Goal: Task Accomplishment & Management: Schedule a visit

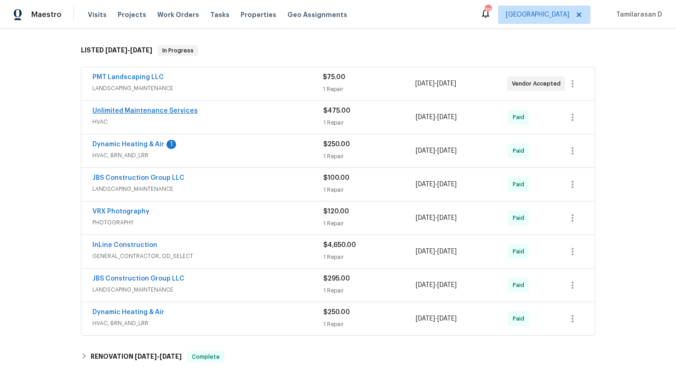
scroll to position [5, 0]
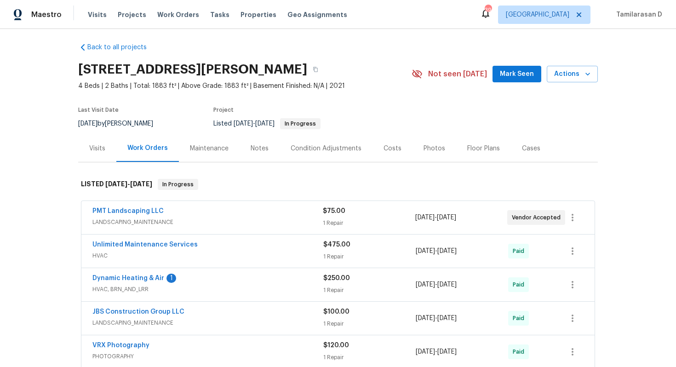
click at [102, 139] on div "Visits" at bounding box center [97, 148] width 38 height 27
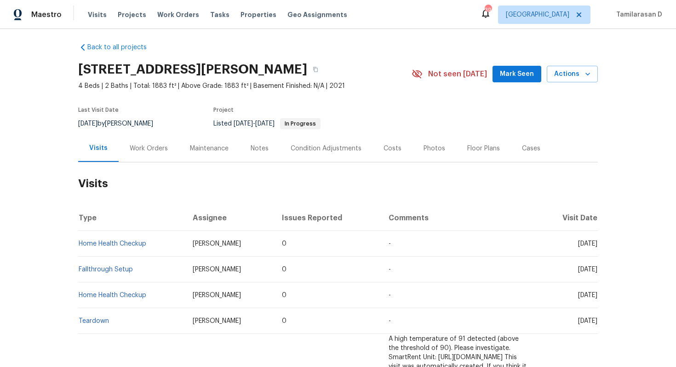
scroll to position [21, 0]
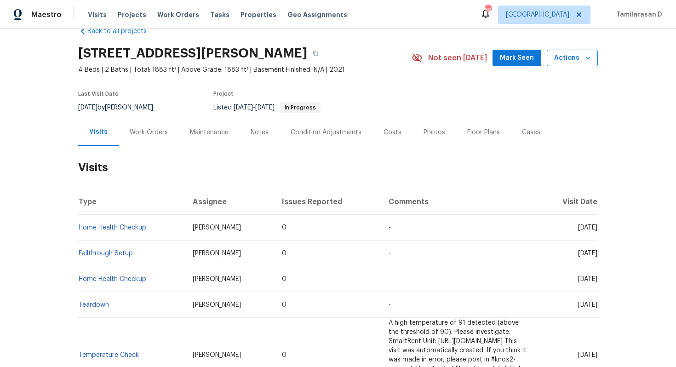
click at [562, 58] on span "Actions" at bounding box center [572, 58] width 36 height 12
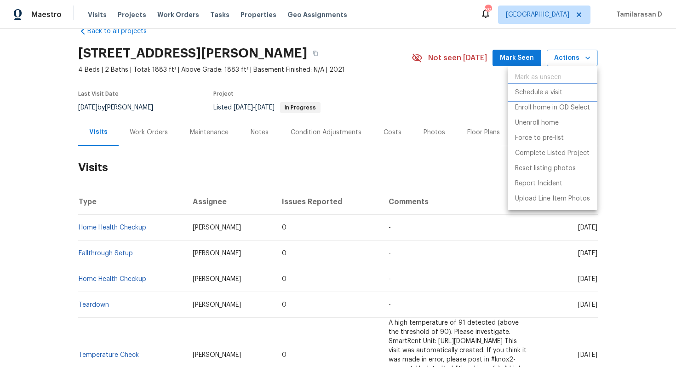
click at [536, 96] on p "Schedule a visit" at bounding box center [538, 93] width 47 height 10
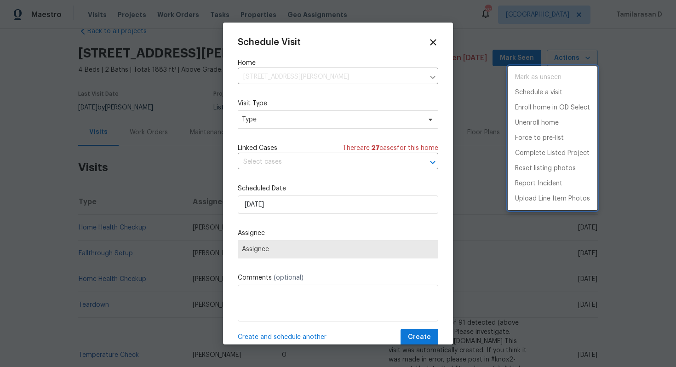
click at [302, 81] on div at bounding box center [338, 183] width 676 height 367
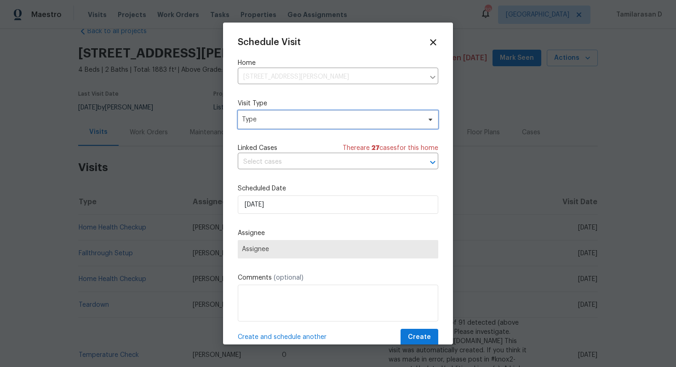
click at [290, 121] on span "Type" at bounding box center [331, 119] width 179 height 9
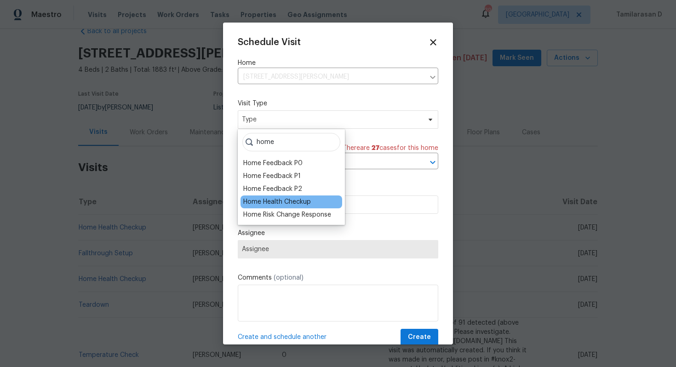
type input "home"
click at [285, 200] on div "Home Health Checkup" at bounding box center [277, 201] width 68 height 9
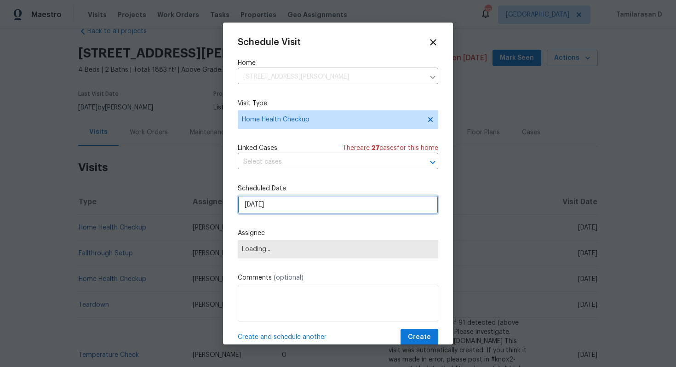
click at [281, 207] on input "[DATE]" at bounding box center [338, 205] width 201 height 18
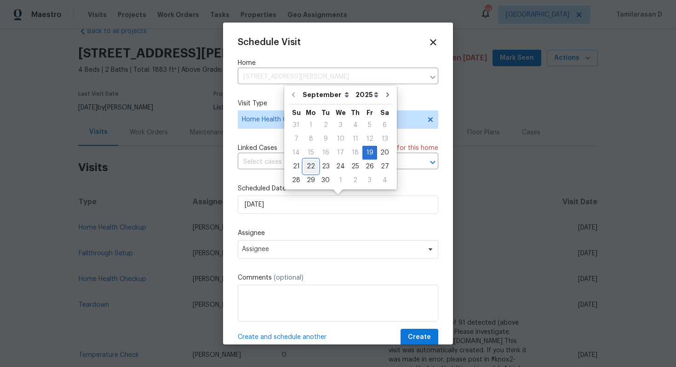
click at [313, 167] on div "22" at bounding box center [311, 166] width 15 height 13
type input "[DATE]"
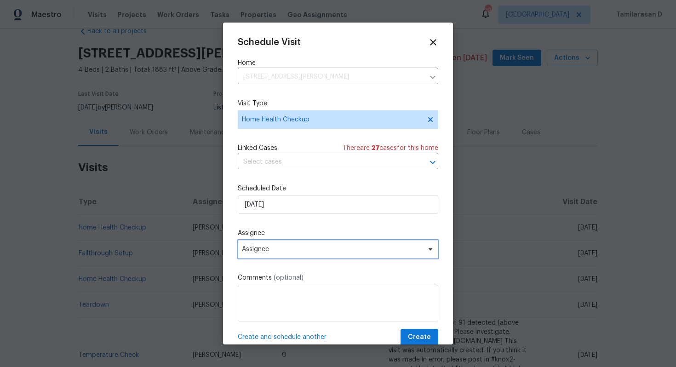
click at [295, 246] on span "Assignee" at bounding box center [338, 249] width 201 height 18
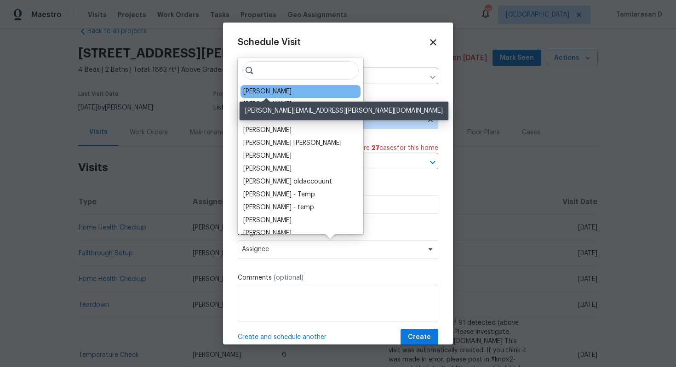
click at [272, 93] on div "[PERSON_NAME]" at bounding box center [267, 91] width 48 height 9
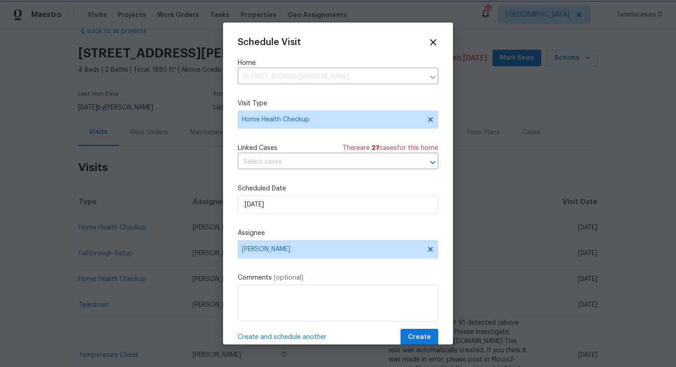
scroll to position [17, 0]
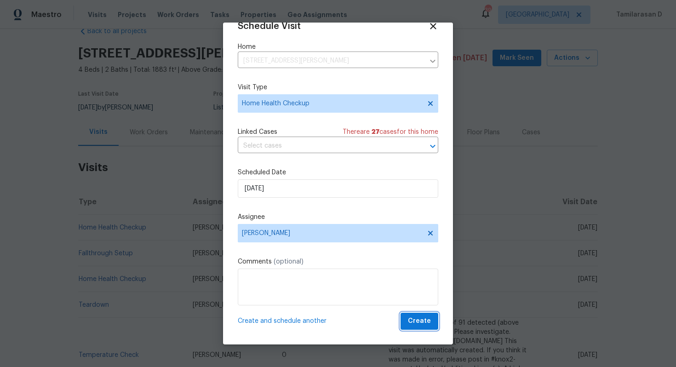
click at [426, 323] on span "Create" at bounding box center [419, 322] width 23 height 12
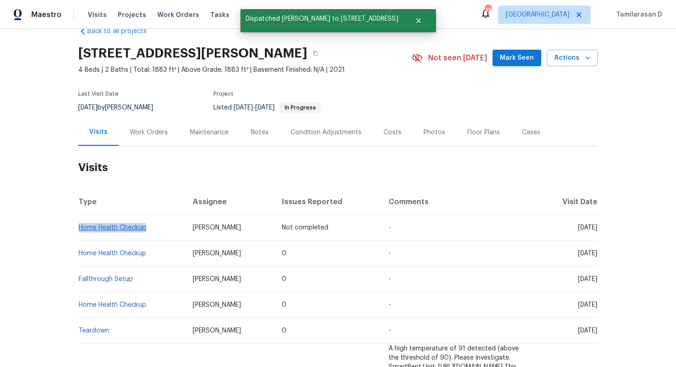
drag, startPoint x: 150, startPoint y: 227, endPoint x: 79, endPoint y: 229, distance: 70.4
click at [79, 229] on td "Home Health Checkup" at bounding box center [131, 228] width 107 height 26
copy link "Home Health Checkup"
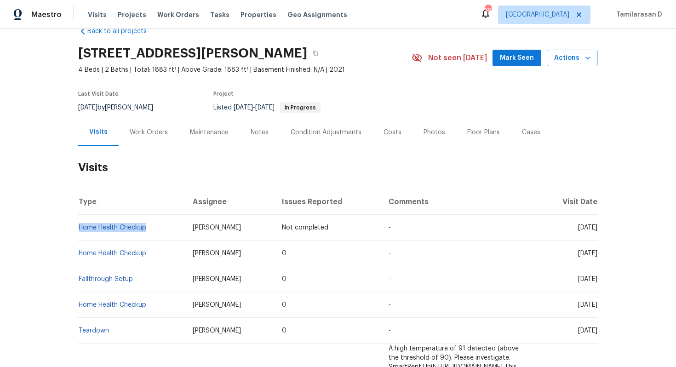
scroll to position [0, 0]
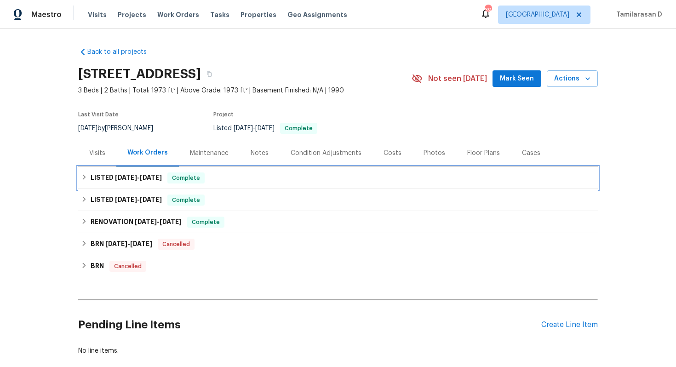
click at [97, 188] on div "LISTED 8/5/25 - 8/7/25 Complete" at bounding box center [338, 178] width 520 height 22
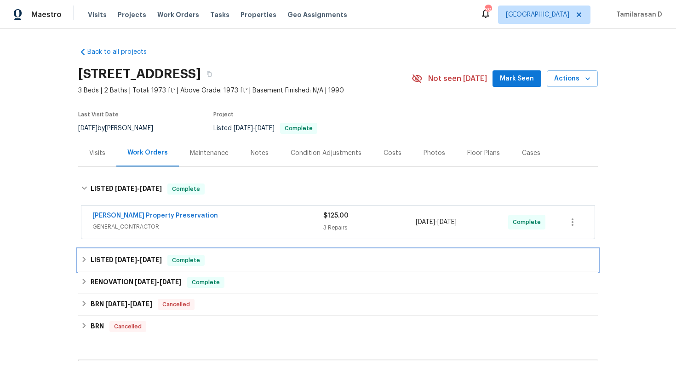
click at [87, 259] on icon at bounding box center [84, 259] width 6 height 6
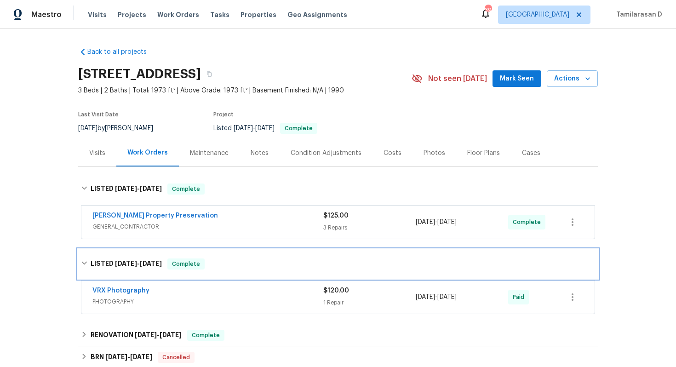
click at [86, 259] on div "LISTED 6/13/25 - 6/14/25 Complete" at bounding box center [338, 264] width 514 height 11
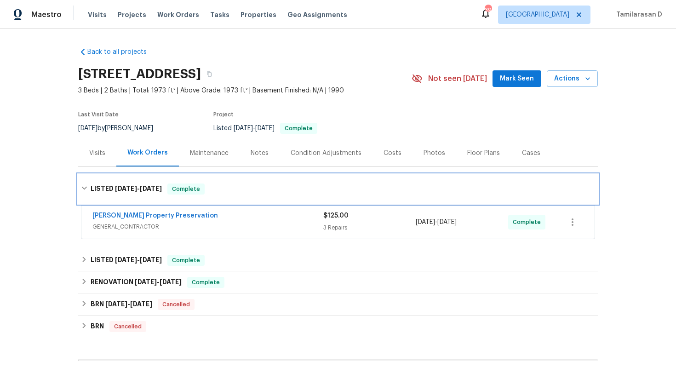
click at [85, 186] on icon at bounding box center [84, 188] width 6 height 6
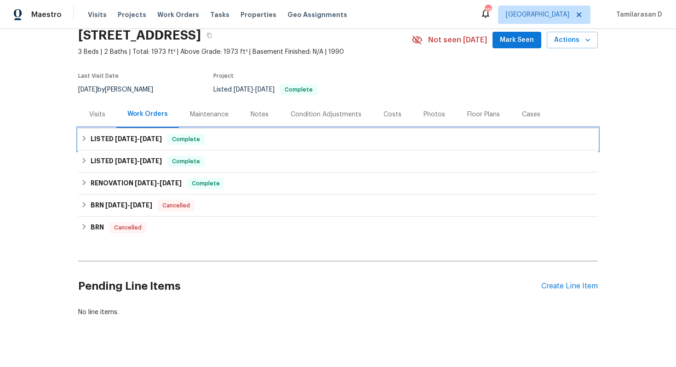
scroll to position [51, 0]
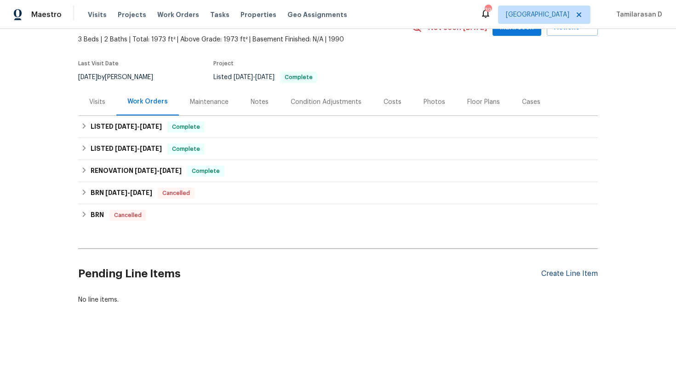
click at [571, 278] on div "Create Line Item" at bounding box center [569, 274] width 57 height 9
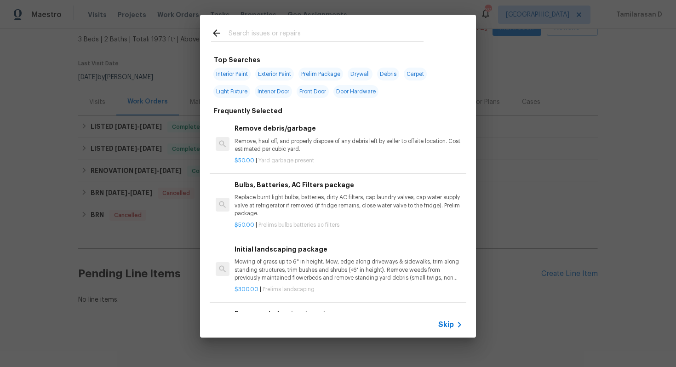
click at [446, 322] on span "Skip" at bounding box center [446, 324] width 16 height 9
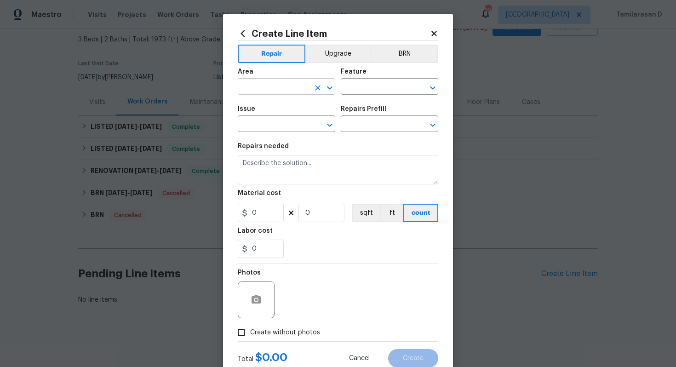
click at [270, 81] on input "text" at bounding box center [274, 88] width 72 height 14
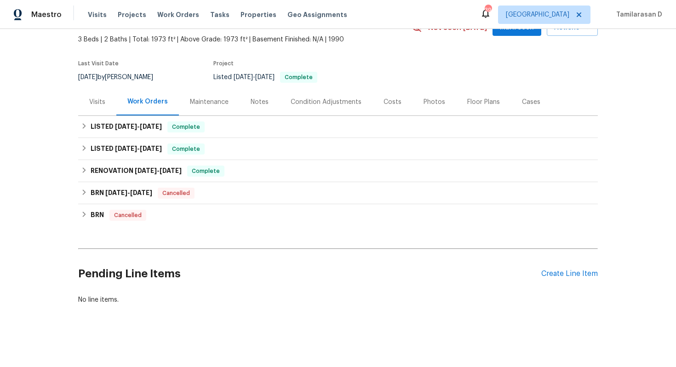
click at [92, 98] on div "Visits" at bounding box center [97, 102] width 16 height 9
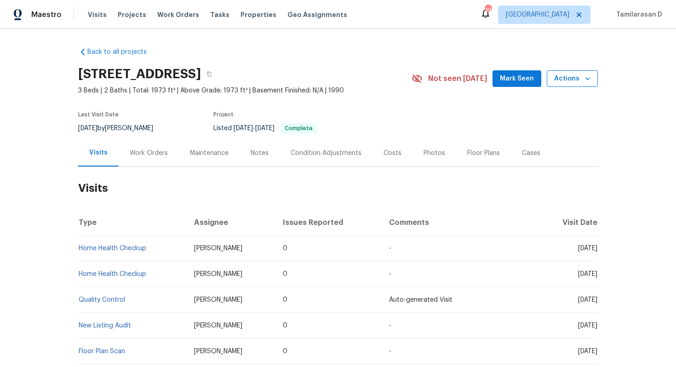
click at [575, 75] on span "Actions" at bounding box center [572, 79] width 36 height 12
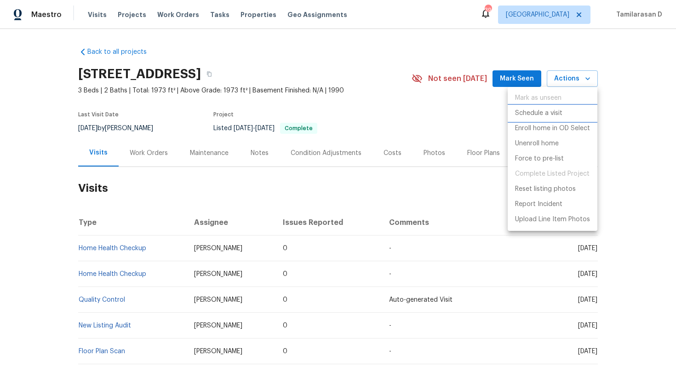
click at [528, 114] on p "Schedule a visit" at bounding box center [538, 114] width 47 height 10
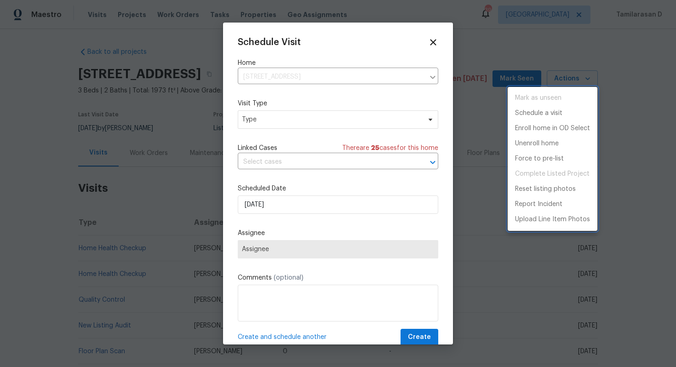
click at [331, 135] on div at bounding box center [338, 183] width 676 height 367
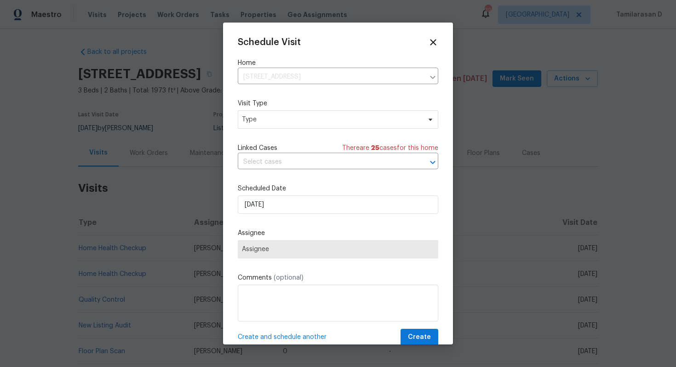
click at [327, 122] on span "Type" at bounding box center [331, 119] width 179 height 9
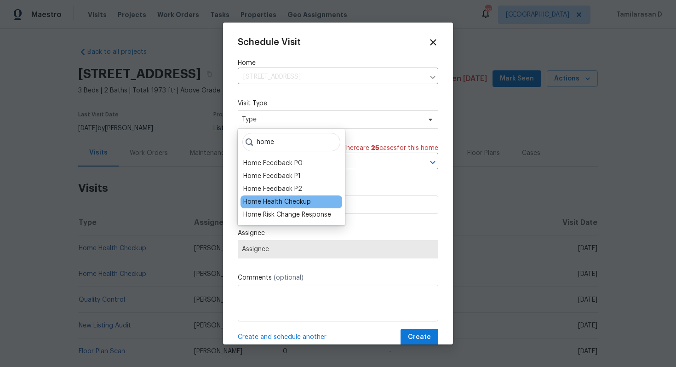
type input "home"
click at [284, 198] on div "Home Health Checkup" at bounding box center [277, 201] width 68 height 9
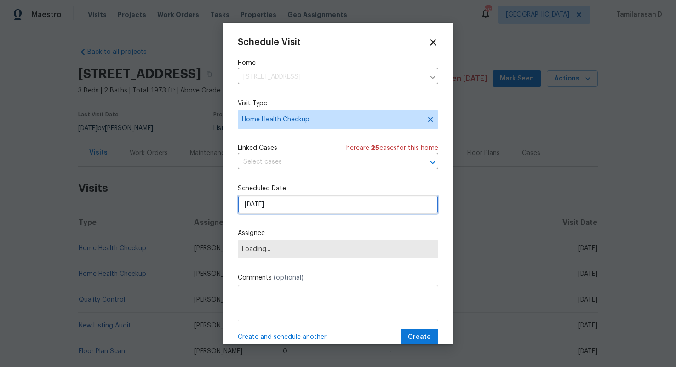
click at [269, 204] on input "[DATE]" at bounding box center [338, 205] width 201 height 18
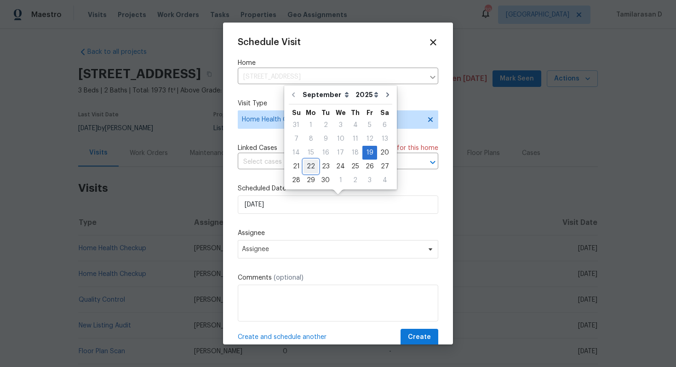
click at [313, 161] on div "22" at bounding box center [311, 166] width 15 height 13
type input "[DATE]"
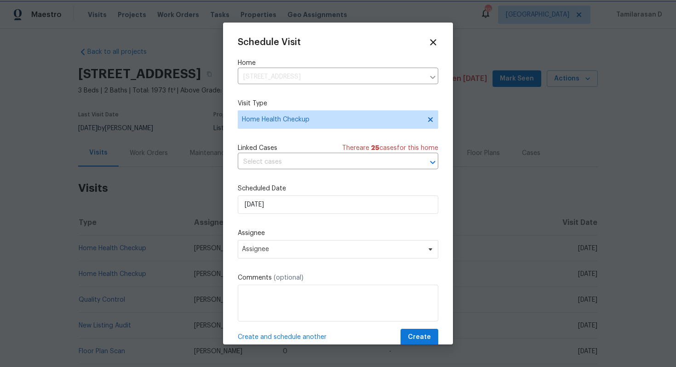
scroll to position [17, 0]
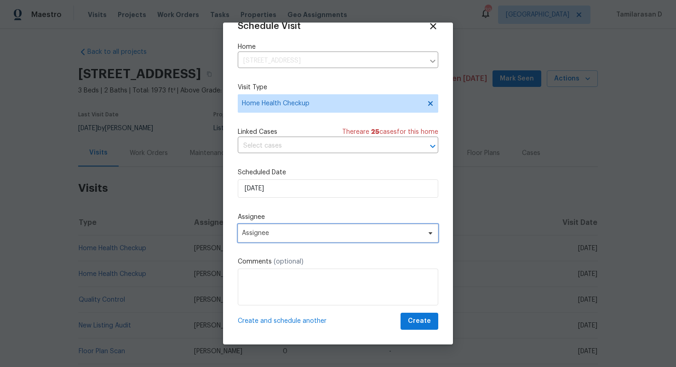
click at [282, 230] on span "Assignee" at bounding box center [332, 233] width 180 height 7
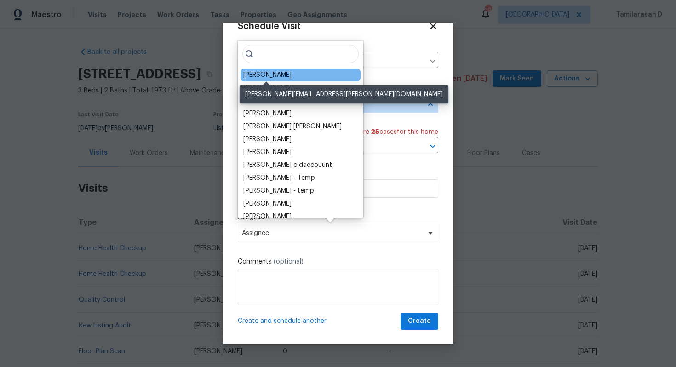
click at [272, 77] on div "[PERSON_NAME]" at bounding box center [267, 74] width 48 height 9
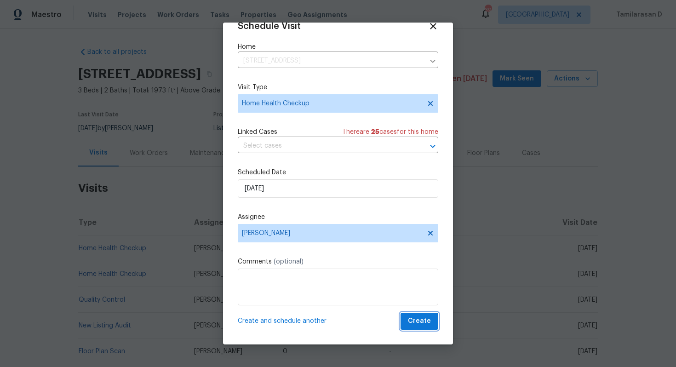
click at [414, 320] on span "Create" at bounding box center [419, 322] width 23 height 12
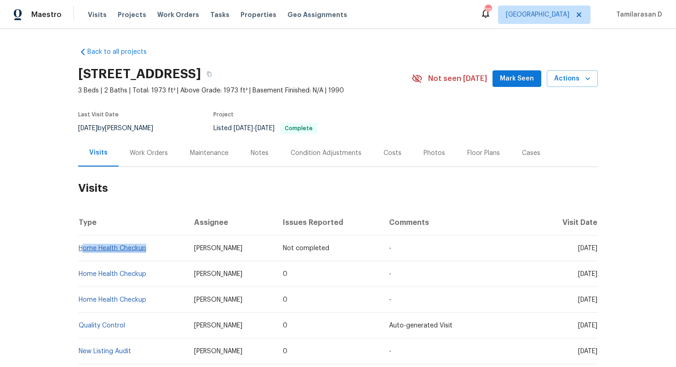
drag, startPoint x: 149, startPoint y: 247, endPoint x: 81, endPoint y: 247, distance: 67.2
click at [81, 247] on td "Home Health Checkup" at bounding box center [132, 249] width 109 height 26
copy link "Home Health Checkup"
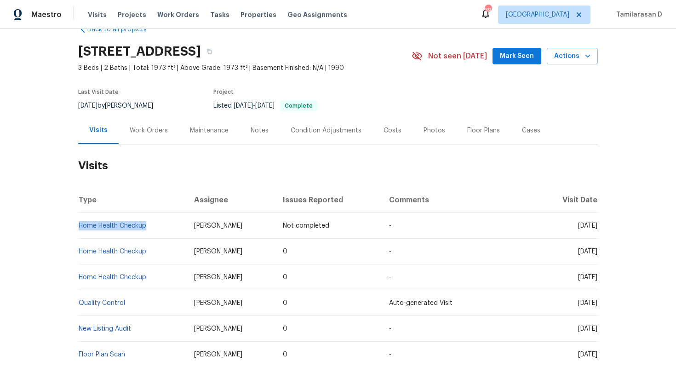
scroll to position [29, 0]
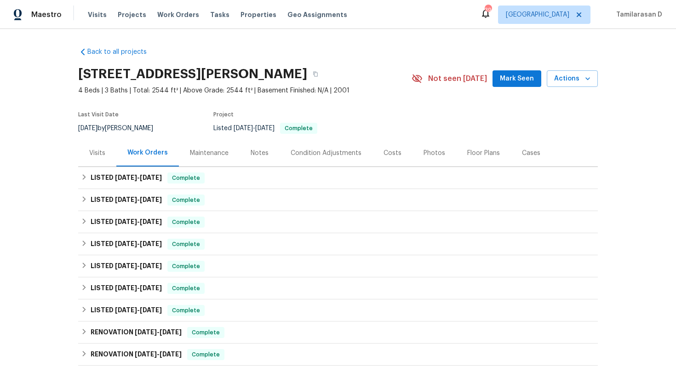
click at [109, 151] on div "Visits" at bounding box center [97, 152] width 38 height 27
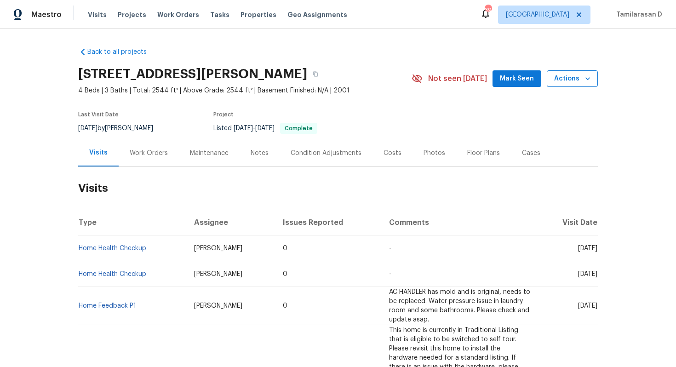
click at [573, 75] on span "Actions" at bounding box center [572, 79] width 36 height 12
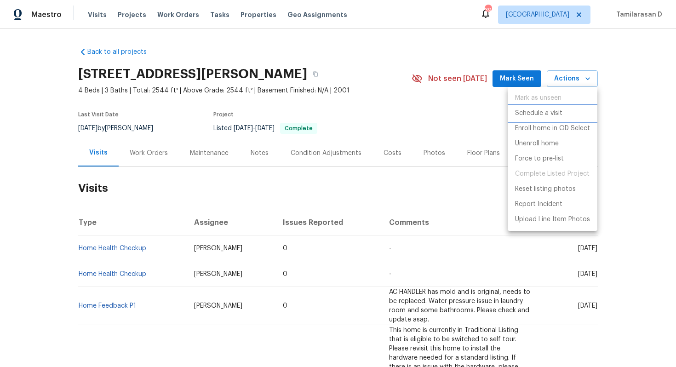
click at [546, 115] on p "Schedule a visit" at bounding box center [538, 114] width 47 height 10
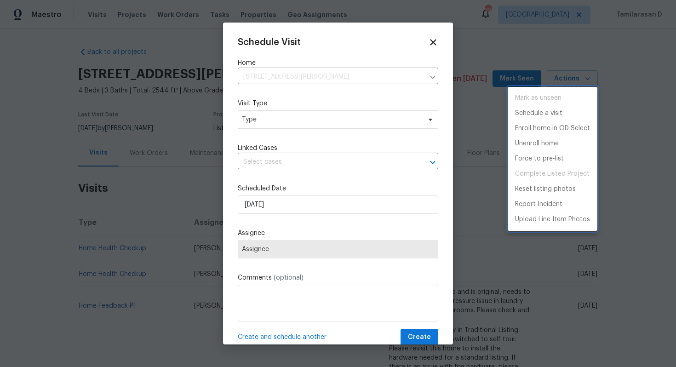
click at [292, 122] on div at bounding box center [338, 183] width 676 height 367
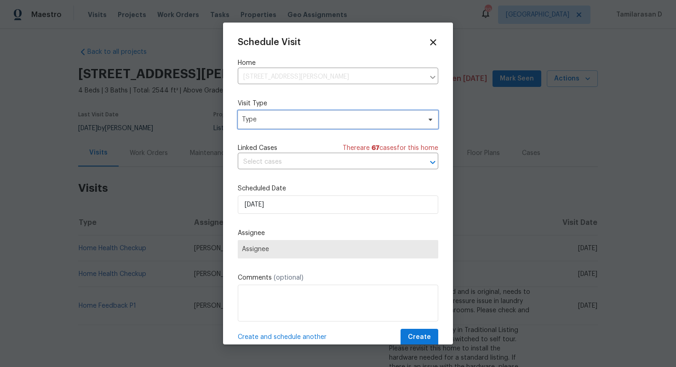
click at [292, 122] on span "Type" at bounding box center [331, 119] width 179 height 9
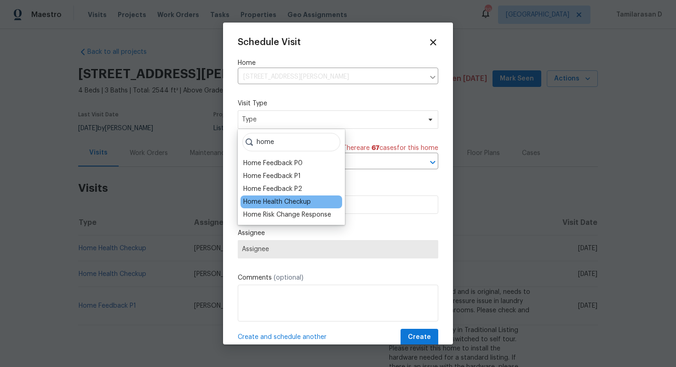
type input "home"
click at [293, 202] on div "Home Health Checkup" at bounding box center [277, 201] width 68 height 9
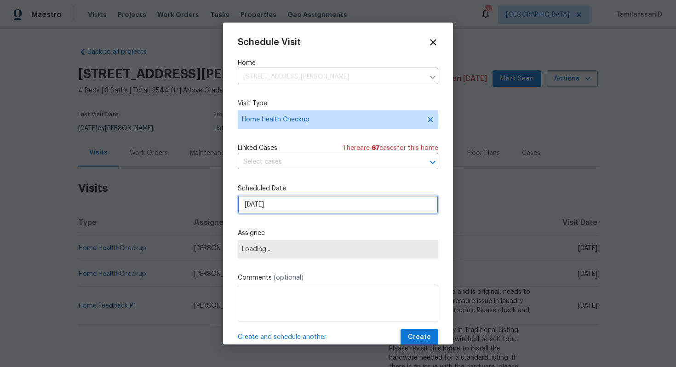
click at [275, 207] on input "[DATE]" at bounding box center [338, 205] width 201 height 18
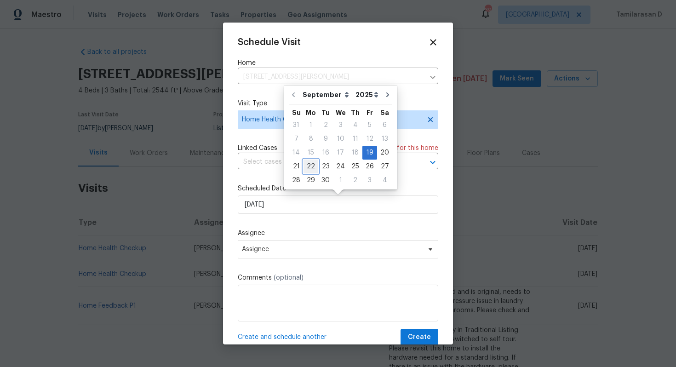
click at [311, 167] on div "22" at bounding box center [311, 166] width 15 height 13
type input "[DATE]"
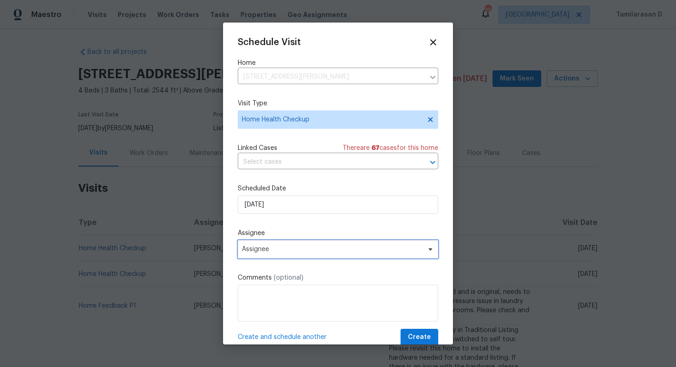
click at [292, 246] on span "Assignee" at bounding box center [332, 249] width 180 height 7
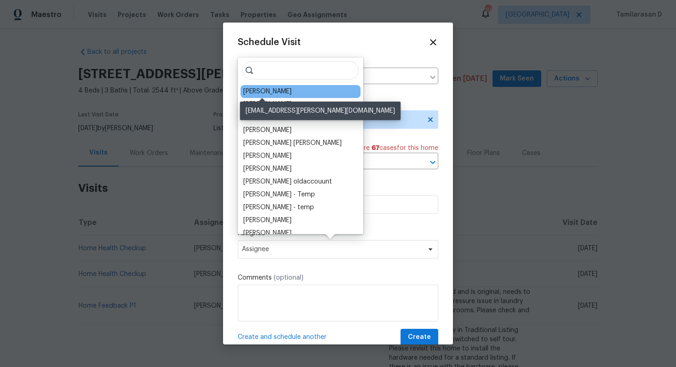
click at [261, 87] on div "[PERSON_NAME]" at bounding box center [267, 91] width 48 height 9
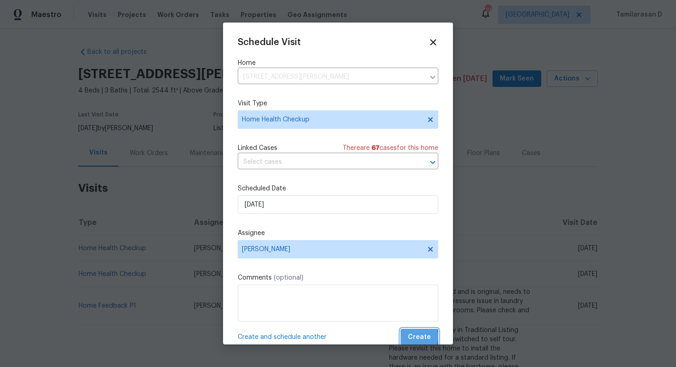
click at [414, 337] on span "Create" at bounding box center [419, 338] width 23 height 12
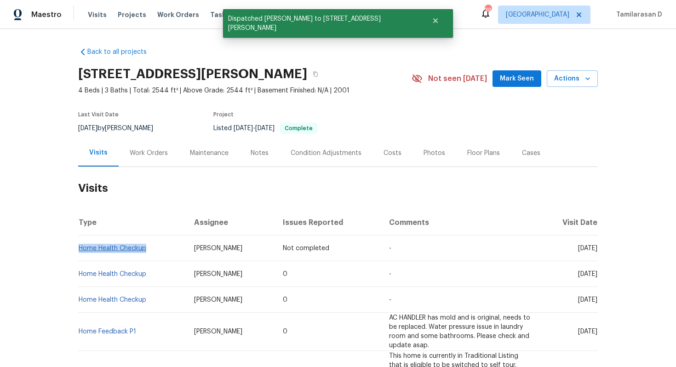
drag, startPoint x: 149, startPoint y: 249, endPoint x: 81, endPoint y: 248, distance: 68.5
click at [81, 248] on td "Home Health Checkup" at bounding box center [132, 249] width 109 height 26
copy link "Home Health Checkup"
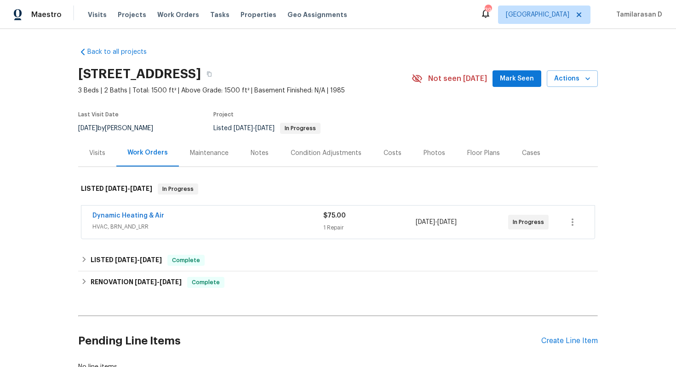
click at [98, 157] on div "Visits" at bounding box center [97, 153] width 16 height 9
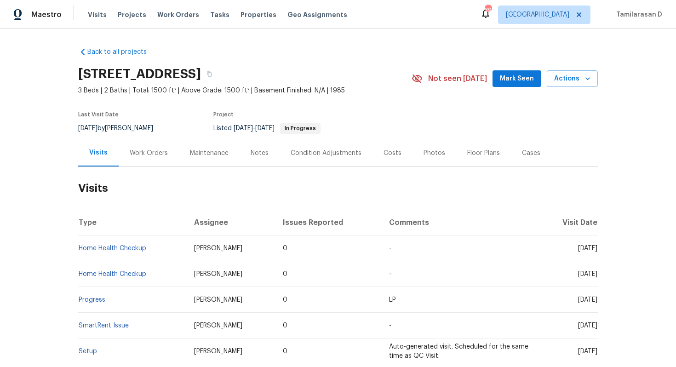
scroll to position [10, 0]
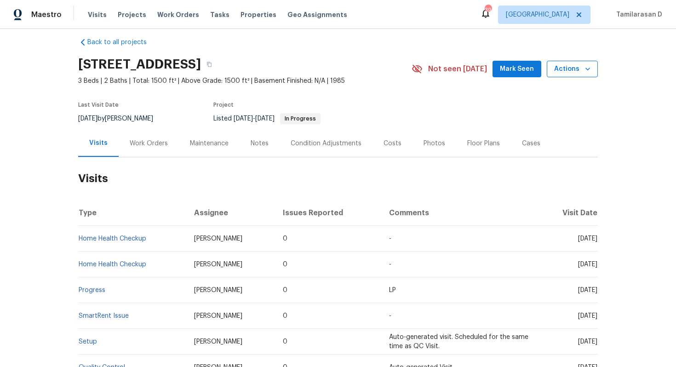
click at [560, 69] on span "Actions" at bounding box center [572, 69] width 36 height 12
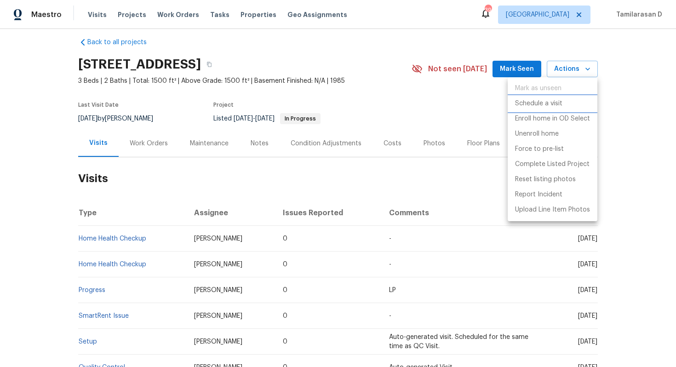
click at [529, 107] on p "Schedule a visit" at bounding box center [538, 104] width 47 height 10
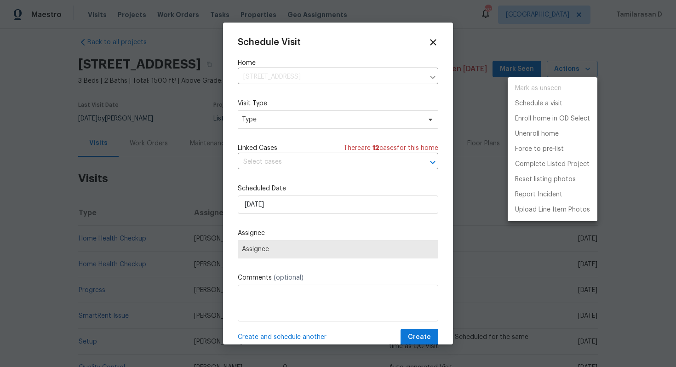
click at [351, 116] on div at bounding box center [338, 183] width 676 height 367
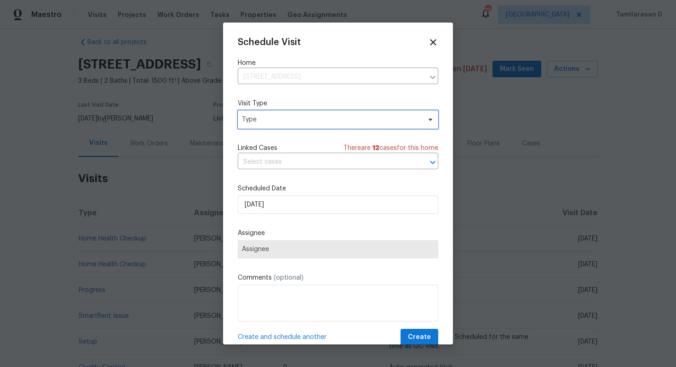
click at [342, 122] on span "Type" at bounding box center [331, 119] width 179 height 9
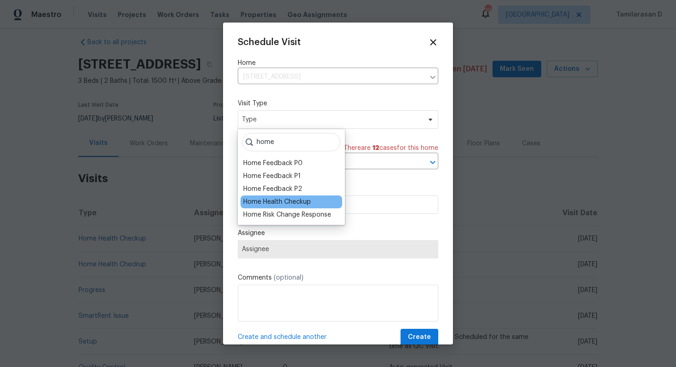
type input "home"
click at [305, 205] on div "Home Health Checkup" at bounding box center [277, 201] width 68 height 9
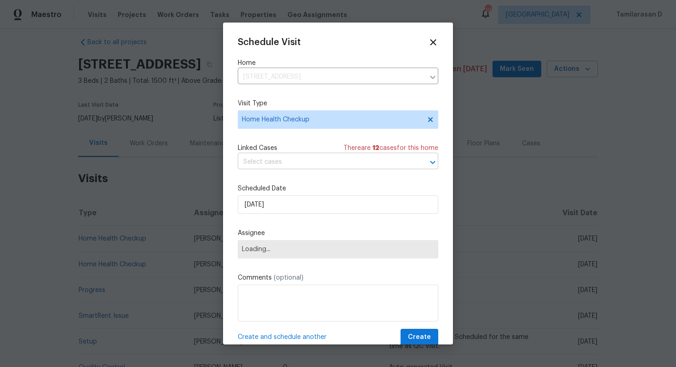
click at [313, 164] on input "text" at bounding box center [325, 162] width 175 height 14
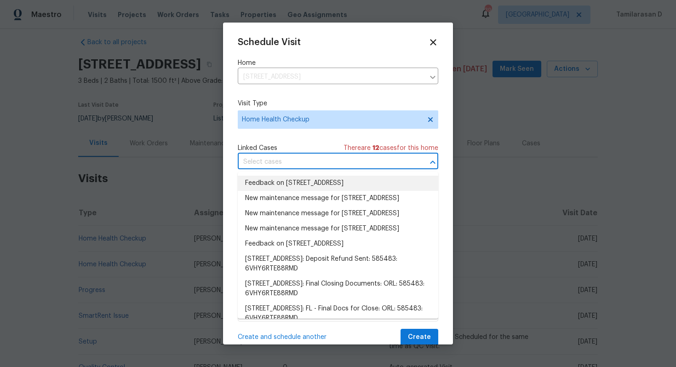
click at [298, 139] on div "Schedule Visit Home 9744 Tattersall Ave, Orlando, FL 32817 ​ Visit Type Home He…" at bounding box center [338, 191] width 201 height 309
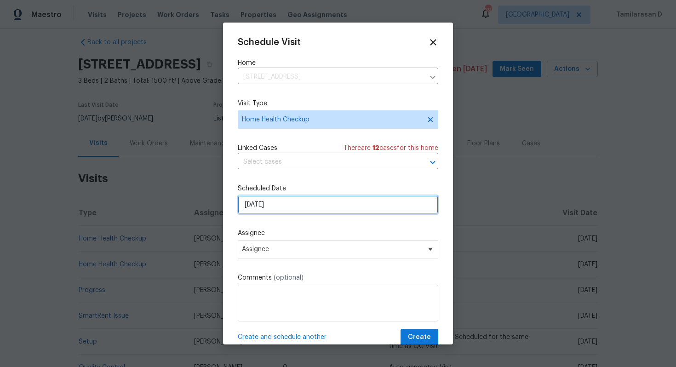
click at [306, 200] on input "[DATE]" at bounding box center [338, 205] width 201 height 18
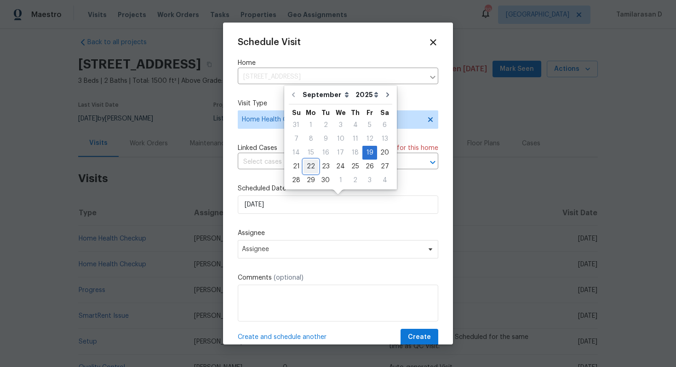
click at [307, 167] on div "22" at bounding box center [311, 166] width 15 height 13
type input "[DATE]"
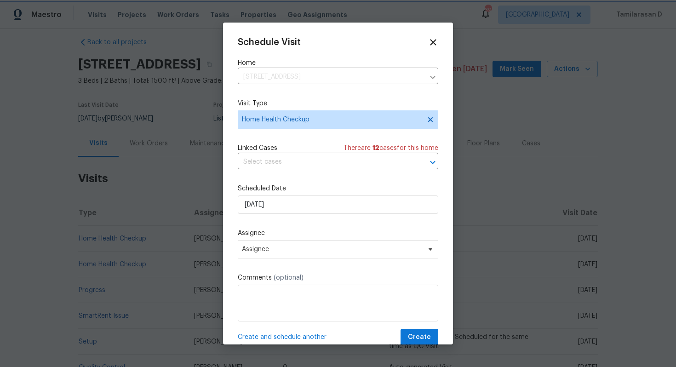
scroll to position [17, 0]
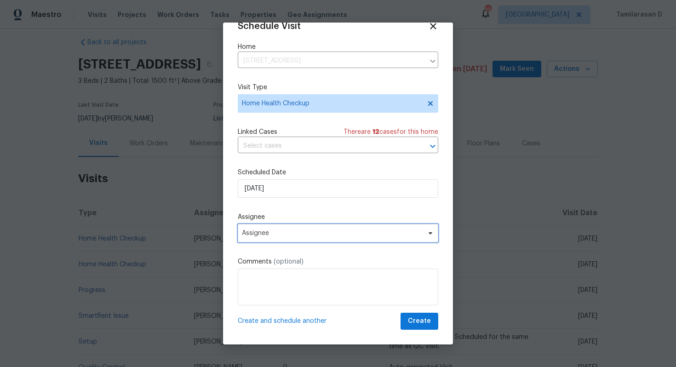
click at [318, 231] on span "Assignee" at bounding box center [332, 233] width 180 height 7
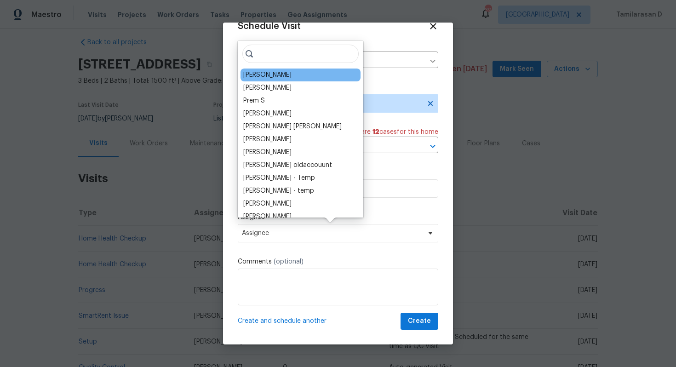
click at [254, 69] on div "[PERSON_NAME]" at bounding box center [301, 75] width 120 height 13
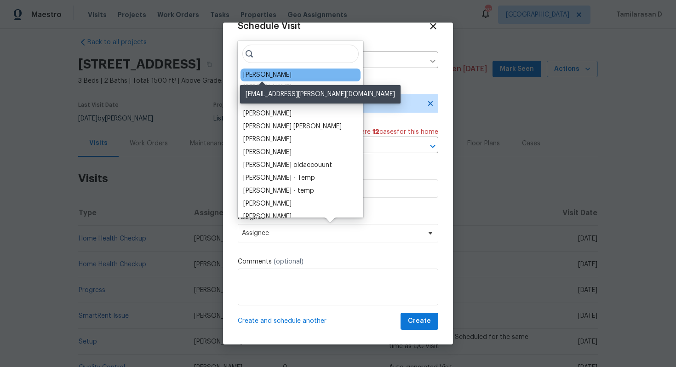
click at [255, 74] on div "[PERSON_NAME]" at bounding box center [267, 74] width 48 height 9
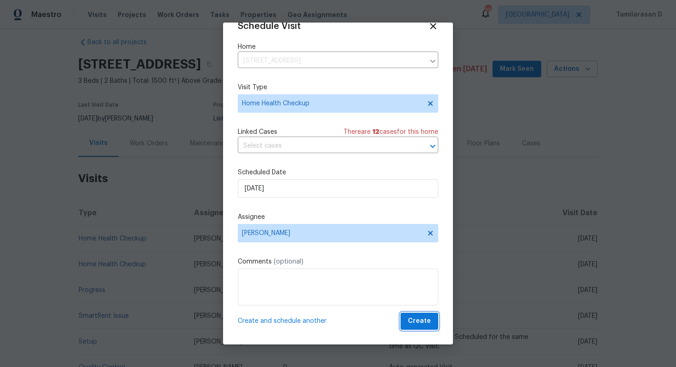
click at [423, 319] on span "Create" at bounding box center [419, 322] width 23 height 12
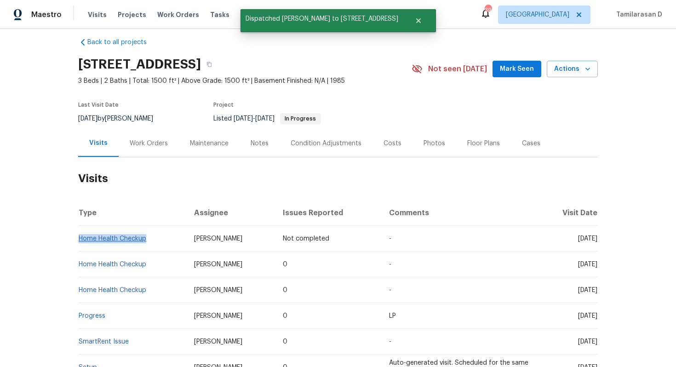
drag, startPoint x: 150, startPoint y: 239, endPoint x: 80, endPoint y: 239, distance: 69.5
click at [80, 239] on td "Home Health Checkup" at bounding box center [132, 239] width 109 height 26
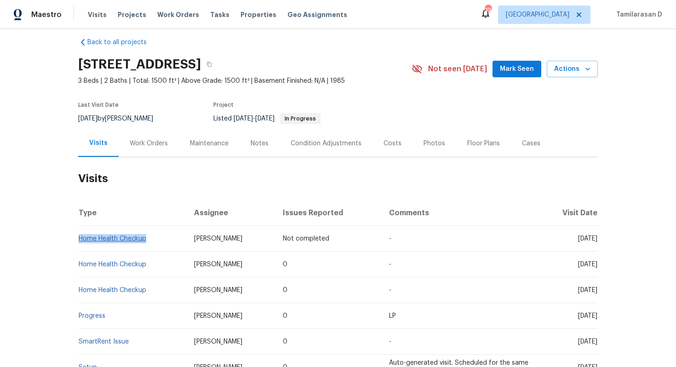
copy link "Home Health Checkup"
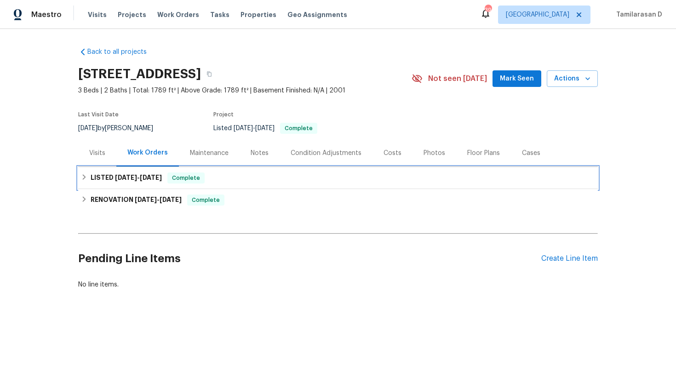
click at [90, 178] on div "LISTED [DATE] - [DATE] Complete" at bounding box center [338, 178] width 514 height 11
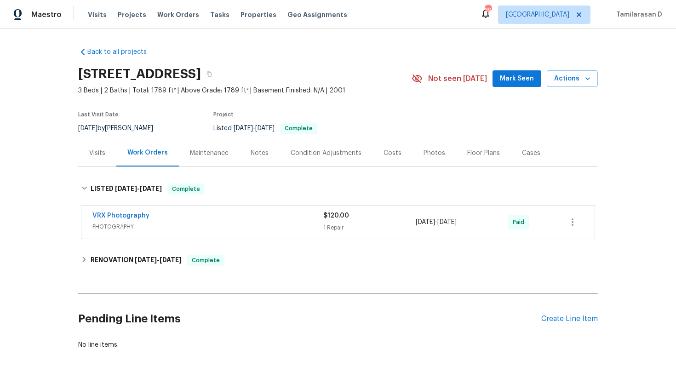
click at [98, 156] on div "Visits" at bounding box center [97, 153] width 16 height 9
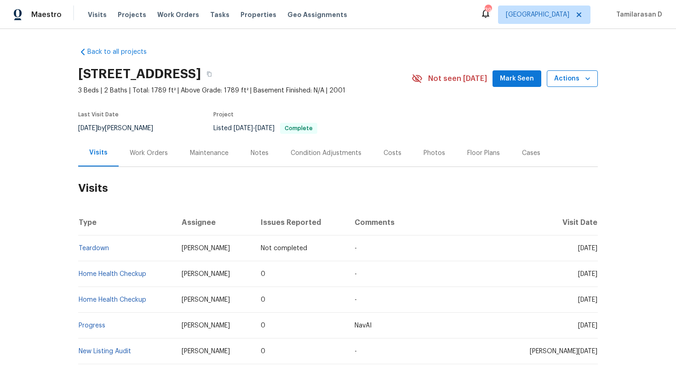
click at [570, 81] on span "Actions" at bounding box center [572, 79] width 36 height 12
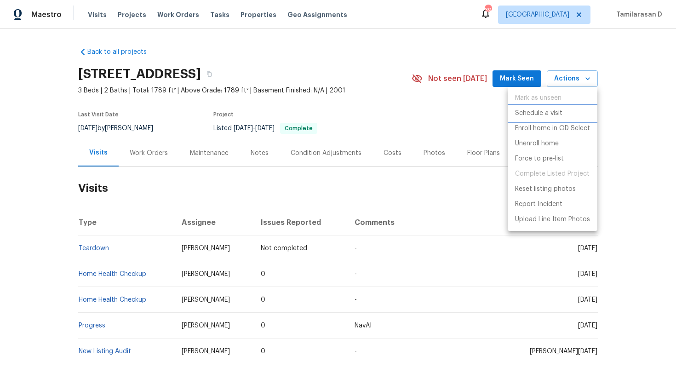
click at [535, 112] on p "Schedule a visit" at bounding box center [538, 114] width 47 height 10
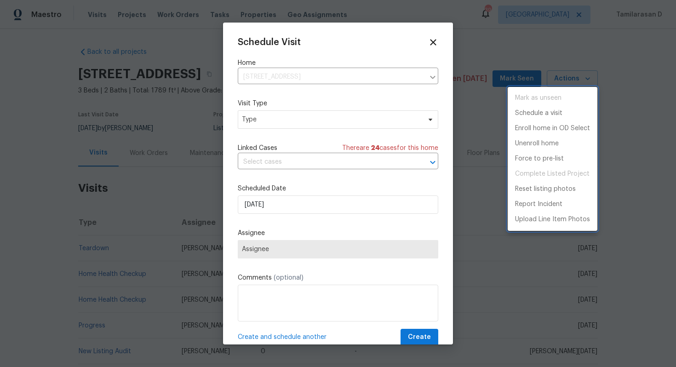
click at [308, 161] on div at bounding box center [338, 183] width 676 height 367
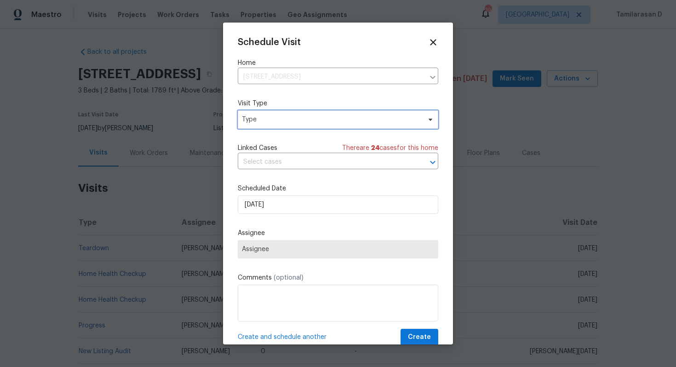
click at [285, 115] on span "Type" at bounding box center [338, 119] width 201 height 18
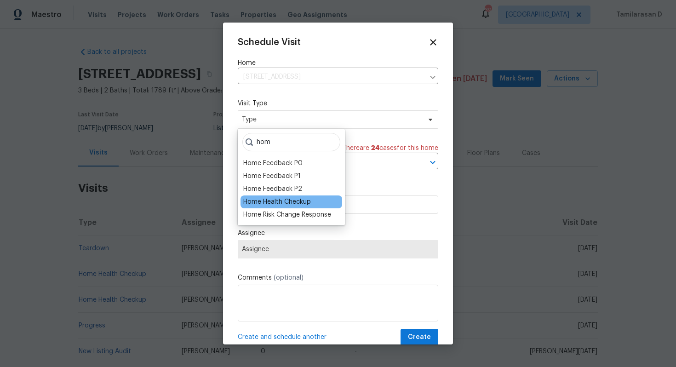
type input "hom"
click at [288, 199] on div "Home Health Checkup" at bounding box center [277, 201] width 68 height 9
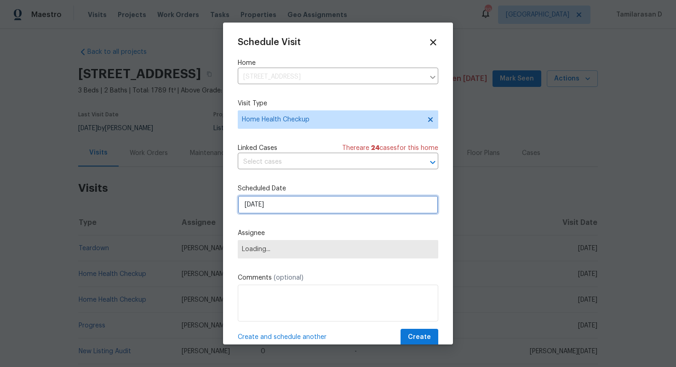
click at [267, 209] on input "[DATE]" at bounding box center [338, 205] width 201 height 18
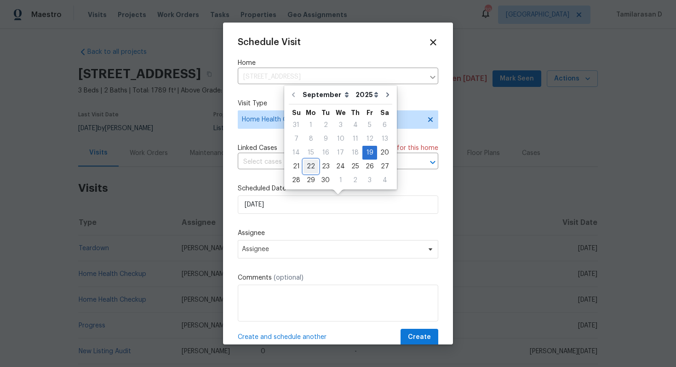
click at [311, 164] on div "22" at bounding box center [311, 166] width 15 height 13
type input "[DATE]"
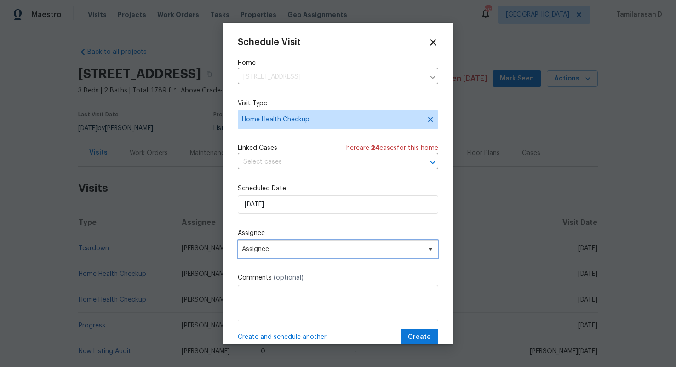
click at [267, 245] on span "Assignee" at bounding box center [338, 249] width 201 height 18
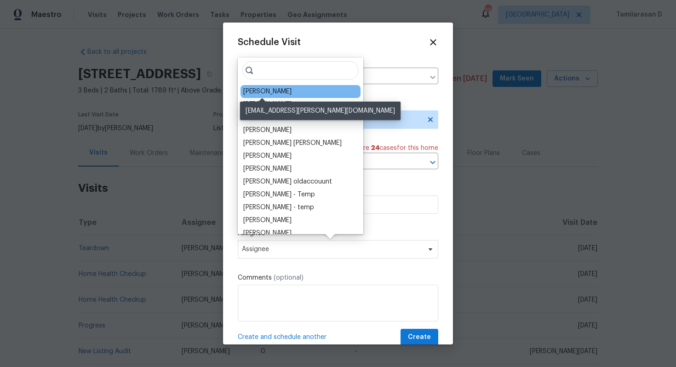
click at [272, 90] on div "[PERSON_NAME]" at bounding box center [267, 91] width 48 height 9
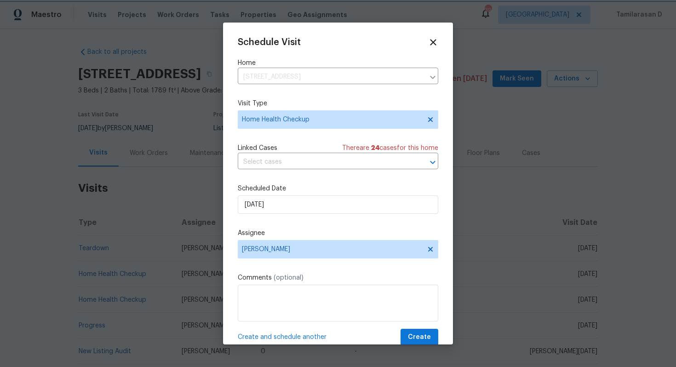
scroll to position [17, 0]
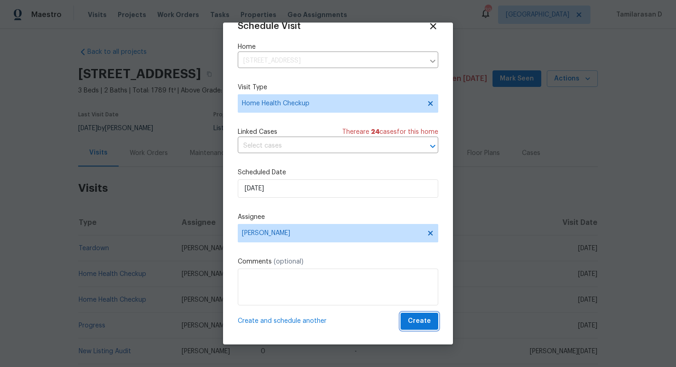
click at [416, 322] on span "Create" at bounding box center [419, 322] width 23 height 12
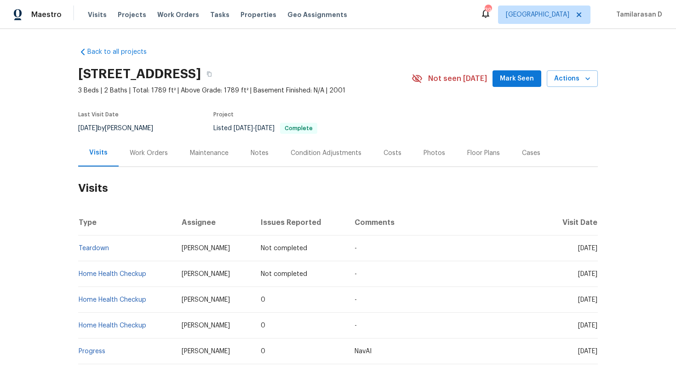
click at [150, 154] on div "Work Orders" at bounding box center [149, 153] width 38 height 9
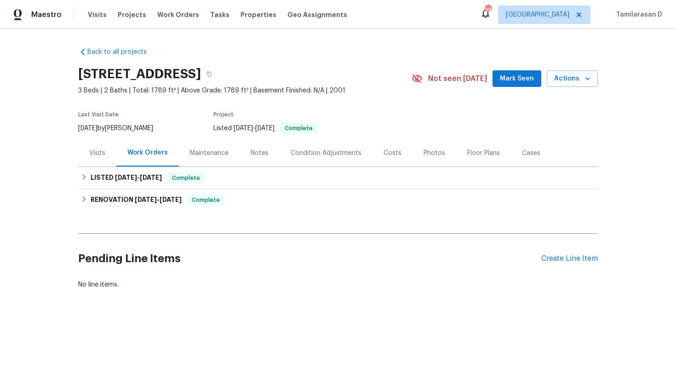
click at [99, 152] on div "Visits" at bounding box center [97, 153] width 16 height 9
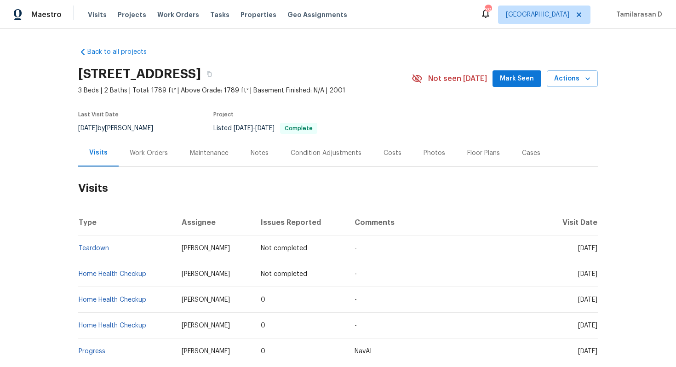
click at [142, 159] on div "Work Orders" at bounding box center [149, 152] width 60 height 27
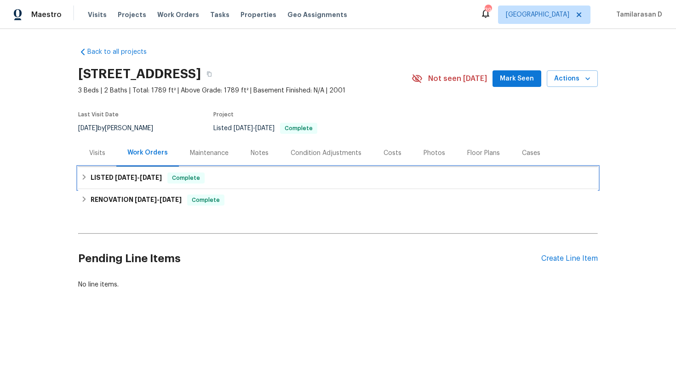
click at [85, 178] on icon at bounding box center [84, 177] width 3 height 6
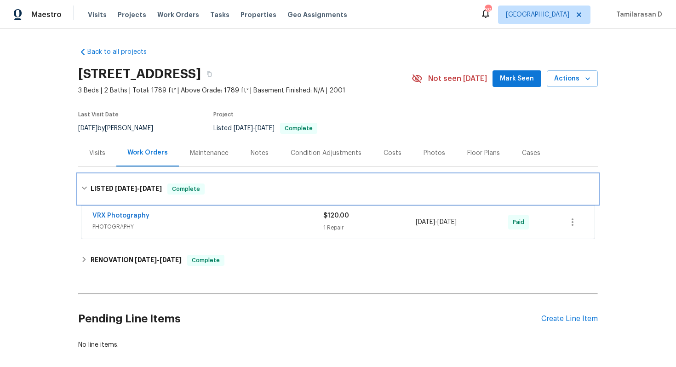
scroll to position [45, 0]
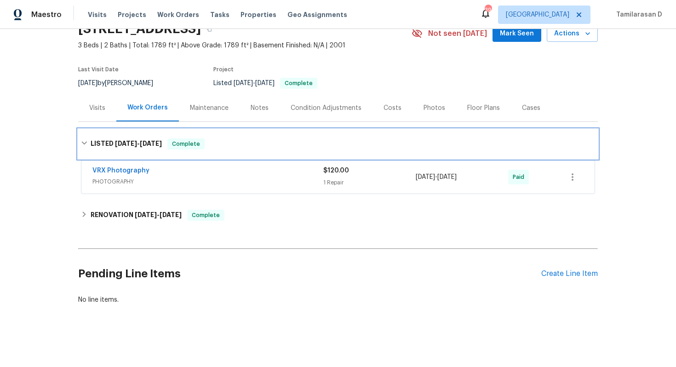
click at [86, 145] on icon at bounding box center [84, 143] width 6 height 6
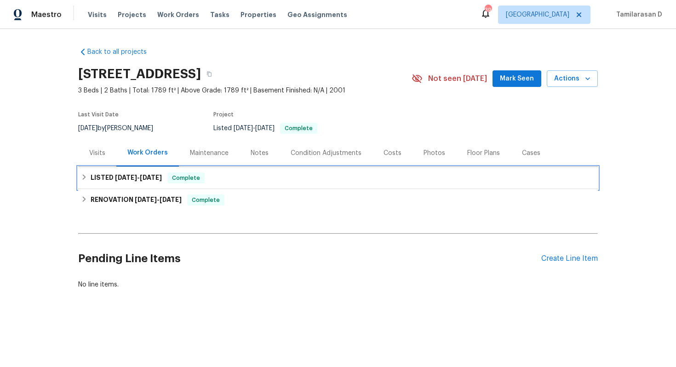
scroll to position [0, 0]
click at [80, 172] on div "LISTED 6/21/25 - 6/23/25 Complete" at bounding box center [338, 178] width 520 height 22
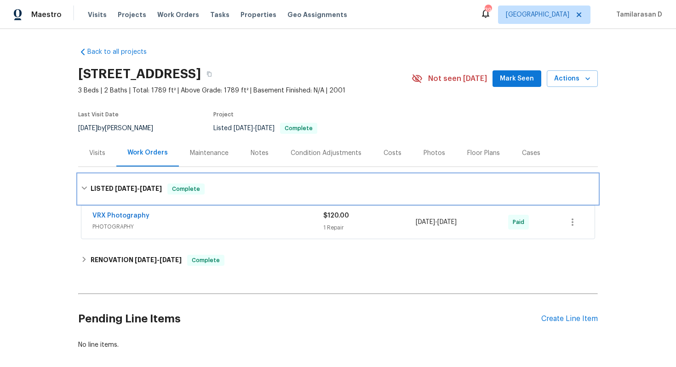
click at [87, 186] on div "LISTED 6/21/25 - 6/23/25 Complete" at bounding box center [338, 189] width 514 height 11
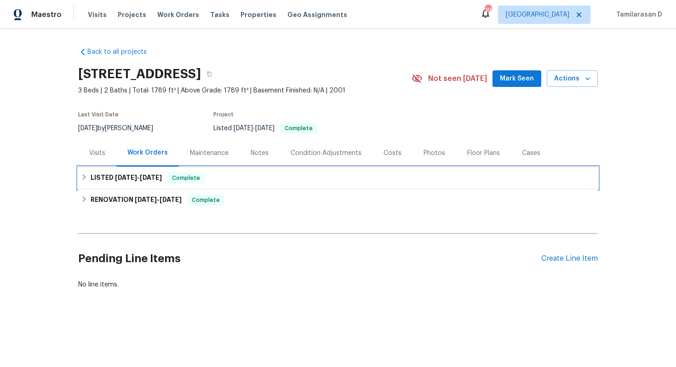
click at [86, 178] on icon at bounding box center [84, 177] width 6 height 6
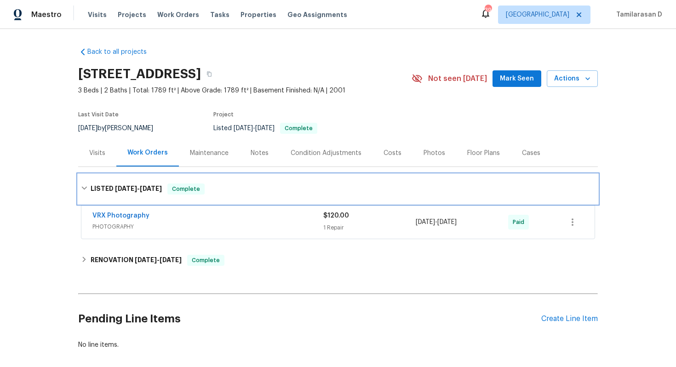
click at [85, 183] on div "LISTED 6/21/25 - 6/23/25 Complete" at bounding box center [338, 188] width 520 height 29
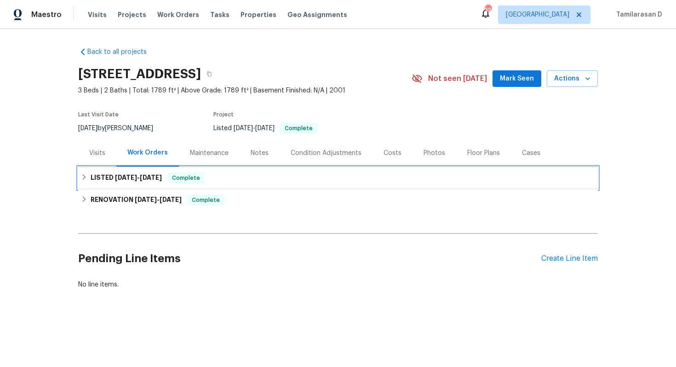
click at [85, 177] on icon at bounding box center [84, 177] width 3 height 6
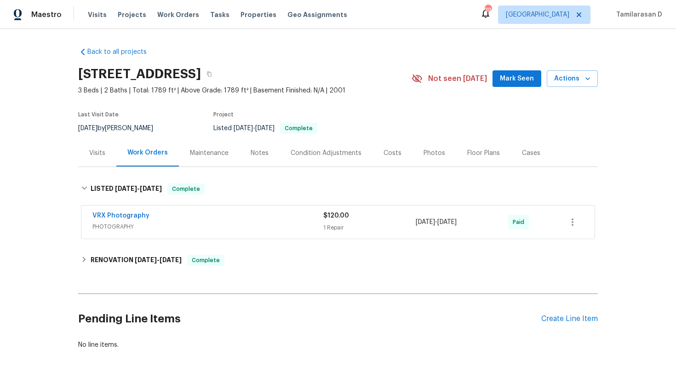
click at [99, 161] on div "Visits" at bounding box center [97, 152] width 38 height 27
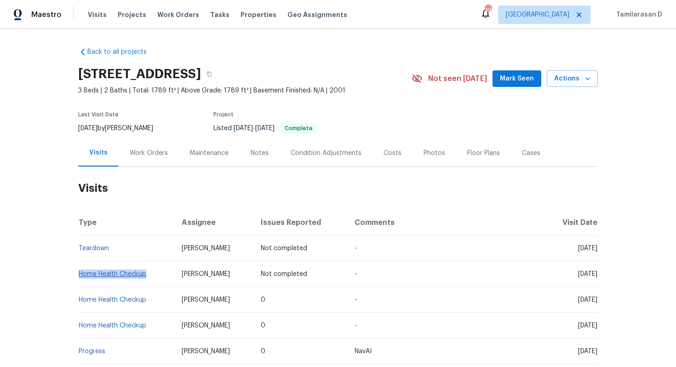
drag, startPoint x: 147, startPoint y: 273, endPoint x: 78, endPoint y: 276, distance: 69.1
click at [78, 276] on td "Home Health Checkup" at bounding box center [126, 274] width 96 height 26
copy link "Home Health Checkup"
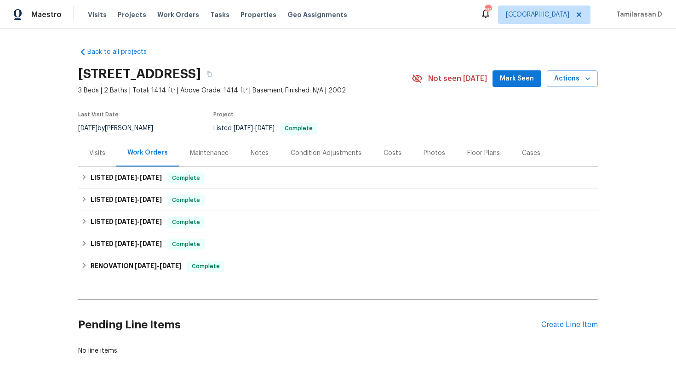
click at [96, 154] on div "Visits" at bounding box center [97, 153] width 16 height 9
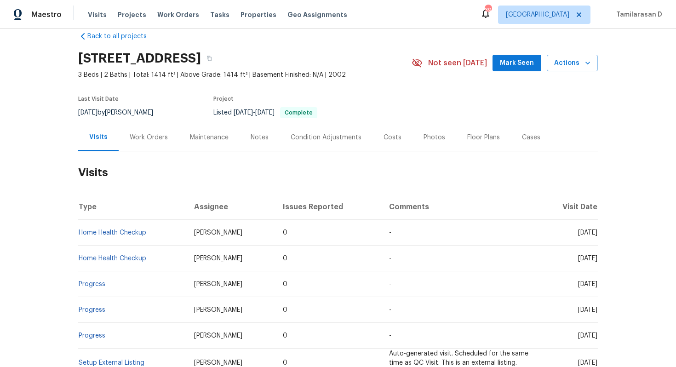
scroll to position [25, 0]
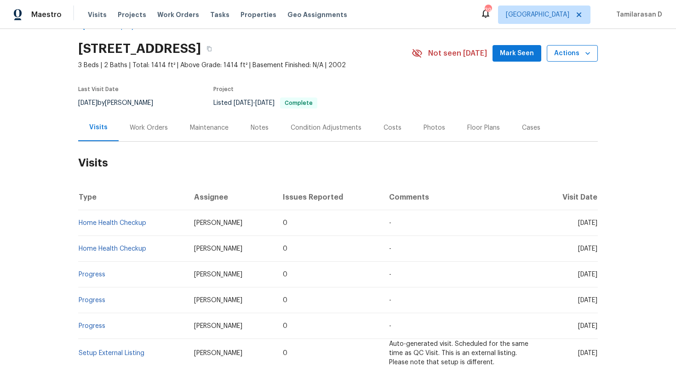
click at [574, 50] on span "Actions" at bounding box center [572, 54] width 36 height 12
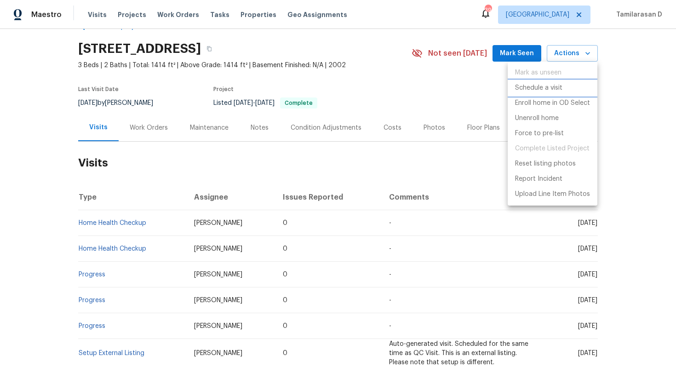
click at [542, 91] on p "Schedule a visit" at bounding box center [538, 88] width 47 height 10
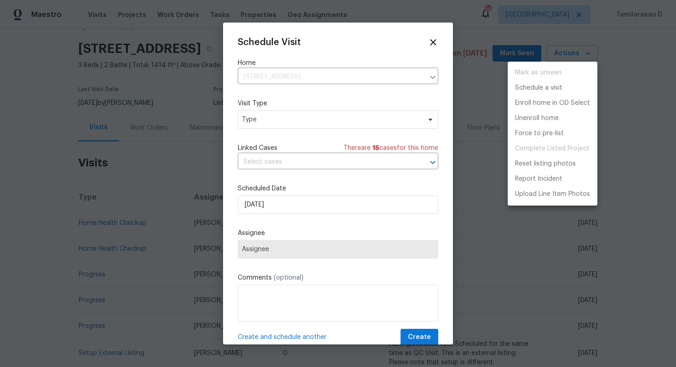
click at [305, 115] on div at bounding box center [338, 183] width 676 height 367
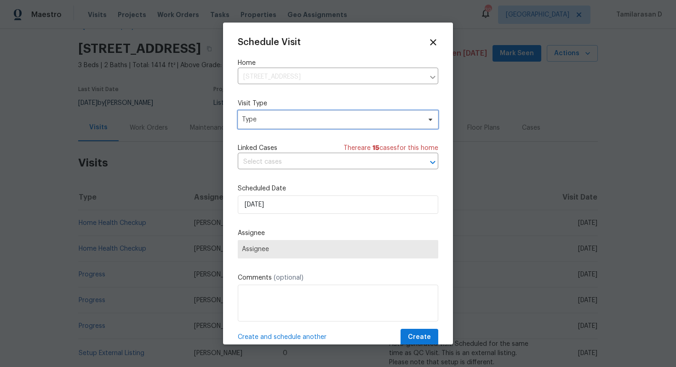
click at [296, 118] on span "Type" at bounding box center [331, 119] width 179 height 9
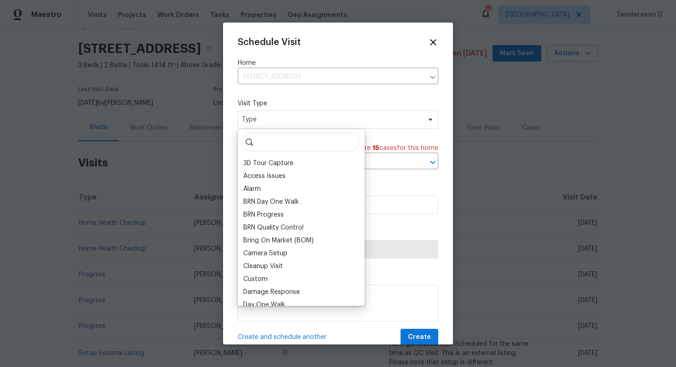
click at [281, 138] on input "search" at bounding box center [301, 142] width 118 height 18
type input "s"
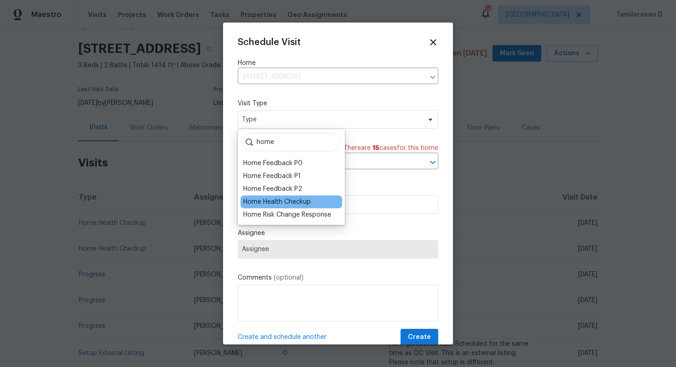
type input "home"
click at [294, 202] on div "Home Health Checkup" at bounding box center [277, 201] width 68 height 9
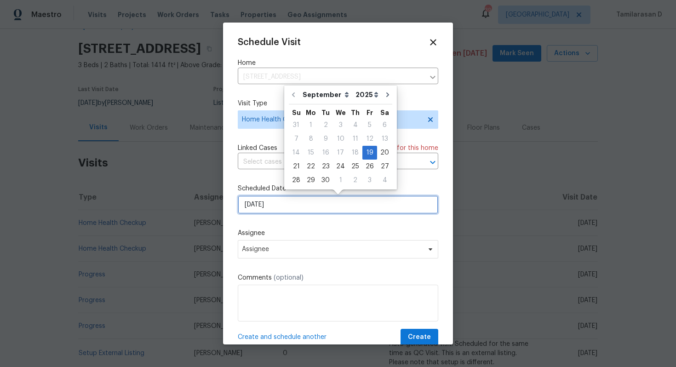
click at [274, 206] on input "[DATE]" at bounding box center [338, 205] width 201 height 18
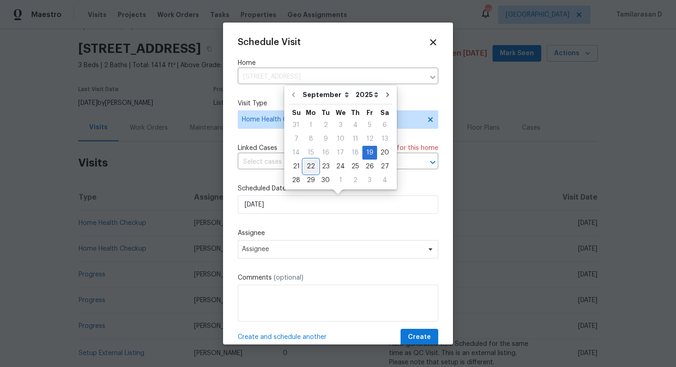
click at [309, 168] on div "22" at bounding box center [311, 166] width 15 height 13
type input "[DATE]"
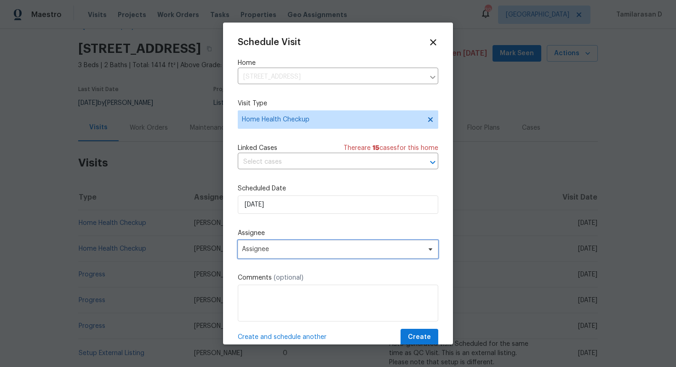
click at [273, 253] on span "Assignee" at bounding box center [338, 249] width 201 height 18
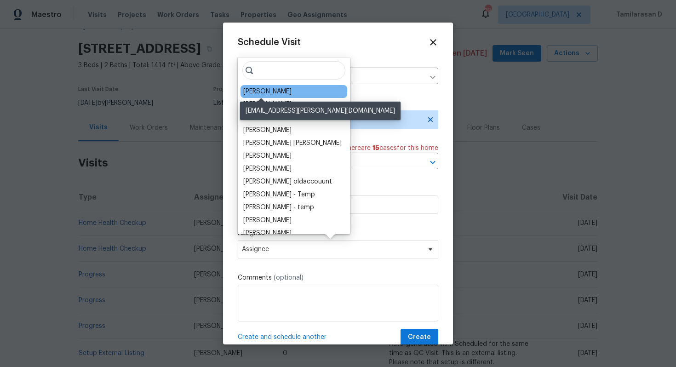
click at [265, 92] on div "[PERSON_NAME]" at bounding box center [267, 91] width 48 height 9
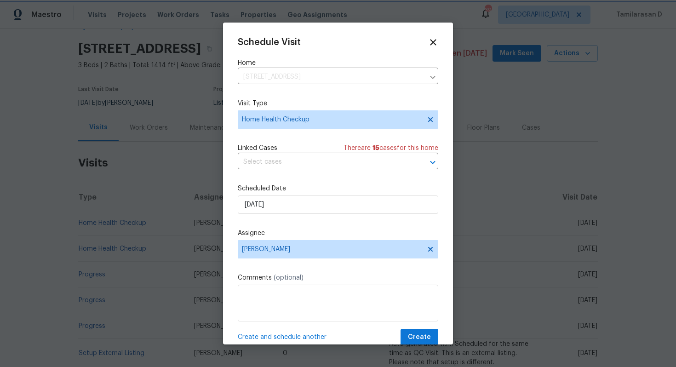
scroll to position [17, 0]
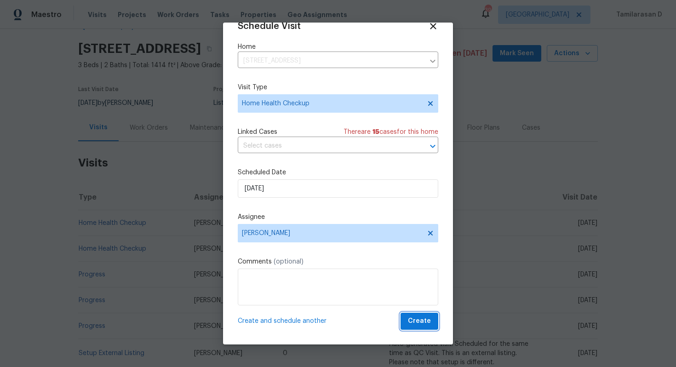
click at [431, 322] on span "Create" at bounding box center [419, 322] width 23 height 12
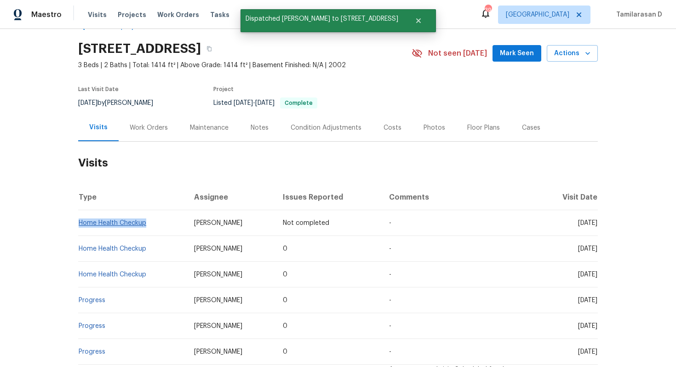
drag, startPoint x: 147, startPoint y: 224, endPoint x: 79, endPoint y: 223, distance: 68.1
click at [79, 223] on td "Home Health Checkup" at bounding box center [132, 223] width 109 height 26
copy link "Home Health Checkup"
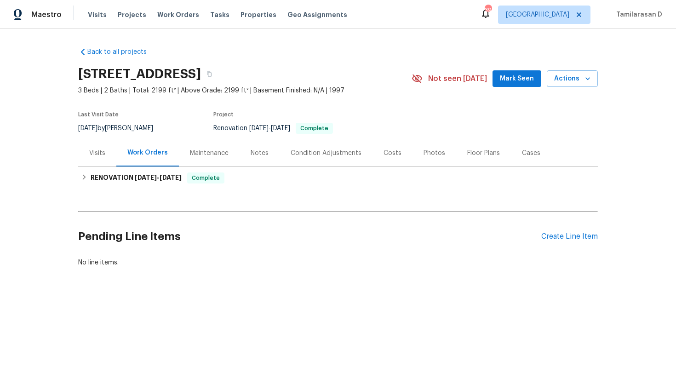
click at [96, 145] on div "Visits" at bounding box center [97, 152] width 38 height 27
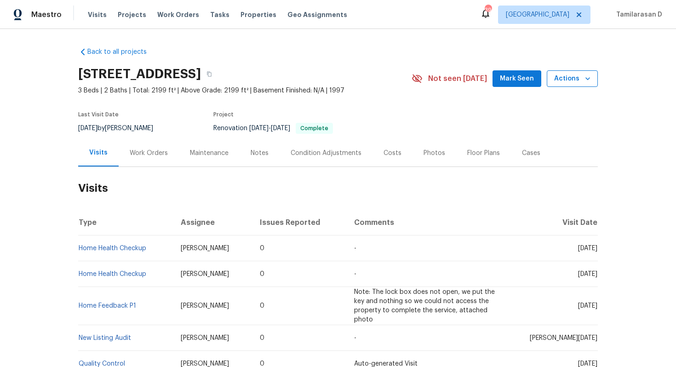
click at [574, 75] on span "Actions" at bounding box center [572, 79] width 36 height 12
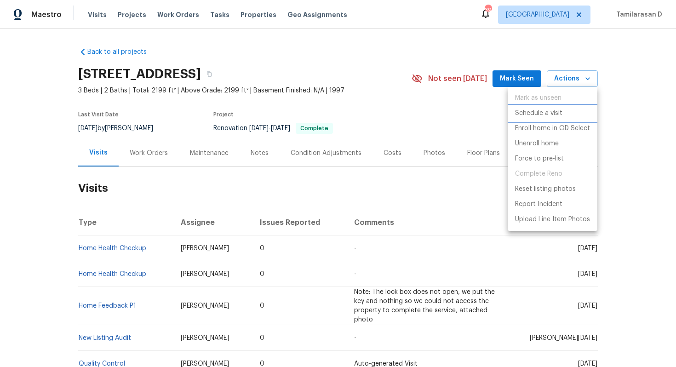
click at [541, 113] on p "Schedule a visit" at bounding box center [538, 114] width 47 height 10
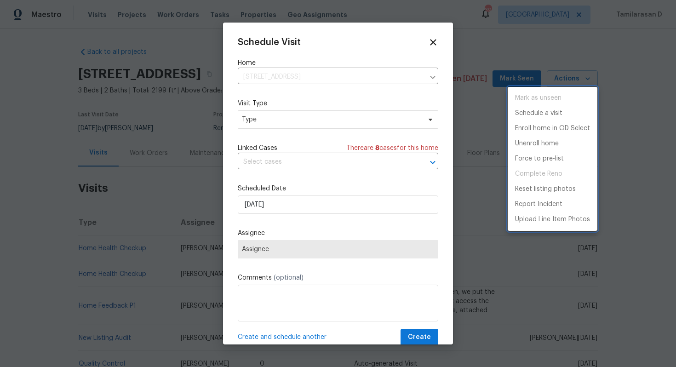
click at [352, 74] on div at bounding box center [338, 183] width 676 height 367
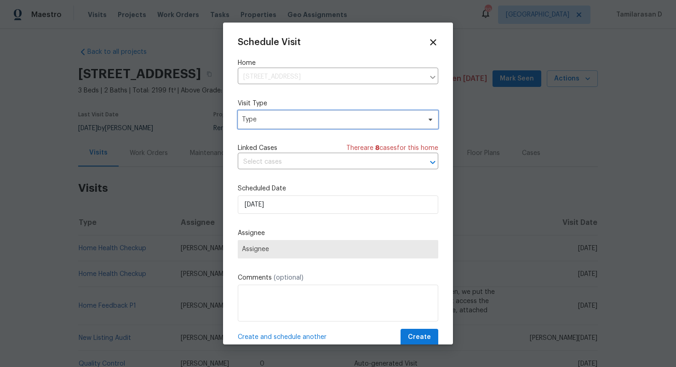
click at [311, 120] on span "Type" at bounding box center [331, 119] width 179 height 9
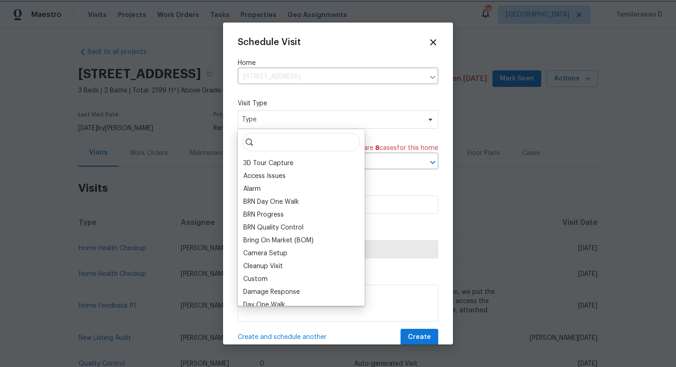
click at [273, 122] on span "Type" at bounding box center [331, 119] width 179 height 9
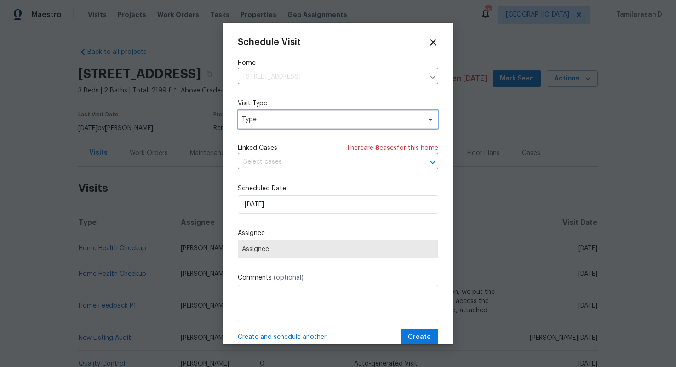
click at [278, 120] on span "Type" at bounding box center [331, 119] width 179 height 9
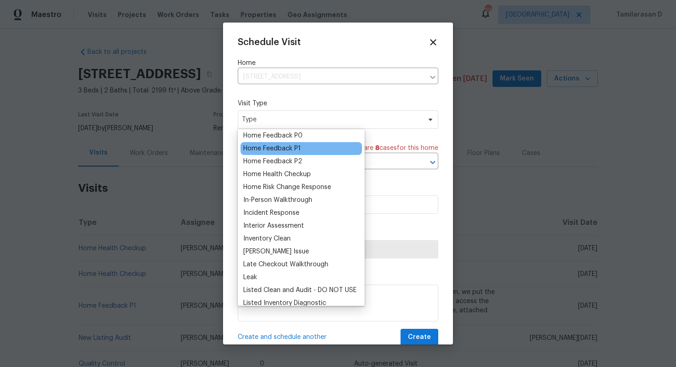
scroll to position [265, 0]
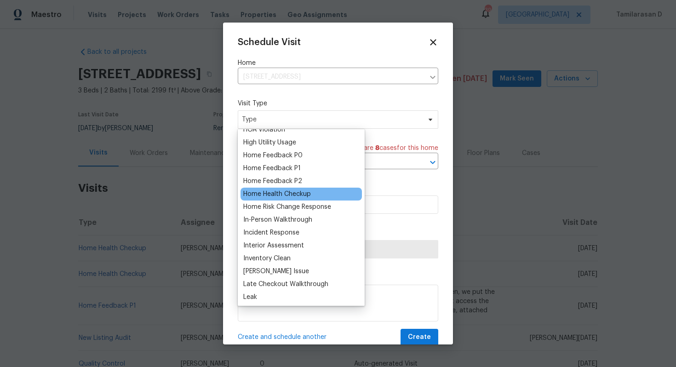
click at [275, 194] on div "Home Health Checkup" at bounding box center [277, 194] width 68 height 9
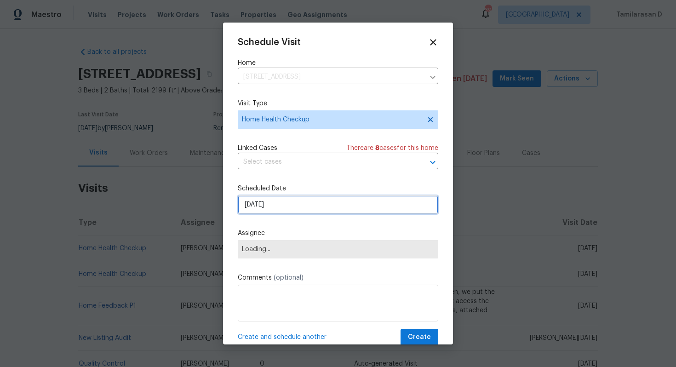
click at [278, 203] on input "[DATE]" at bounding box center [338, 205] width 201 height 18
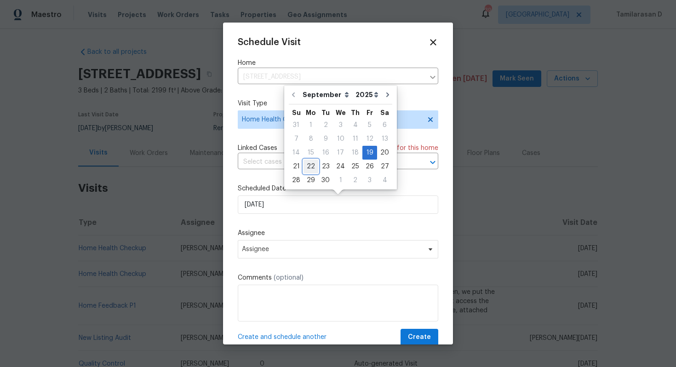
click at [307, 169] on div "22" at bounding box center [311, 166] width 15 height 13
type input "[DATE]"
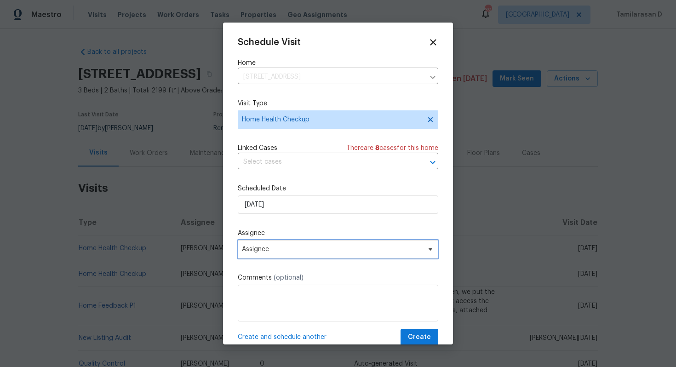
click at [267, 254] on span "Assignee" at bounding box center [338, 249] width 201 height 18
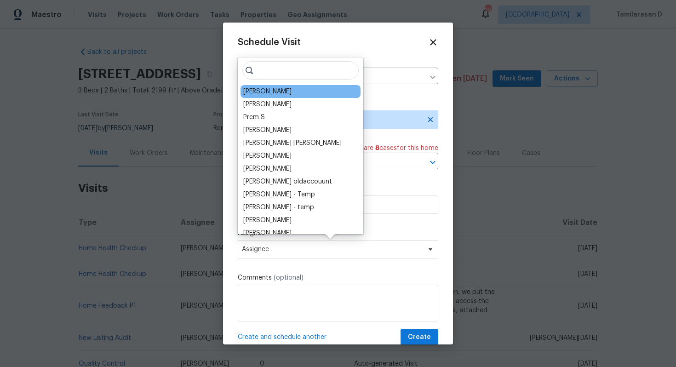
click at [279, 91] on div "[PERSON_NAME]" at bounding box center [301, 91] width 120 height 13
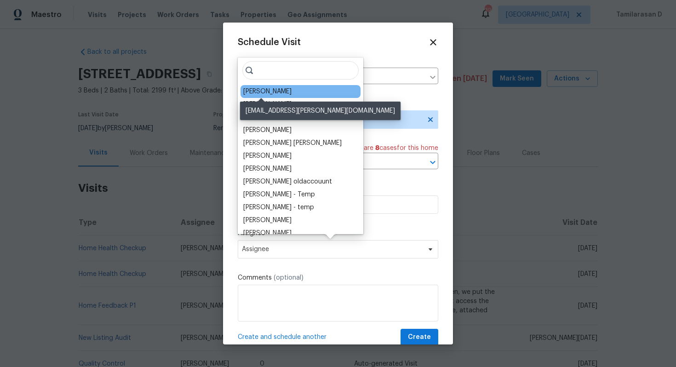
click at [268, 92] on div "[PERSON_NAME]" at bounding box center [267, 91] width 48 height 9
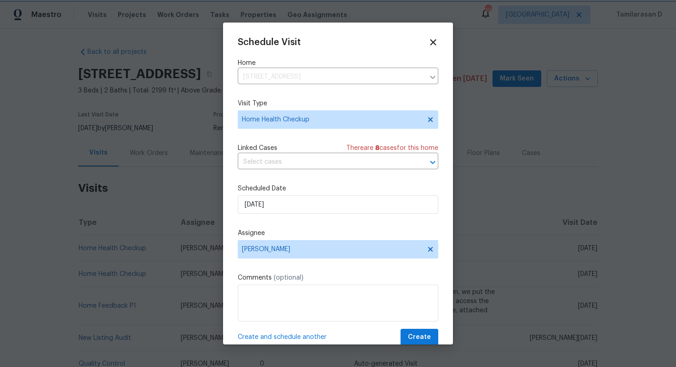
scroll to position [17, 0]
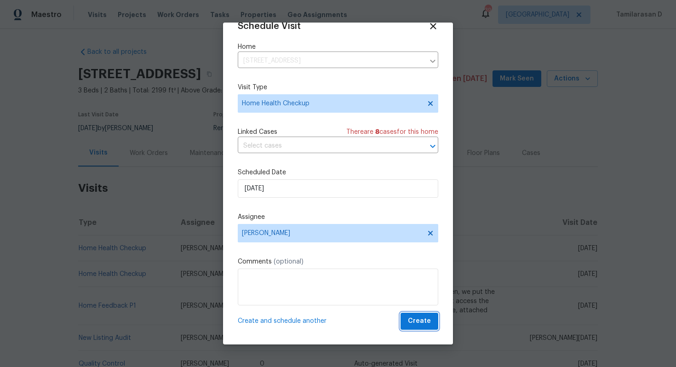
click at [421, 325] on span "Create" at bounding box center [419, 322] width 23 height 12
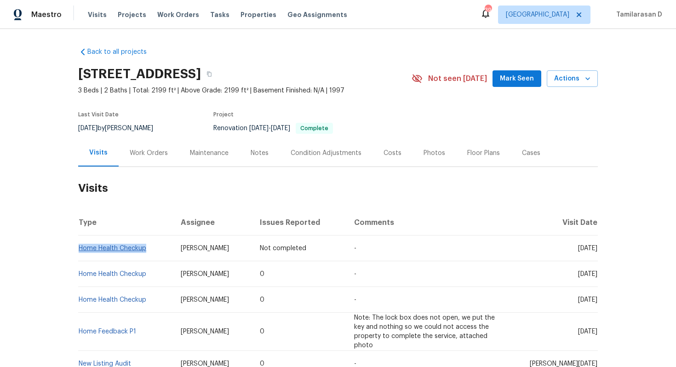
drag, startPoint x: 150, startPoint y: 249, endPoint x: 79, endPoint y: 248, distance: 71.3
click at [79, 248] on td "Home Health Checkup" at bounding box center [125, 249] width 95 height 26
copy link "Home Health Checkup"
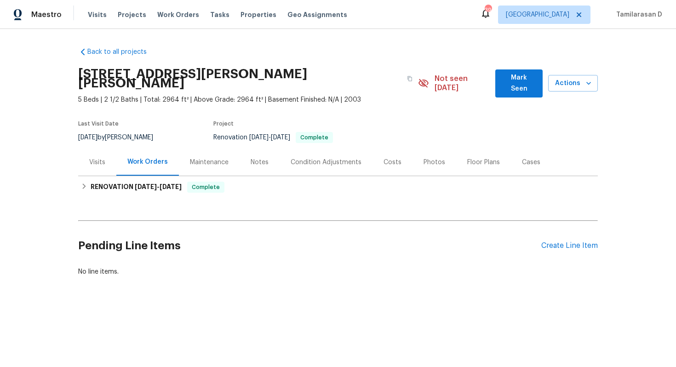
click at [92, 158] on div "Visits" at bounding box center [97, 162] width 38 height 27
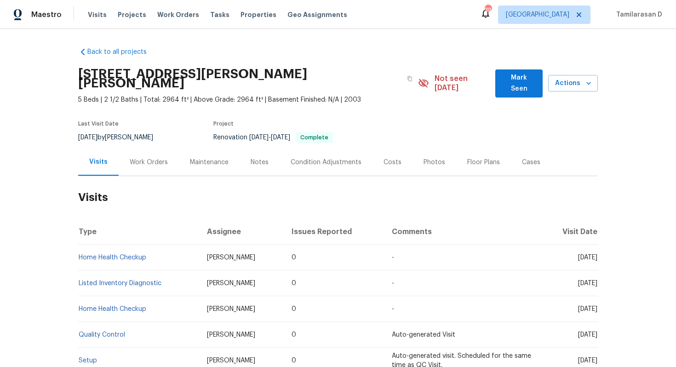
scroll to position [20, 0]
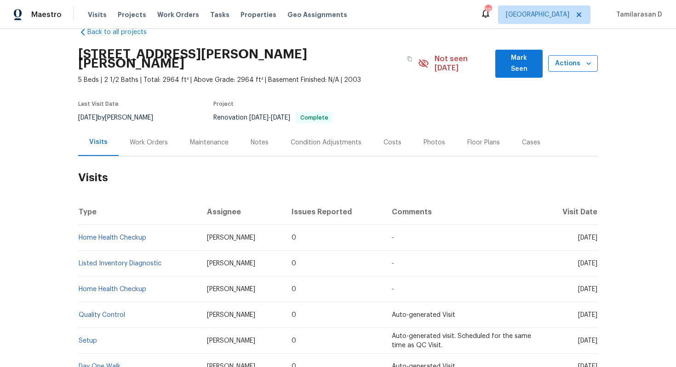
click at [571, 59] on span "Actions" at bounding box center [573, 64] width 35 height 12
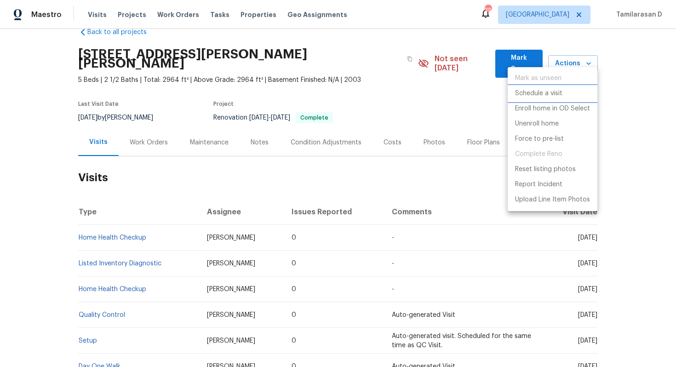
click at [545, 92] on p "Schedule a visit" at bounding box center [538, 94] width 47 height 10
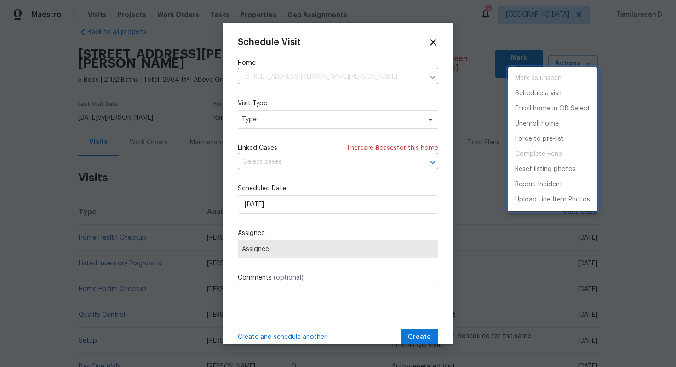
click at [296, 122] on div at bounding box center [338, 183] width 676 height 367
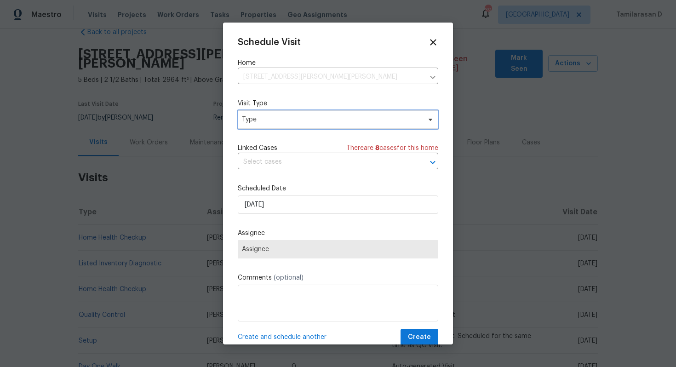
click at [295, 125] on span "Type" at bounding box center [338, 119] width 201 height 18
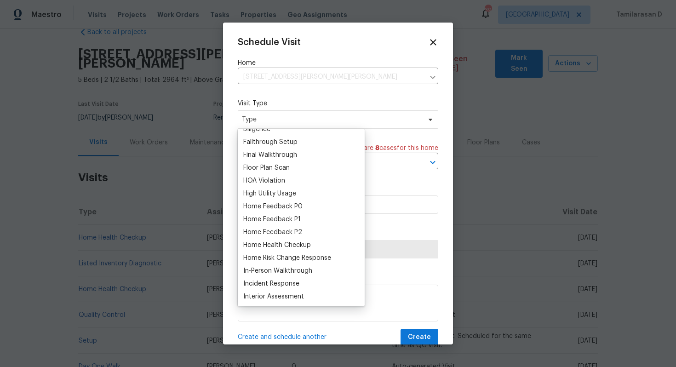
scroll to position [211, 0]
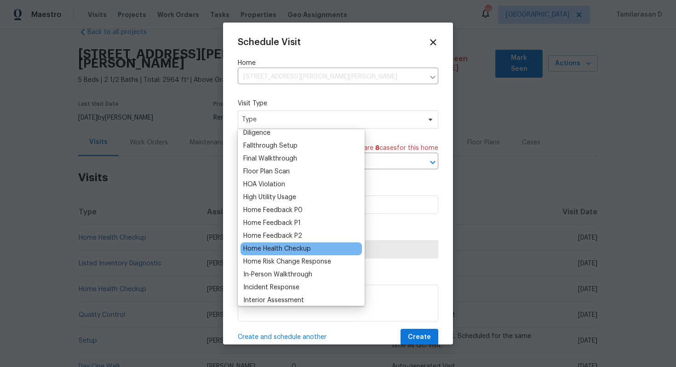
click at [270, 249] on div "Home Health Checkup" at bounding box center [277, 248] width 68 height 9
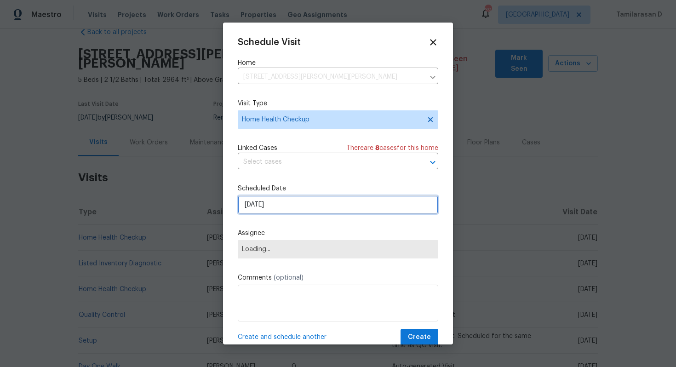
click at [290, 205] on input "[DATE]" at bounding box center [338, 205] width 201 height 18
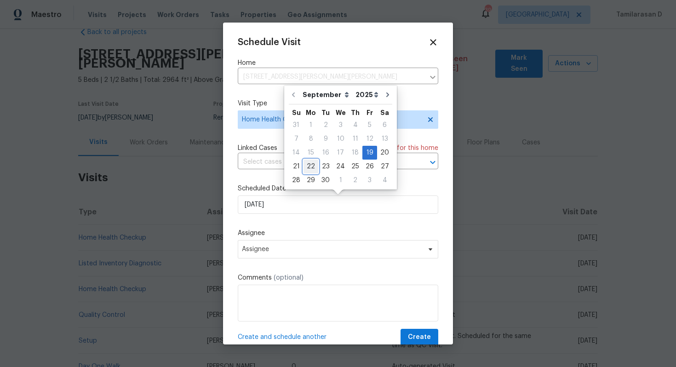
click at [311, 164] on div "22" at bounding box center [311, 166] width 15 height 13
type input "[DATE]"
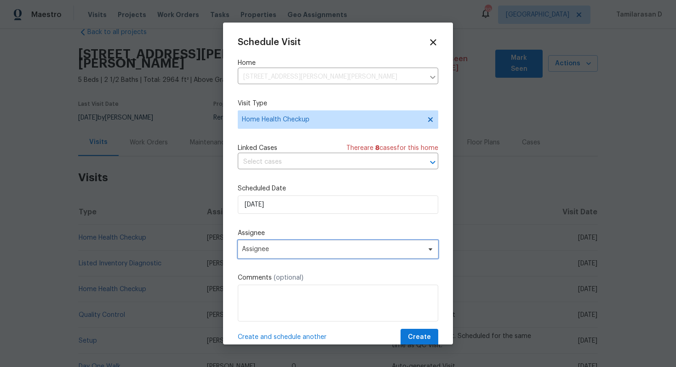
click at [284, 248] on span "Assignee" at bounding box center [332, 249] width 180 height 7
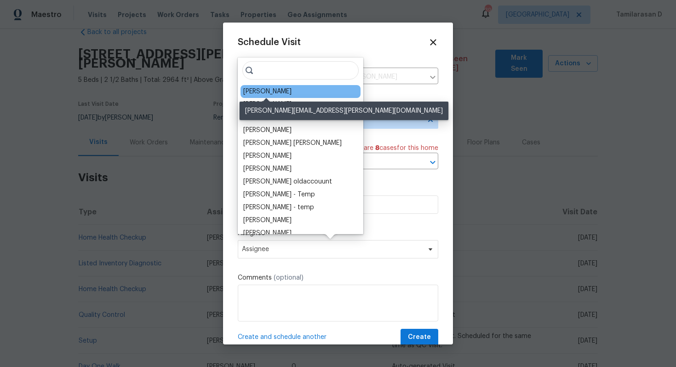
click at [277, 93] on div "[PERSON_NAME]" at bounding box center [267, 91] width 48 height 9
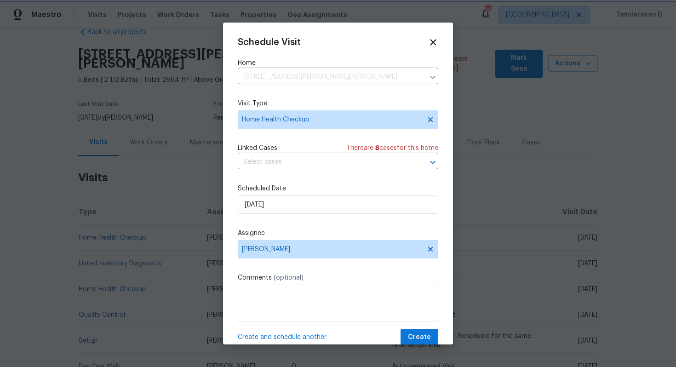
scroll to position [17, 0]
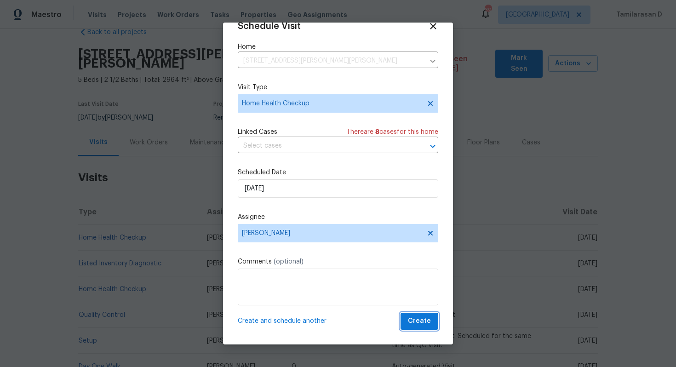
click at [426, 320] on span "Create" at bounding box center [419, 322] width 23 height 12
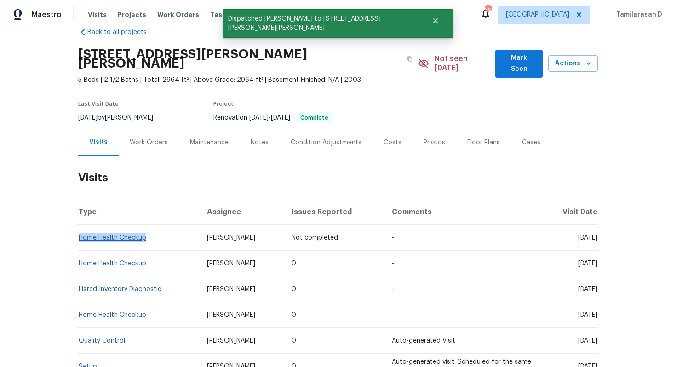
drag, startPoint x: 148, startPoint y: 229, endPoint x: 80, endPoint y: 229, distance: 68.5
click at [80, 229] on td "Home Health Checkup" at bounding box center [138, 238] width 121 height 26
copy link "Home Health Checkup"
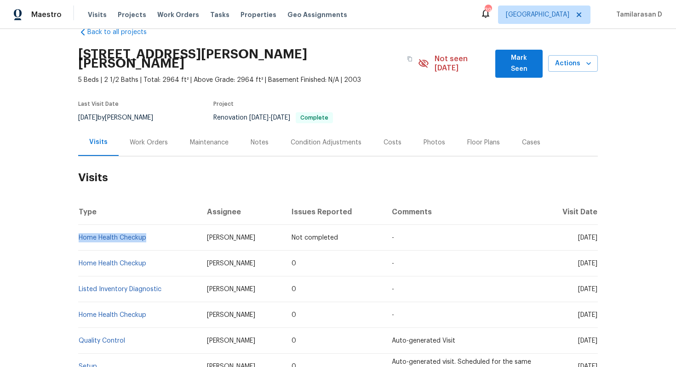
copy link "Home Health Checkup"
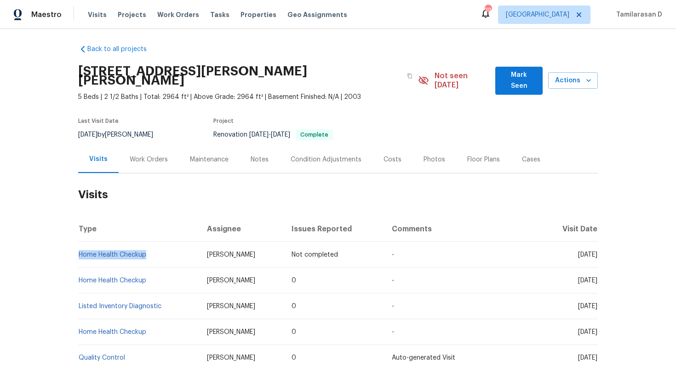
scroll to position [0, 0]
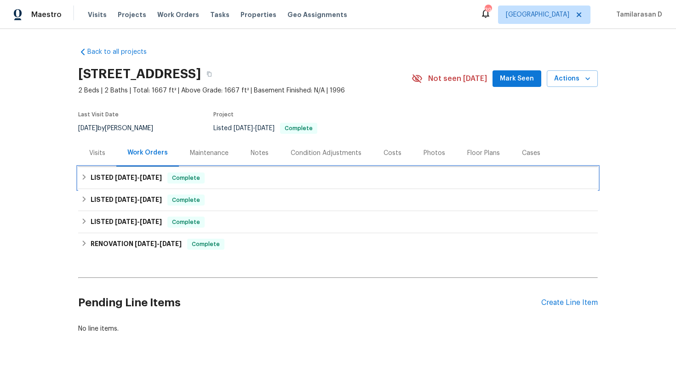
click at [92, 178] on h6 "LISTED 8/12/25 - 8/19/25" at bounding box center [126, 178] width 71 height 11
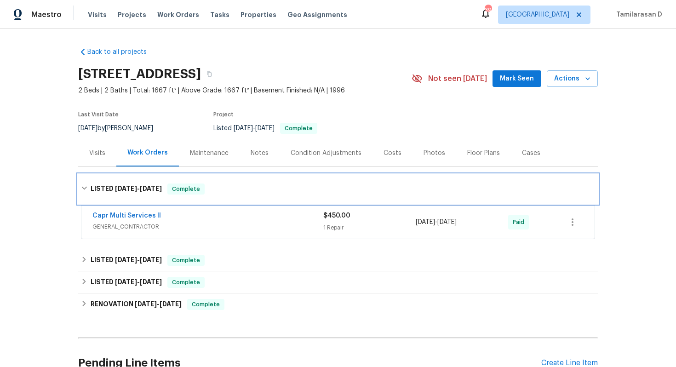
click at [96, 184] on h6 "LISTED 8/12/25 - 8/19/25" at bounding box center [126, 189] width 71 height 11
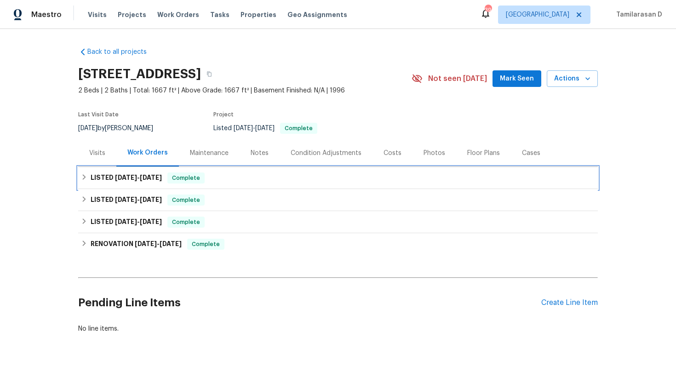
click at [85, 174] on icon at bounding box center [84, 177] width 6 height 6
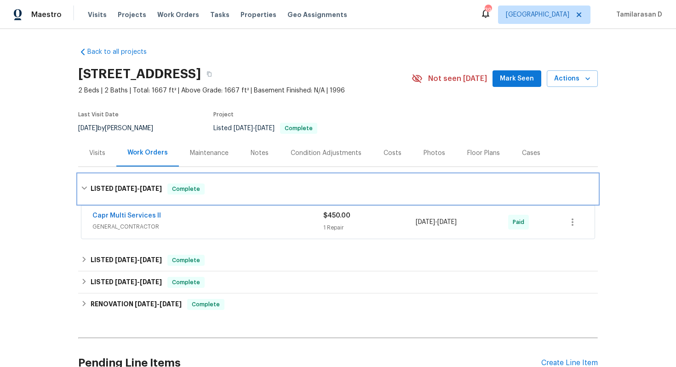
click at [84, 186] on icon at bounding box center [84, 188] width 6 height 6
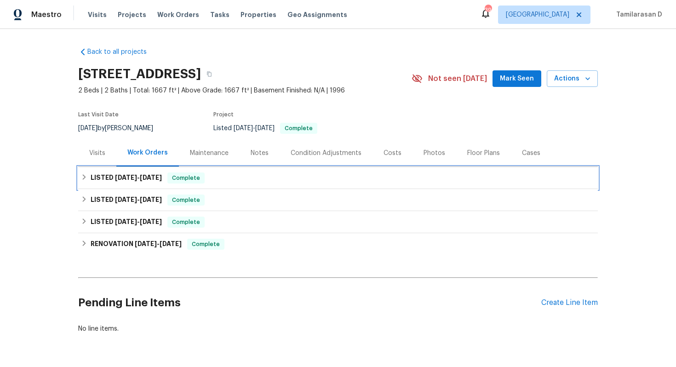
scroll to position [29, 0]
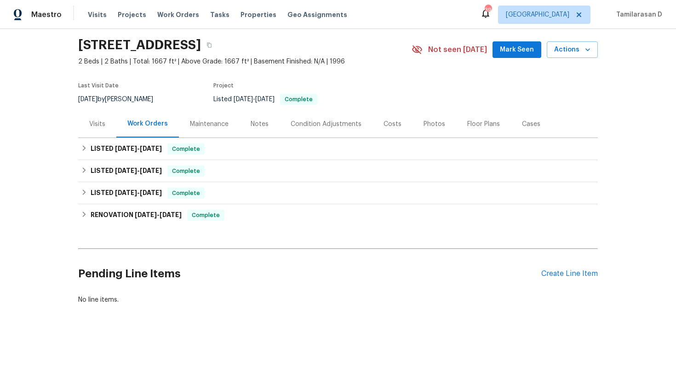
click at [99, 124] on div "Visits" at bounding box center [97, 124] width 16 height 9
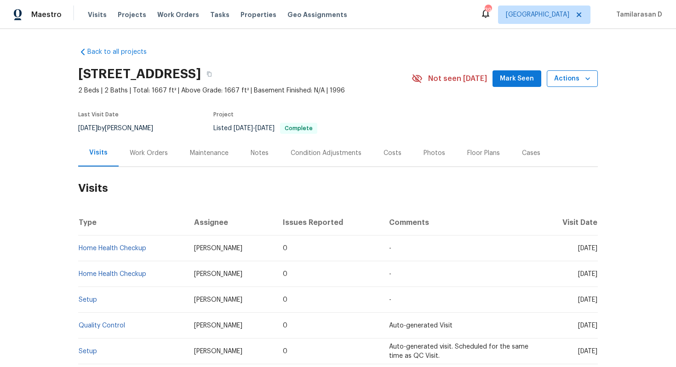
click at [571, 75] on span "Actions" at bounding box center [572, 79] width 36 height 12
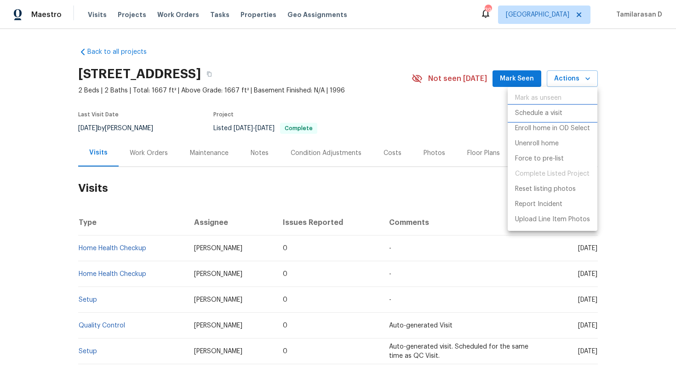
click at [547, 112] on p "Schedule a visit" at bounding box center [538, 114] width 47 height 10
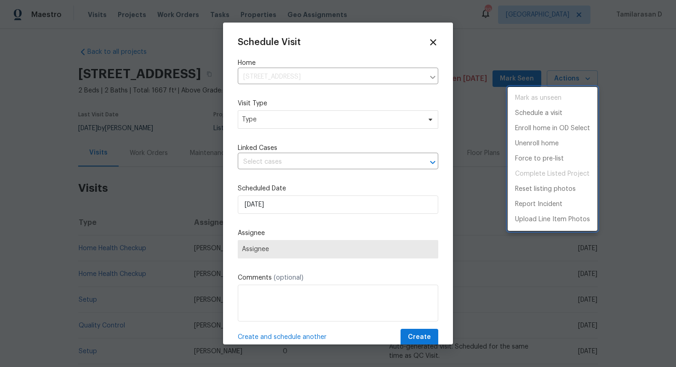
click at [286, 128] on div at bounding box center [338, 183] width 676 height 367
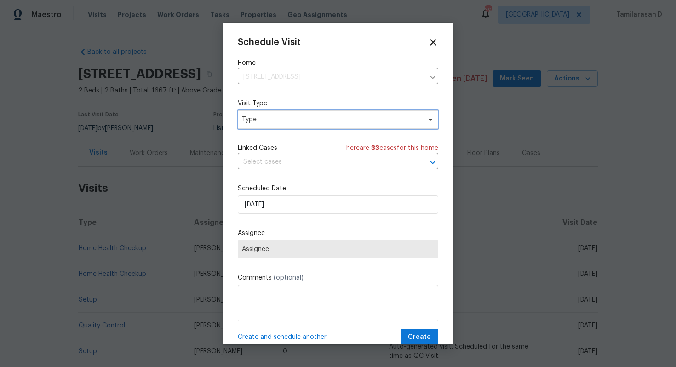
click at [285, 120] on span "Type" at bounding box center [331, 119] width 179 height 9
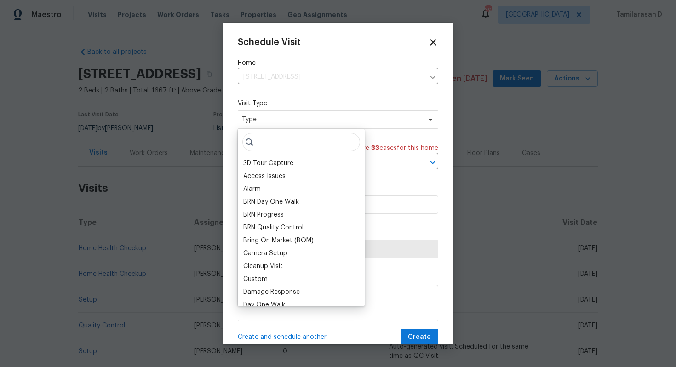
click at [276, 143] on input "search" at bounding box center [301, 142] width 118 height 18
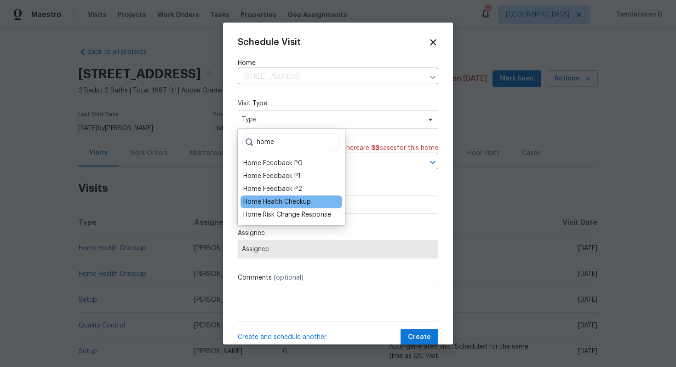
type input "home"
click at [293, 196] on div "Home Health Checkup" at bounding box center [292, 202] width 102 height 13
click at [290, 198] on div "Home Health Checkup" at bounding box center [277, 201] width 68 height 9
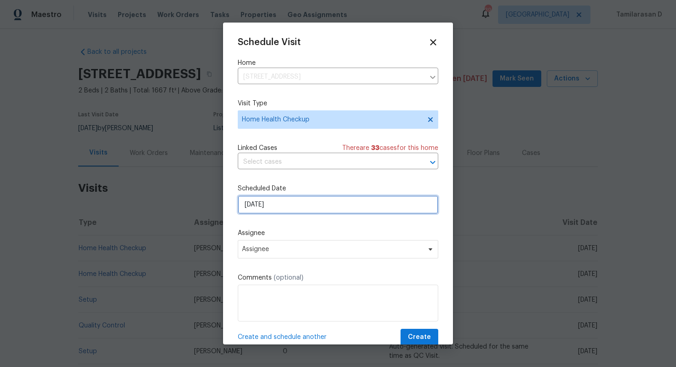
click at [264, 200] on input "[DATE]" at bounding box center [338, 205] width 201 height 18
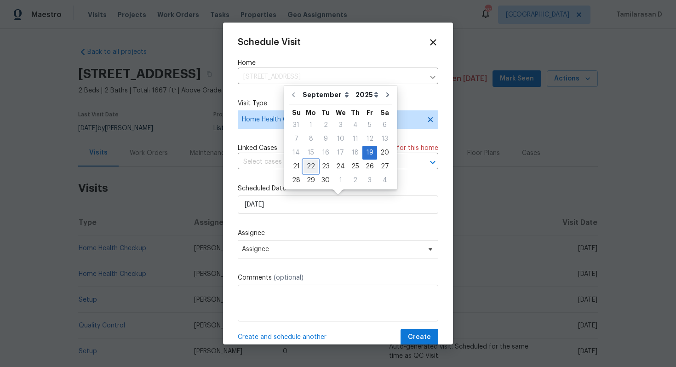
click at [308, 166] on div "22" at bounding box center [311, 166] width 15 height 13
type input "[DATE]"
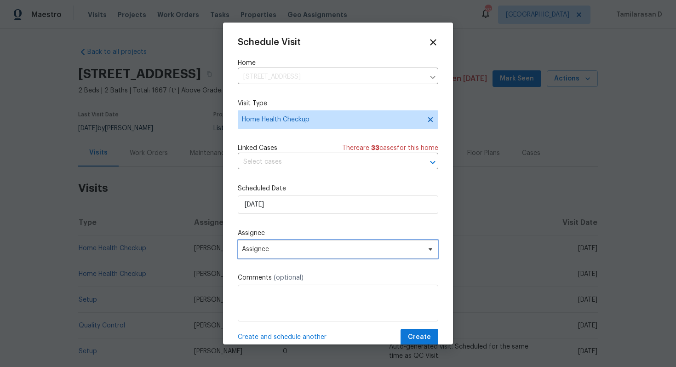
click at [305, 252] on span "Assignee" at bounding box center [332, 249] width 180 height 7
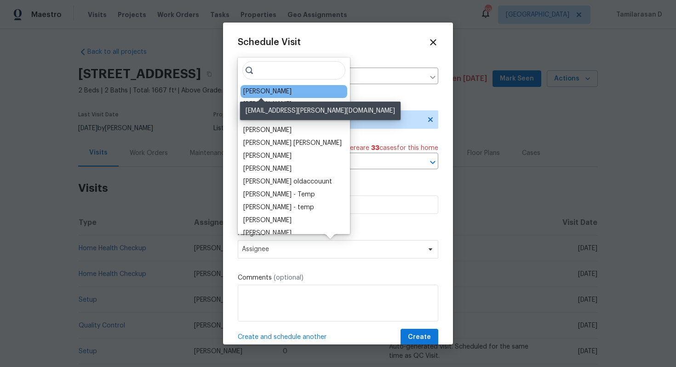
click at [271, 87] on div "[PERSON_NAME]" at bounding box center [267, 91] width 48 height 9
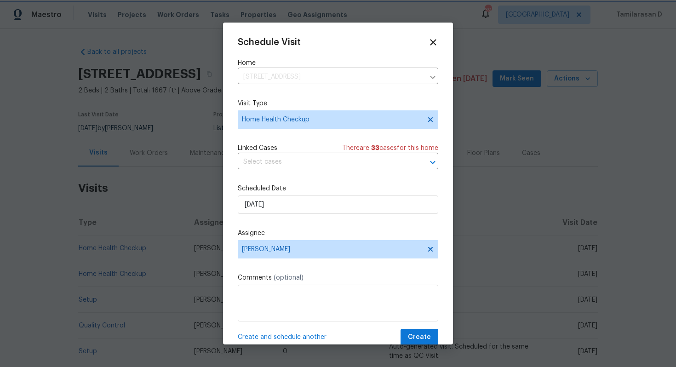
scroll to position [17, 0]
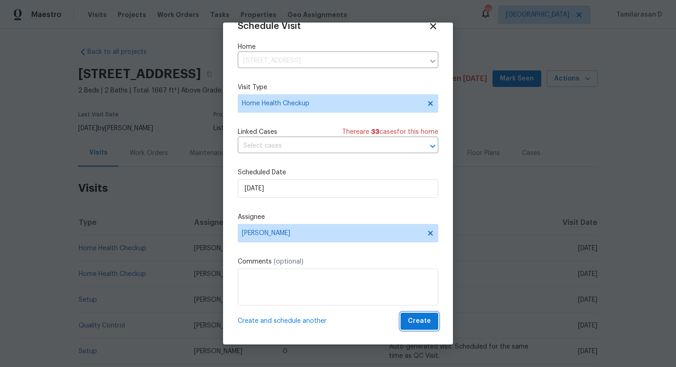
click at [417, 316] on span "Create" at bounding box center [419, 322] width 23 height 12
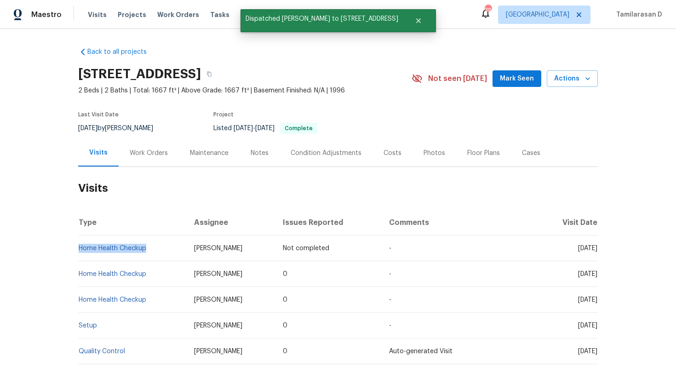
drag, startPoint x: 149, startPoint y: 247, endPoint x: 88, endPoint y: 242, distance: 61.4
click at [88, 242] on td "Home Health Checkup" at bounding box center [132, 249] width 109 height 26
copy link "Home Health Checkup"
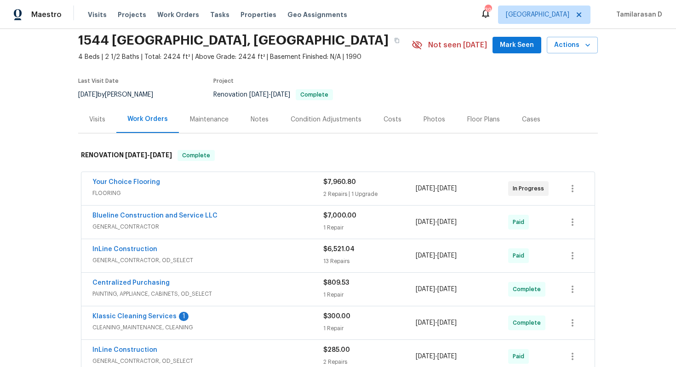
scroll to position [16, 0]
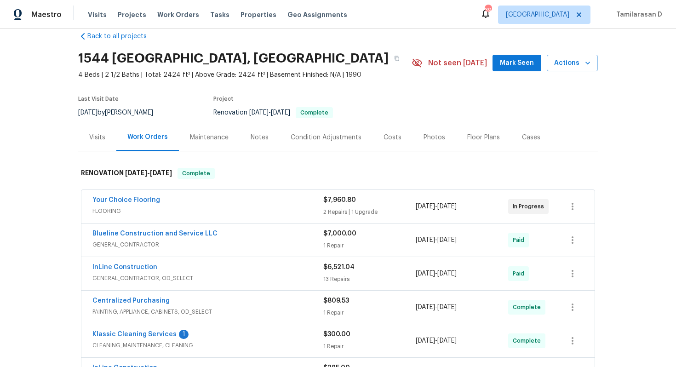
click at [89, 139] on div "Visits" at bounding box center [97, 137] width 16 height 9
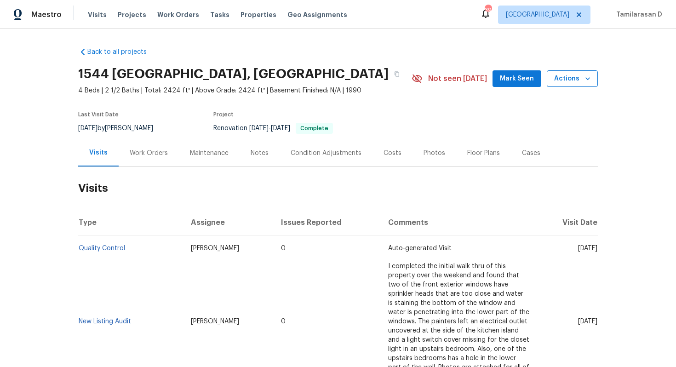
click at [580, 74] on span "Actions" at bounding box center [572, 79] width 36 height 12
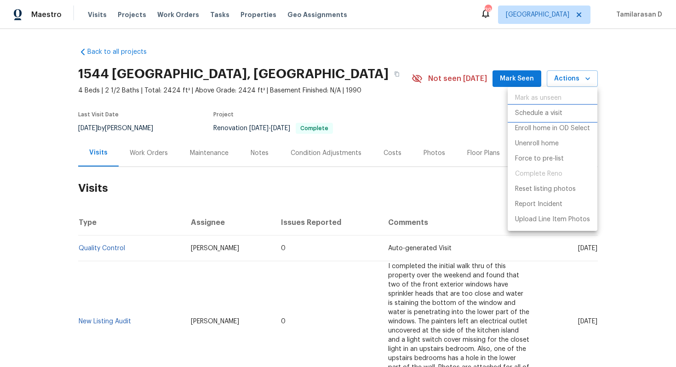
click at [538, 114] on p "Schedule a visit" at bounding box center [538, 114] width 47 height 10
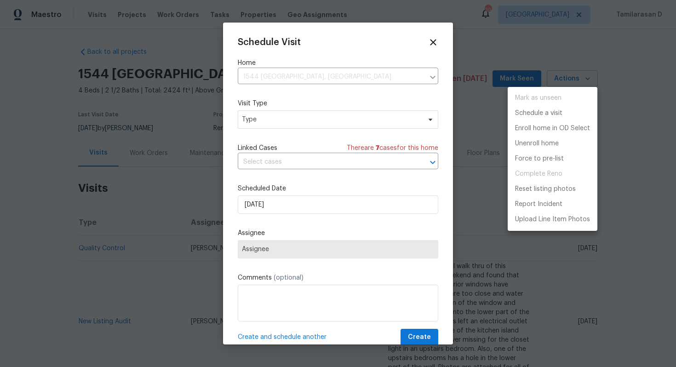
click at [306, 119] on div at bounding box center [338, 183] width 676 height 367
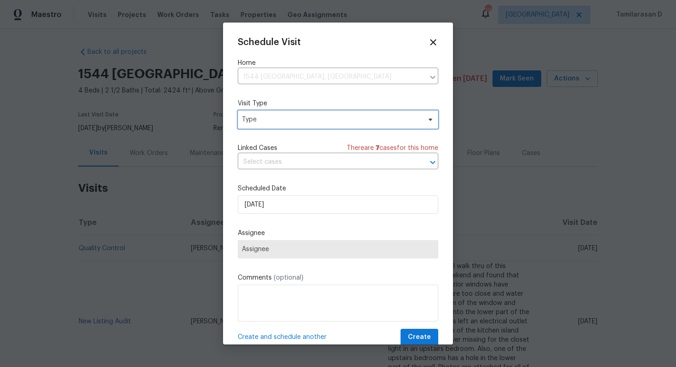
click at [306, 119] on span "Type" at bounding box center [331, 119] width 179 height 9
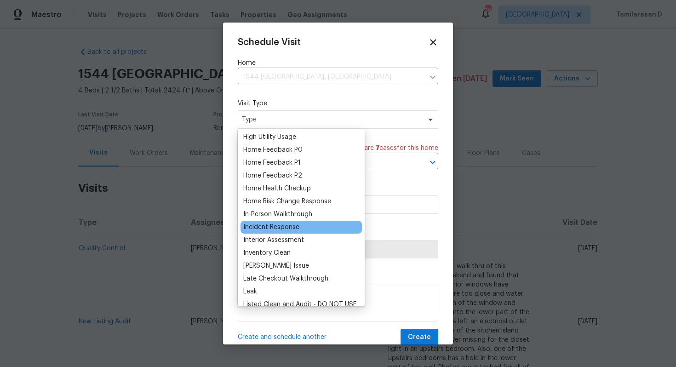
scroll to position [266, 0]
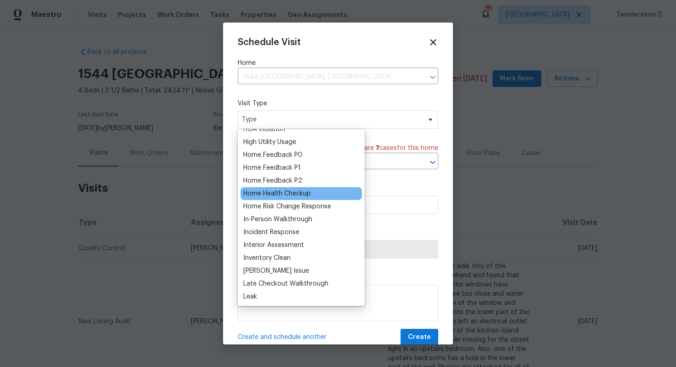
click at [279, 197] on div "Home Health Checkup" at bounding box center [277, 193] width 68 height 9
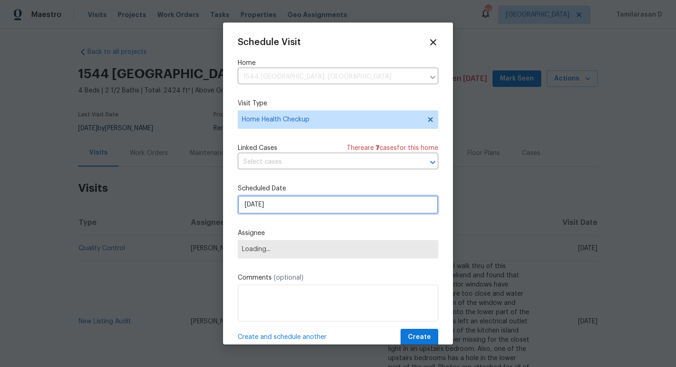
click at [279, 207] on input "[DATE]" at bounding box center [338, 205] width 201 height 18
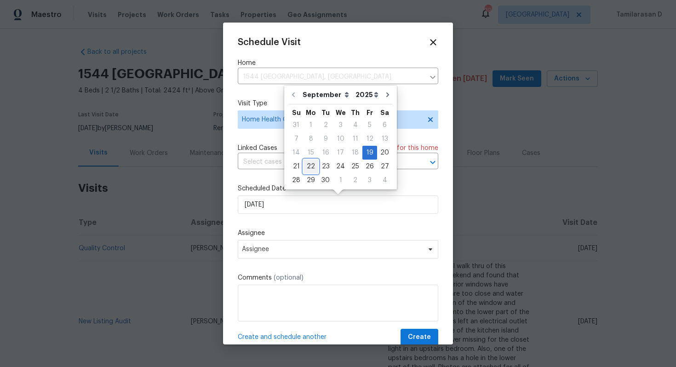
click at [308, 167] on div "22" at bounding box center [311, 166] width 15 height 13
type input "[DATE]"
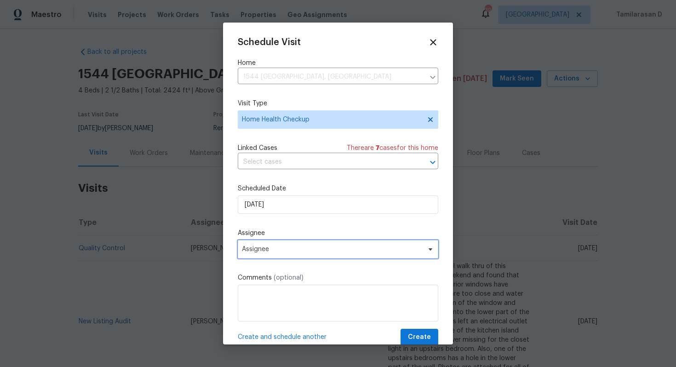
click at [285, 253] on span "Assignee" at bounding box center [332, 249] width 180 height 7
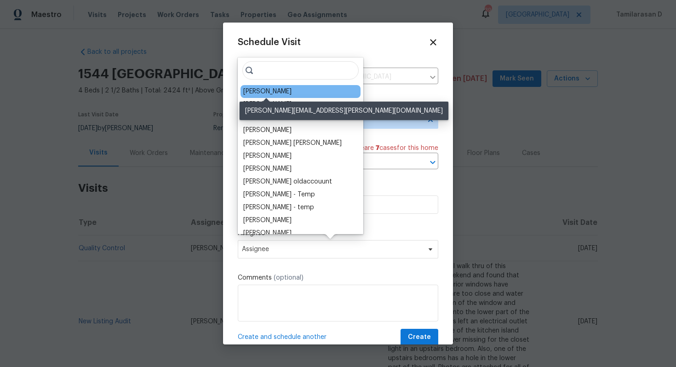
click at [270, 94] on div "[PERSON_NAME]" at bounding box center [267, 91] width 48 height 9
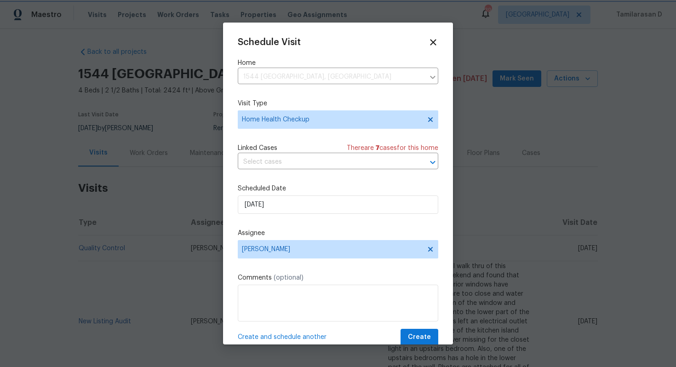
scroll to position [17, 0]
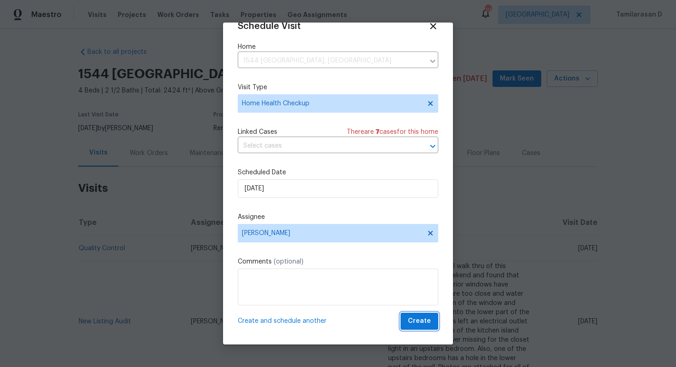
click at [412, 316] on span "Create" at bounding box center [419, 322] width 23 height 12
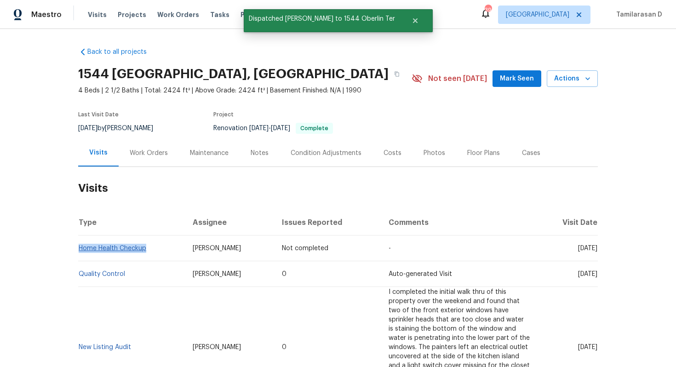
drag, startPoint x: 149, startPoint y: 248, endPoint x: 79, endPoint y: 248, distance: 69.9
click at [79, 248] on td "Home Health Checkup" at bounding box center [131, 249] width 107 height 26
copy link "Home Health Checkup"
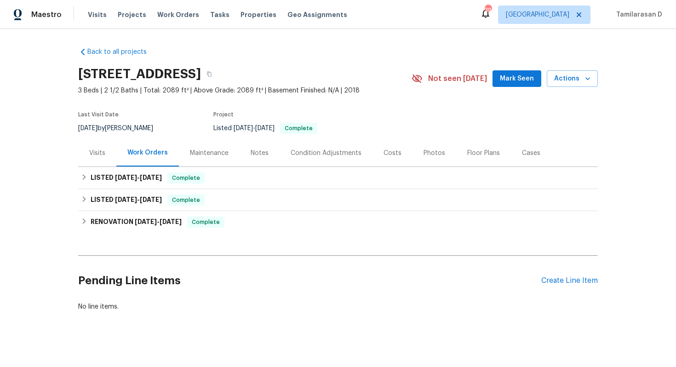
scroll to position [7, 0]
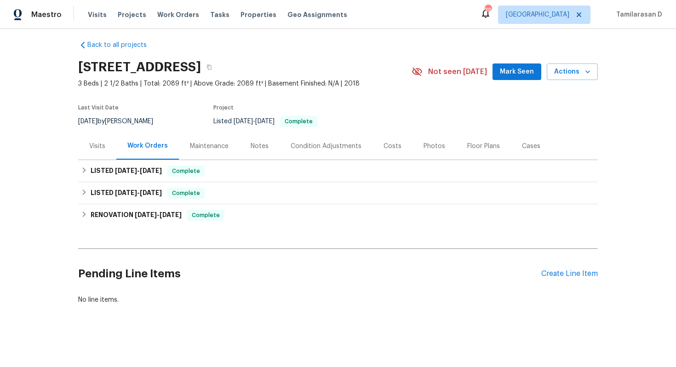
click at [89, 148] on div "Visits" at bounding box center [97, 146] width 16 height 9
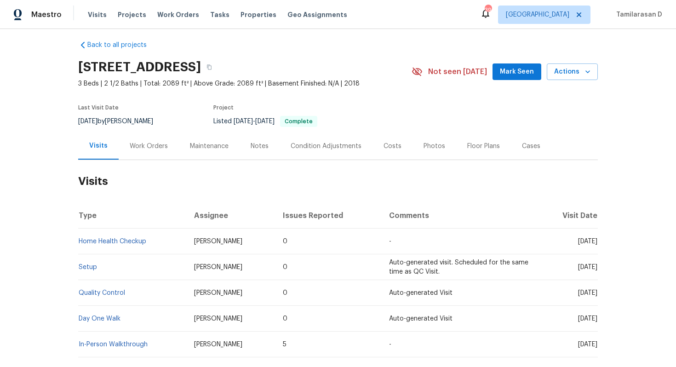
click at [138, 148] on div "Work Orders" at bounding box center [149, 146] width 38 height 9
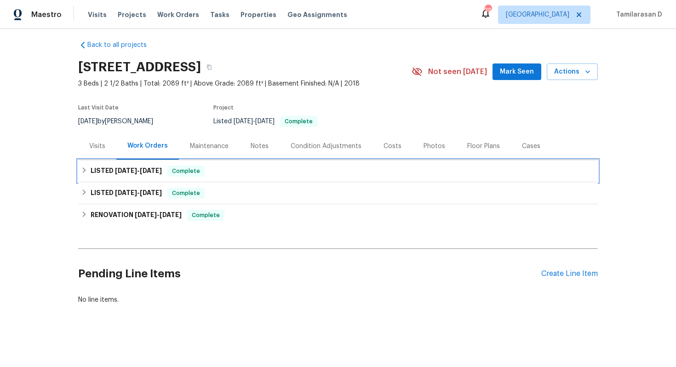
click at [107, 162] on div "LISTED [DATE] - [DATE] Complete" at bounding box center [338, 171] width 520 height 22
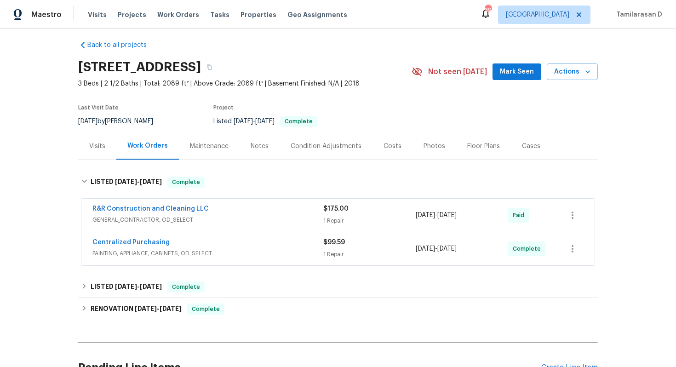
click at [104, 151] on div "Visits" at bounding box center [97, 145] width 38 height 27
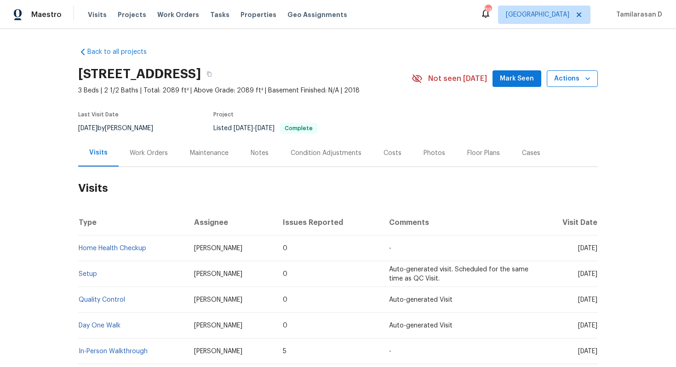
click at [576, 75] on span "Actions" at bounding box center [572, 79] width 36 height 12
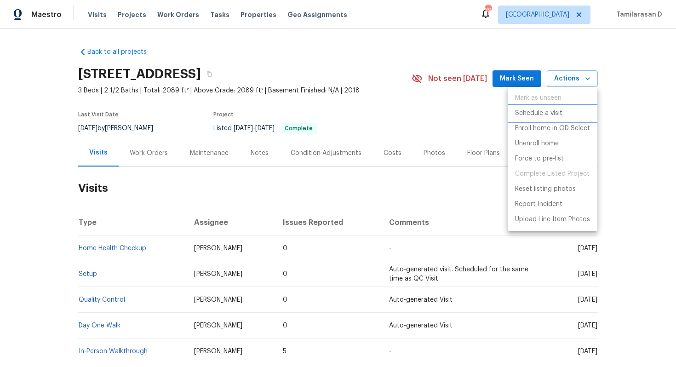
click at [544, 110] on p "Schedule a visit" at bounding box center [538, 114] width 47 height 10
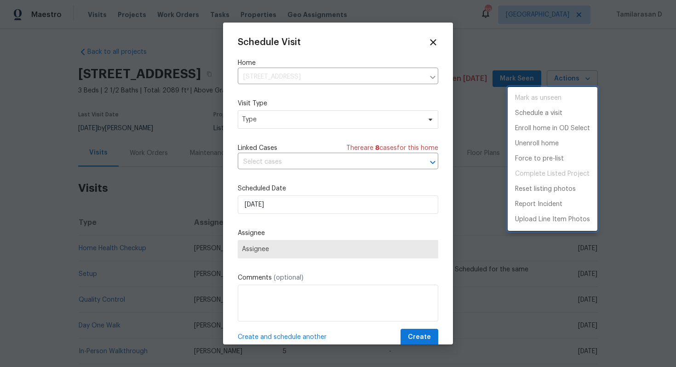
click at [437, 43] on div at bounding box center [338, 183] width 676 height 367
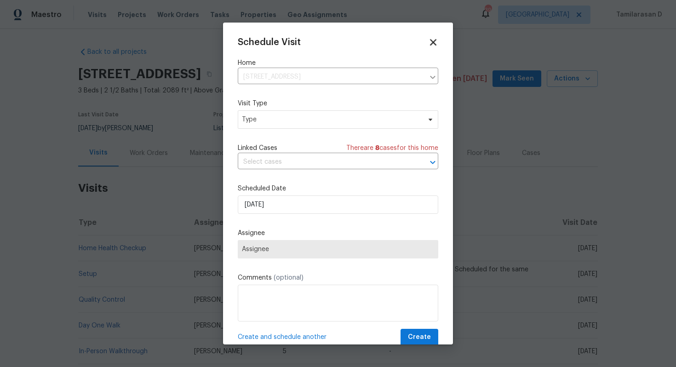
click at [431, 42] on icon at bounding box center [433, 42] width 11 height 11
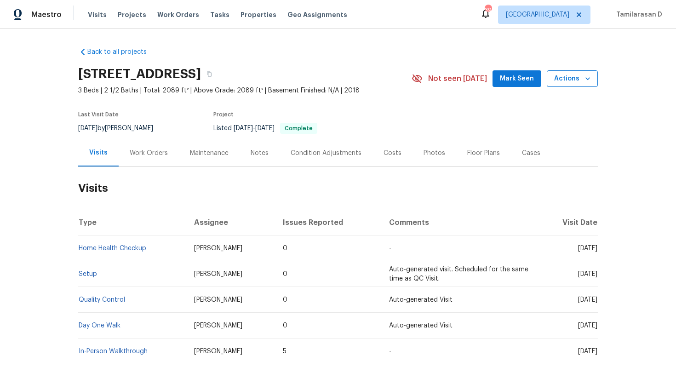
click at [556, 83] on span "Actions" at bounding box center [572, 79] width 36 height 12
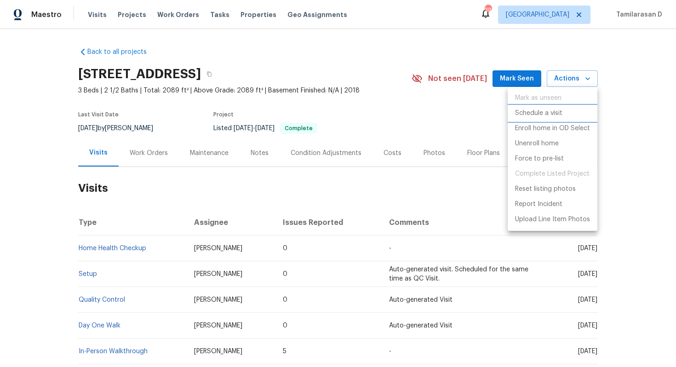
click at [528, 115] on p "Schedule a visit" at bounding box center [538, 114] width 47 height 10
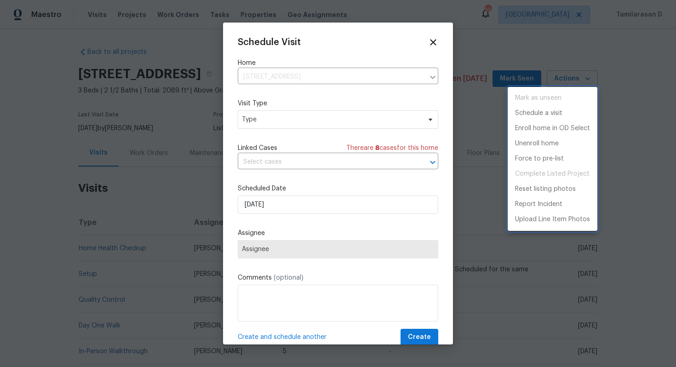
click at [266, 120] on div at bounding box center [338, 183] width 676 height 367
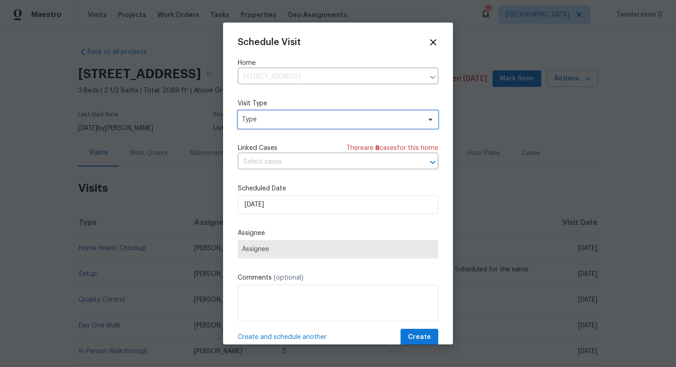
click at [266, 120] on span "Type" at bounding box center [331, 119] width 179 height 9
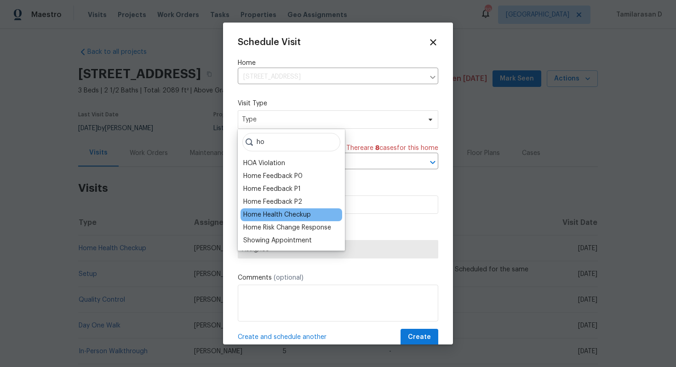
type input "ho"
click at [293, 218] on div "Home Health Checkup" at bounding box center [277, 214] width 68 height 9
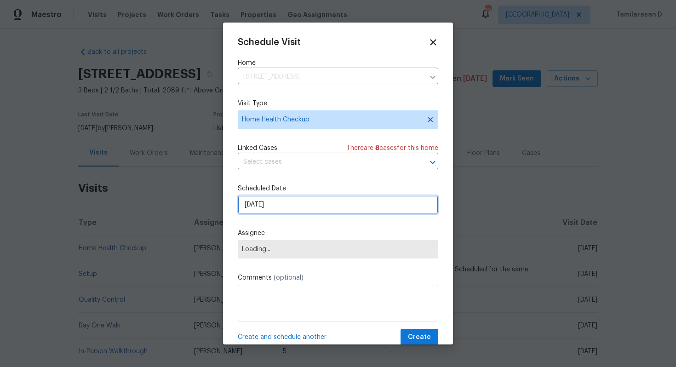
click at [275, 205] on input "[DATE]" at bounding box center [338, 205] width 201 height 18
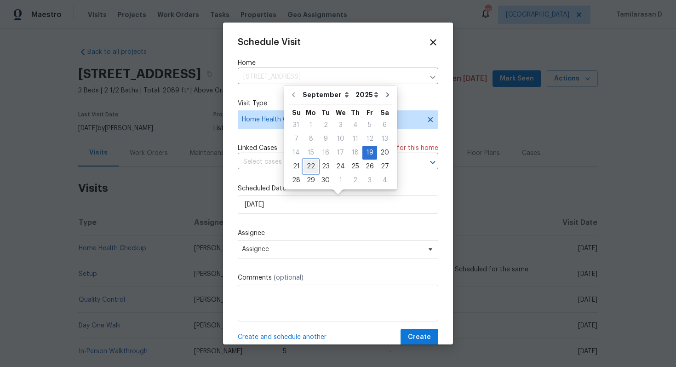
click at [311, 165] on div "22" at bounding box center [311, 166] width 15 height 13
type input "[DATE]"
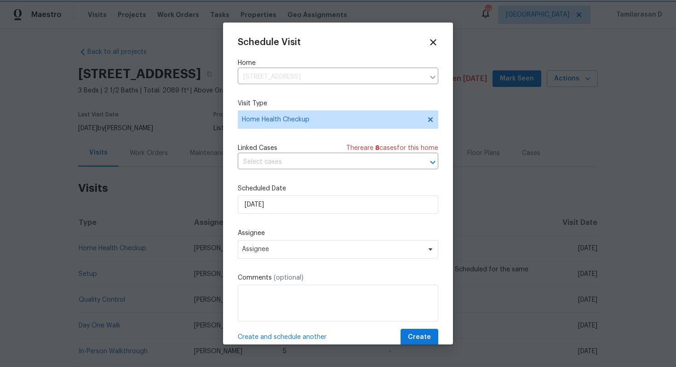
scroll to position [17, 0]
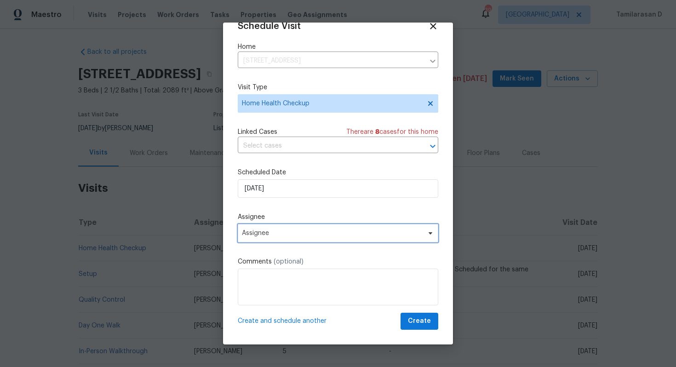
click at [280, 230] on span "Assignee" at bounding box center [332, 233] width 180 height 7
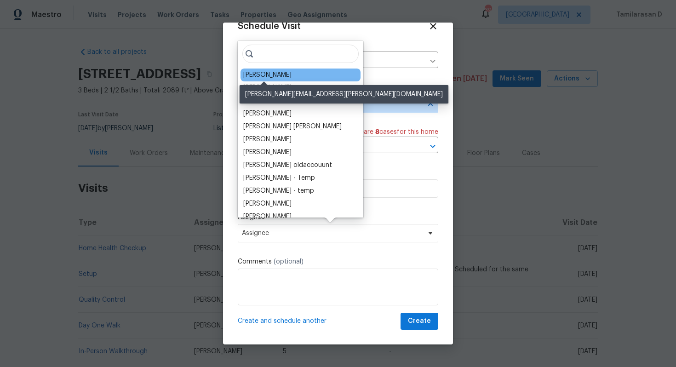
click at [269, 75] on div "[PERSON_NAME]" at bounding box center [267, 74] width 48 height 9
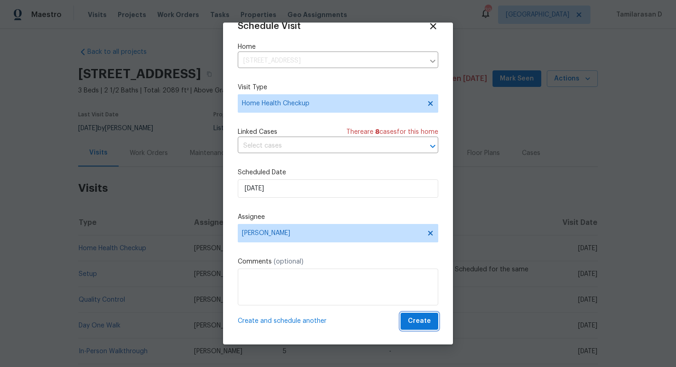
click at [414, 319] on span "Create" at bounding box center [419, 322] width 23 height 12
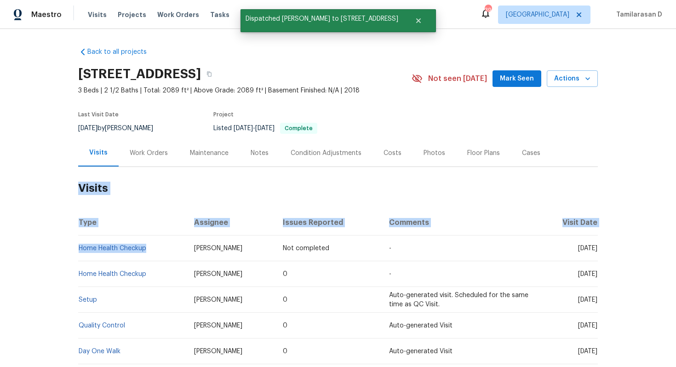
drag, startPoint x: 148, startPoint y: 247, endPoint x: 77, endPoint y: 249, distance: 70.9
click at [77, 249] on div "Back to all projects [STREET_ADDRESS] 3 Beds | 2 1/2 Baths | Total: 2089 ft² | …" at bounding box center [338, 198] width 676 height 338
click at [118, 224] on th "Type" at bounding box center [132, 223] width 109 height 26
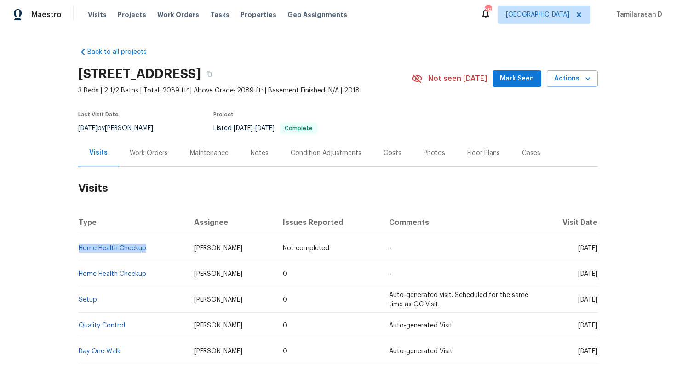
drag, startPoint x: 150, startPoint y: 247, endPoint x: 80, endPoint y: 248, distance: 69.9
click at [80, 248] on td "Home Health Checkup" at bounding box center [132, 249] width 109 height 26
copy link "Home Health Checkup"
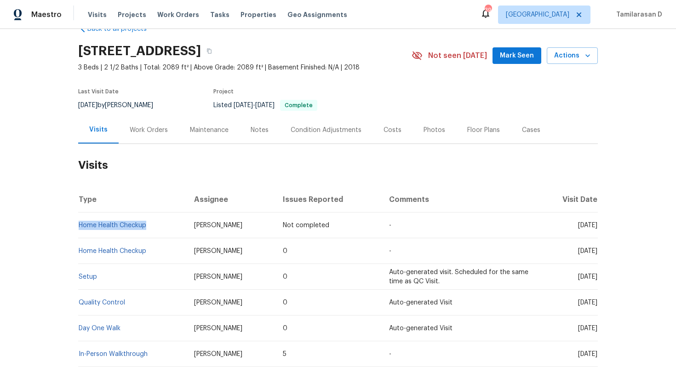
scroll to position [46, 0]
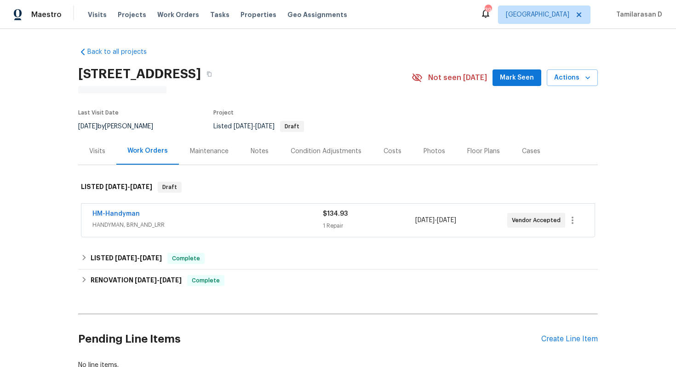
click at [102, 153] on div "Visits" at bounding box center [97, 151] width 16 height 9
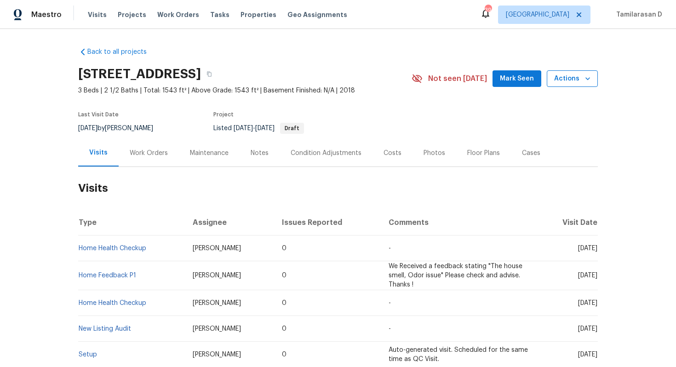
click at [569, 74] on span "Actions" at bounding box center [572, 79] width 36 height 12
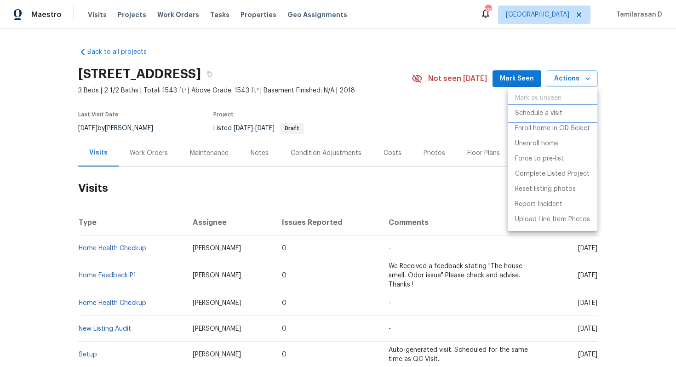
click at [532, 111] on p "Schedule a visit" at bounding box center [538, 114] width 47 height 10
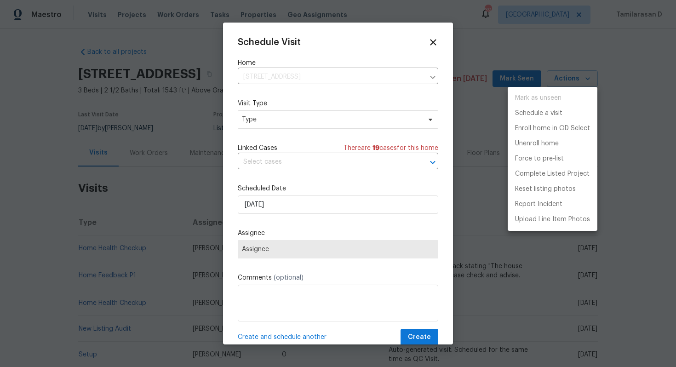
click at [314, 129] on div at bounding box center [338, 183] width 676 height 367
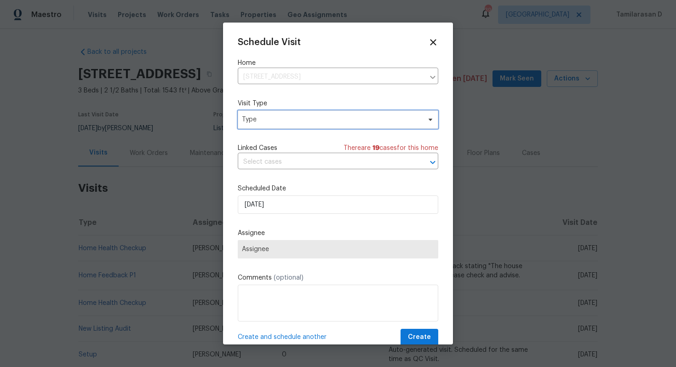
click at [310, 122] on span "Type" at bounding box center [331, 119] width 179 height 9
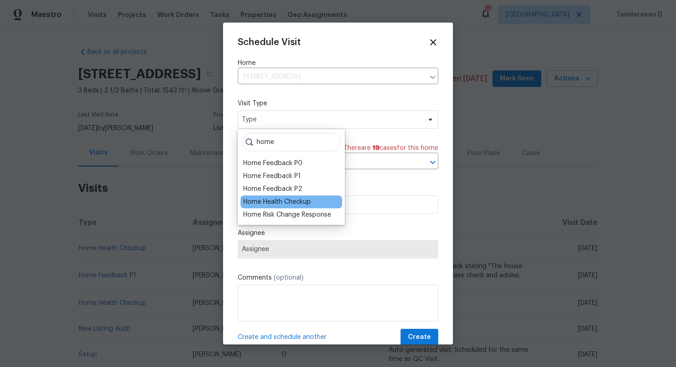
type input "home"
click at [295, 203] on div "Home Health Checkup" at bounding box center [277, 201] width 68 height 9
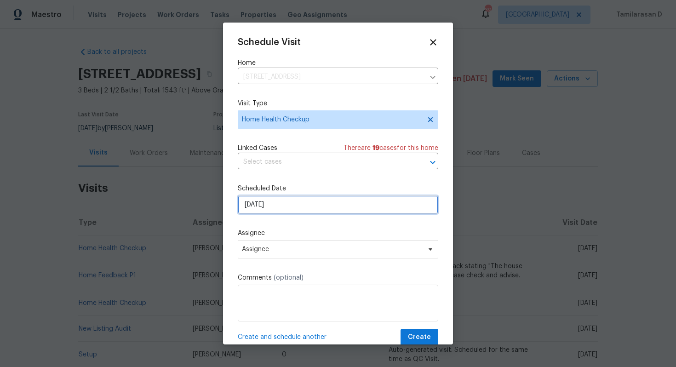
click at [268, 206] on input "[DATE]" at bounding box center [338, 205] width 201 height 18
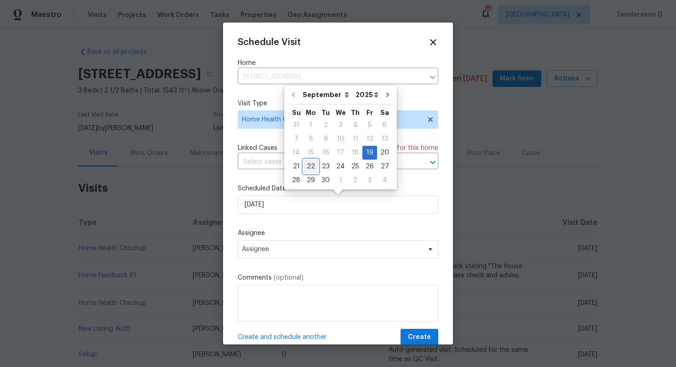
click at [310, 167] on div "22" at bounding box center [311, 166] width 15 height 13
type input "[DATE]"
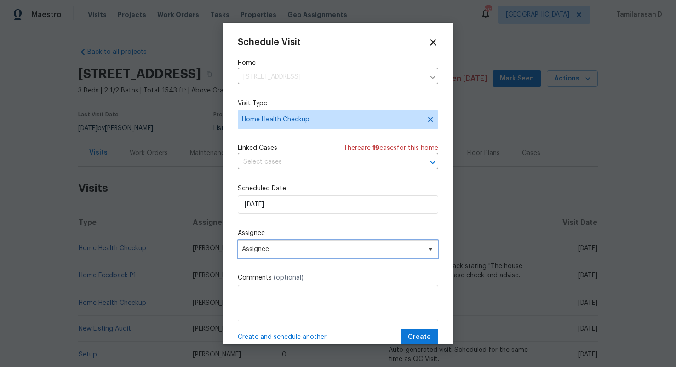
click at [283, 242] on span "Assignee" at bounding box center [338, 249] width 201 height 18
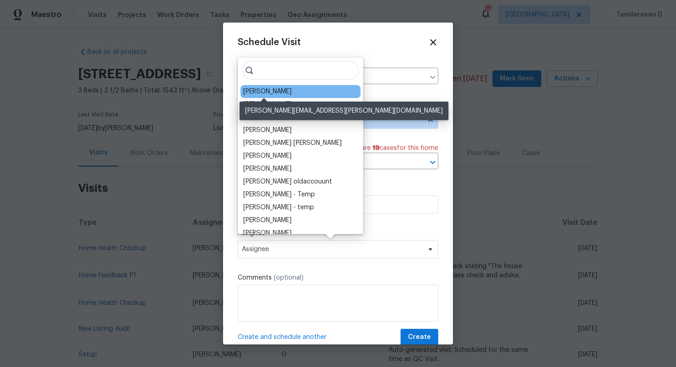
click at [264, 92] on div "[PERSON_NAME]" at bounding box center [267, 91] width 48 height 9
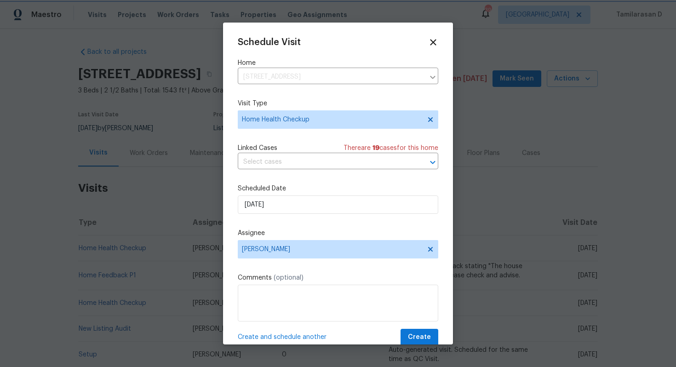
scroll to position [17, 0]
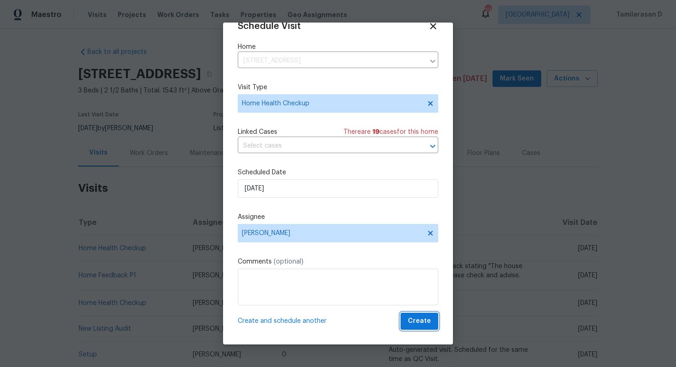
click at [415, 314] on button "Create" at bounding box center [420, 321] width 38 height 17
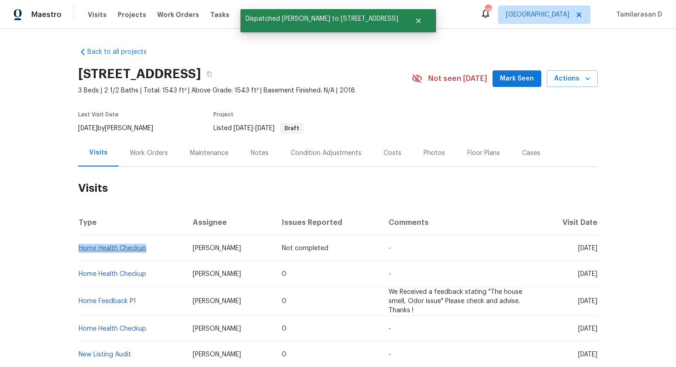
drag, startPoint x: 148, startPoint y: 247, endPoint x: 79, endPoint y: 251, distance: 68.7
click at [79, 251] on td "Home Health Checkup" at bounding box center [131, 249] width 107 height 26
copy link "Home Health Checkup"
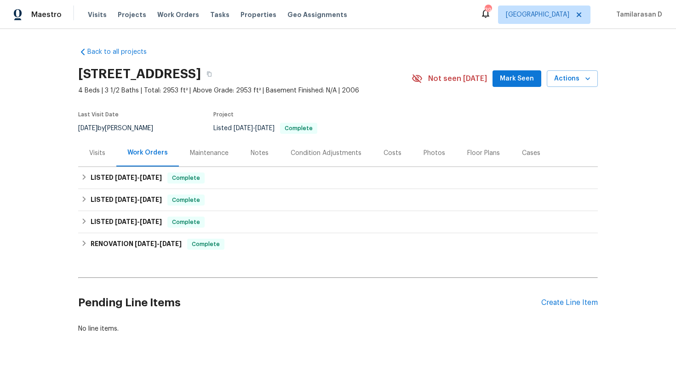
click at [102, 160] on div "Visits" at bounding box center [97, 152] width 38 height 27
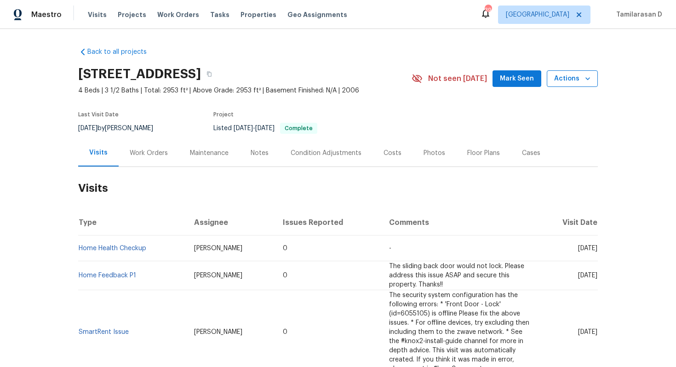
click at [568, 76] on span "Actions" at bounding box center [572, 79] width 36 height 12
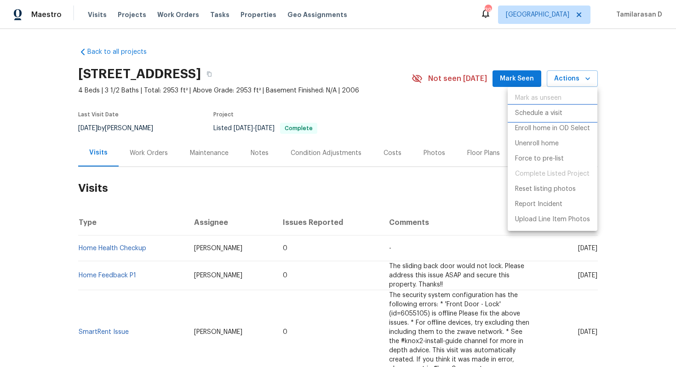
click at [555, 115] on p "Schedule a visit" at bounding box center [538, 114] width 47 height 10
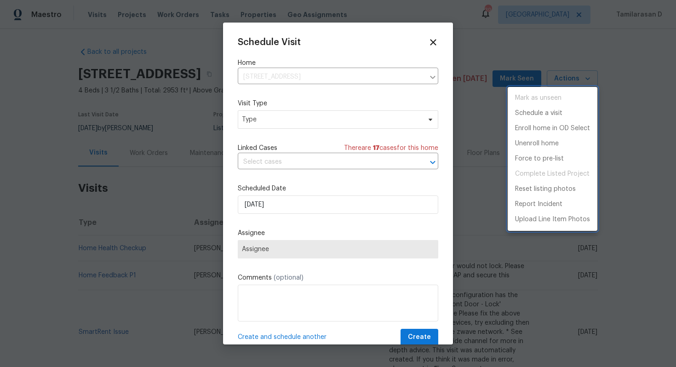
click at [314, 119] on div at bounding box center [338, 183] width 676 height 367
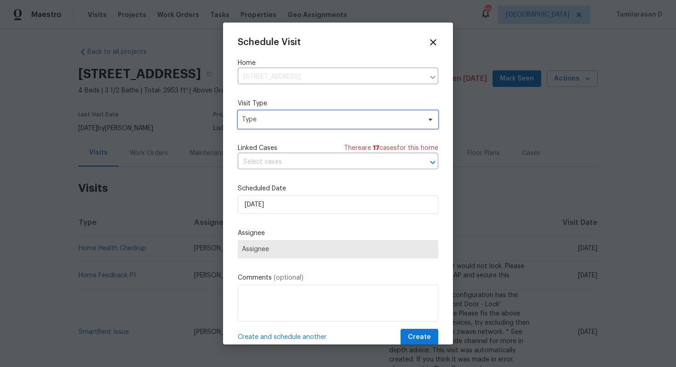
click at [314, 119] on span "Type" at bounding box center [331, 119] width 179 height 9
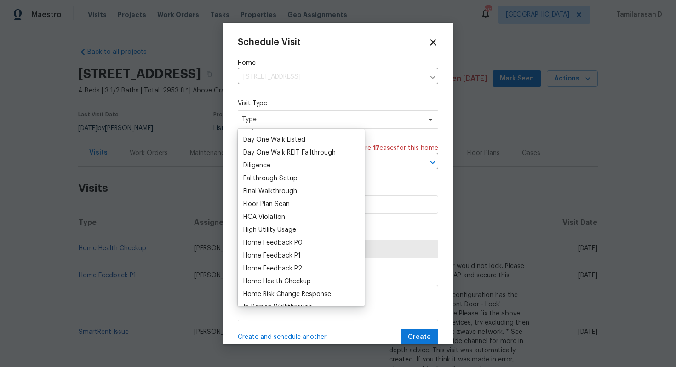
scroll to position [193, 0]
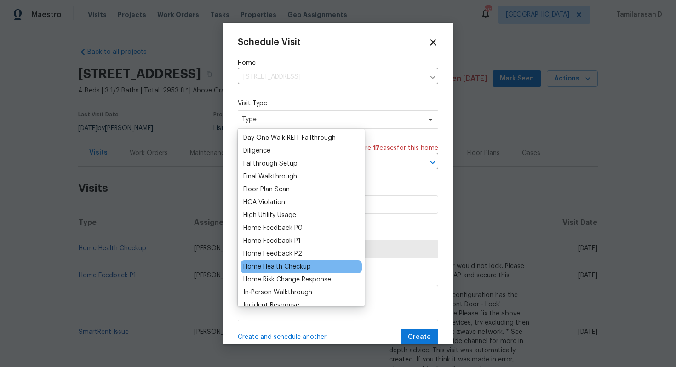
click at [273, 266] on div "Home Health Checkup" at bounding box center [277, 266] width 68 height 9
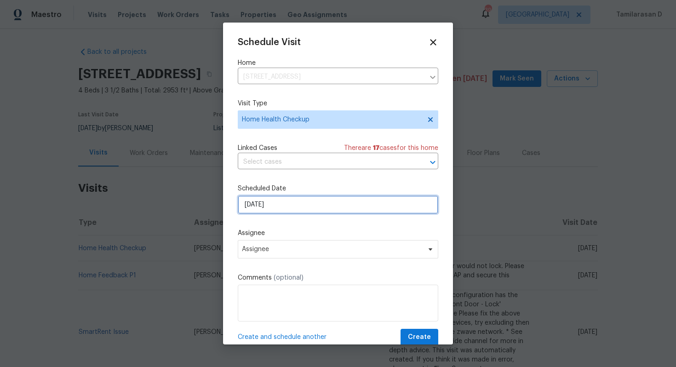
click at [293, 204] on input "[DATE]" at bounding box center [338, 205] width 201 height 18
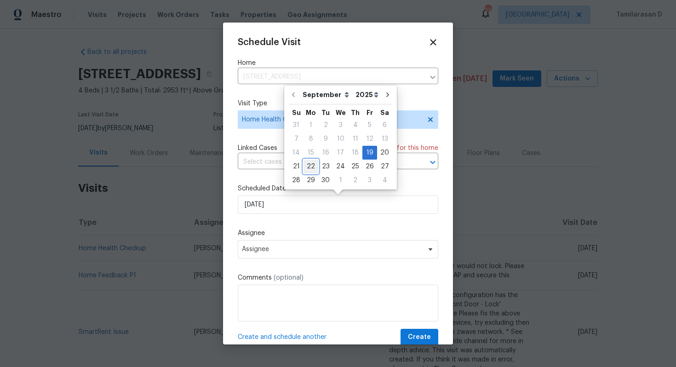
click at [309, 164] on div "22" at bounding box center [311, 166] width 15 height 13
type input "[DATE]"
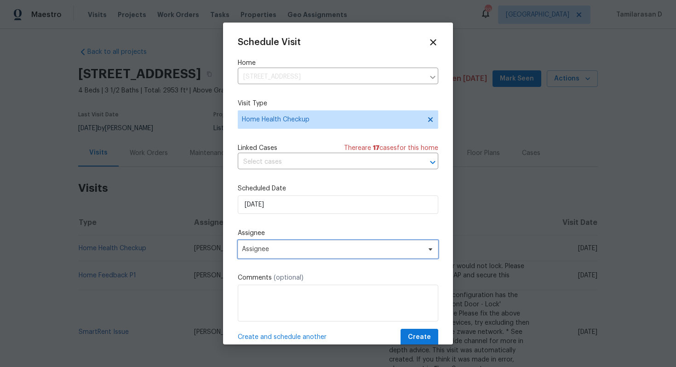
click at [290, 253] on span "Assignee" at bounding box center [332, 249] width 180 height 7
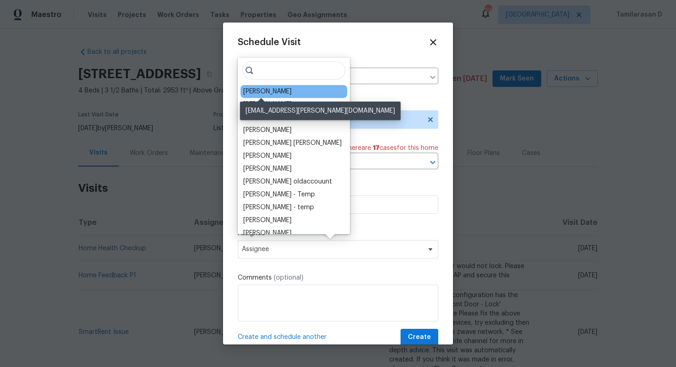
click at [270, 89] on div "[PERSON_NAME]" at bounding box center [267, 91] width 48 height 9
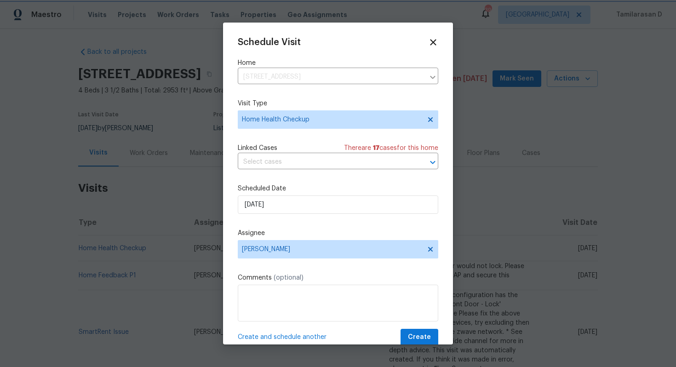
scroll to position [17, 0]
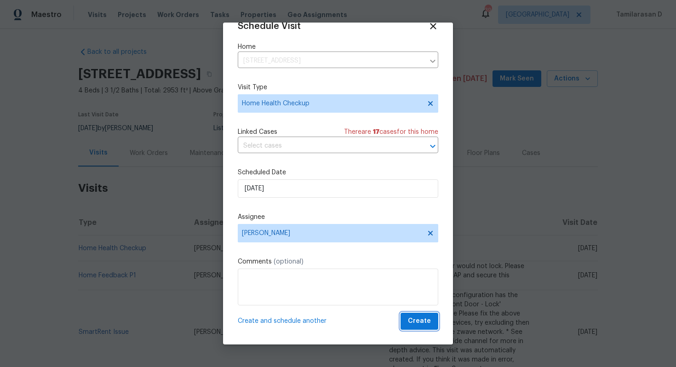
click at [412, 316] on span "Create" at bounding box center [419, 322] width 23 height 12
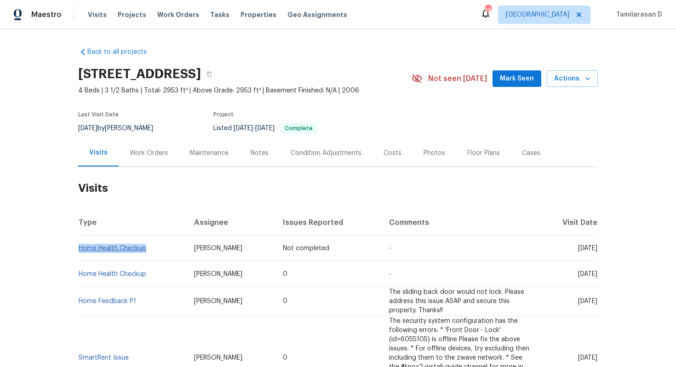
drag, startPoint x: 148, startPoint y: 249, endPoint x: 79, endPoint y: 247, distance: 69.5
click at [78, 247] on td "Home Health Checkup" at bounding box center [132, 249] width 109 height 26
copy link "Home Health Checkup"
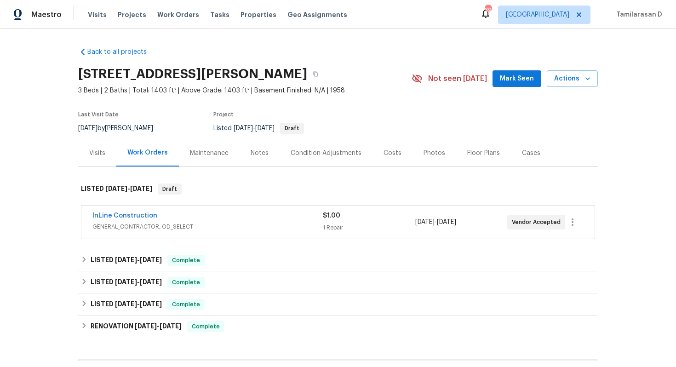
click at [97, 161] on div "Visits" at bounding box center [97, 152] width 38 height 27
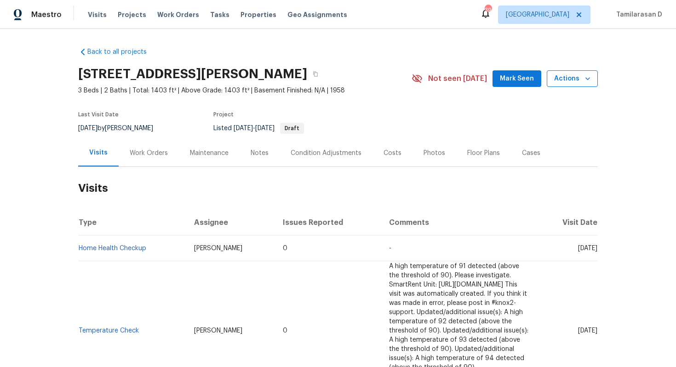
click at [555, 81] on button "Actions" at bounding box center [572, 78] width 51 height 17
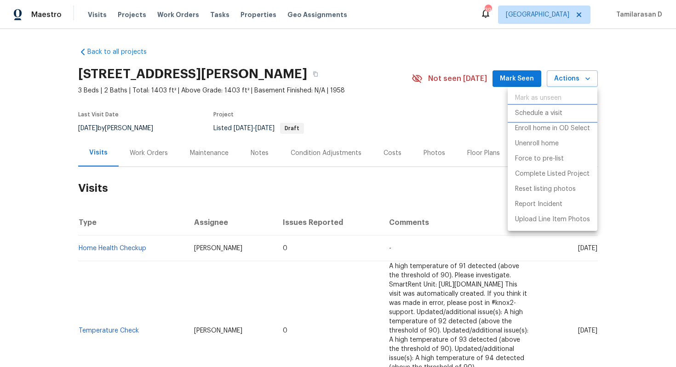
click at [536, 106] on li "Schedule a visit" at bounding box center [553, 113] width 90 height 15
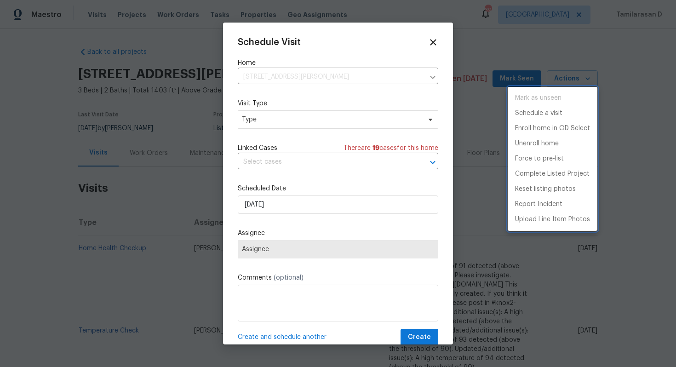
click at [357, 121] on div at bounding box center [338, 183] width 676 height 367
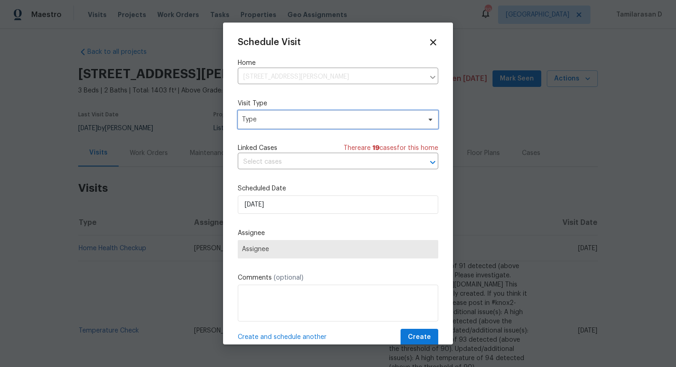
click at [320, 124] on span "Type" at bounding box center [331, 119] width 179 height 9
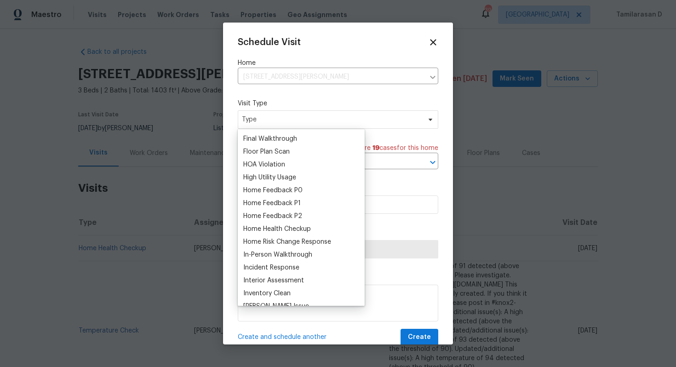
scroll to position [237, 0]
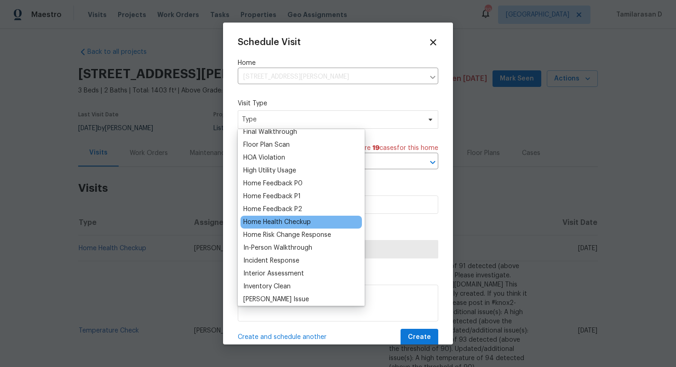
click at [270, 224] on div "Home Health Checkup" at bounding box center [277, 222] width 68 height 9
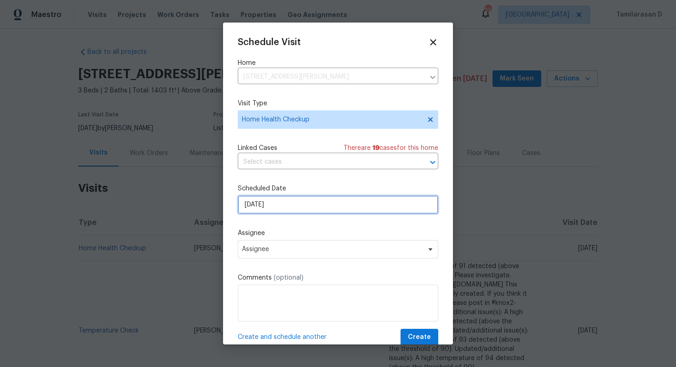
click at [283, 205] on input "[DATE]" at bounding box center [338, 205] width 201 height 18
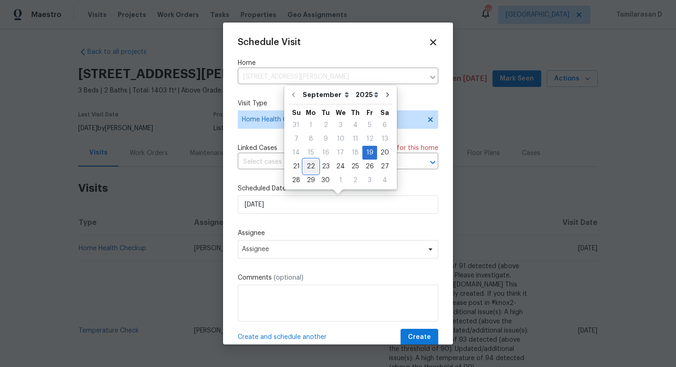
click at [309, 170] on div "22" at bounding box center [311, 166] width 15 height 13
type input "[DATE]"
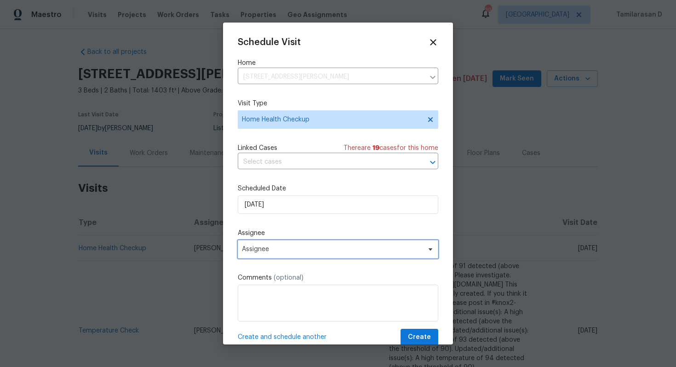
click at [282, 253] on span "Assignee" at bounding box center [332, 249] width 180 height 7
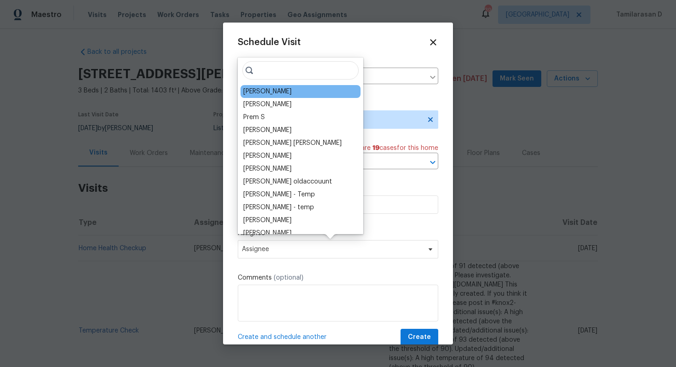
click at [268, 96] on div "[PERSON_NAME]" at bounding box center [267, 91] width 48 height 9
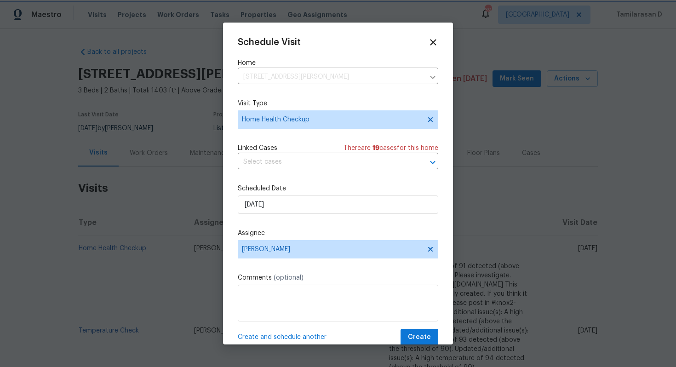
scroll to position [17, 0]
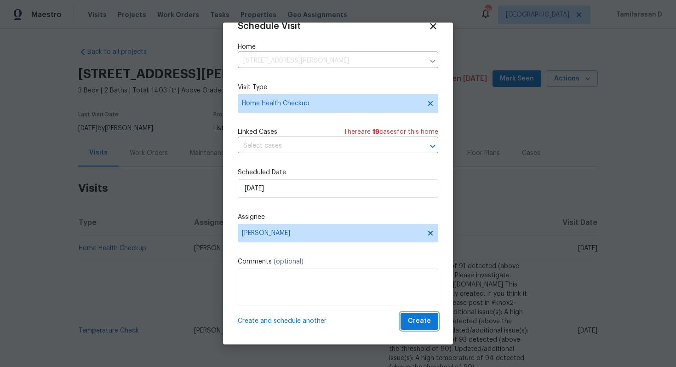
click at [413, 323] on span "Create" at bounding box center [419, 322] width 23 height 12
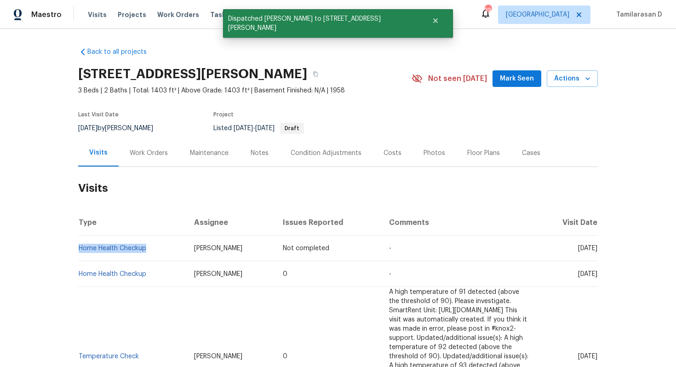
drag, startPoint x: 150, startPoint y: 247, endPoint x: 78, endPoint y: 244, distance: 71.4
click at [78, 244] on td "Home Health Checkup" at bounding box center [132, 249] width 109 height 26
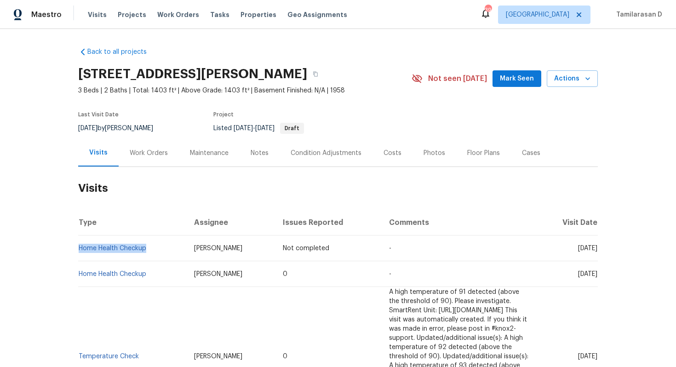
copy link "Home Health Checkup"
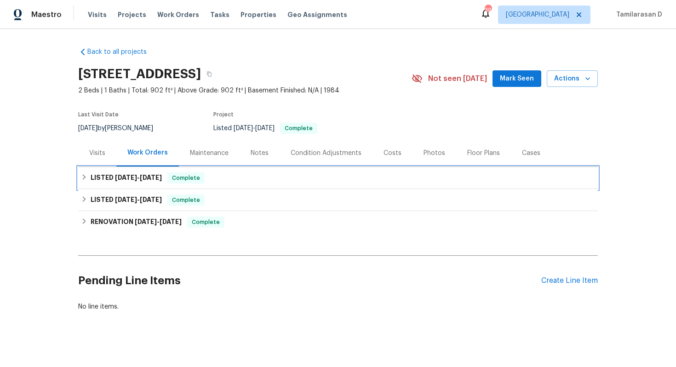
click at [98, 178] on h6 "LISTED [DATE] - [DATE]" at bounding box center [126, 178] width 71 height 11
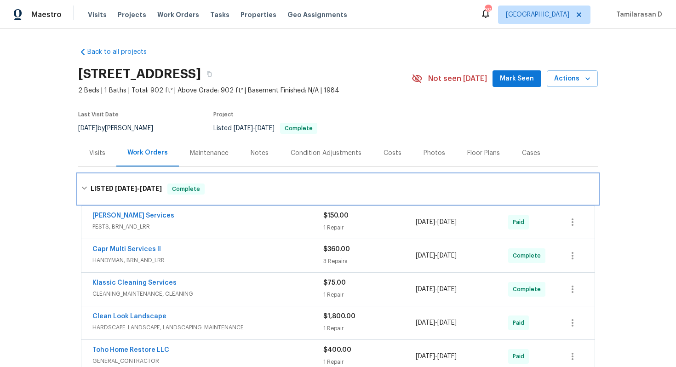
click at [90, 194] on div "LISTED [DATE] - [DATE] Complete" at bounding box center [338, 189] width 514 height 11
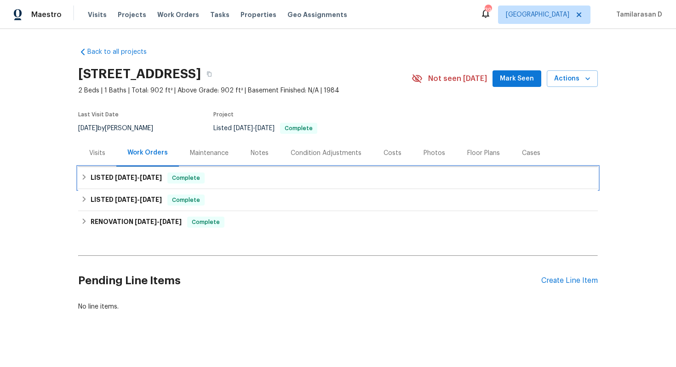
click at [83, 175] on icon at bounding box center [84, 177] width 3 height 6
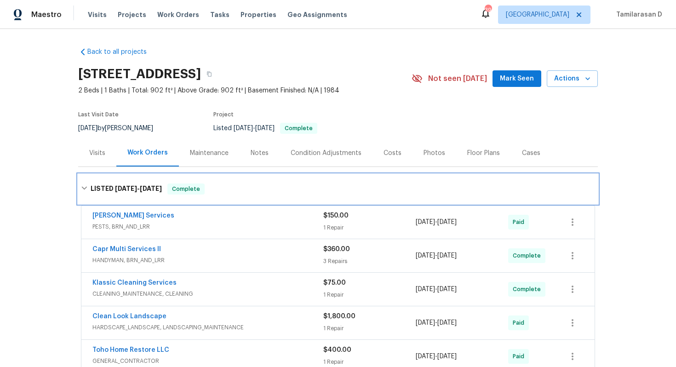
click at [82, 182] on div "LISTED [DATE] - [DATE] Complete" at bounding box center [338, 188] width 520 height 29
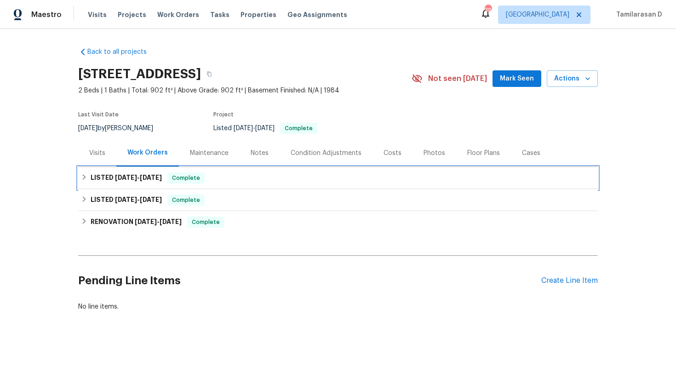
click at [86, 170] on div "LISTED [DATE] - [DATE] Complete" at bounding box center [338, 178] width 520 height 22
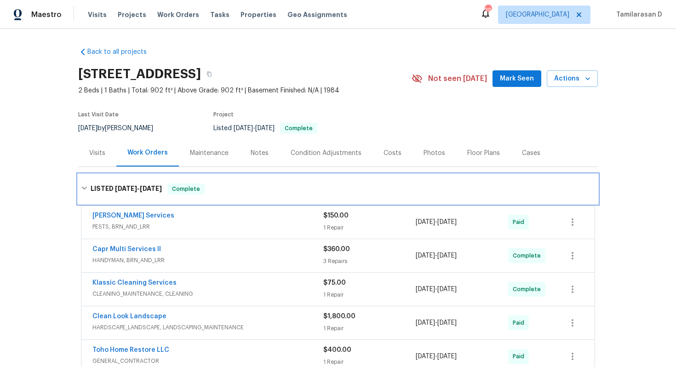
click at [84, 189] on icon at bounding box center [84, 188] width 6 height 3
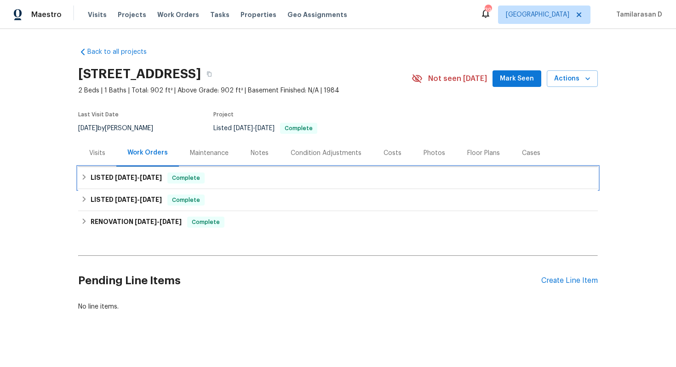
scroll to position [7, 0]
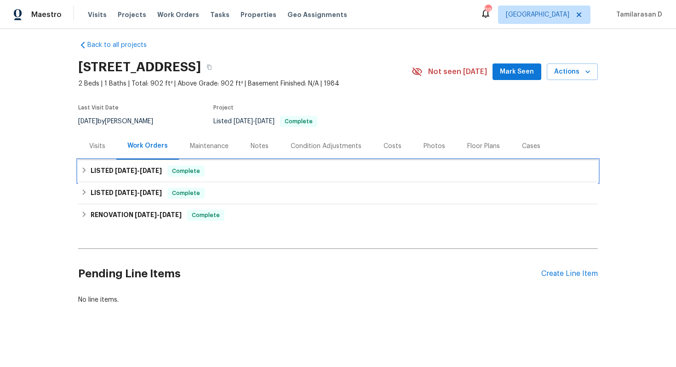
click at [83, 167] on div "LISTED 7/23/25 - 9/17/25 Complete" at bounding box center [338, 171] width 514 height 11
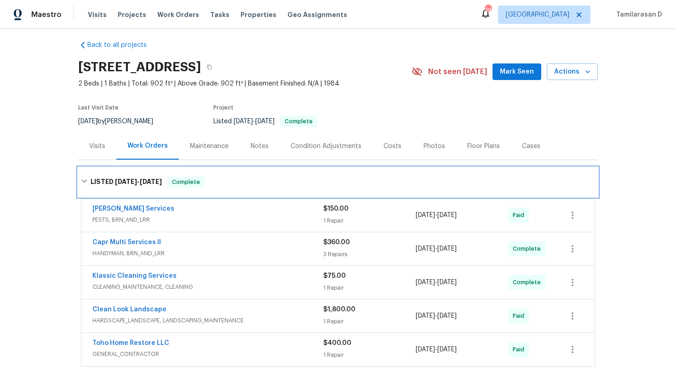
click at [85, 175] on div "LISTED 7/23/25 - 9/17/25 Complete" at bounding box center [338, 181] width 520 height 29
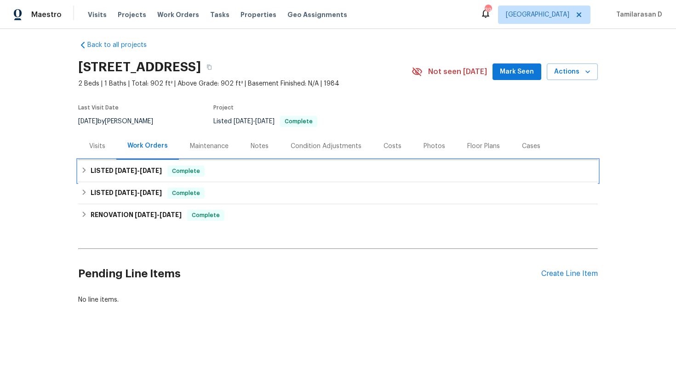
click at [85, 170] on icon at bounding box center [84, 170] width 3 height 6
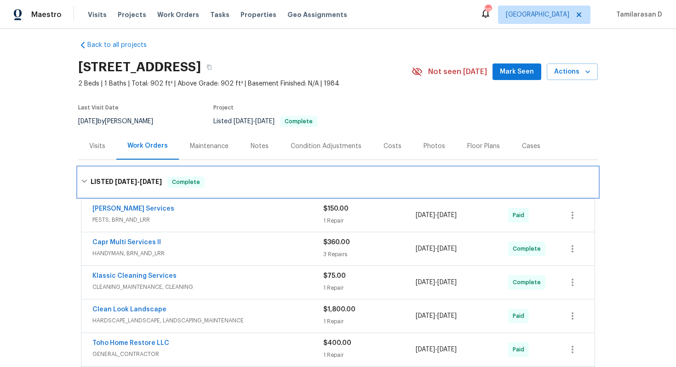
click at [84, 178] on icon at bounding box center [84, 181] width 6 height 6
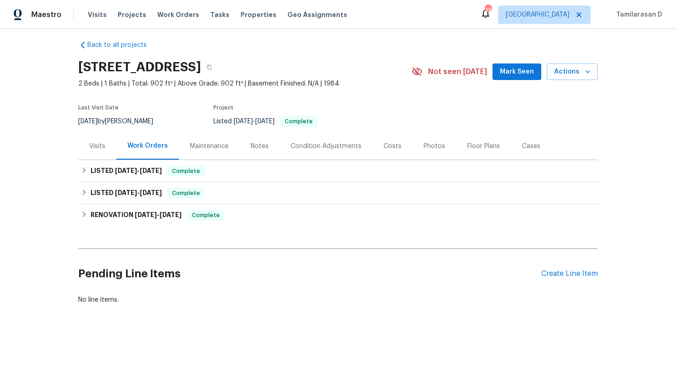
click at [100, 143] on div "Visits" at bounding box center [97, 146] width 16 height 9
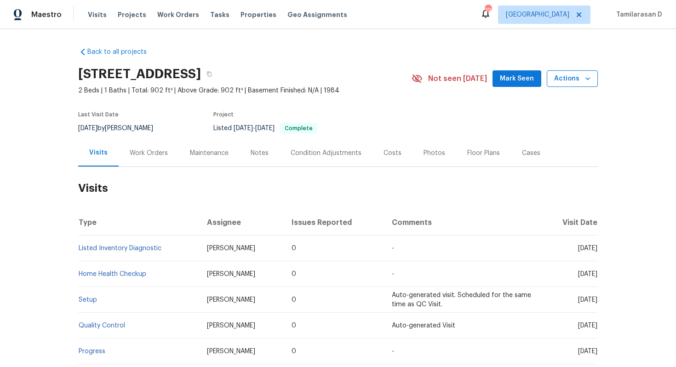
click at [577, 72] on button "Actions" at bounding box center [572, 78] width 51 height 17
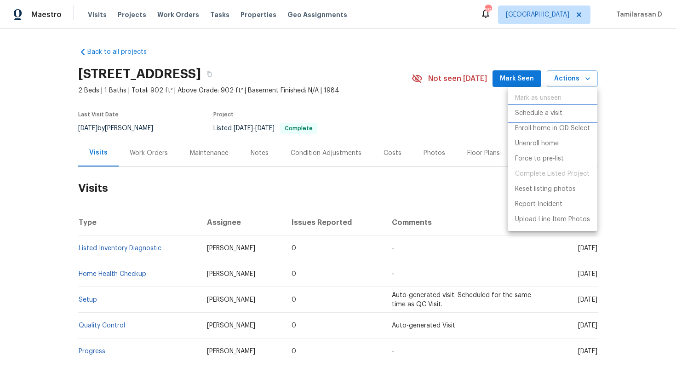
click at [543, 111] on p "Schedule a visit" at bounding box center [538, 114] width 47 height 10
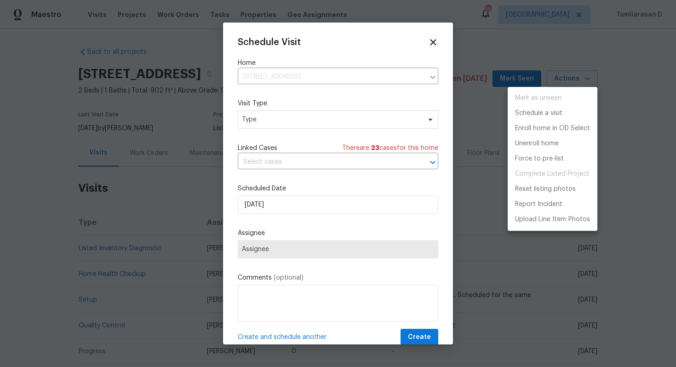
click at [289, 117] on div at bounding box center [338, 183] width 676 height 367
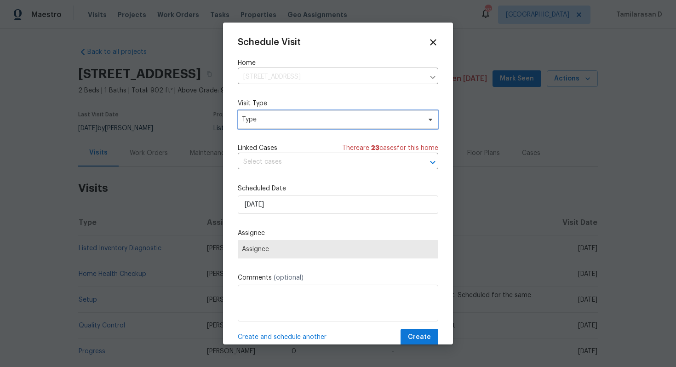
click at [289, 117] on span "Type" at bounding box center [331, 119] width 179 height 9
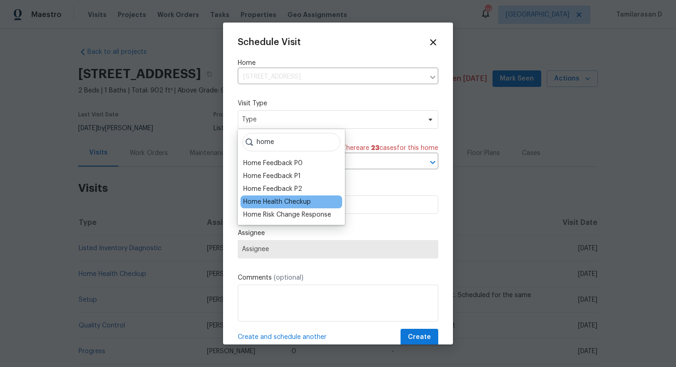
type input "home"
click at [280, 198] on div "Home Health Checkup" at bounding box center [277, 201] width 68 height 9
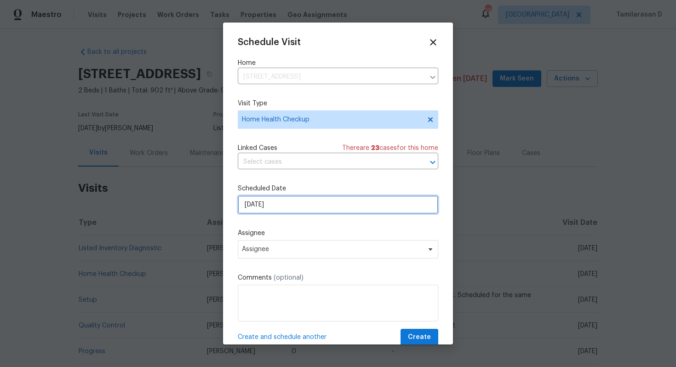
click at [273, 200] on input "[DATE]" at bounding box center [338, 205] width 201 height 18
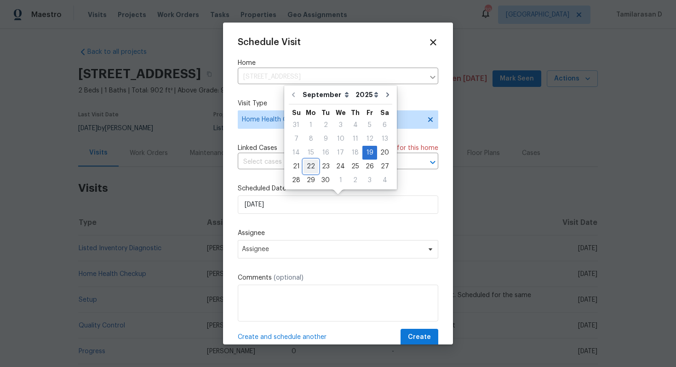
click at [311, 160] on div "22" at bounding box center [311, 167] width 15 height 14
type input "[DATE]"
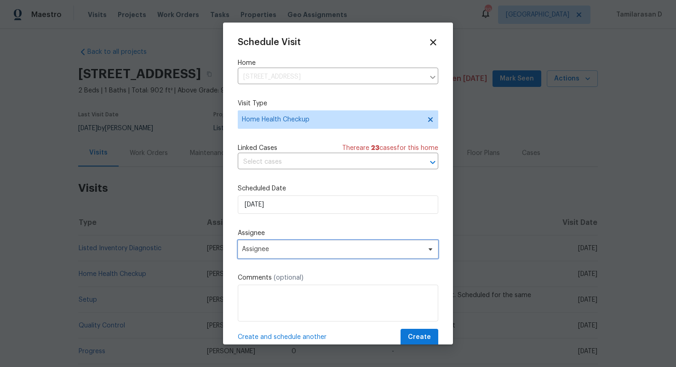
click at [268, 255] on span "Assignee" at bounding box center [338, 249] width 201 height 18
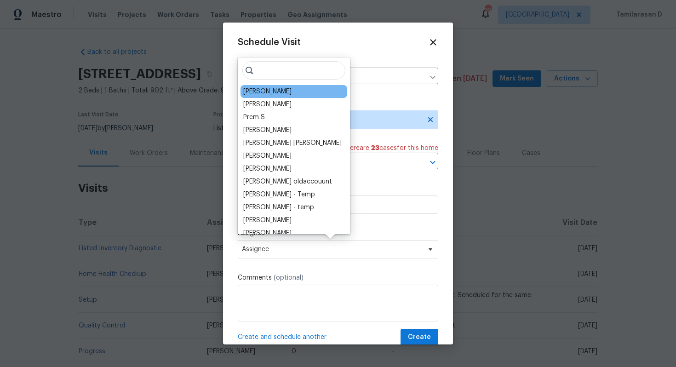
click at [279, 96] on div "[PERSON_NAME]" at bounding box center [294, 91] width 107 height 13
click at [283, 91] on div "[PERSON_NAME]" at bounding box center [294, 91] width 107 height 13
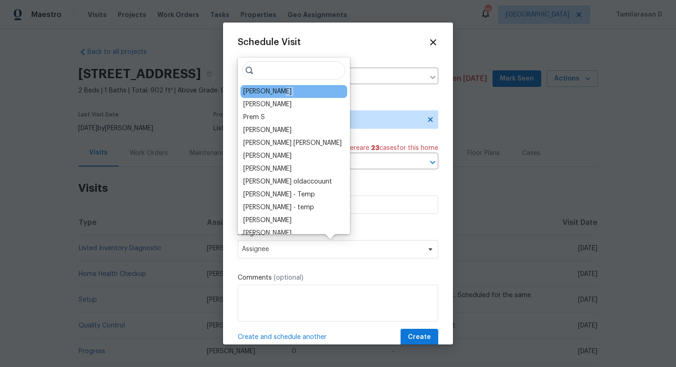
click at [283, 91] on div "[PERSON_NAME]" at bounding box center [294, 91] width 107 height 13
click at [281, 90] on div "[PERSON_NAME]" at bounding box center [294, 91] width 107 height 13
click at [364, 224] on div "Schedule Visit Home 9 Spring Loop Cir, Ocala, FL 34472 ​ Visit Type Home Health…" at bounding box center [338, 191] width 201 height 309
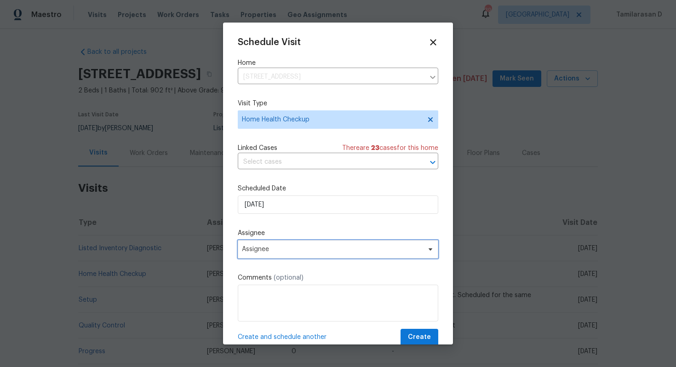
click at [311, 254] on span "Assignee" at bounding box center [338, 249] width 201 height 18
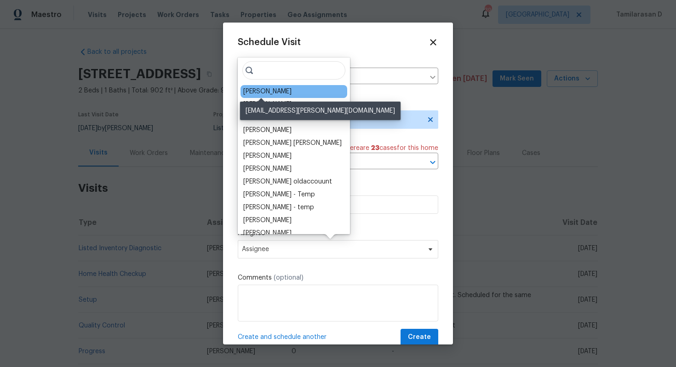
click at [278, 94] on div "[PERSON_NAME]" at bounding box center [267, 91] width 48 height 9
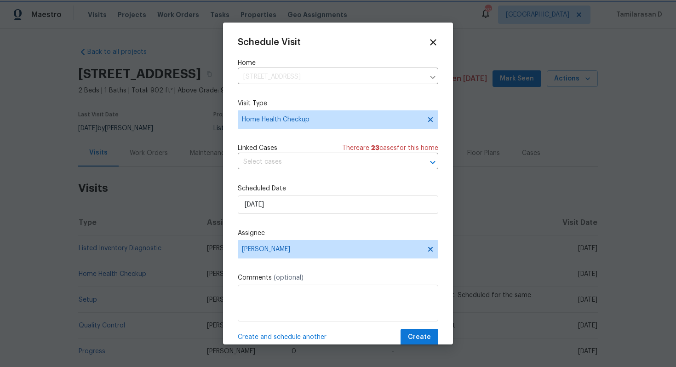
scroll to position [17, 0]
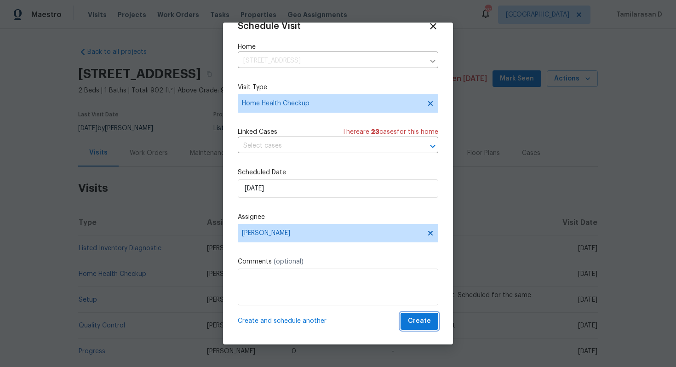
click at [414, 318] on span "Create" at bounding box center [419, 322] width 23 height 12
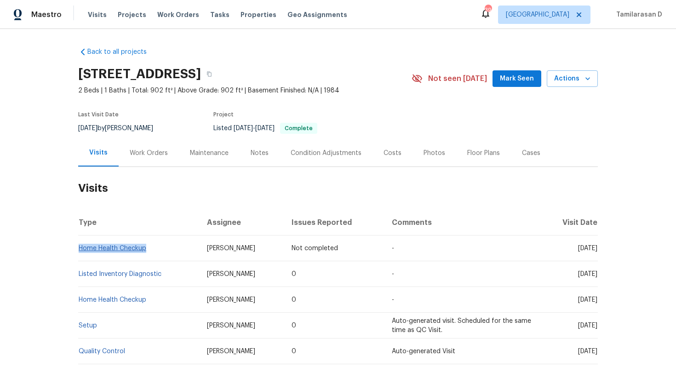
drag, startPoint x: 151, startPoint y: 250, endPoint x: 79, endPoint y: 250, distance: 71.8
click at [79, 250] on td "Home Health Checkup" at bounding box center [138, 249] width 121 height 26
copy link "Home Health Checkup"
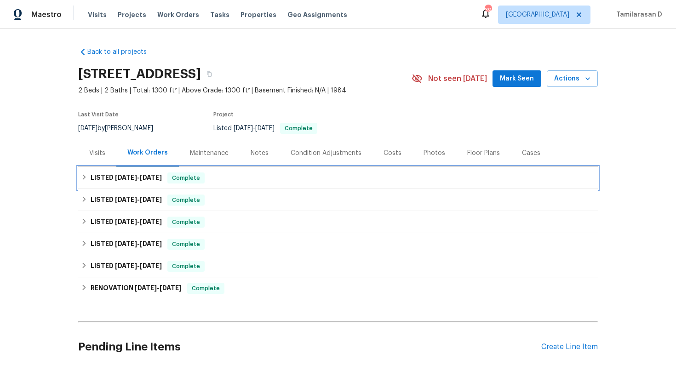
click at [116, 170] on div "LISTED [DATE] - [DATE] Complete" at bounding box center [338, 178] width 520 height 22
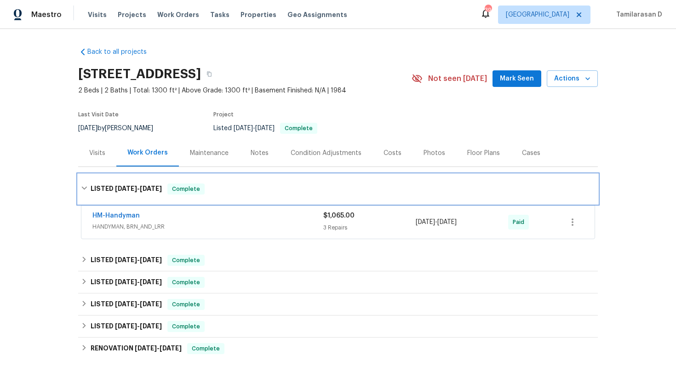
click at [98, 188] on h6 "LISTED [DATE] - [DATE]" at bounding box center [126, 189] width 71 height 11
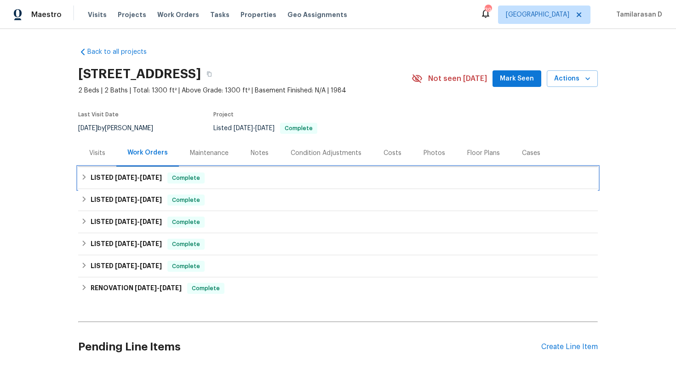
click at [93, 178] on h6 "LISTED [DATE] - [DATE]" at bounding box center [126, 178] width 71 height 11
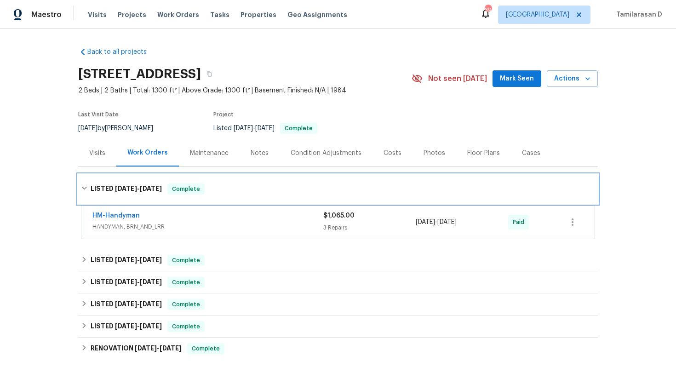
click at [84, 182] on div "LISTED [DATE] - [DATE] Complete" at bounding box center [338, 188] width 520 height 29
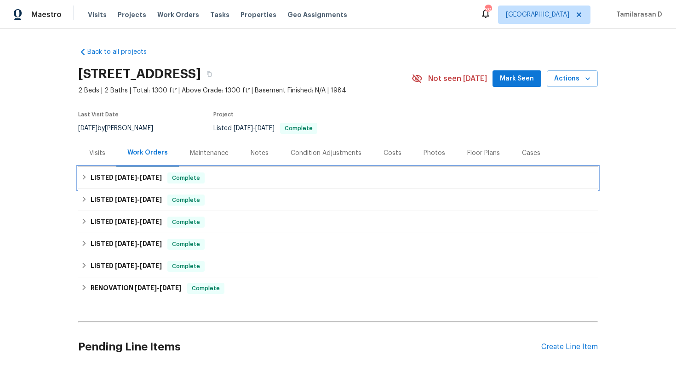
click at [86, 179] on icon at bounding box center [84, 177] width 6 height 6
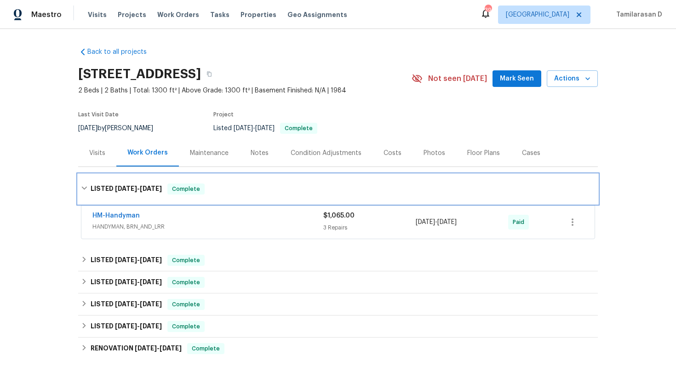
click at [84, 185] on icon at bounding box center [84, 188] width 6 height 6
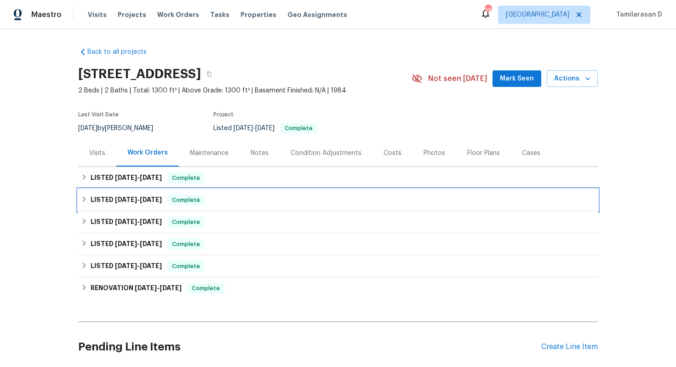
click at [84, 204] on div "LISTED [DATE] - [DATE] Complete" at bounding box center [338, 200] width 514 height 11
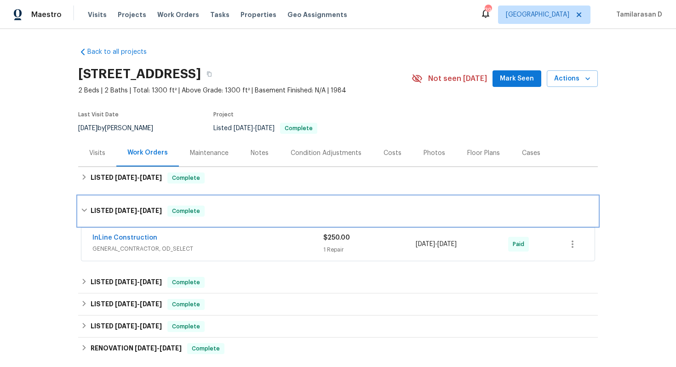
click at [87, 207] on icon at bounding box center [84, 210] width 6 height 6
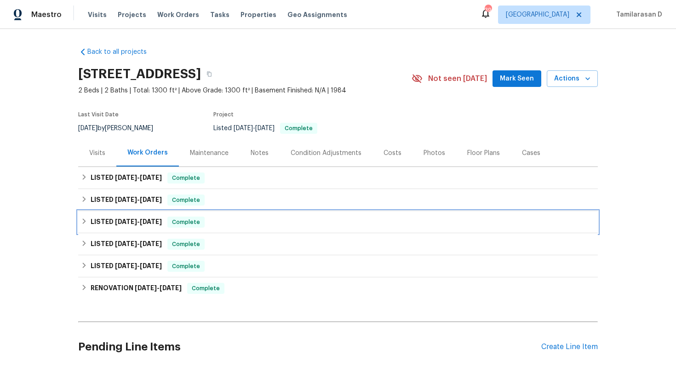
click at [82, 217] on div "LISTED [DATE] - [DATE] Complete" at bounding box center [338, 222] width 514 height 11
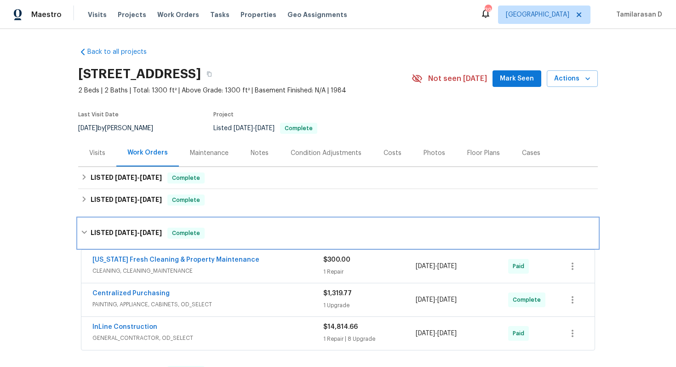
click at [83, 222] on div "LISTED [DATE] - [DATE] Complete" at bounding box center [338, 233] width 520 height 29
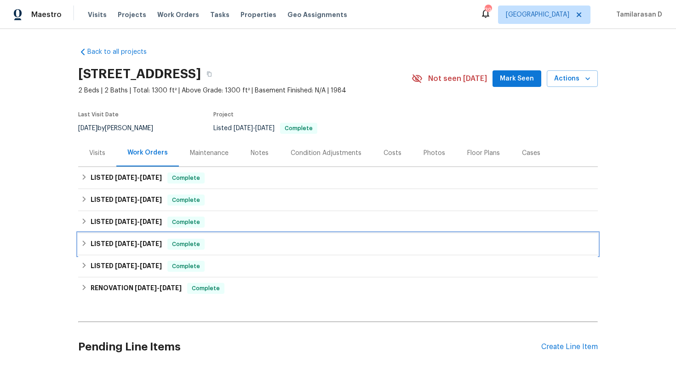
click at [84, 240] on icon at bounding box center [84, 243] width 6 height 6
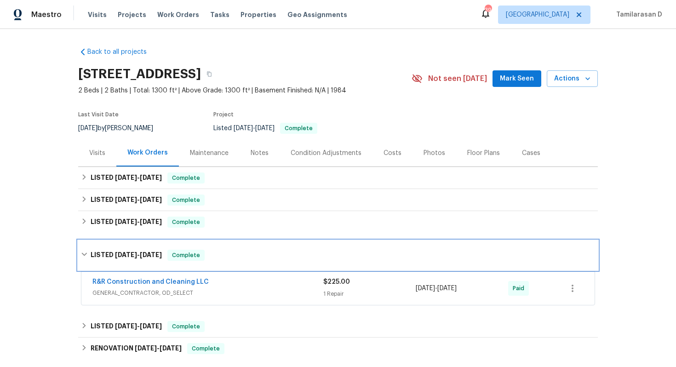
click at [84, 250] on div "LISTED [DATE] - [DATE] Complete" at bounding box center [338, 255] width 514 height 11
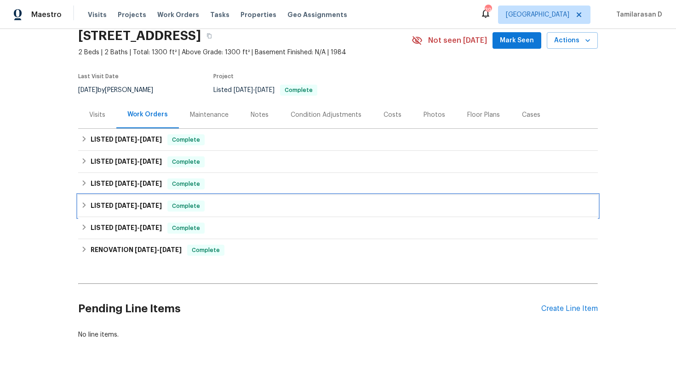
scroll to position [70, 0]
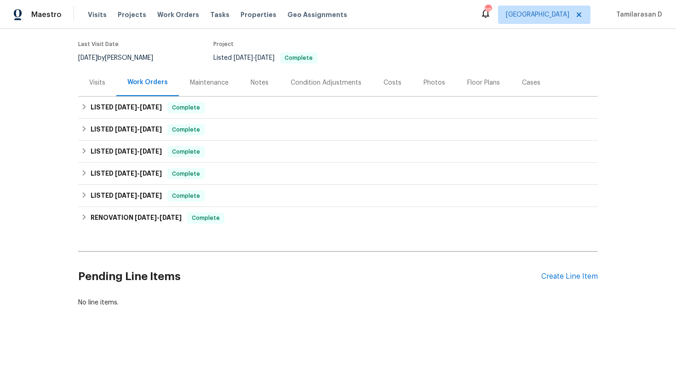
click at [98, 80] on div "Visits" at bounding box center [97, 82] width 16 height 9
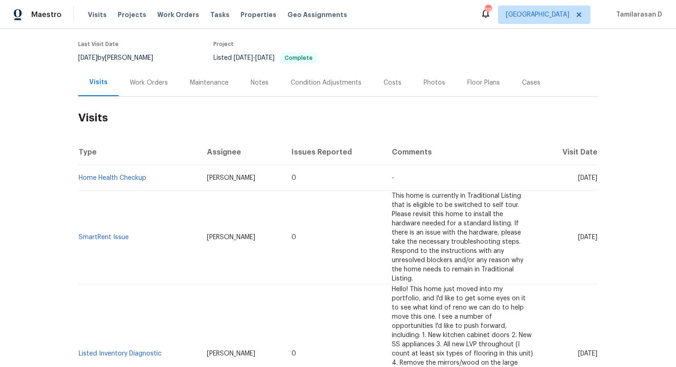
click at [532, 83] on div "Cases" at bounding box center [531, 82] width 18 height 9
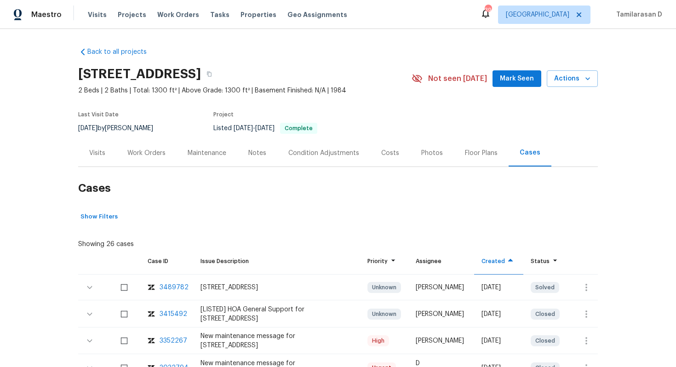
click at [101, 150] on div "Visits" at bounding box center [97, 153] width 16 height 9
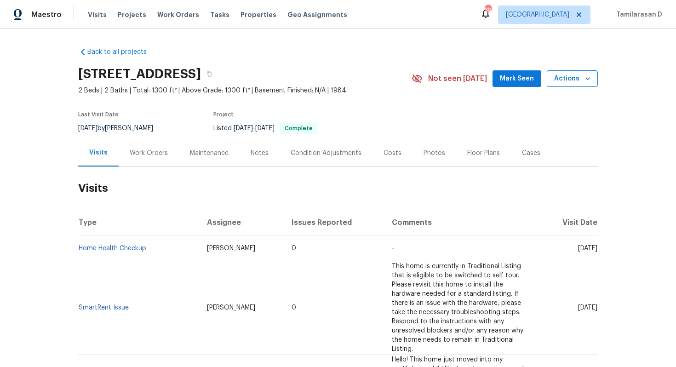
click at [560, 77] on span "Actions" at bounding box center [572, 79] width 36 height 12
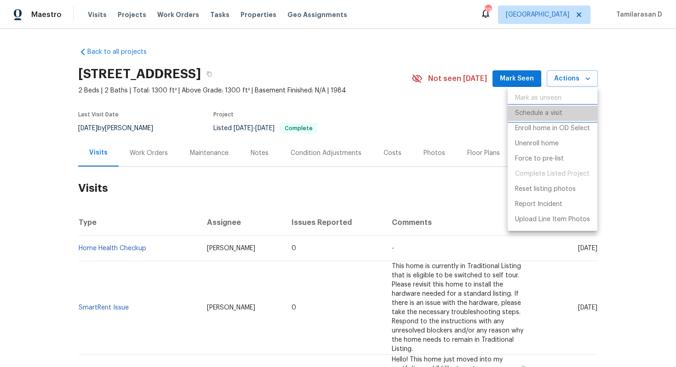
click at [540, 109] on p "Schedule a visit" at bounding box center [538, 114] width 47 height 10
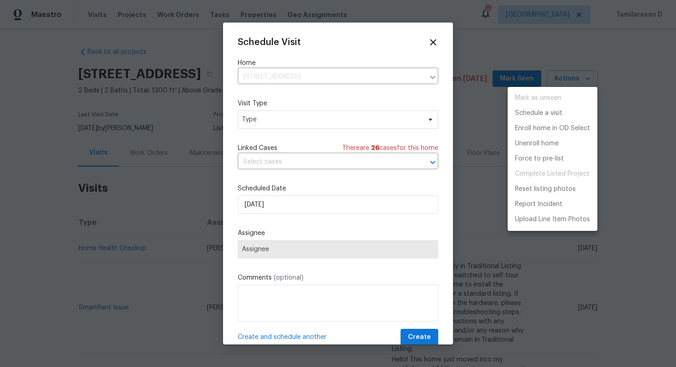
click at [282, 118] on div at bounding box center [338, 183] width 676 height 367
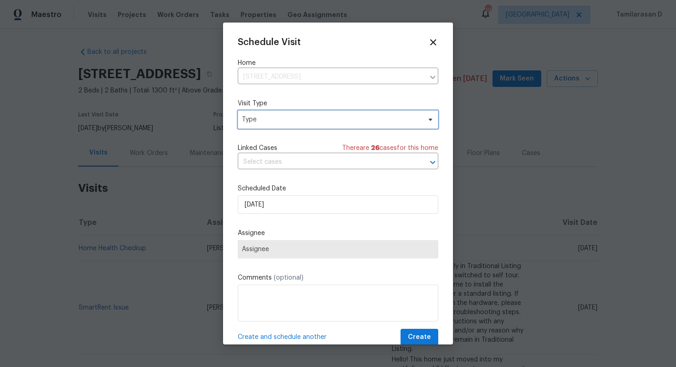
click at [279, 123] on span "Type" at bounding box center [331, 119] width 179 height 9
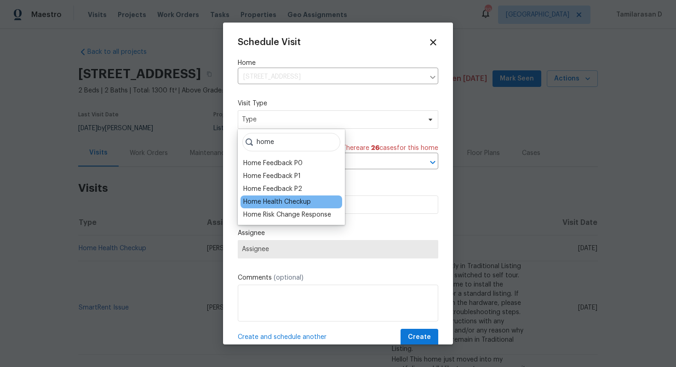
type input "home"
click at [291, 200] on div "Home Health Checkup" at bounding box center [277, 201] width 68 height 9
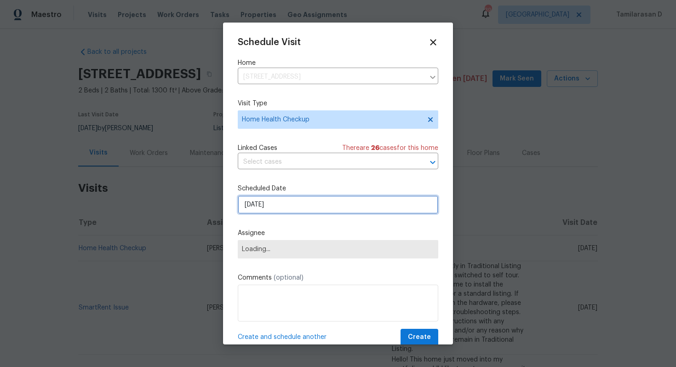
click at [271, 207] on input "[DATE]" at bounding box center [338, 205] width 201 height 18
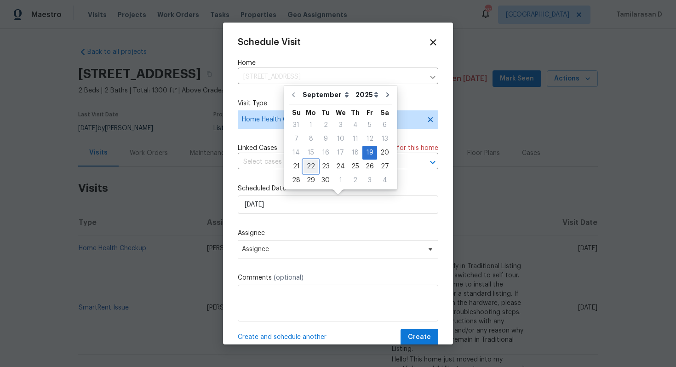
click at [307, 166] on div "22" at bounding box center [311, 166] width 15 height 13
type input "[DATE]"
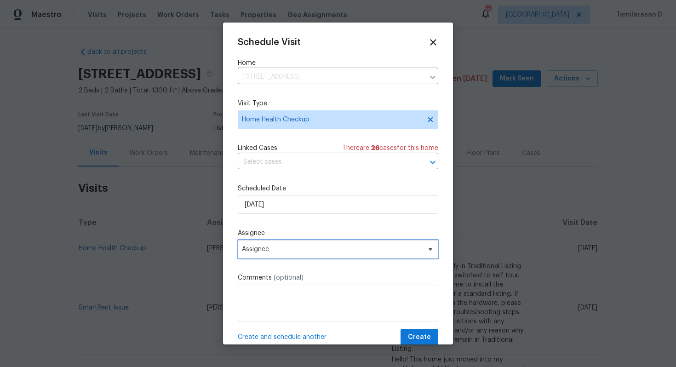
click at [287, 252] on span "Assignee" at bounding box center [332, 249] width 180 height 7
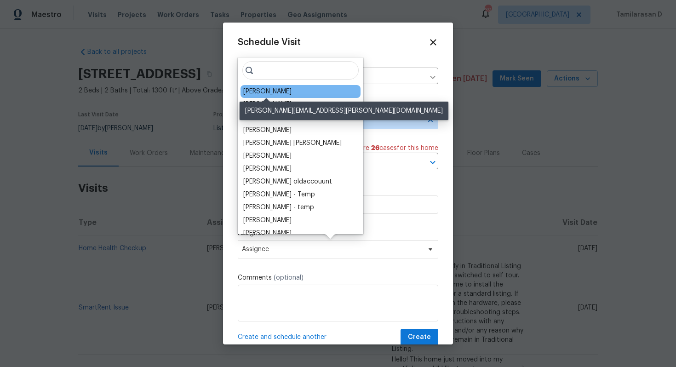
click at [271, 95] on div "[PERSON_NAME]" at bounding box center [267, 91] width 48 height 9
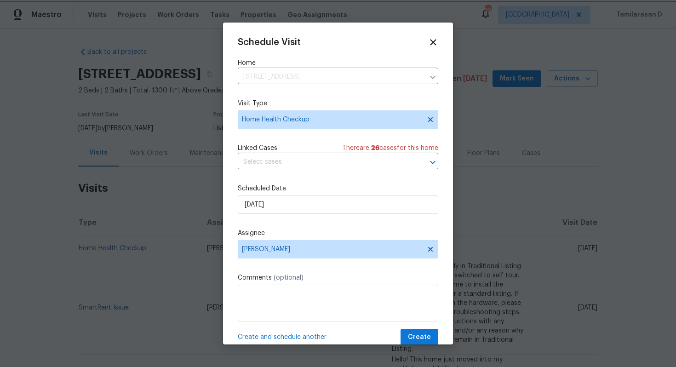
scroll to position [17, 0]
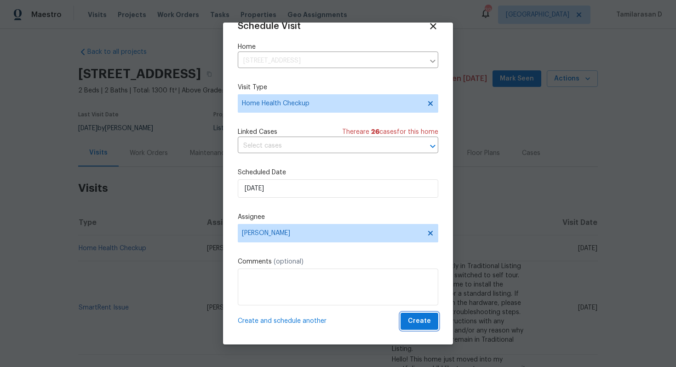
click at [416, 319] on span "Create" at bounding box center [419, 322] width 23 height 12
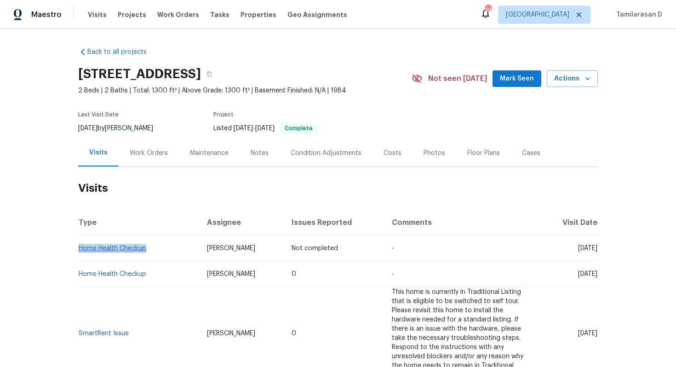
drag, startPoint x: 149, startPoint y: 245, endPoint x: 79, endPoint y: 247, distance: 69.5
click at [79, 247] on td "Home Health Checkup" at bounding box center [138, 249] width 121 height 26
copy link "Home Health Checkup"
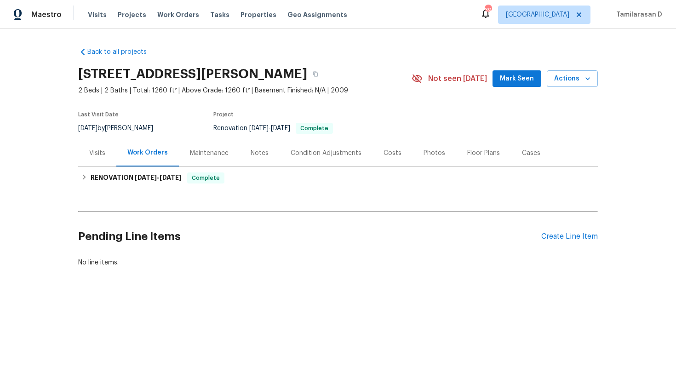
click at [93, 150] on div "Visits" at bounding box center [97, 153] width 16 height 9
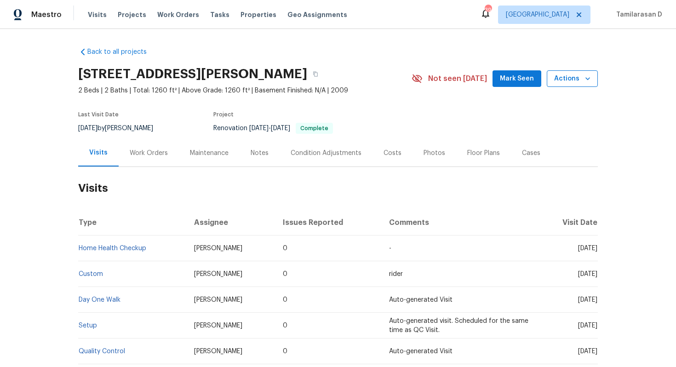
click at [570, 77] on span "Actions" at bounding box center [572, 79] width 36 height 12
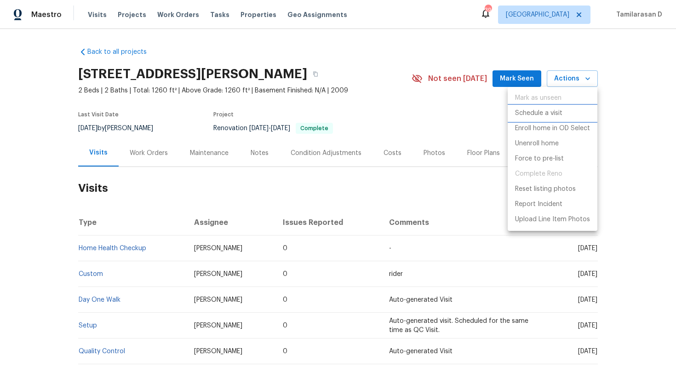
click at [551, 108] on li "Schedule a visit" at bounding box center [553, 113] width 90 height 15
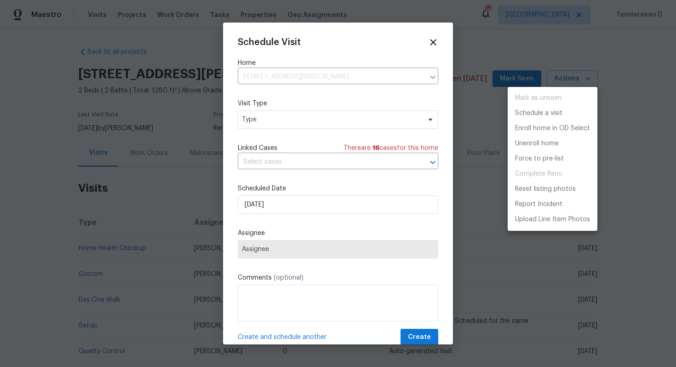
click at [302, 124] on div at bounding box center [338, 183] width 676 height 367
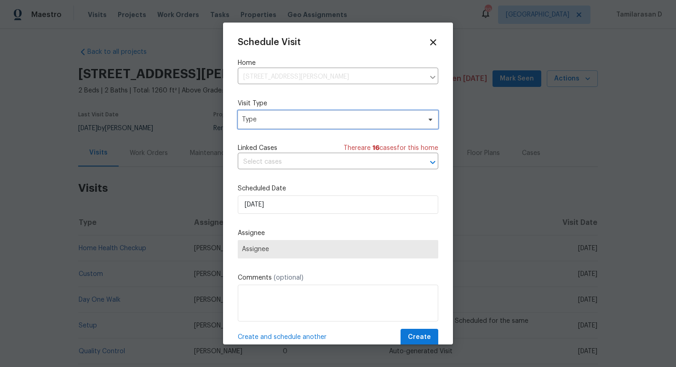
click at [302, 124] on span "Type" at bounding box center [331, 119] width 179 height 9
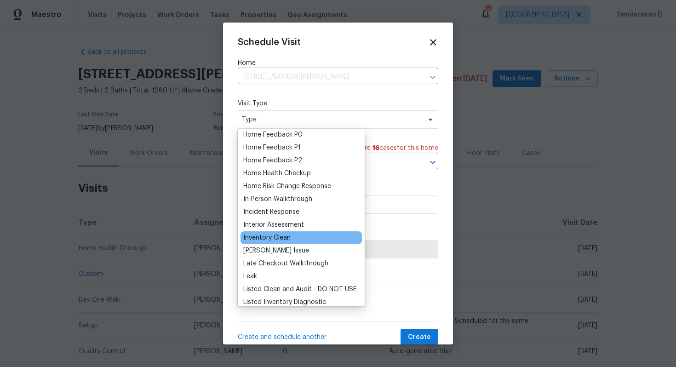
scroll to position [270, 0]
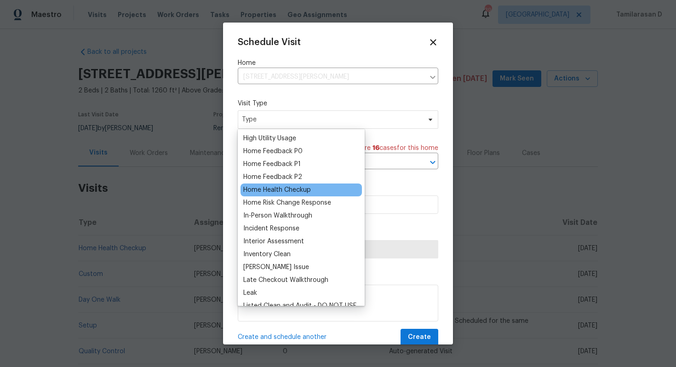
click at [267, 190] on div "Home Health Checkup" at bounding box center [277, 189] width 68 height 9
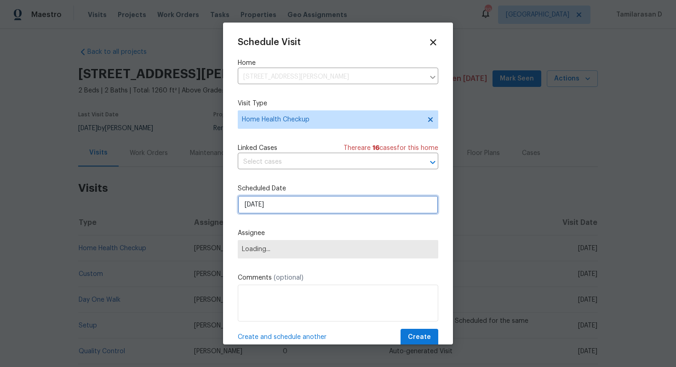
click at [270, 202] on input "[DATE]" at bounding box center [338, 205] width 201 height 18
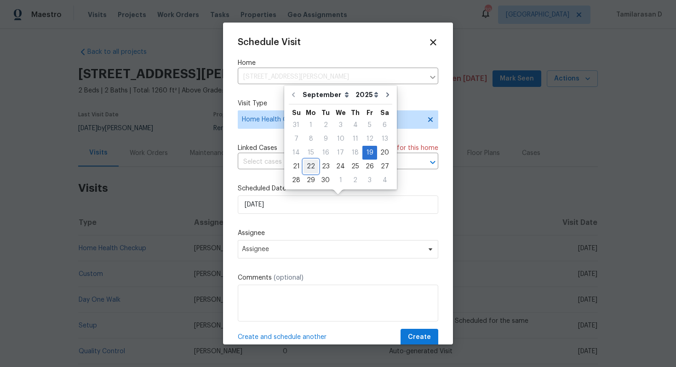
click at [309, 163] on div "22" at bounding box center [311, 166] width 15 height 13
type input "[DATE]"
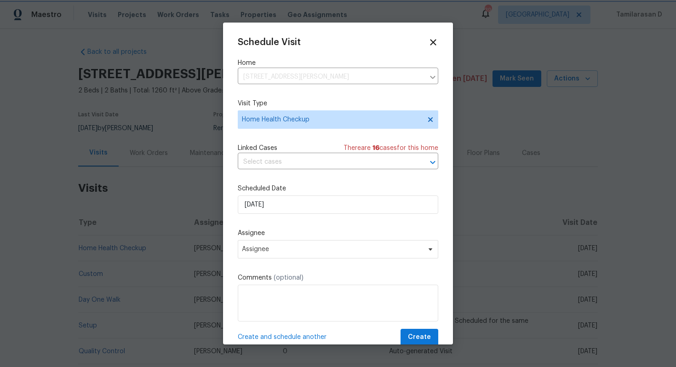
scroll to position [17, 0]
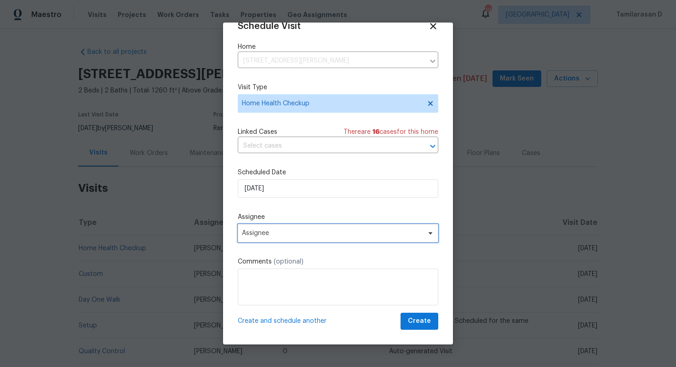
click at [282, 226] on span "Assignee" at bounding box center [338, 233] width 201 height 18
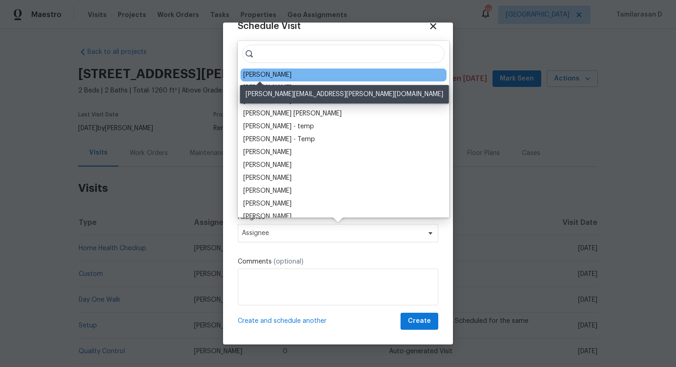
click at [275, 74] on div "[PERSON_NAME]" at bounding box center [267, 74] width 48 height 9
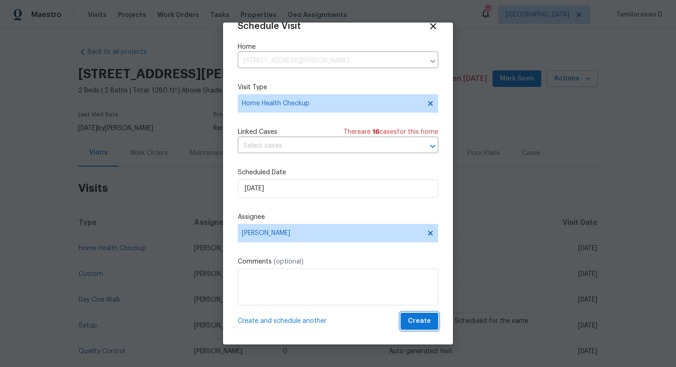
click at [422, 322] on span "Create" at bounding box center [419, 322] width 23 height 12
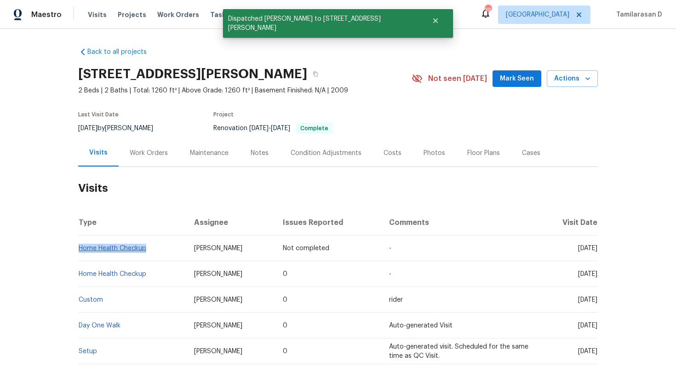
drag, startPoint x: 150, startPoint y: 248, endPoint x: 78, endPoint y: 247, distance: 72.2
click at [78, 247] on td "Home Health Checkup" at bounding box center [132, 249] width 109 height 26
copy link "Home Health Checkup"
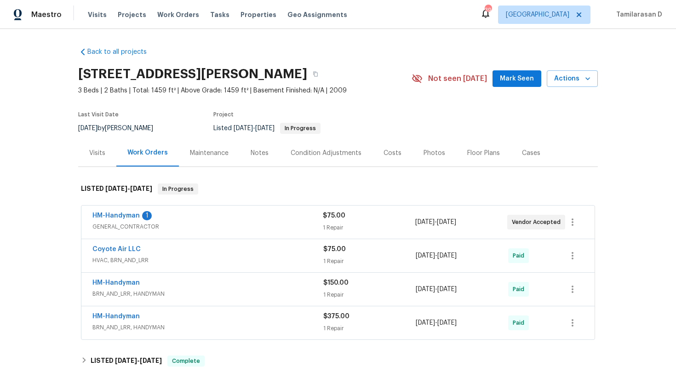
click at [98, 154] on div "Visits" at bounding box center [97, 153] width 16 height 9
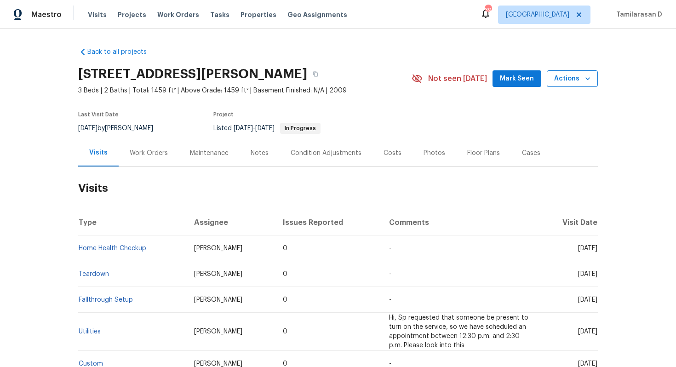
click at [573, 77] on span "Actions" at bounding box center [572, 79] width 36 height 12
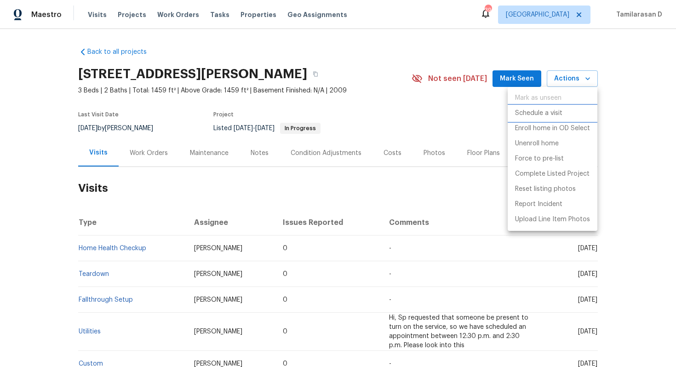
click at [536, 107] on li "Schedule a visit" at bounding box center [553, 113] width 90 height 15
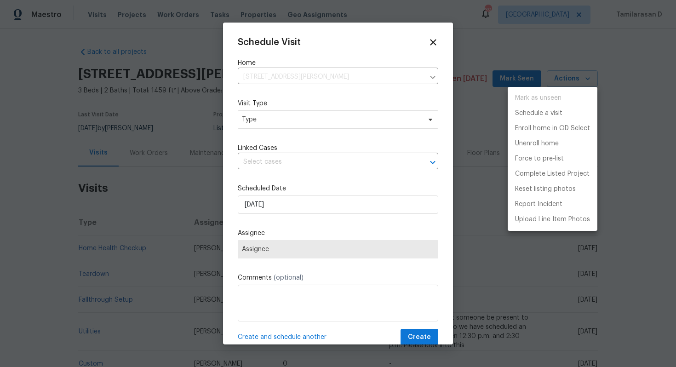
click at [276, 115] on div at bounding box center [338, 183] width 676 height 367
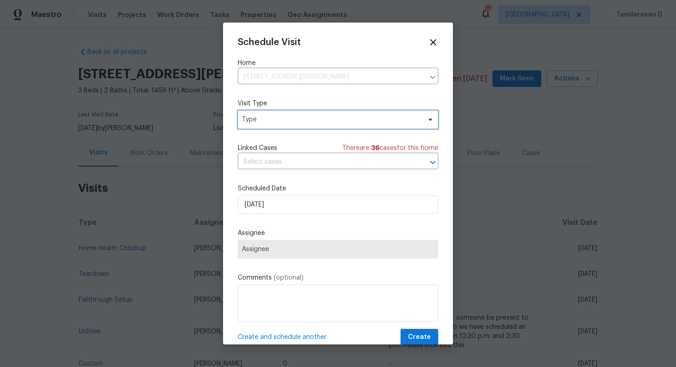
click at [276, 115] on span "Type" at bounding box center [331, 119] width 179 height 9
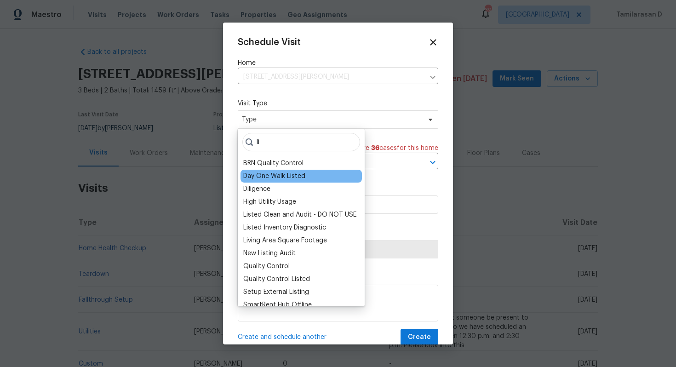
type input "l"
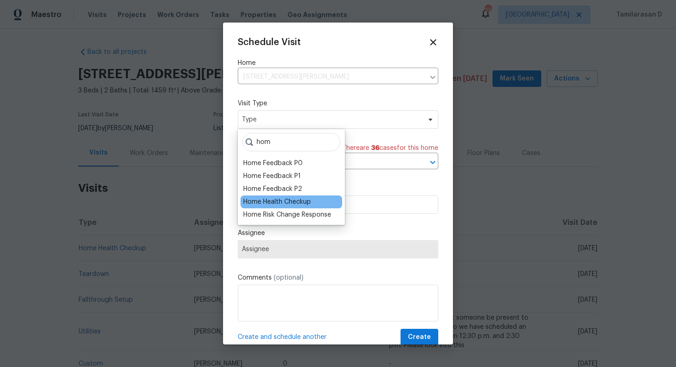
type input "hom"
click at [305, 207] on div "Home Health Checkup" at bounding box center [292, 202] width 102 height 13
click at [286, 200] on div "Home Health Checkup" at bounding box center [277, 201] width 68 height 9
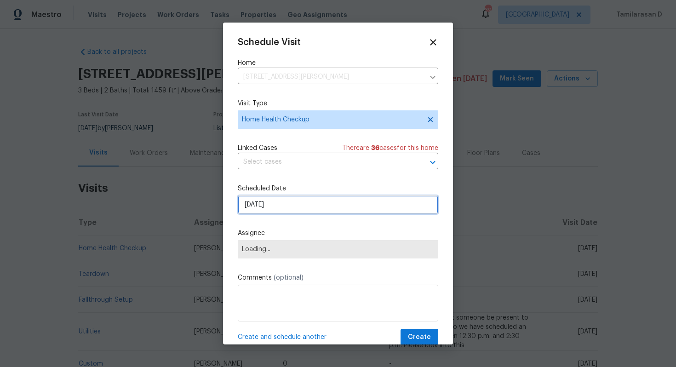
click at [270, 204] on input "[DATE]" at bounding box center [338, 205] width 201 height 18
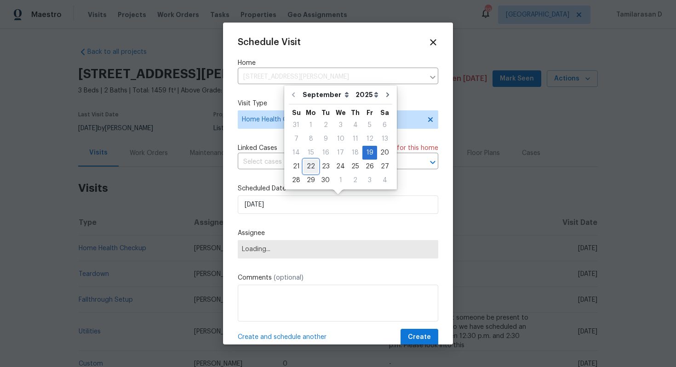
click at [313, 167] on div "22" at bounding box center [311, 166] width 15 height 13
type input "[DATE]"
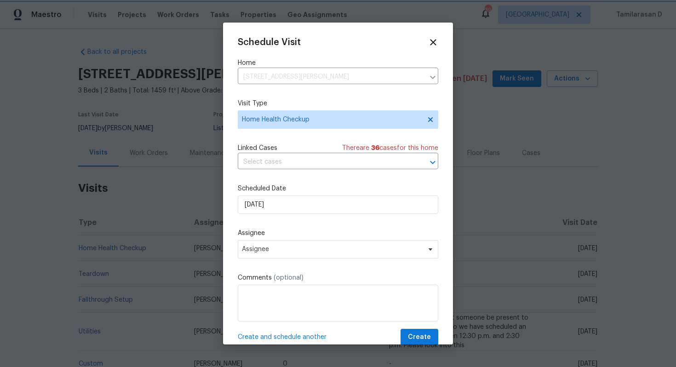
scroll to position [17, 0]
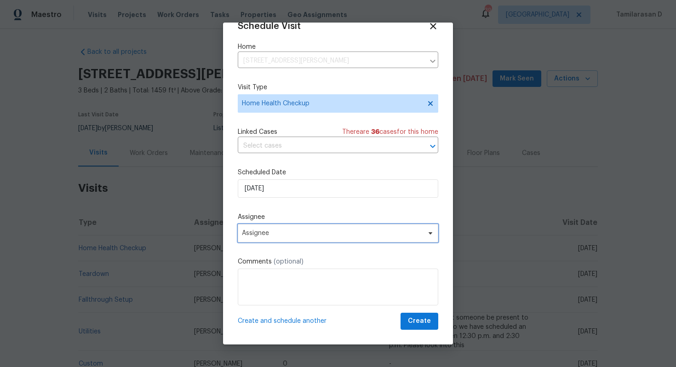
click at [276, 230] on span "Assignee" at bounding box center [332, 233] width 180 height 7
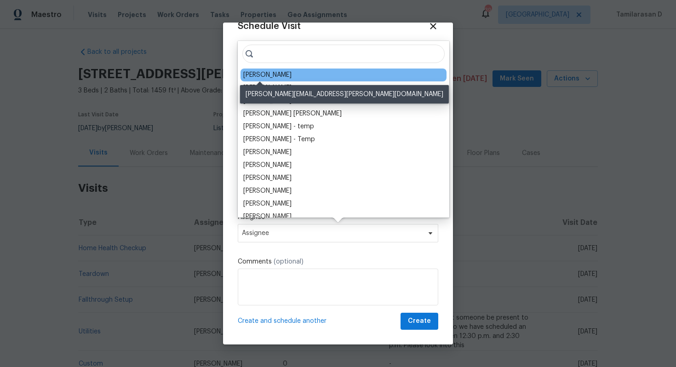
click at [265, 75] on div "[PERSON_NAME]" at bounding box center [267, 74] width 48 height 9
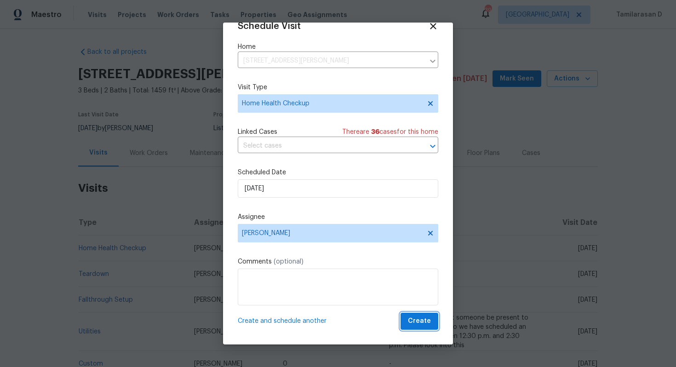
click at [419, 323] on span "Create" at bounding box center [419, 322] width 23 height 12
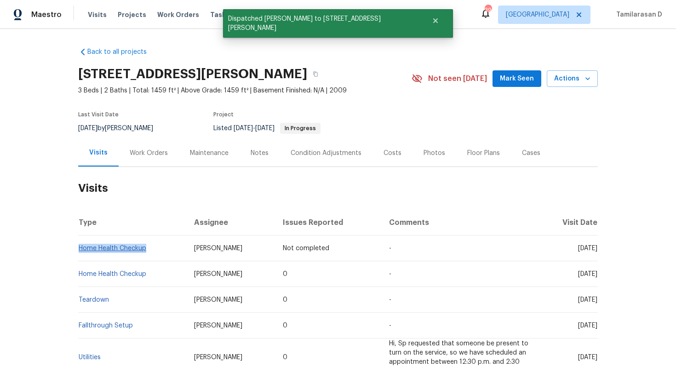
drag, startPoint x: 150, startPoint y: 247, endPoint x: 80, endPoint y: 250, distance: 69.6
click at [80, 250] on td "Home Health Checkup" at bounding box center [132, 249] width 109 height 26
copy link "Home Health Checkup"
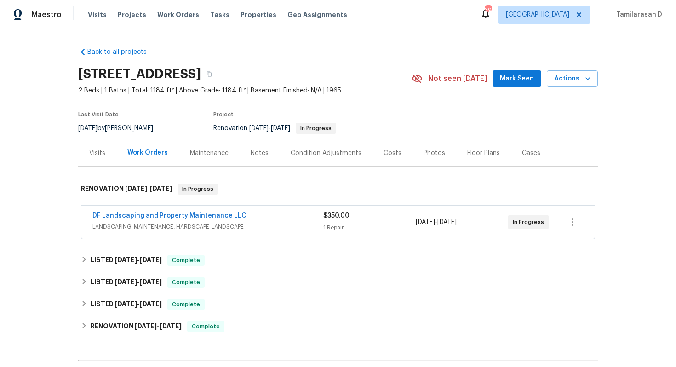
click at [95, 155] on div "Visits" at bounding box center [97, 153] width 16 height 9
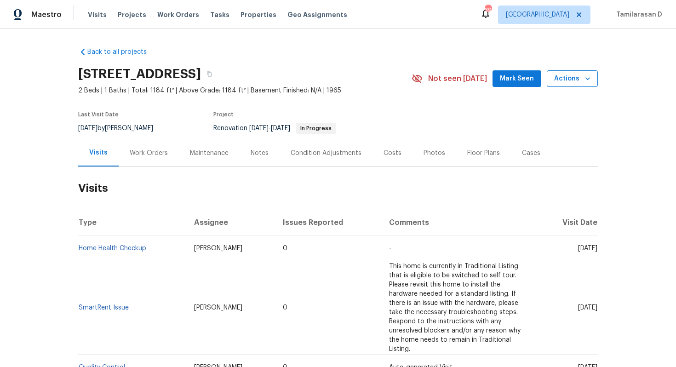
click at [570, 75] on span "Actions" at bounding box center [572, 79] width 36 height 12
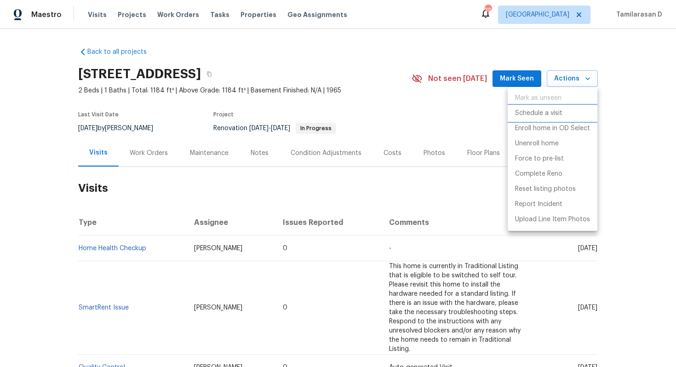
click at [537, 109] on p "Schedule a visit" at bounding box center [538, 114] width 47 height 10
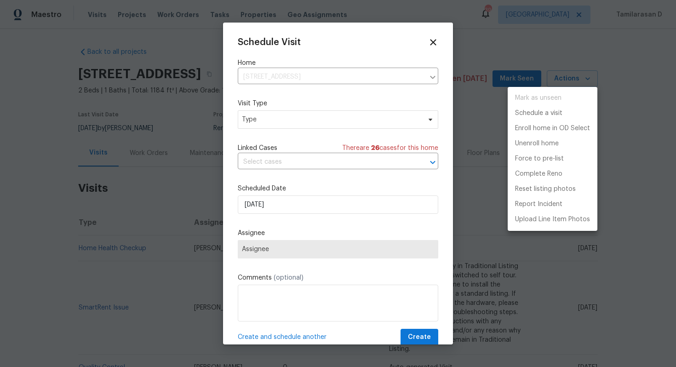
click at [264, 123] on div at bounding box center [338, 183] width 676 height 367
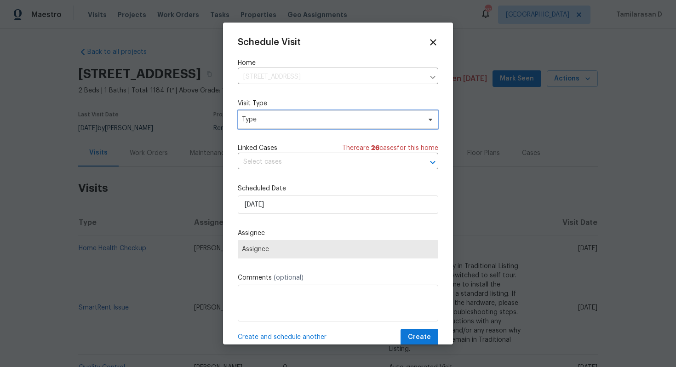
click at [264, 122] on span "Type" at bounding box center [331, 119] width 179 height 9
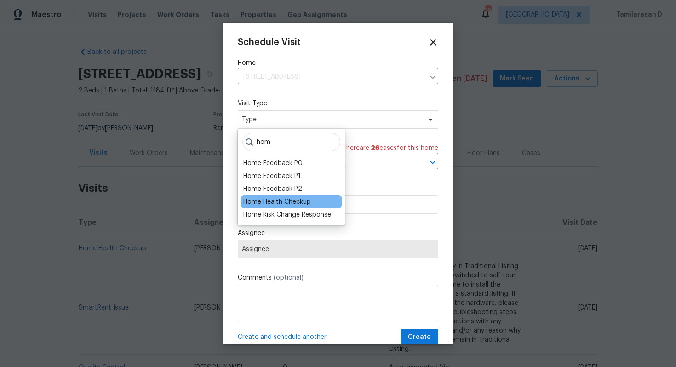
type input "hom"
click at [274, 200] on div "Home Health Checkup" at bounding box center [277, 201] width 68 height 9
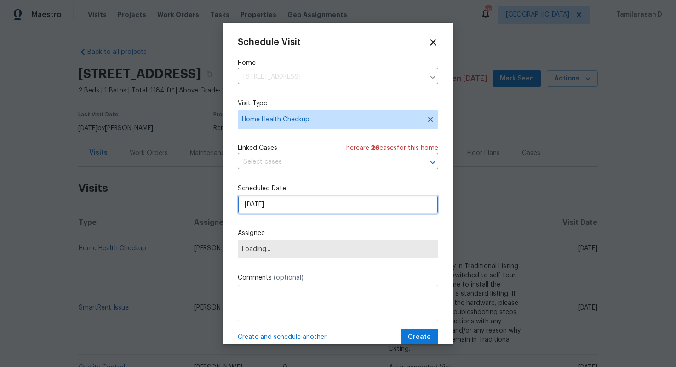
click at [271, 204] on input "[DATE]" at bounding box center [338, 205] width 201 height 18
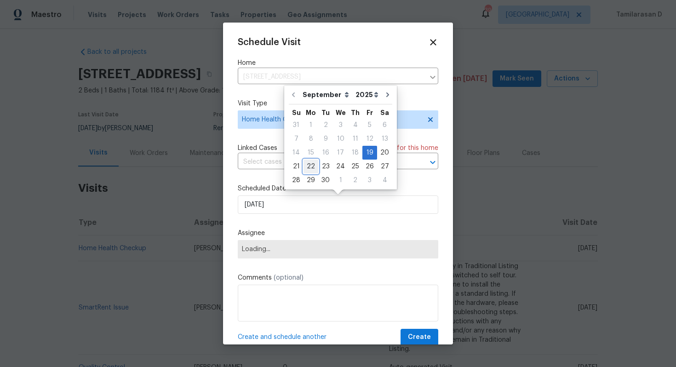
click at [307, 167] on div "22" at bounding box center [311, 166] width 15 height 13
type input "[DATE]"
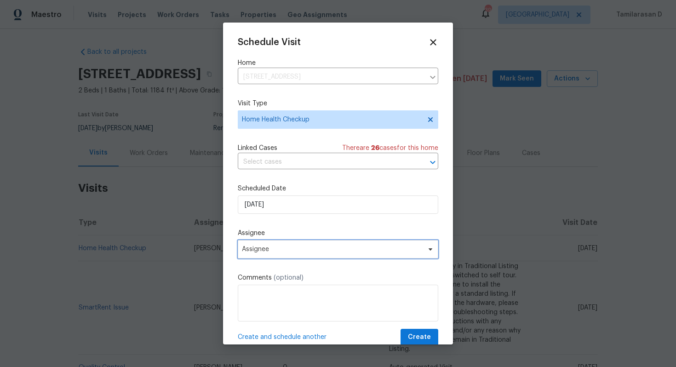
click at [277, 248] on span "Assignee" at bounding box center [332, 249] width 180 height 7
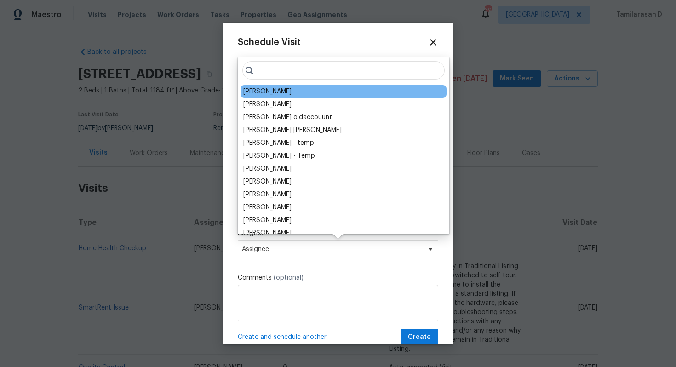
click at [278, 95] on div "[PERSON_NAME]" at bounding box center [344, 91] width 206 height 13
click at [266, 86] on div "[PERSON_NAME]" at bounding box center [344, 91] width 206 height 13
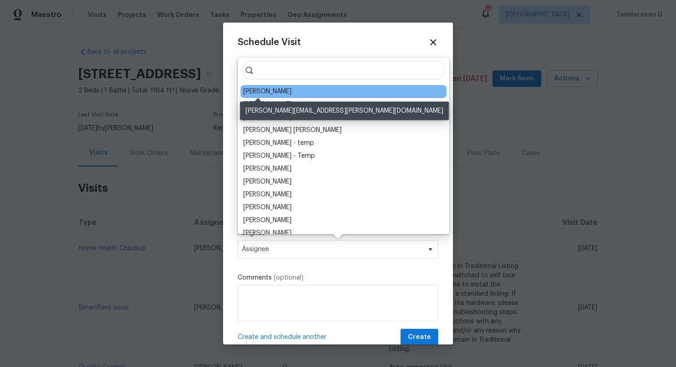
click at [267, 88] on div "[PERSON_NAME]" at bounding box center [267, 91] width 48 height 9
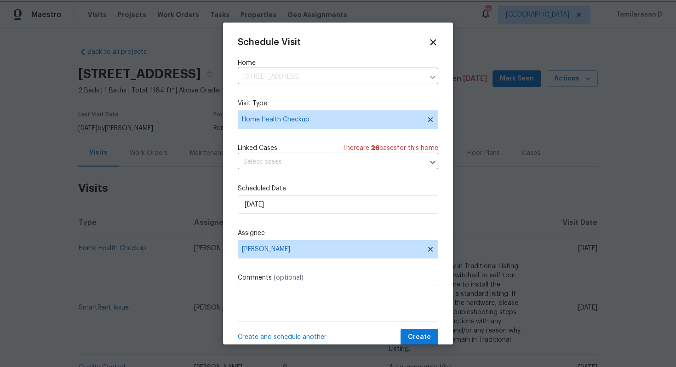
scroll to position [17, 0]
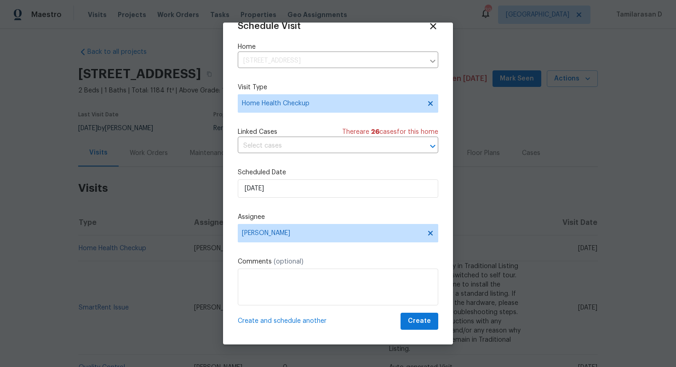
click at [423, 332] on div "Schedule Visit Home 10116 W Clair Dr, Sun City, AZ 85351 ​ Visit Type Home Heal…" at bounding box center [338, 184] width 230 height 322
click at [423, 325] on span "Create" at bounding box center [419, 322] width 23 height 12
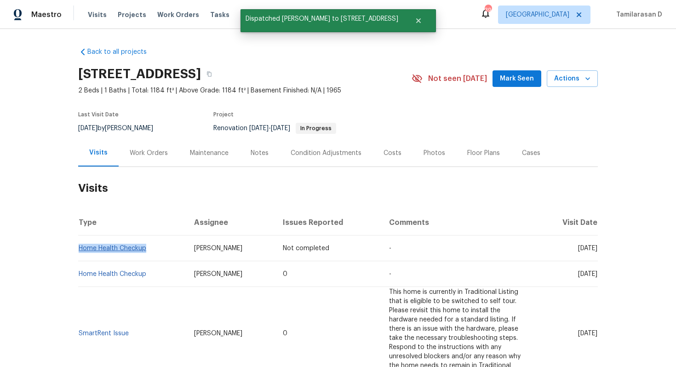
drag, startPoint x: 151, startPoint y: 251, endPoint x: 80, endPoint y: 247, distance: 71.4
click at [80, 247] on td "Home Health Checkup" at bounding box center [132, 249] width 109 height 26
copy link "Home Health Checkup"
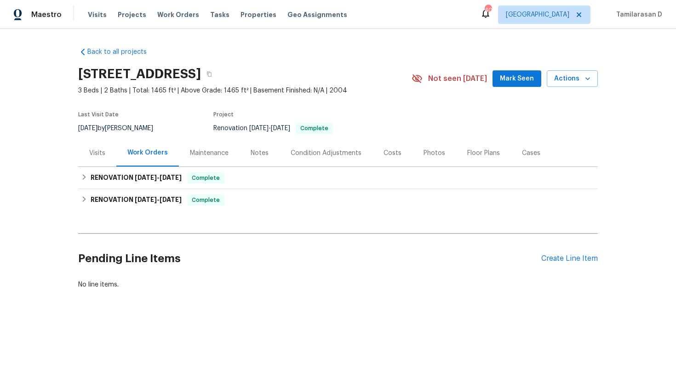
click at [99, 157] on div "Visits" at bounding box center [97, 152] width 38 height 27
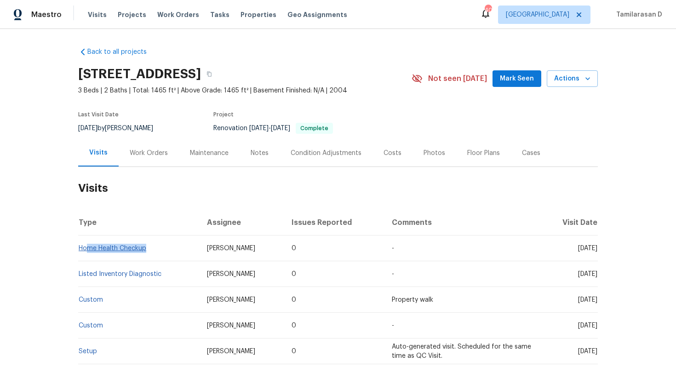
drag, startPoint x: 150, startPoint y: 248, endPoint x: 90, endPoint y: 247, distance: 59.8
click at [89, 247] on td "Home Health Checkup" at bounding box center [138, 249] width 121 height 26
click at [163, 215] on th "Type" at bounding box center [138, 223] width 121 height 26
click at [580, 77] on span "Actions" at bounding box center [572, 79] width 36 height 12
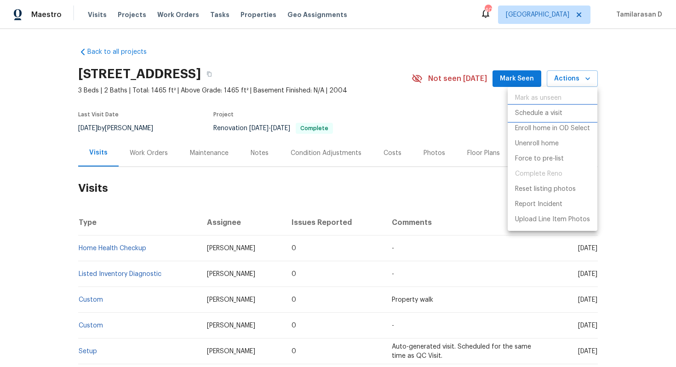
click at [558, 110] on p "Schedule a visit" at bounding box center [538, 114] width 47 height 10
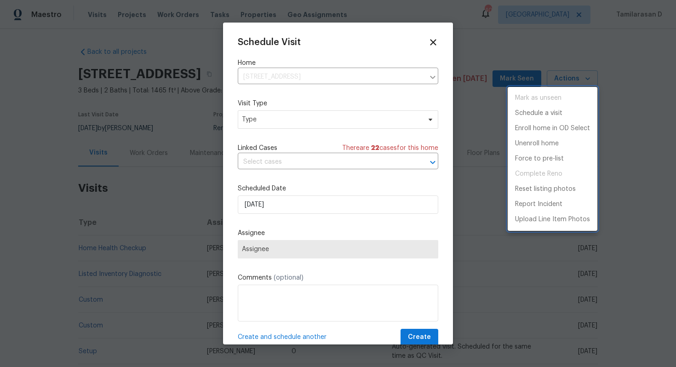
click at [298, 117] on div at bounding box center [338, 183] width 676 height 367
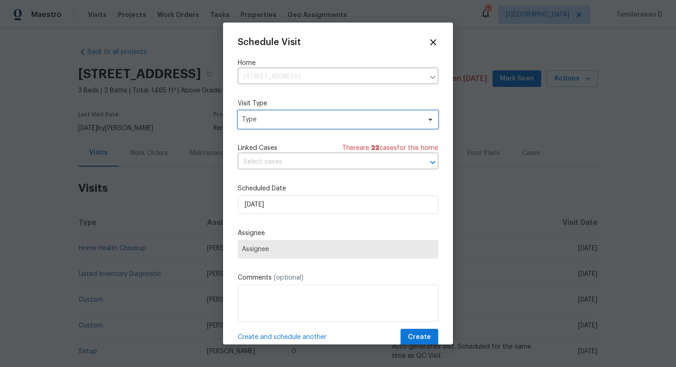
click at [298, 117] on span "Type" at bounding box center [331, 119] width 179 height 9
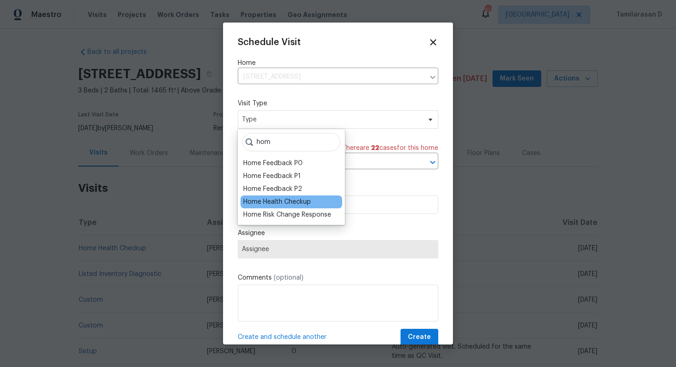
type input "hom"
click at [283, 197] on div "Home Health Checkup" at bounding box center [277, 201] width 68 height 9
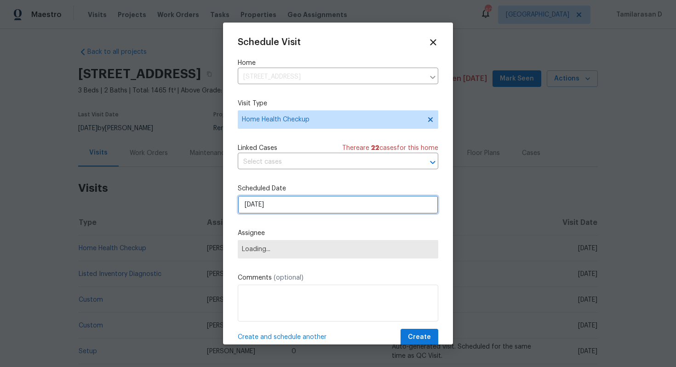
click at [282, 209] on input "[DATE]" at bounding box center [338, 205] width 201 height 18
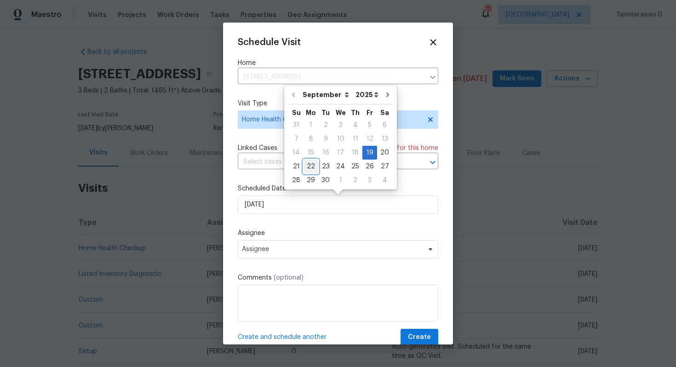
click at [308, 167] on div "22" at bounding box center [311, 166] width 15 height 13
type input "[DATE]"
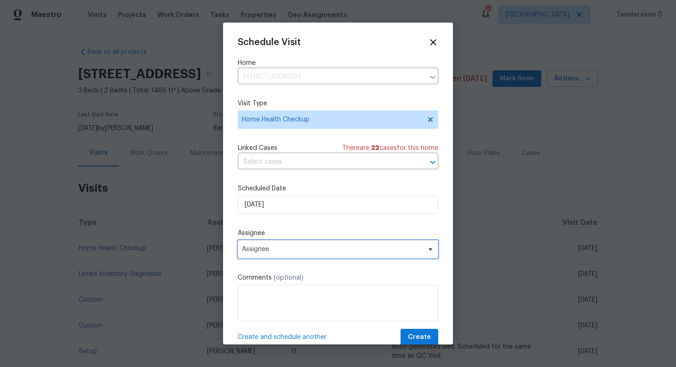
click at [270, 252] on span "Assignee" at bounding box center [332, 249] width 180 height 7
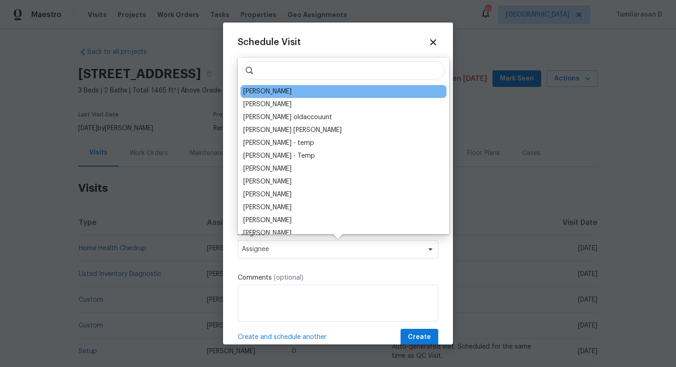
click at [279, 91] on div "[PERSON_NAME]" at bounding box center [344, 91] width 206 height 13
click at [270, 92] on div "[PERSON_NAME]" at bounding box center [267, 91] width 48 height 9
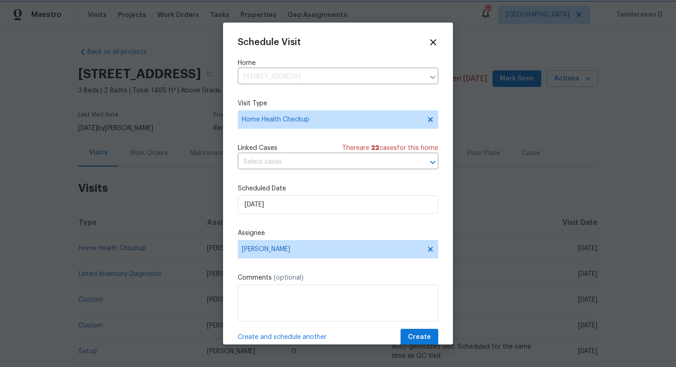
scroll to position [17, 0]
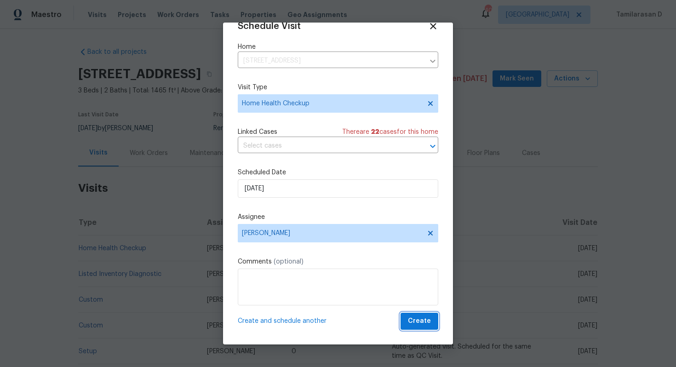
click at [420, 320] on span "Create" at bounding box center [419, 322] width 23 height 12
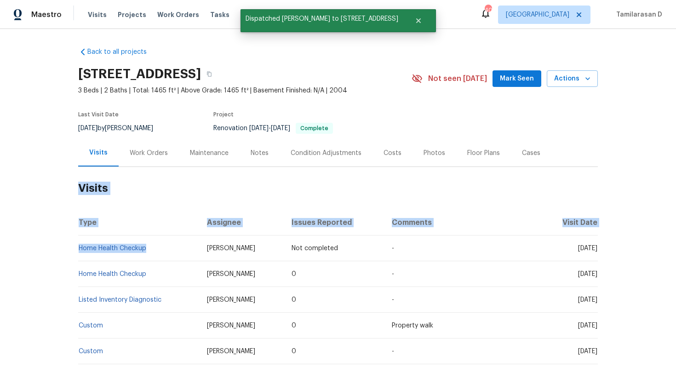
drag, startPoint x: 148, startPoint y: 248, endPoint x: 78, endPoint y: 246, distance: 70.4
click at [78, 246] on div "Back to all projects 10958 E Secret Mine Ct, Gold Canyon, AZ 85118 3 Beds | 2 B…" at bounding box center [338, 198] width 676 height 338
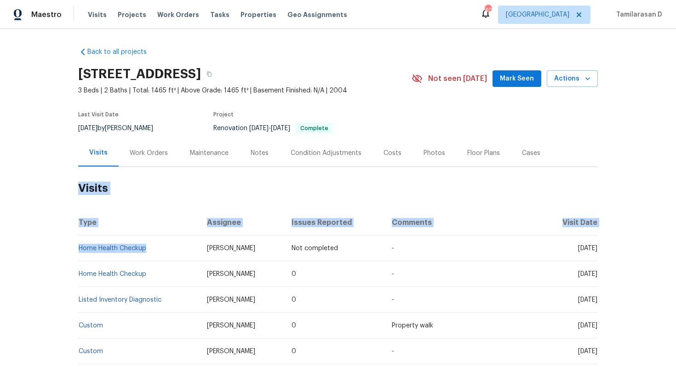
click at [120, 222] on th "Type" at bounding box center [138, 223] width 121 height 26
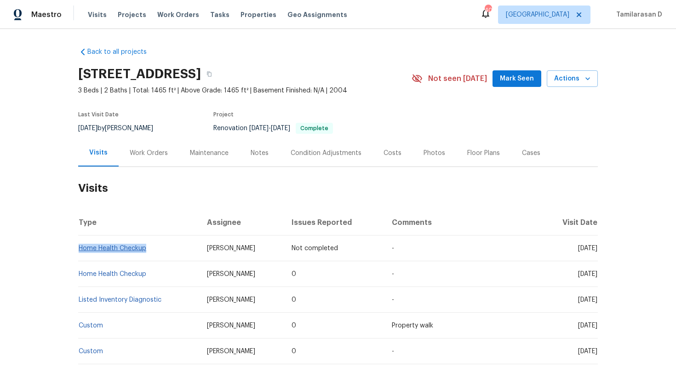
drag, startPoint x: 150, startPoint y: 247, endPoint x: 79, endPoint y: 247, distance: 70.8
click at [79, 247] on td "Home Health Checkup" at bounding box center [138, 249] width 121 height 26
copy link "Home Health Checkup"
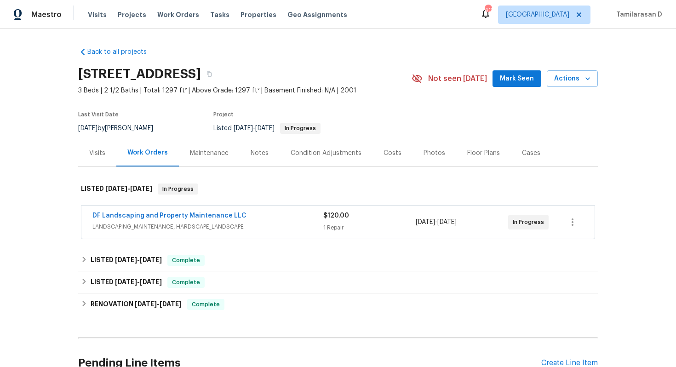
click at [101, 156] on div "Visits" at bounding box center [97, 153] width 16 height 9
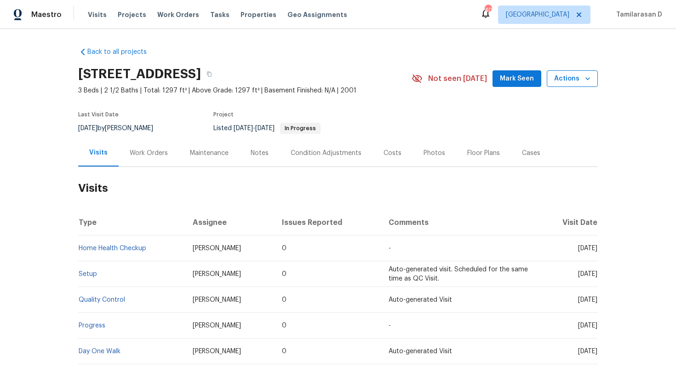
click at [568, 80] on span "Actions" at bounding box center [572, 79] width 36 height 12
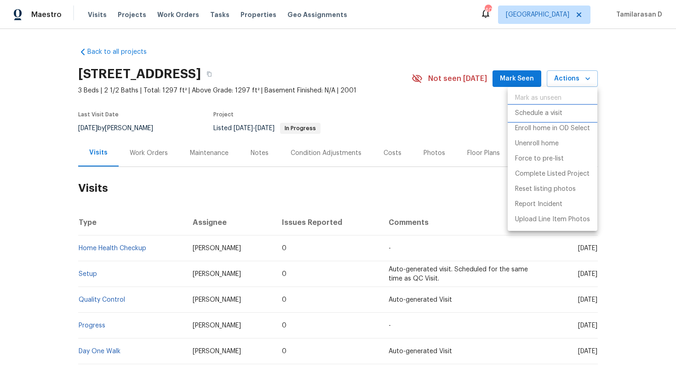
click at [535, 115] on p "Schedule a visit" at bounding box center [538, 114] width 47 height 10
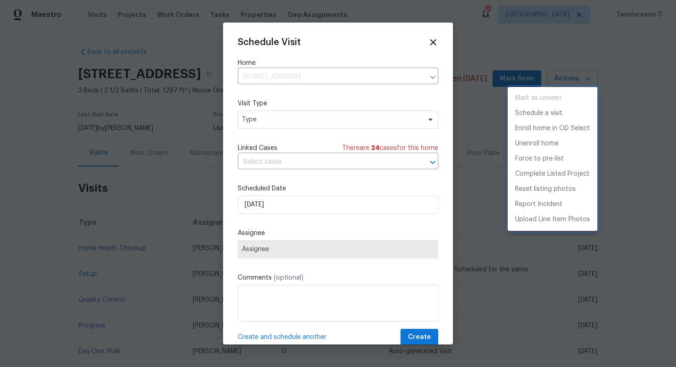
click at [268, 114] on div at bounding box center [338, 183] width 676 height 367
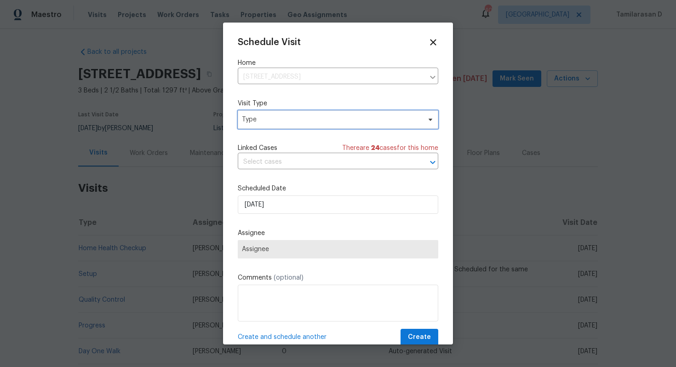
click at [268, 115] on span "Type" at bounding box center [338, 119] width 201 height 18
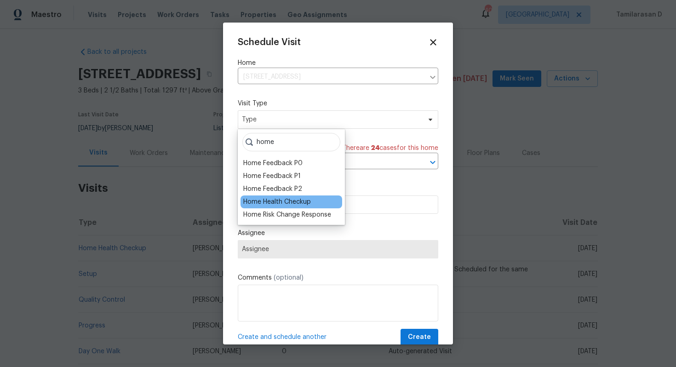
type input "home"
click at [287, 201] on div "Home Health Checkup" at bounding box center [277, 201] width 68 height 9
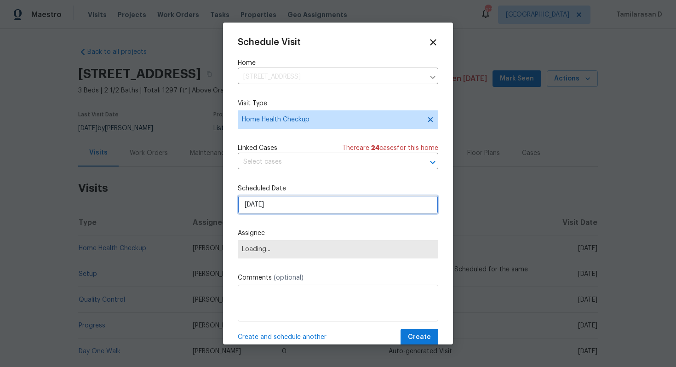
click at [268, 208] on input "[DATE]" at bounding box center [338, 205] width 201 height 18
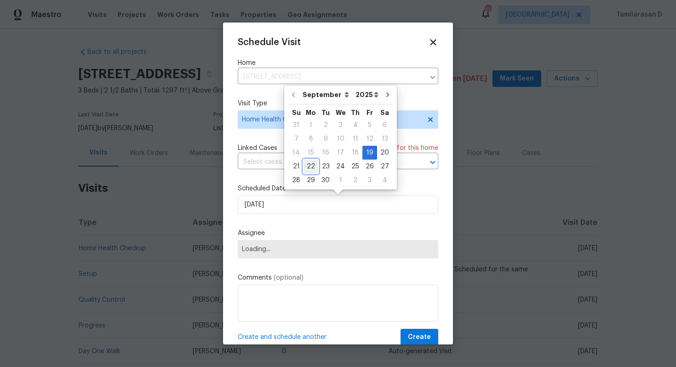
click at [305, 167] on div "22" at bounding box center [311, 166] width 15 height 13
type input "[DATE]"
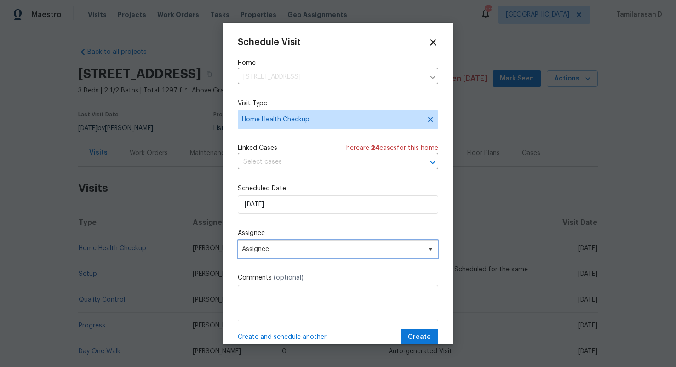
click at [270, 249] on span "Assignee" at bounding box center [332, 249] width 180 height 7
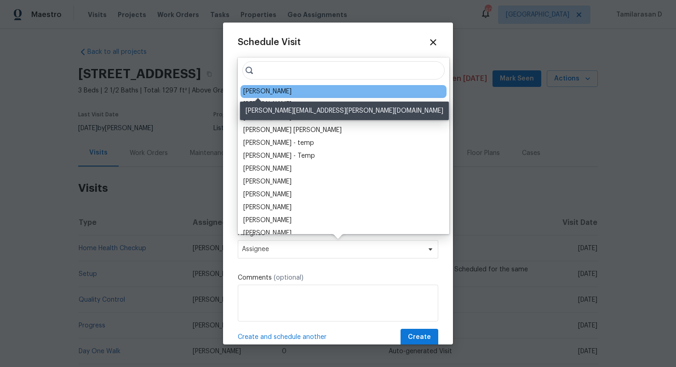
click at [262, 94] on div "[PERSON_NAME]" at bounding box center [267, 91] width 48 height 9
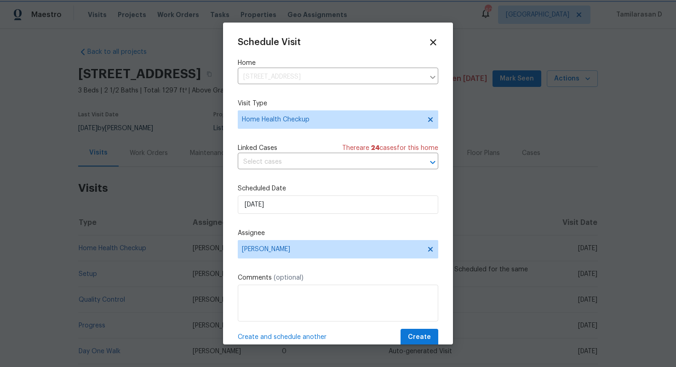
scroll to position [17, 0]
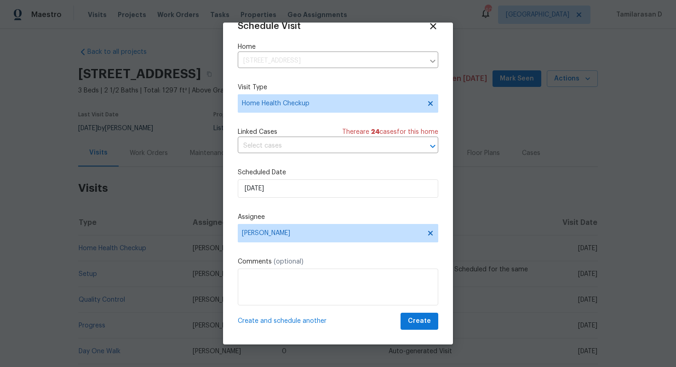
click at [414, 331] on div "Schedule Visit Home 13106 W Calavar Rd, Surprise, AZ 85379 ​ Visit Type Home He…" at bounding box center [338, 184] width 230 height 322
click at [415, 320] on span "Create" at bounding box center [419, 322] width 23 height 12
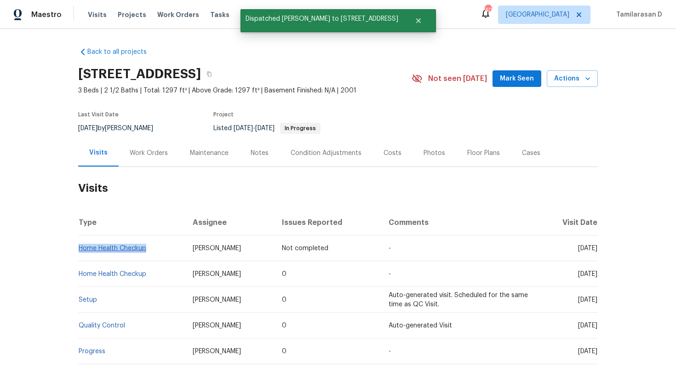
drag, startPoint x: 148, startPoint y: 247, endPoint x: 80, endPoint y: 246, distance: 68.1
click at [80, 246] on td "Home Health Checkup" at bounding box center [131, 249] width 107 height 26
copy link "Home Health Checkup"
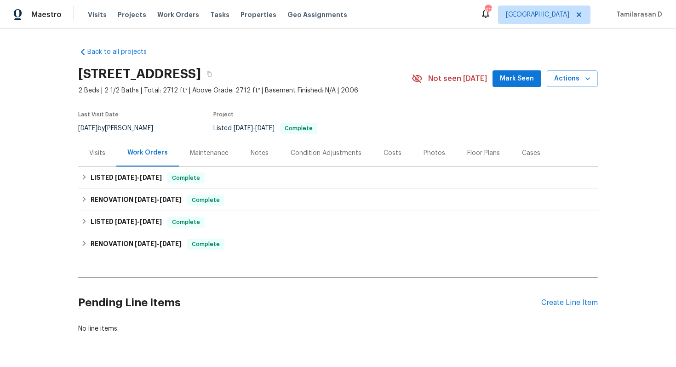
click at [87, 150] on div "Visits" at bounding box center [97, 152] width 38 height 27
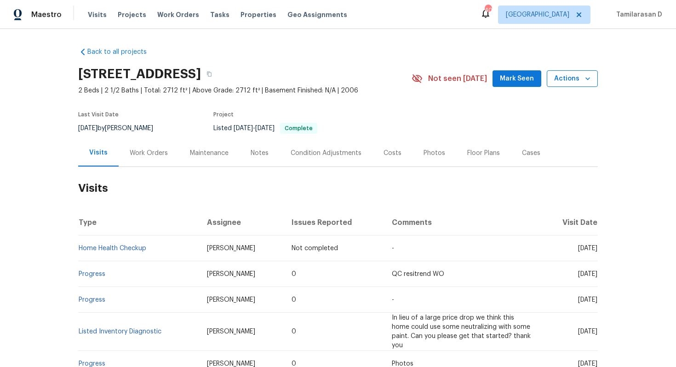
click at [580, 81] on span "Actions" at bounding box center [572, 79] width 36 height 12
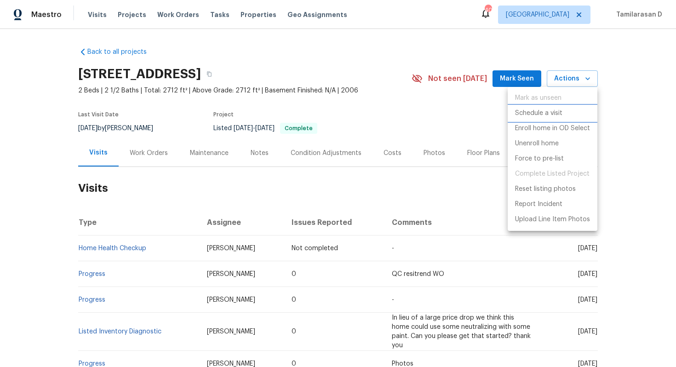
click at [538, 106] on li "Schedule a visit" at bounding box center [553, 113] width 90 height 15
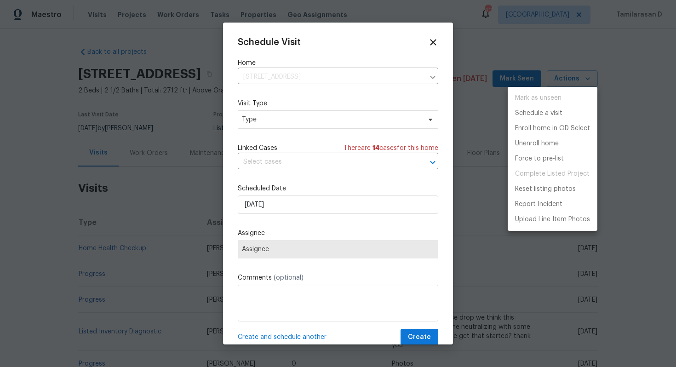
click at [258, 120] on div at bounding box center [338, 183] width 676 height 367
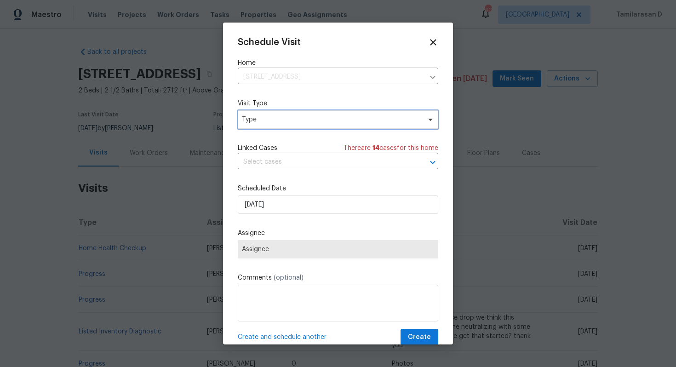
click at [258, 120] on span "Type" at bounding box center [331, 119] width 179 height 9
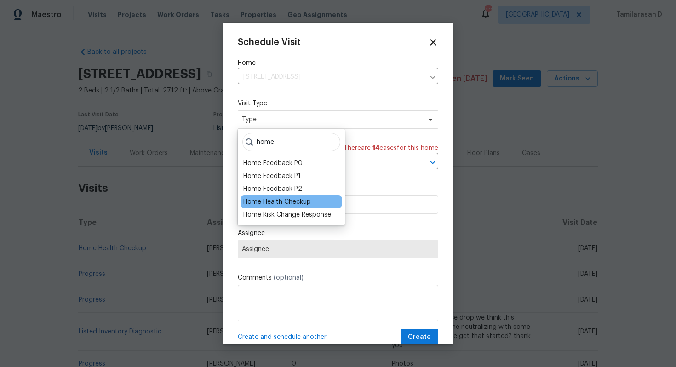
type input "home"
click at [266, 201] on div "Home Health Checkup" at bounding box center [277, 201] width 68 height 9
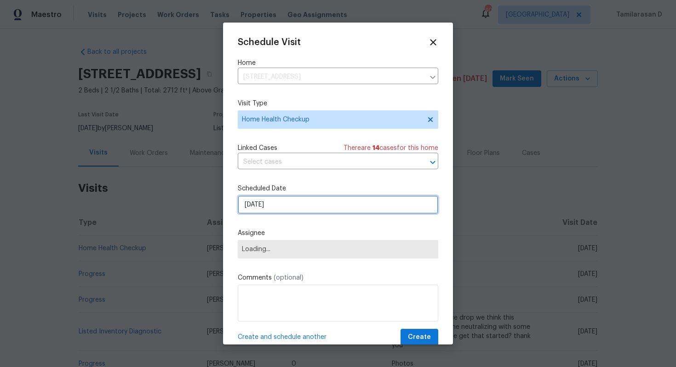
click at [271, 211] on input "19/09/2025" at bounding box center [338, 205] width 201 height 18
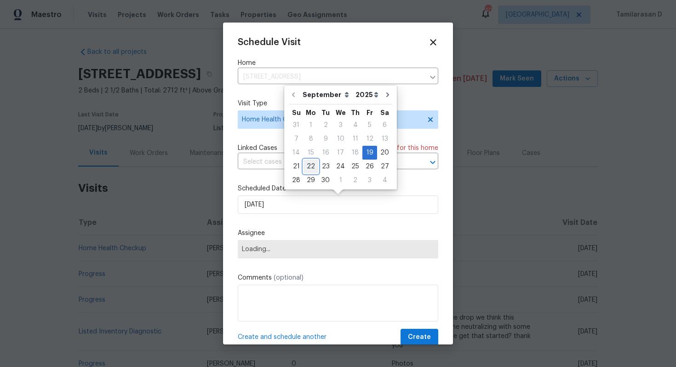
click at [309, 165] on div "22" at bounding box center [311, 166] width 15 height 13
type input "22/09/2025"
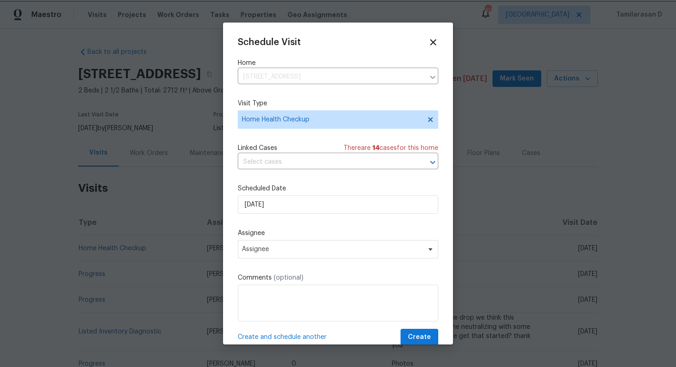
scroll to position [17, 0]
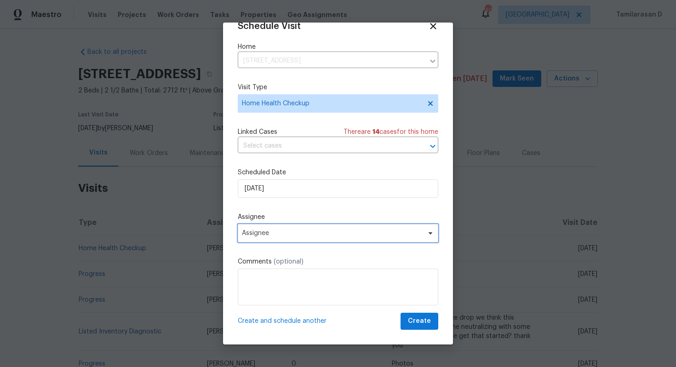
click at [278, 230] on span "Assignee" at bounding box center [332, 233] width 180 height 7
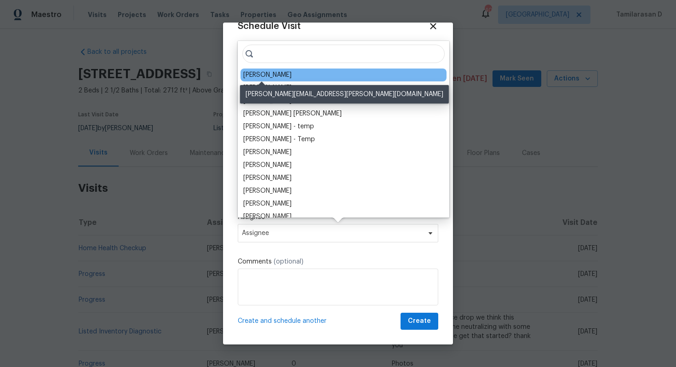
click at [268, 73] on div "[PERSON_NAME]" at bounding box center [267, 74] width 48 height 9
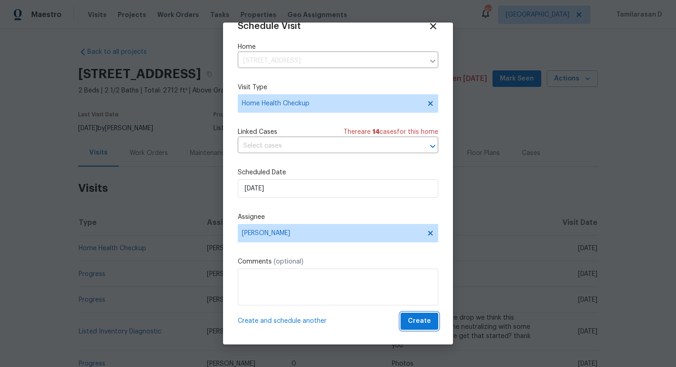
click at [414, 322] on span "Create" at bounding box center [419, 322] width 23 height 12
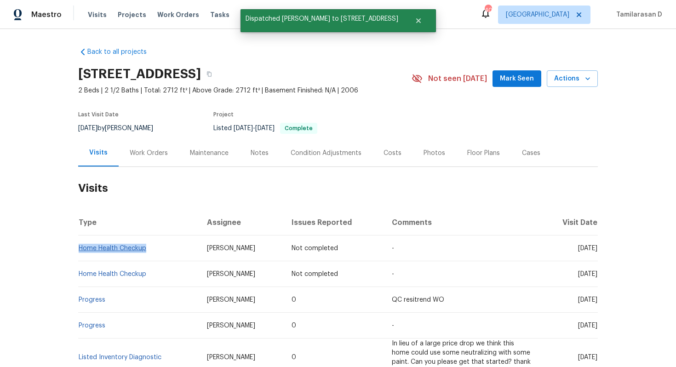
drag, startPoint x: 149, startPoint y: 247, endPoint x: 80, endPoint y: 248, distance: 68.5
click at [80, 248] on td "Home Health Checkup" at bounding box center [138, 249] width 121 height 26
copy link "Home Health Checkup"
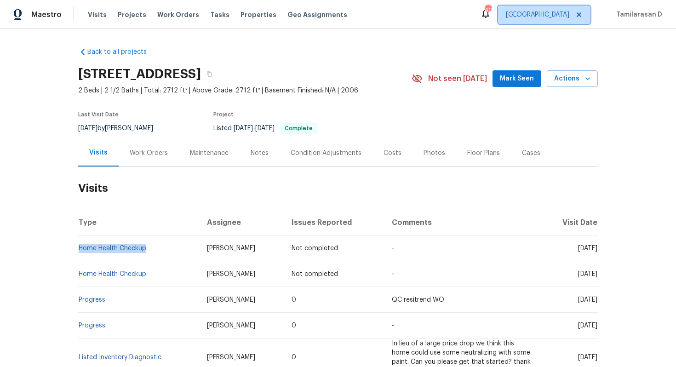
click at [572, 20] on span "Dallas" at bounding box center [544, 15] width 92 height 18
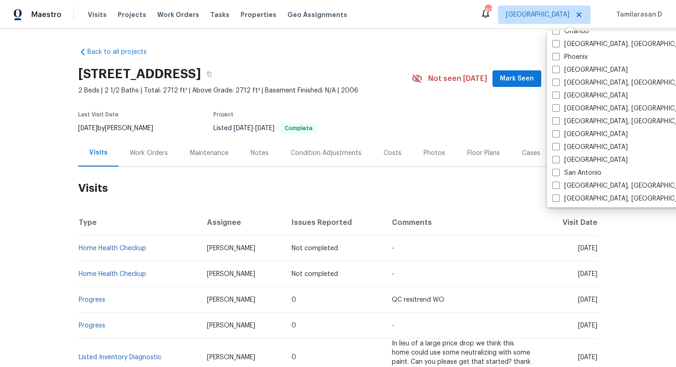
scroll to position [501, 0]
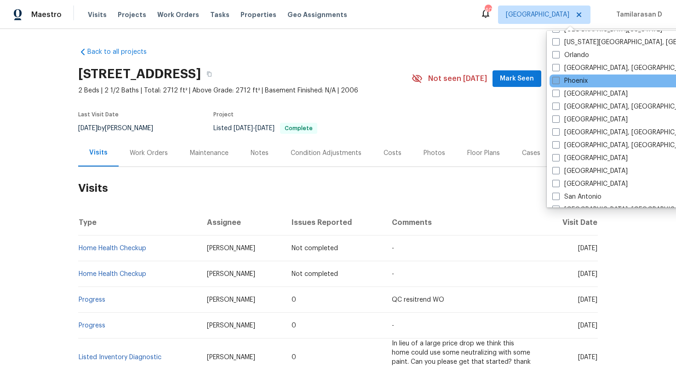
click at [555, 81] on span at bounding box center [555, 80] width 7 height 7
click at [555, 81] on input "Phoenix" at bounding box center [555, 79] width 6 height 6
checkbox input "true"
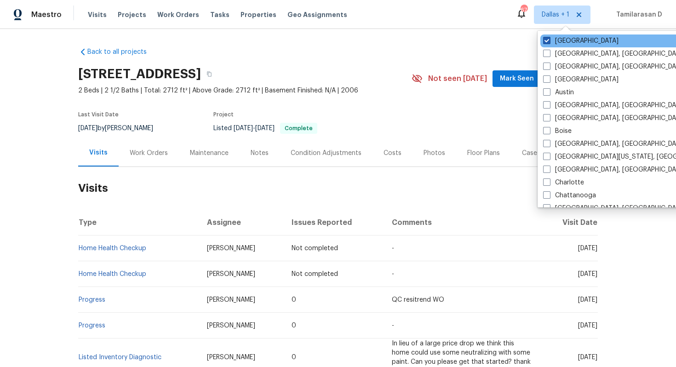
click at [547, 42] on span at bounding box center [546, 40] width 7 height 7
click at [547, 42] on input "Dallas" at bounding box center [546, 39] width 6 height 6
checkbox input "false"
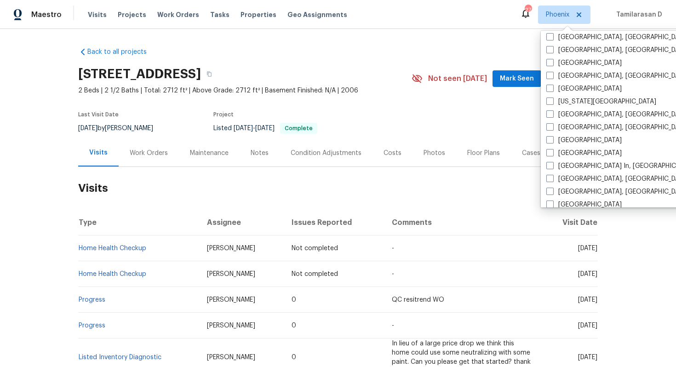
scroll to position [616, 0]
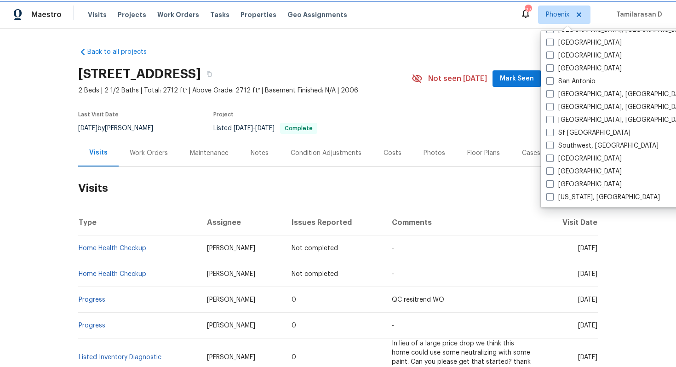
click at [560, 8] on span "Phoenix" at bounding box center [564, 15] width 52 height 18
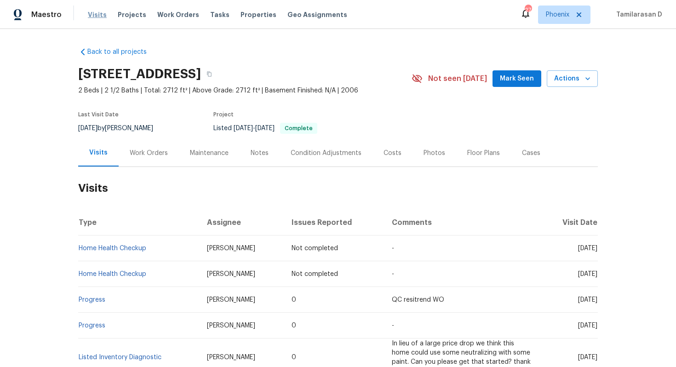
click at [97, 16] on span "Visits" at bounding box center [97, 14] width 19 height 9
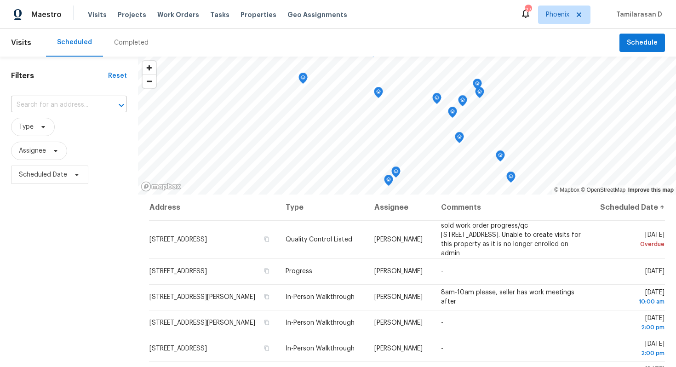
click at [60, 104] on input "text" at bounding box center [56, 105] width 90 height 14
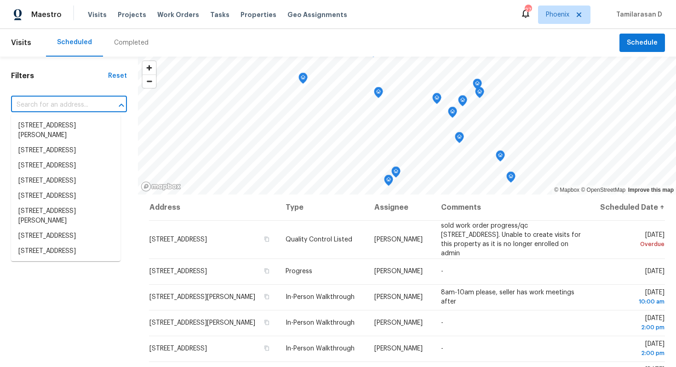
paste input "Home Health Checkup"
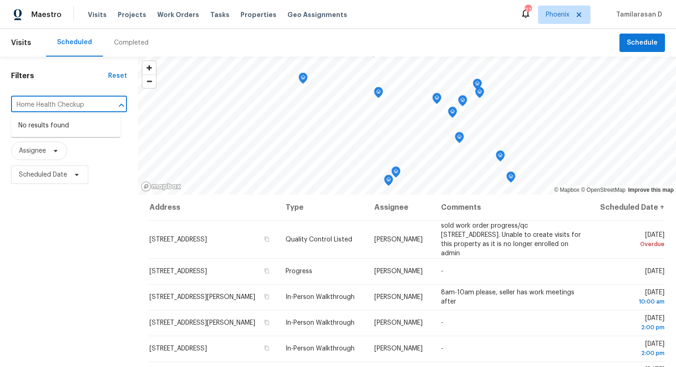
type input "Home Health Checkup"
click at [52, 85] on div "Filters Reset Home Health Checkup ​ Type Assignee Scheduled Date" at bounding box center [69, 272] width 138 height 431
click at [32, 106] on input "text" at bounding box center [56, 105] width 90 height 14
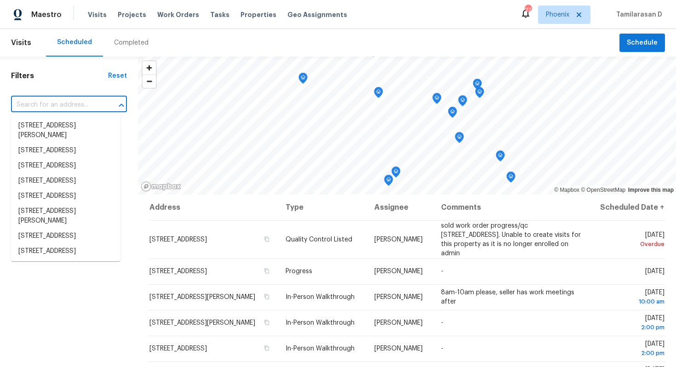
paste input "[STREET_ADDRESS]"
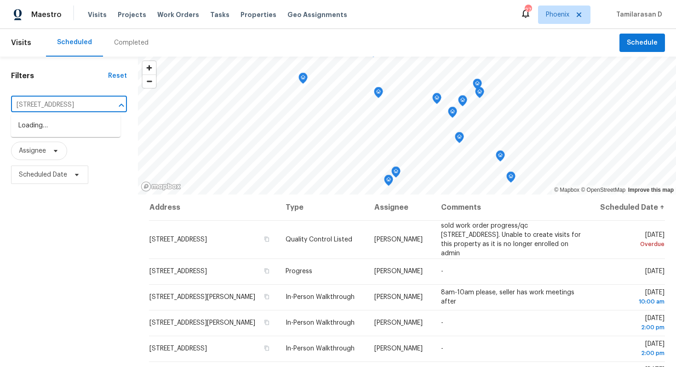
type input "[STREET_ADDRESS]"
click at [26, 133] on li "[STREET_ADDRESS]" at bounding box center [65, 125] width 109 height 15
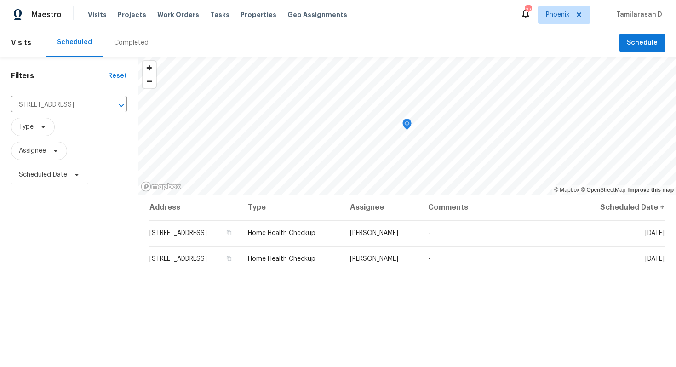
click at [120, 40] on div "Completed" at bounding box center [131, 42] width 35 height 9
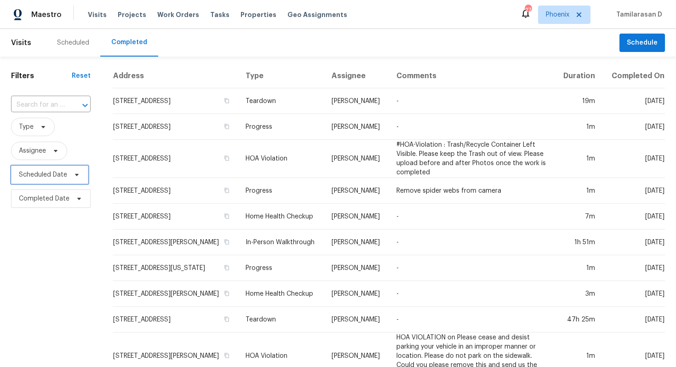
click at [54, 182] on span "Scheduled Date" at bounding box center [49, 175] width 77 height 18
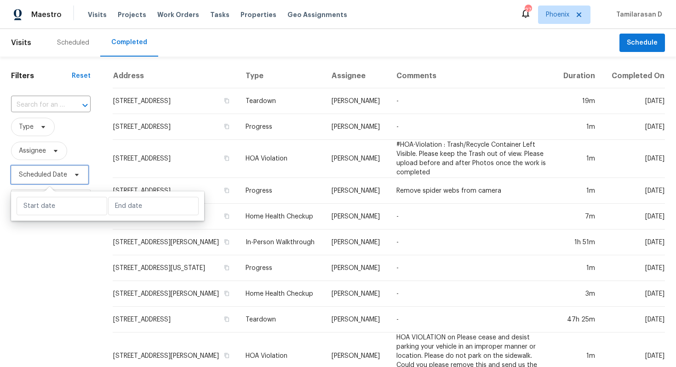
click at [51, 181] on span "Scheduled Date" at bounding box center [49, 175] width 77 height 18
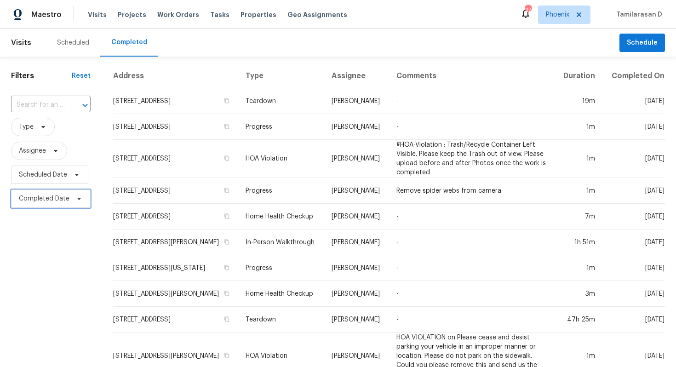
click at [47, 191] on span "Completed Date" at bounding box center [51, 199] width 80 height 18
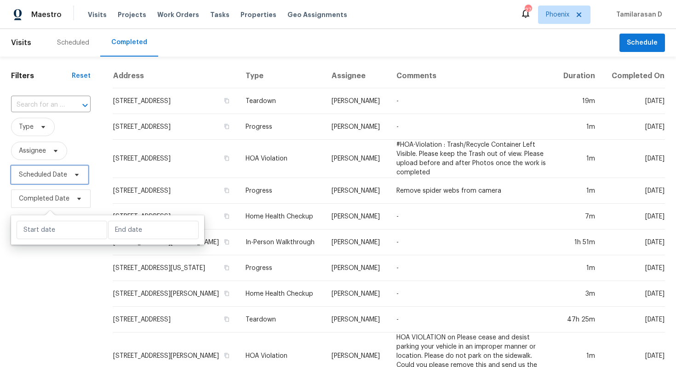
click at [53, 174] on span "Scheduled Date" at bounding box center [43, 174] width 48 height 9
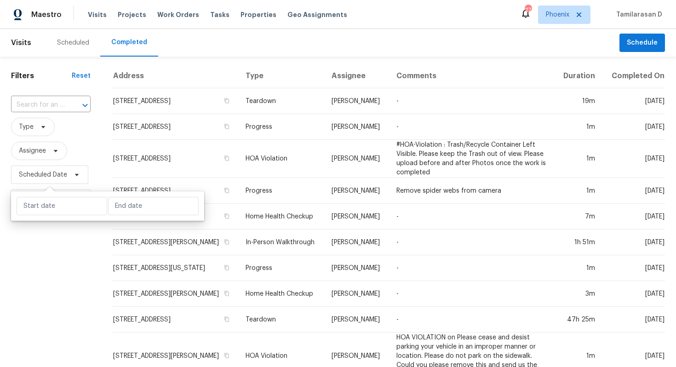
click at [72, 54] on div "Scheduled" at bounding box center [73, 43] width 54 height 28
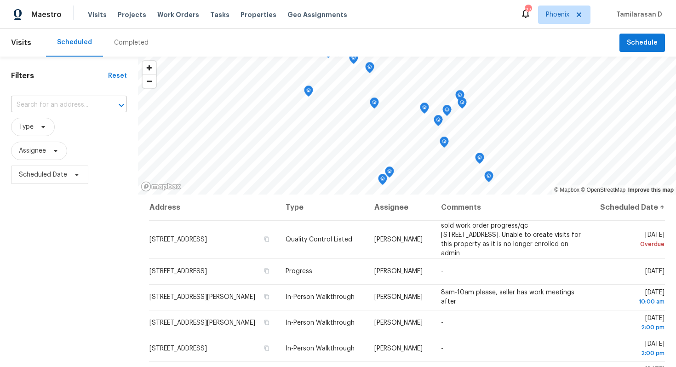
click at [50, 104] on input "text" at bounding box center [56, 105] width 90 height 14
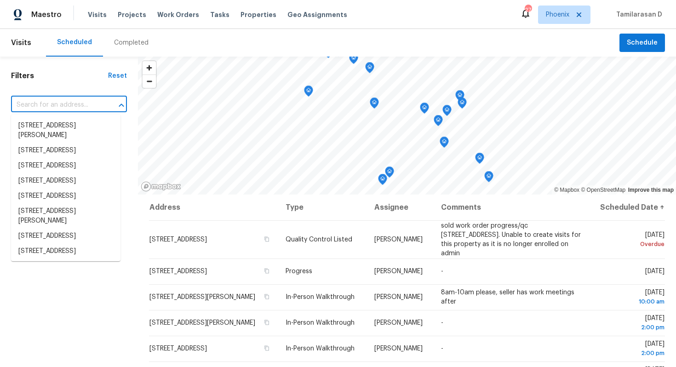
paste input "2088 N 164th Ave, Goodyear, AZ 85395"
type input "2088 N 164th Ave, Goodyear, AZ 85395"
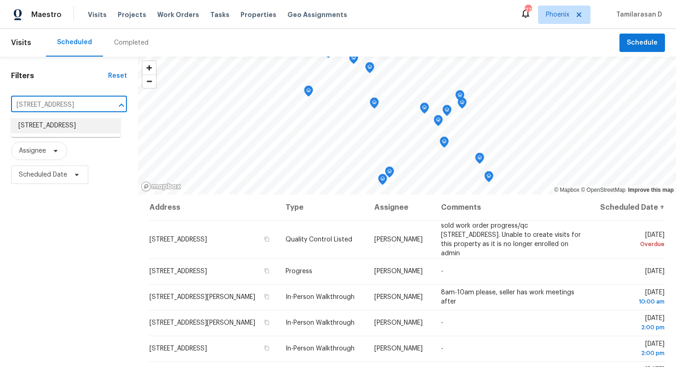
click at [46, 125] on li "2088 N 164th Ave, Goodyear, AZ 85395" at bounding box center [65, 125] width 109 height 15
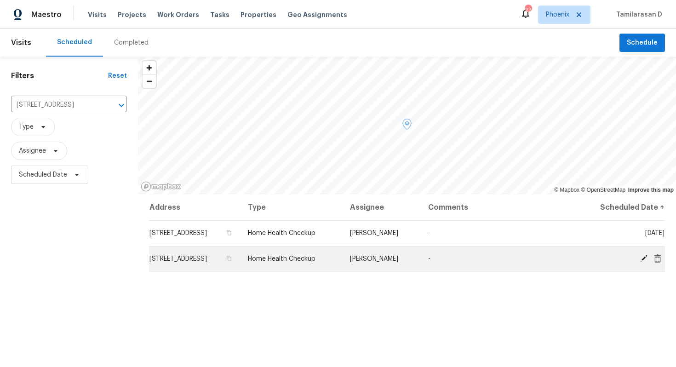
click at [657, 254] on icon at bounding box center [657, 258] width 7 height 8
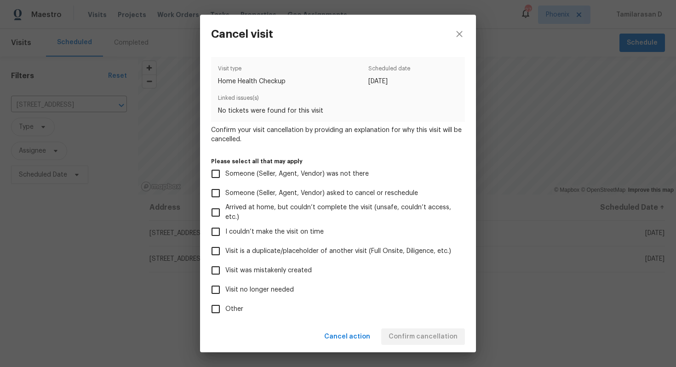
click at [220, 275] on input "Visit was mistakenly created" at bounding box center [215, 270] width 19 height 19
checkbox input "true"
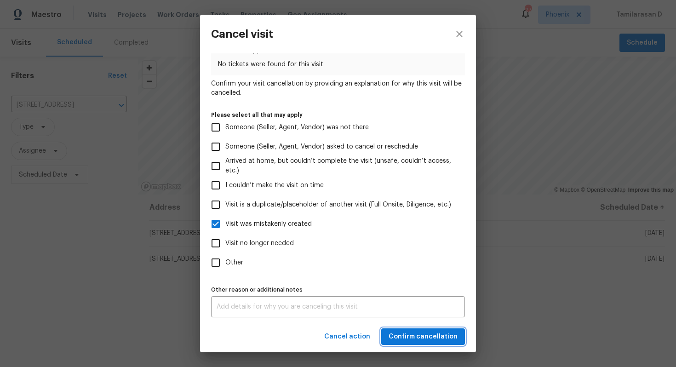
click at [399, 335] on span "Confirm cancellation" at bounding box center [423, 337] width 69 height 12
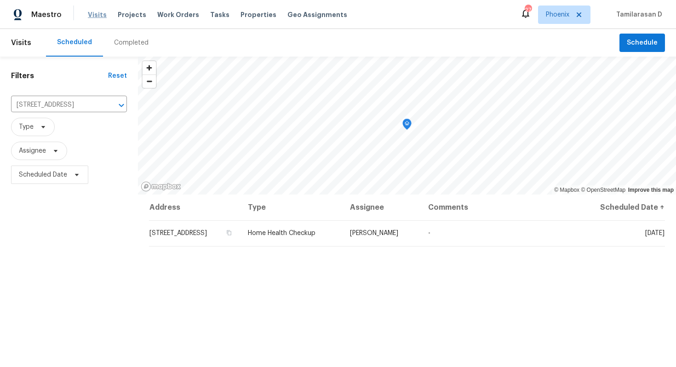
click at [88, 17] on span "Visits" at bounding box center [97, 14] width 19 height 9
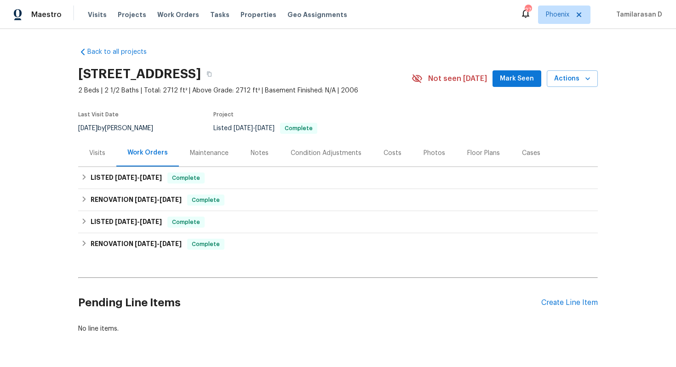
click at [91, 160] on div "Visits" at bounding box center [97, 152] width 38 height 27
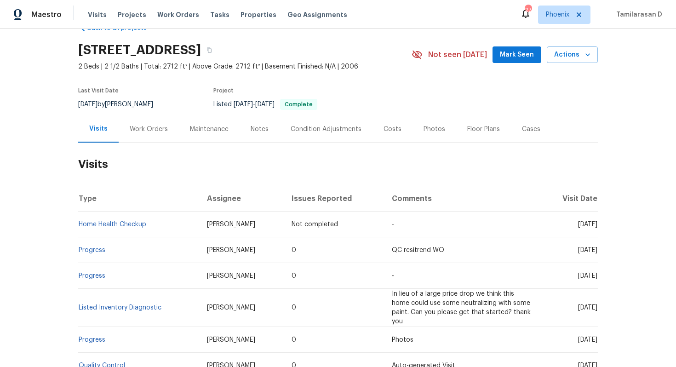
scroll to position [40, 0]
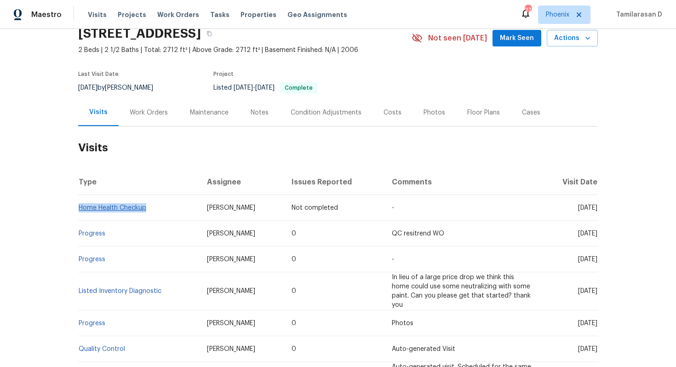
drag, startPoint x: 149, startPoint y: 207, endPoint x: 79, endPoint y: 208, distance: 69.5
click at [79, 208] on td "Home Health Checkup" at bounding box center [138, 208] width 121 height 26
copy link "Home Health Checkup"
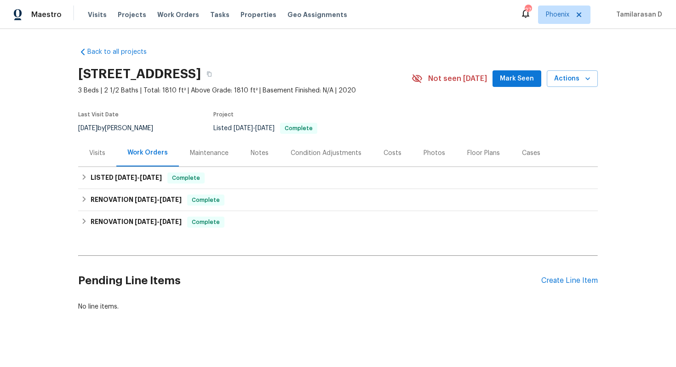
click at [99, 157] on div "Visits" at bounding box center [97, 152] width 38 height 27
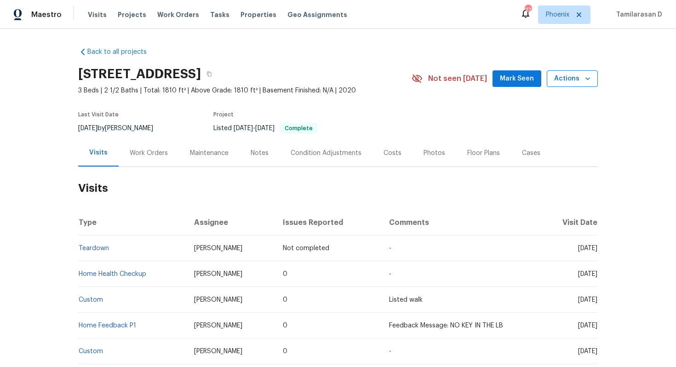
click at [566, 77] on span "Actions" at bounding box center [572, 79] width 36 height 12
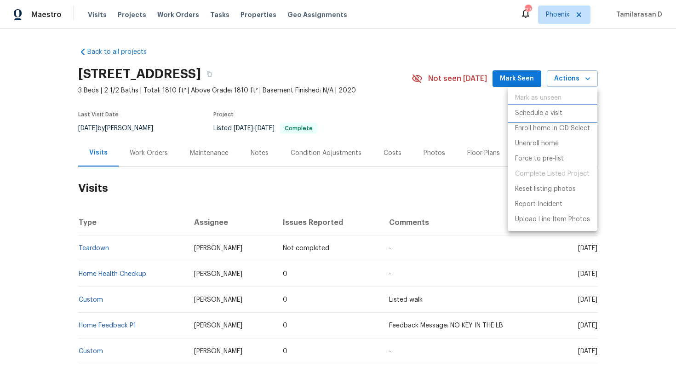
click at [553, 110] on p "Schedule a visit" at bounding box center [538, 114] width 47 height 10
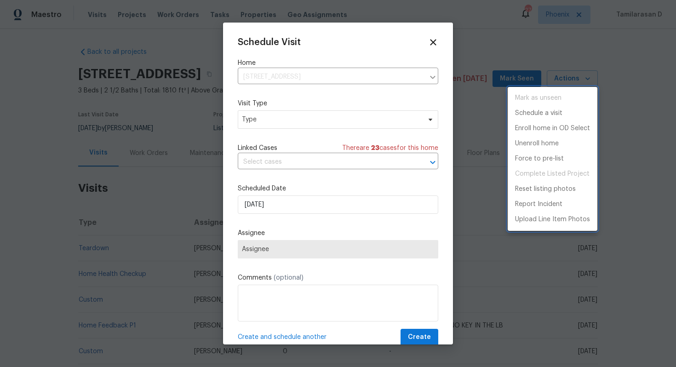
click at [260, 109] on div at bounding box center [338, 183] width 676 height 367
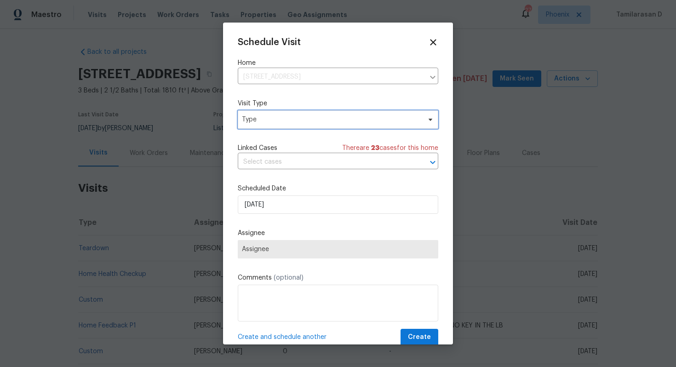
click at [262, 116] on span "Type" at bounding box center [331, 119] width 179 height 9
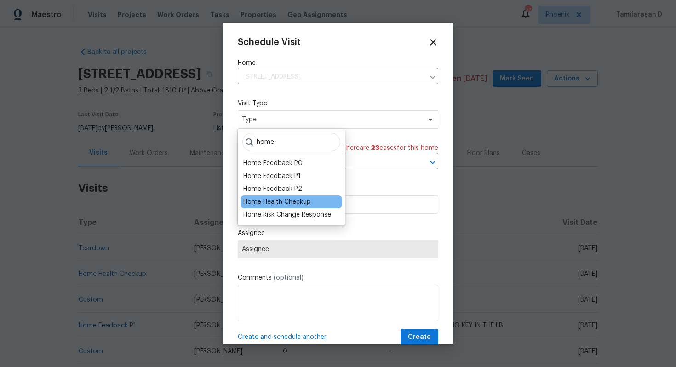
type input "home"
click at [282, 196] on div "Home Health Checkup" at bounding box center [292, 202] width 102 height 13
click at [282, 201] on div "Home Health Checkup" at bounding box center [277, 201] width 68 height 9
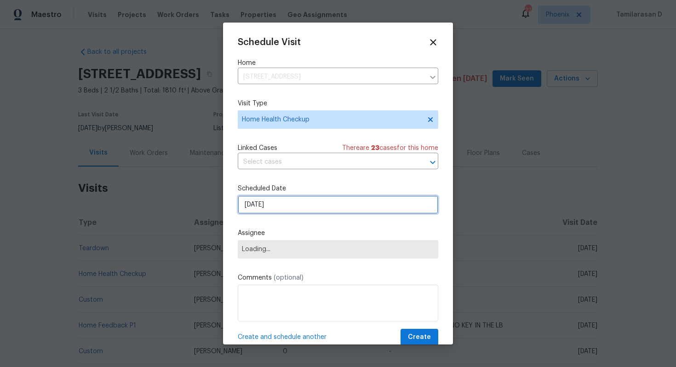
click at [266, 200] on input "[DATE]" at bounding box center [338, 205] width 201 height 18
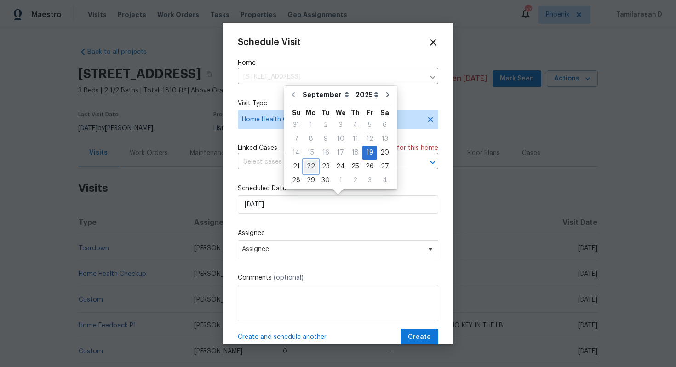
click at [310, 163] on div "22" at bounding box center [311, 166] width 15 height 13
type input "[DATE]"
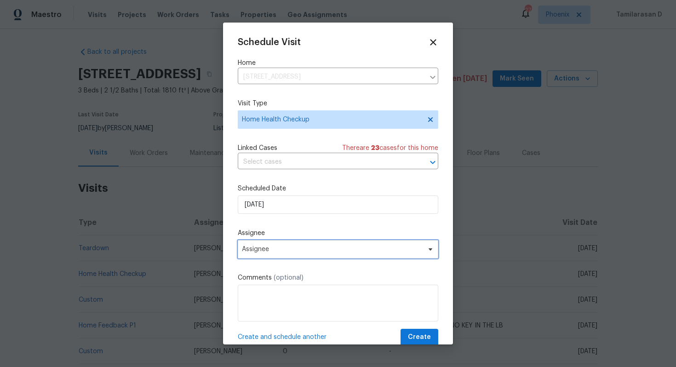
click at [275, 247] on span "Assignee" at bounding box center [332, 249] width 180 height 7
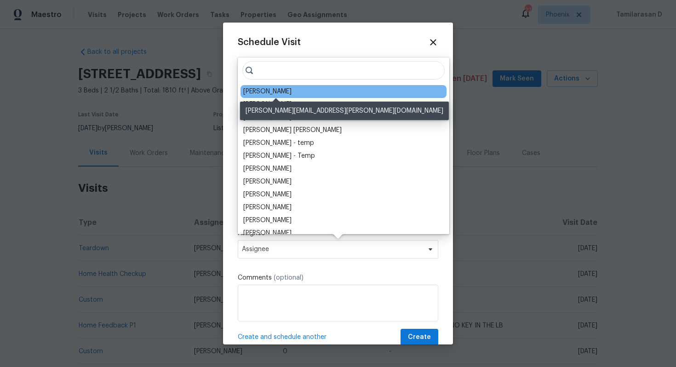
click at [264, 93] on div "[PERSON_NAME]" at bounding box center [267, 91] width 48 height 9
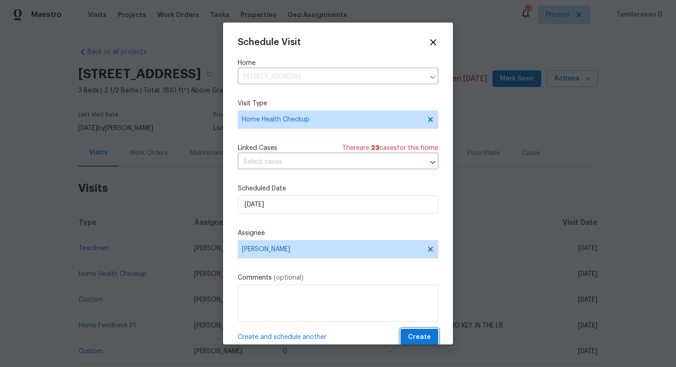
click at [422, 337] on span "Create" at bounding box center [419, 338] width 23 height 12
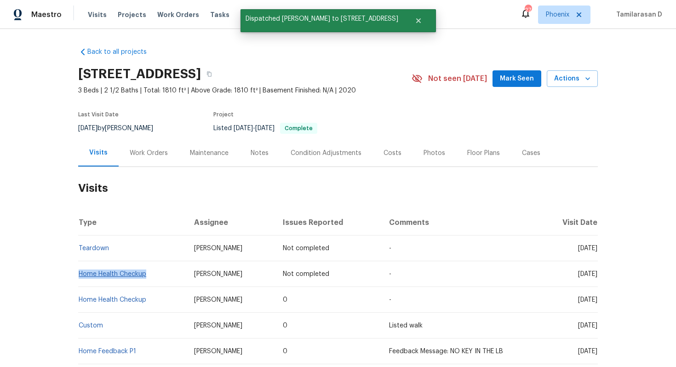
drag, startPoint x: 148, startPoint y: 274, endPoint x: 79, endPoint y: 270, distance: 68.7
click at [79, 270] on td "Home Health Checkup" at bounding box center [132, 274] width 109 height 26
copy link "Home Health Checkup"
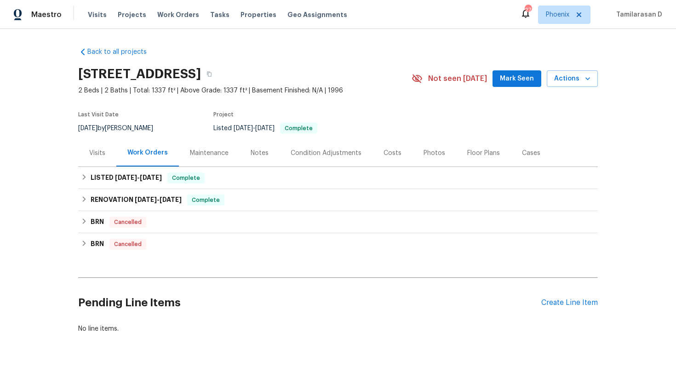
click at [97, 158] on div "Visits" at bounding box center [97, 153] width 16 height 9
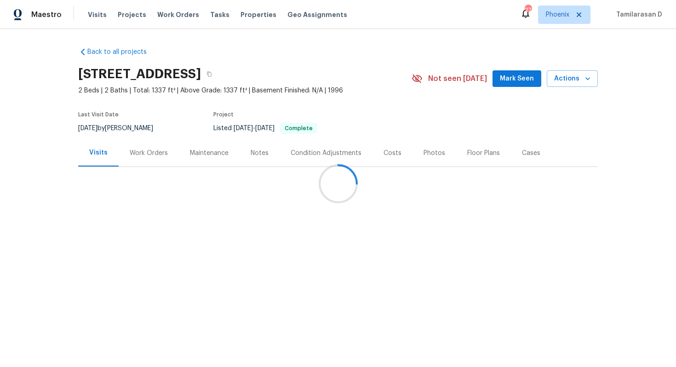
click at [97, 157] on div "Visits" at bounding box center [98, 152] width 18 height 9
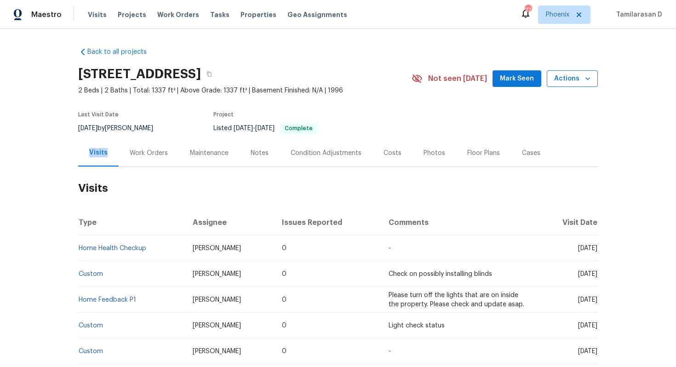
click at [574, 85] on span "Actions" at bounding box center [572, 79] width 36 height 12
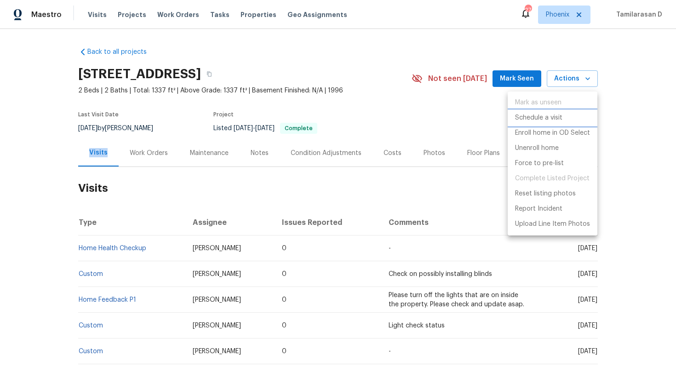
click at [546, 115] on p "Schedule a visit" at bounding box center [538, 118] width 47 height 10
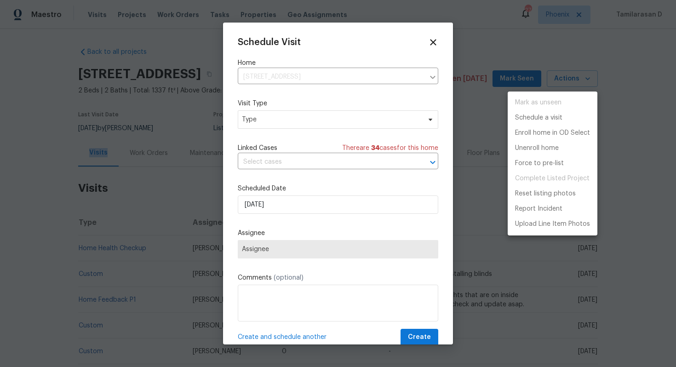
click at [278, 113] on div at bounding box center [338, 183] width 676 height 367
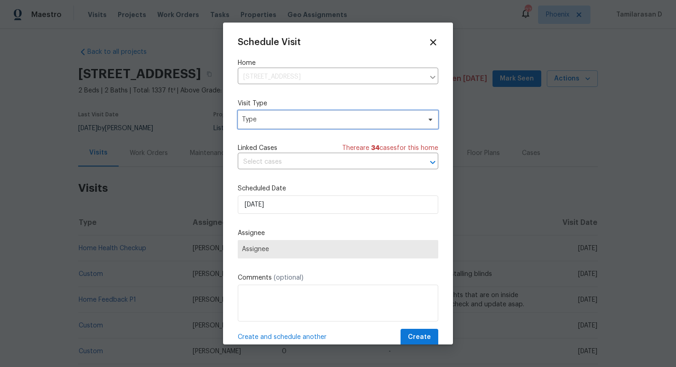
click at [278, 113] on span "Type" at bounding box center [338, 119] width 201 height 18
click at [294, 118] on span "Type" at bounding box center [331, 119] width 179 height 9
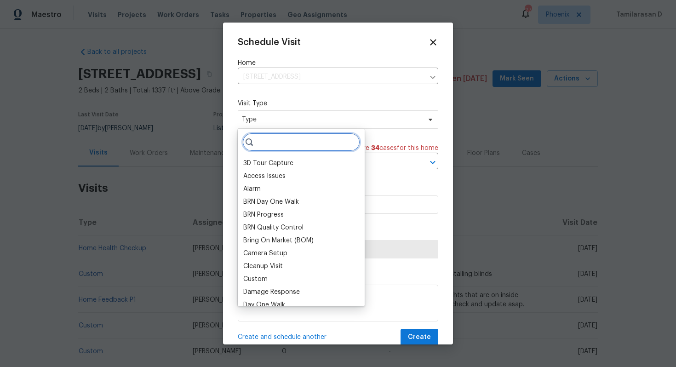
click at [291, 140] on input "search" at bounding box center [301, 142] width 118 height 18
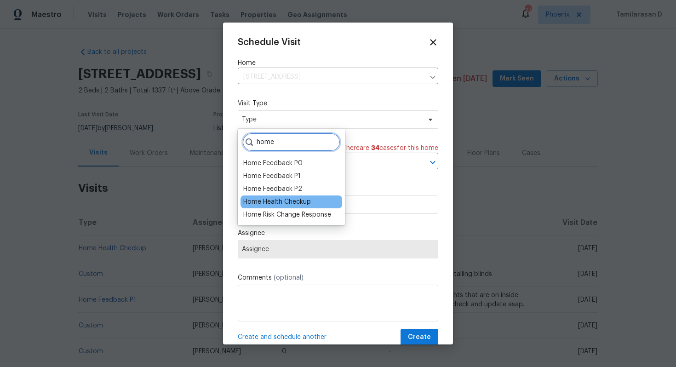
type input "home"
click at [286, 201] on div "Home Health Checkup" at bounding box center [277, 201] width 68 height 9
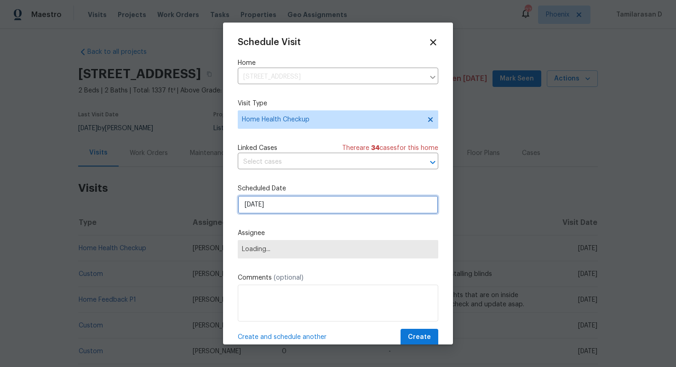
click at [263, 200] on input "[DATE]" at bounding box center [338, 205] width 201 height 18
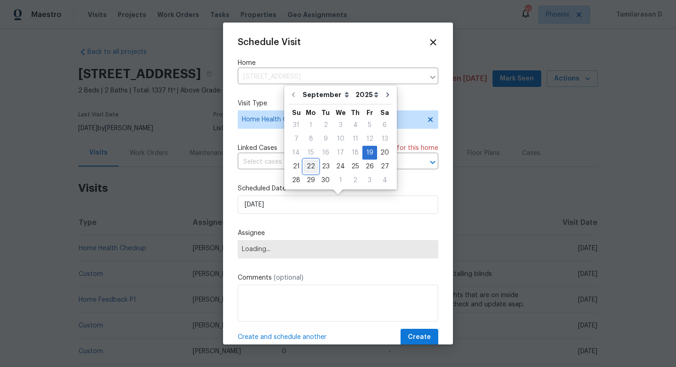
click at [307, 167] on div "22" at bounding box center [311, 166] width 15 height 13
type input "[DATE]"
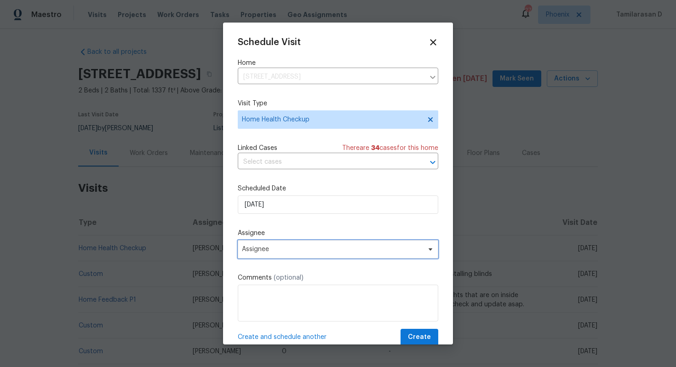
click at [271, 241] on span "Assignee" at bounding box center [338, 249] width 201 height 18
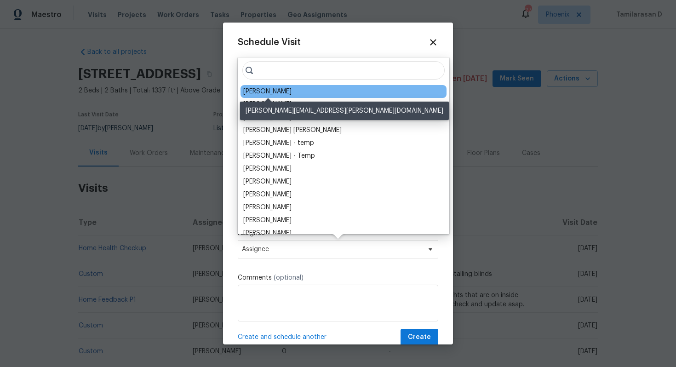
click at [274, 94] on div "[PERSON_NAME]" at bounding box center [267, 91] width 48 height 9
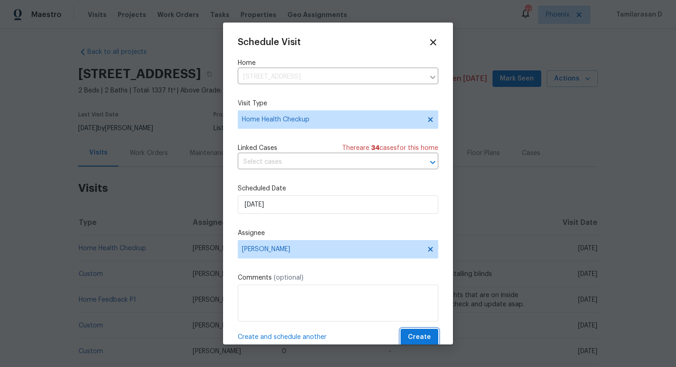
click at [413, 333] on span "Create" at bounding box center [419, 338] width 23 height 12
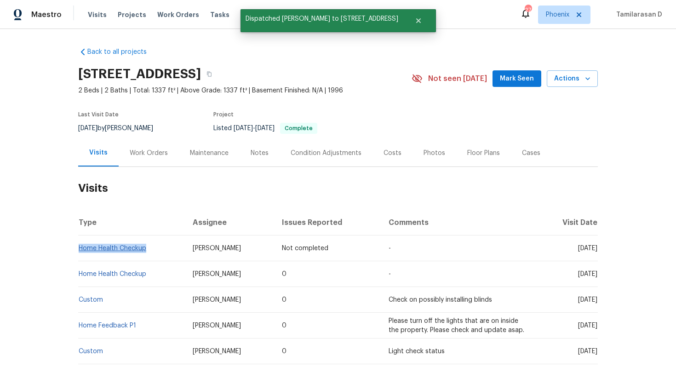
drag, startPoint x: 150, startPoint y: 258, endPoint x: 80, endPoint y: 256, distance: 70.9
click at [80, 256] on td "Home Health Checkup" at bounding box center [131, 249] width 107 height 26
copy link "Home Health Checkup"
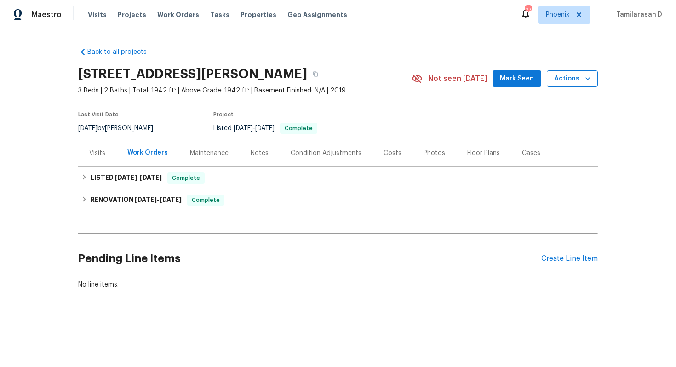
click at [583, 74] on icon "button" at bounding box center [587, 78] width 9 height 9
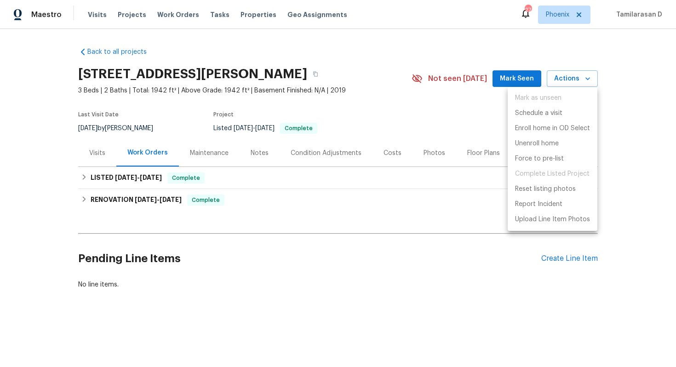
click at [536, 115] on p "Schedule a visit" at bounding box center [538, 114] width 47 height 10
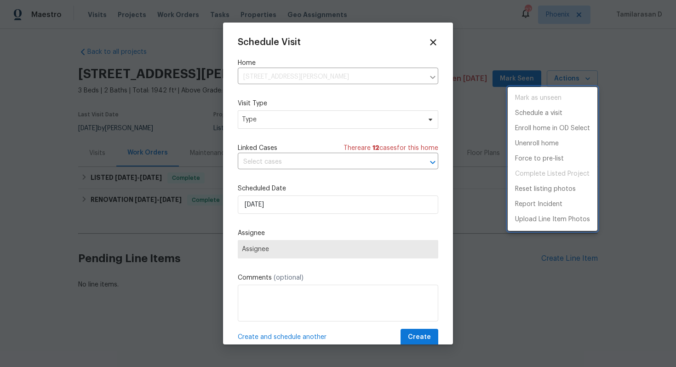
click at [274, 120] on div at bounding box center [338, 183] width 676 height 367
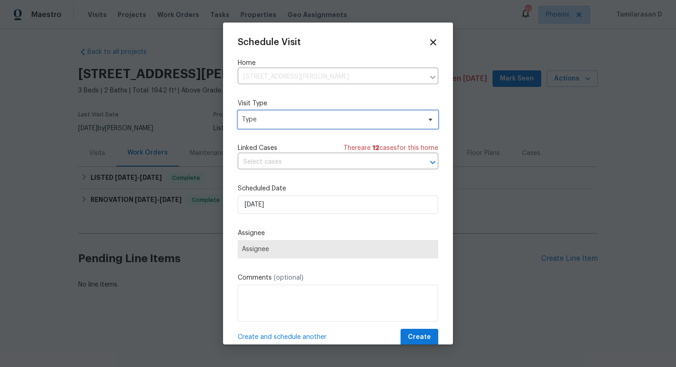
click at [274, 120] on span "Type" at bounding box center [331, 119] width 179 height 9
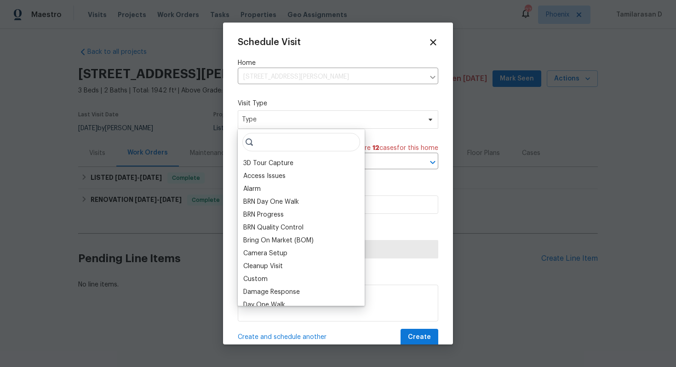
type input "b"
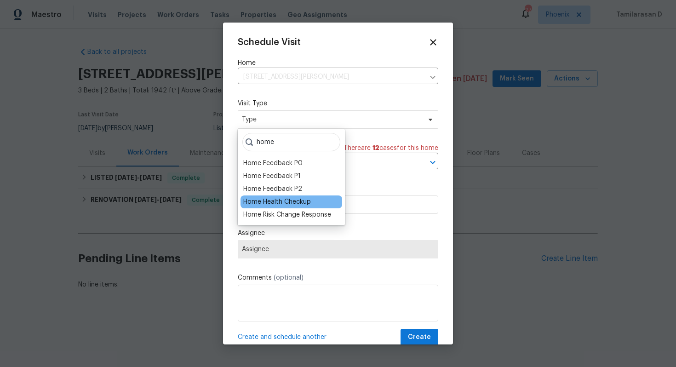
type input "home"
click at [285, 199] on div "Home Health Checkup" at bounding box center [277, 201] width 68 height 9
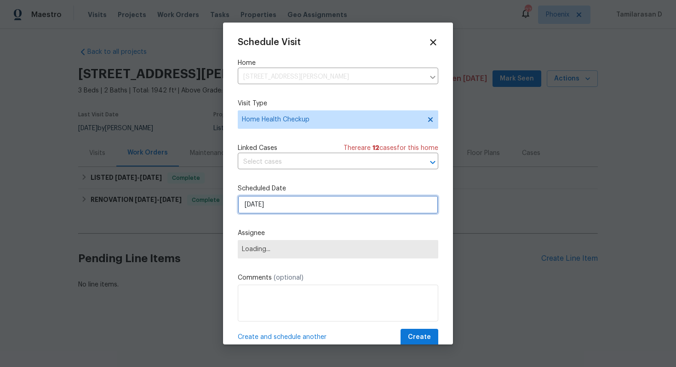
click at [262, 213] on input "[DATE]" at bounding box center [338, 205] width 201 height 18
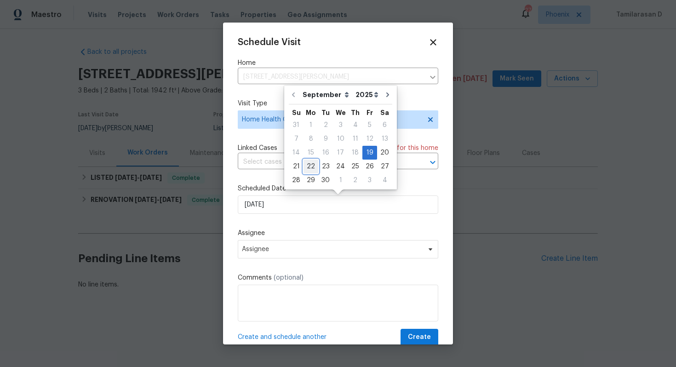
click at [311, 170] on div "22" at bounding box center [311, 166] width 15 height 13
type input "[DATE]"
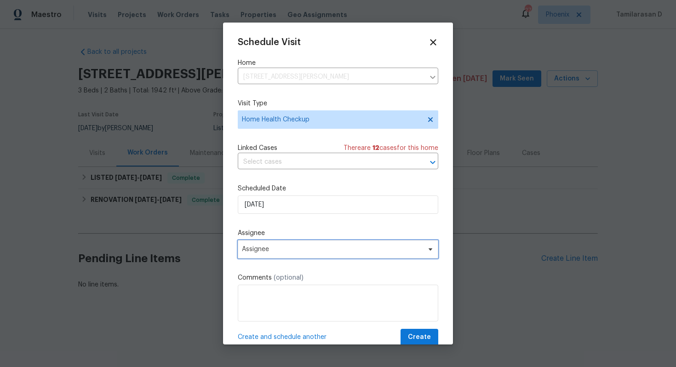
click at [268, 253] on span "Assignee" at bounding box center [338, 249] width 201 height 18
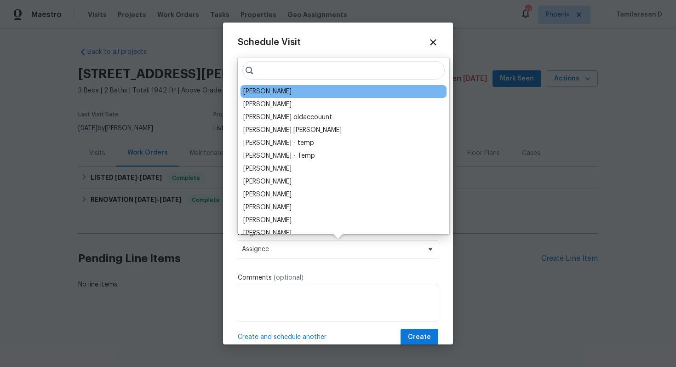
click at [273, 93] on div "[PERSON_NAME]" at bounding box center [344, 91] width 206 height 13
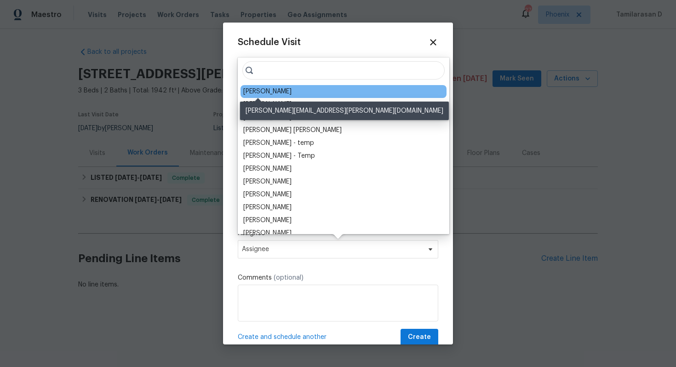
click at [265, 90] on div "[PERSON_NAME]" at bounding box center [267, 91] width 48 height 9
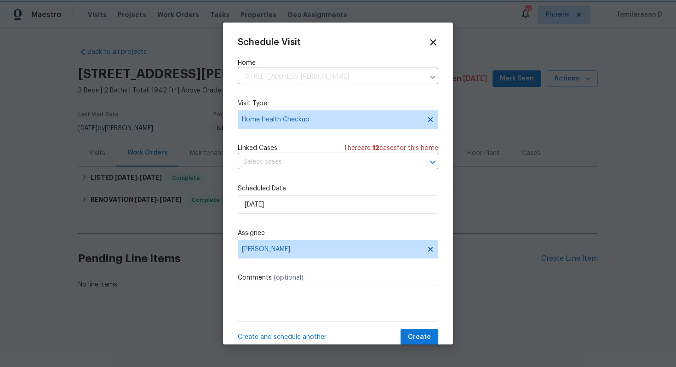
scroll to position [17, 0]
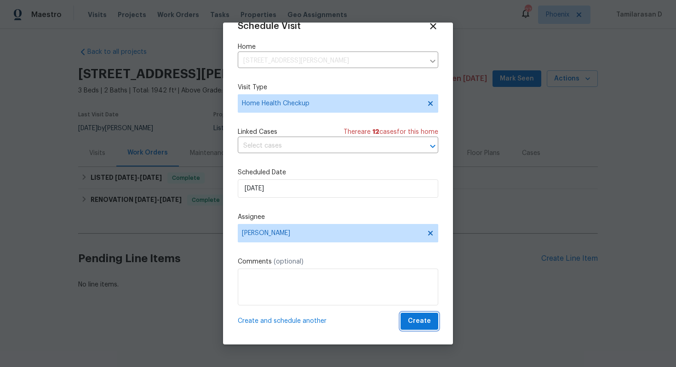
click at [412, 322] on span "Create" at bounding box center [419, 322] width 23 height 12
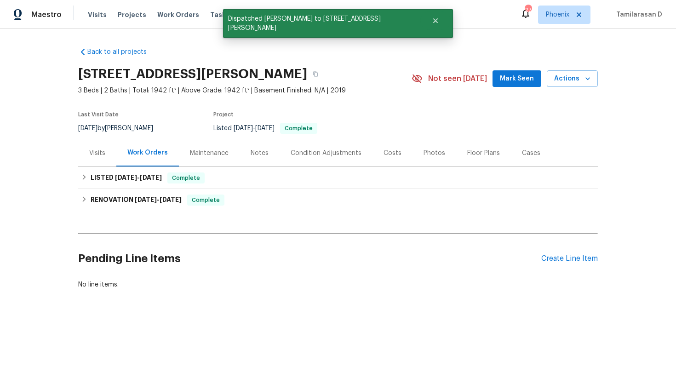
click at [96, 155] on div "Visits" at bounding box center [97, 153] width 16 height 9
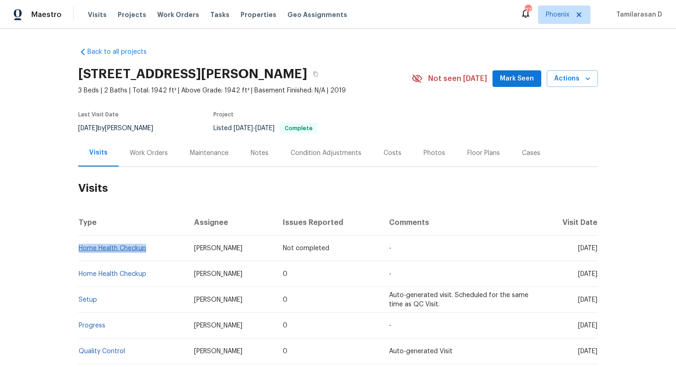
drag, startPoint x: 149, startPoint y: 246, endPoint x: 81, endPoint y: 246, distance: 68.5
click at [81, 246] on td "Home Health Checkup" at bounding box center [132, 249] width 109 height 26
copy link "Home Health Checkup"
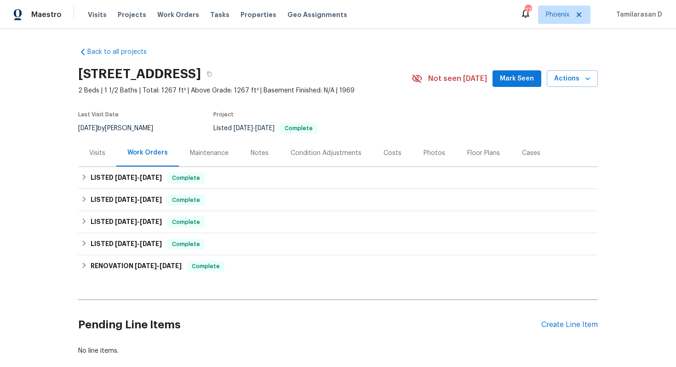
click at [97, 146] on div "Visits" at bounding box center [97, 152] width 38 height 27
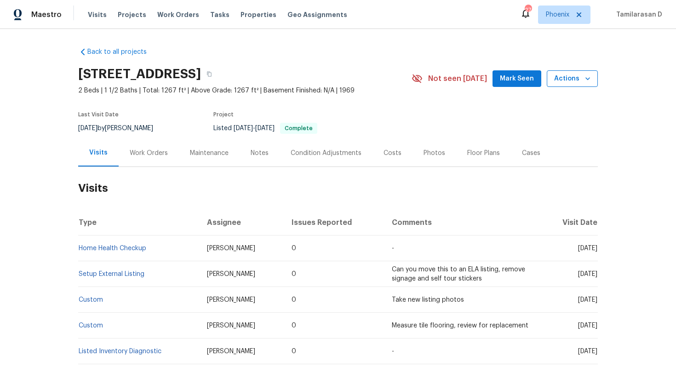
click at [574, 80] on span "Actions" at bounding box center [572, 79] width 36 height 12
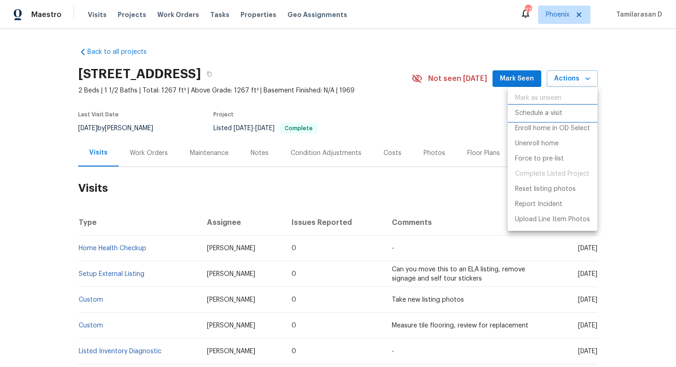
click at [543, 113] on p "Schedule a visit" at bounding box center [538, 114] width 47 height 10
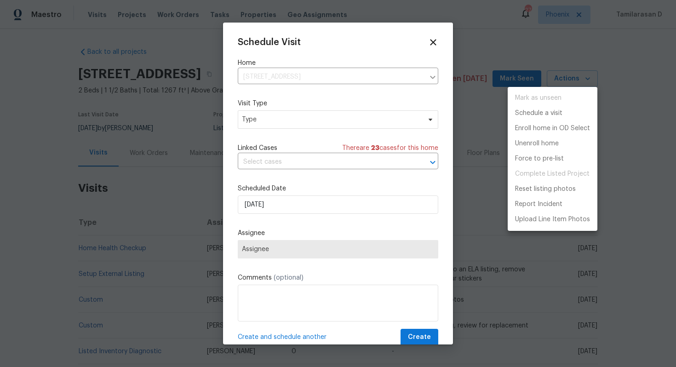
click at [267, 125] on div at bounding box center [338, 183] width 676 height 367
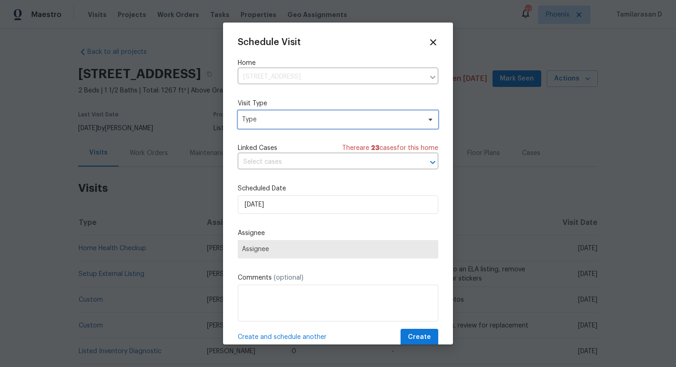
click at [267, 125] on span "Type" at bounding box center [338, 119] width 201 height 18
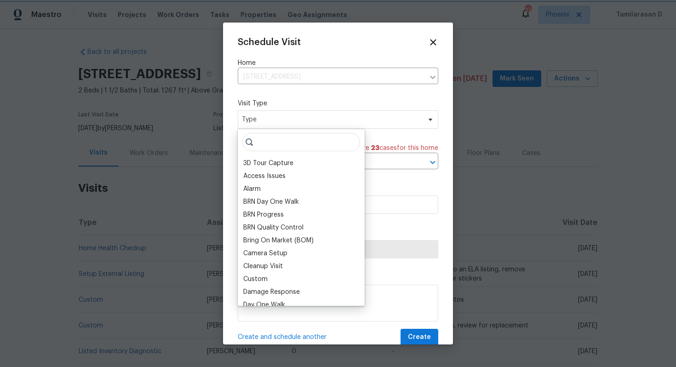
click at [273, 119] on span "Type" at bounding box center [331, 119] width 179 height 9
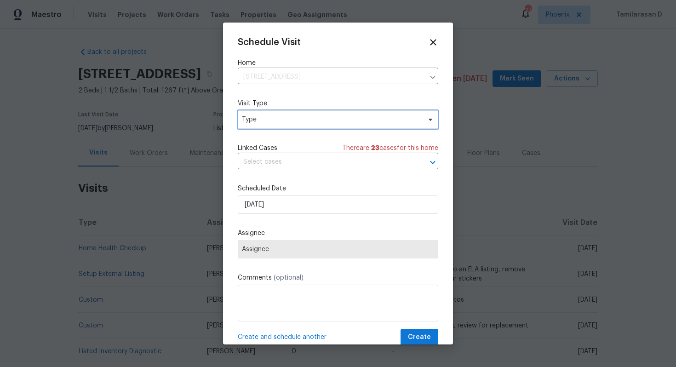
click at [273, 114] on span "Type" at bounding box center [338, 119] width 201 height 18
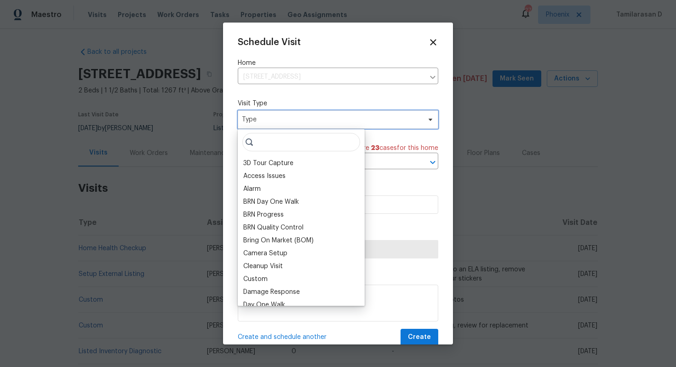
click at [262, 119] on span "Type" at bounding box center [331, 119] width 179 height 9
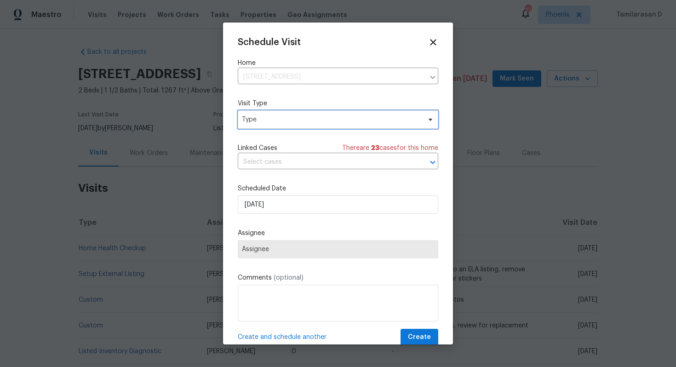
click at [262, 119] on span "Type" at bounding box center [331, 119] width 179 height 9
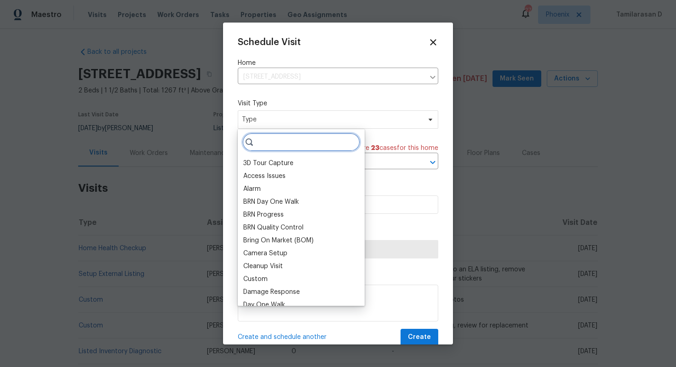
click at [265, 141] on input "search" at bounding box center [301, 142] width 118 height 18
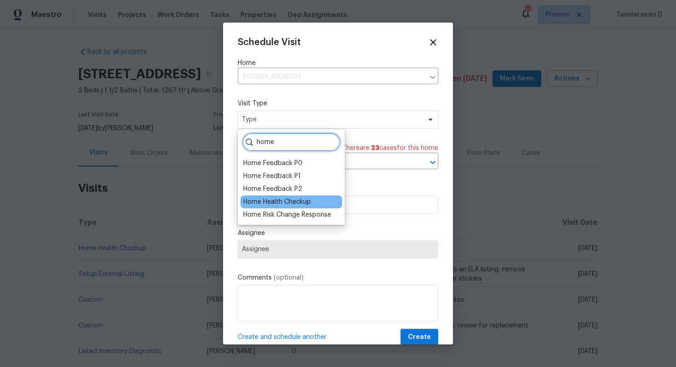
type input "home"
click at [271, 202] on div "Home Health Checkup" at bounding box center [277, 201] width 68 height 9
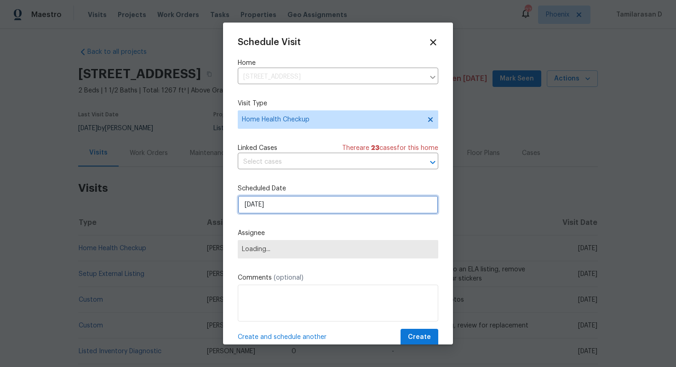
click at [264, 204] on input "[DATE]" at bounding box center [338, 205] width 201 height 18
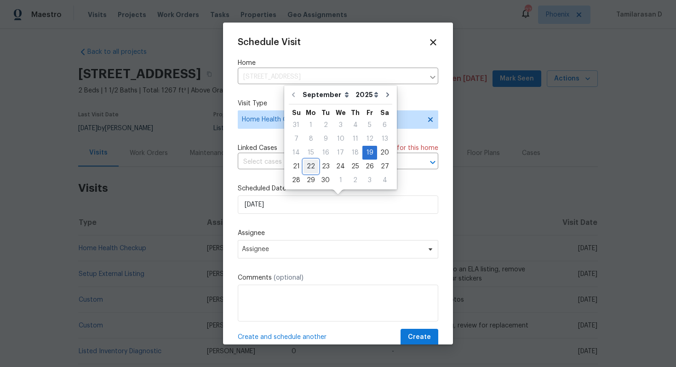
click at [309, 167] on div "22" at bounding box center [311, 166] width 15 height 13
type input "[DATE]"
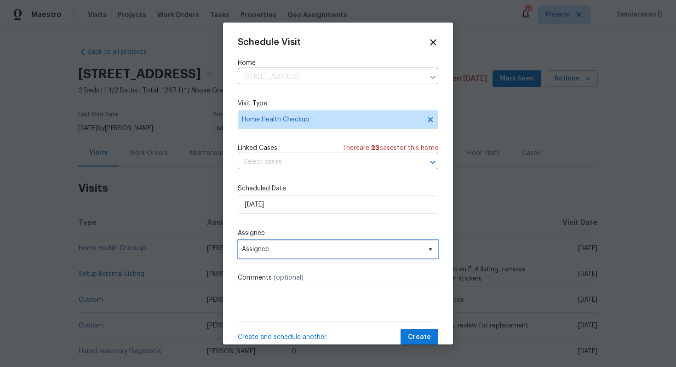
click at [344, 248] on span "Assignee" at bounding box center [332, 249] width 180 height 7
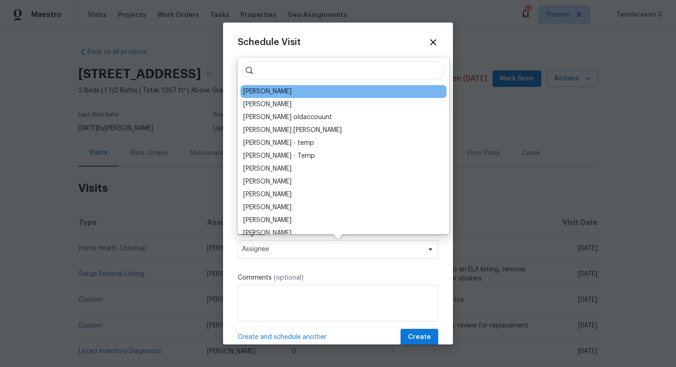
click at [270, 96] on div "[PERSON_NAME]" at bounding box center [267, 91] width 48 height 9
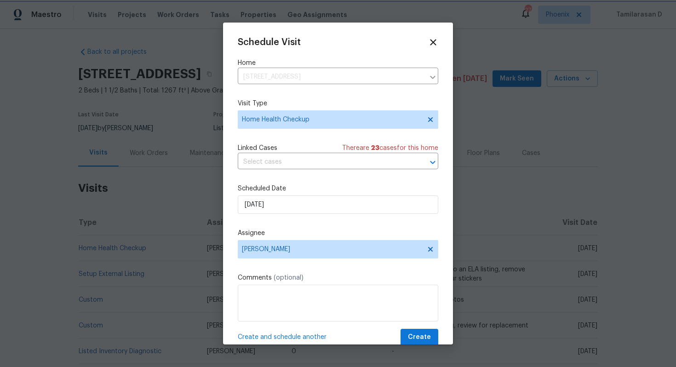
scroll to position [17, 0]
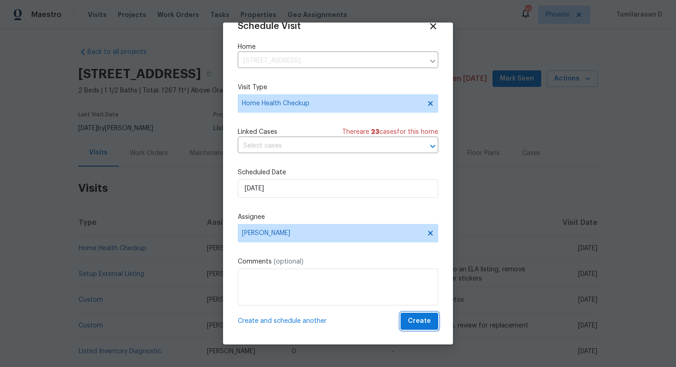
click at [416, 318] on span "Create" at bounding box center [419, 322] width 23 height 12
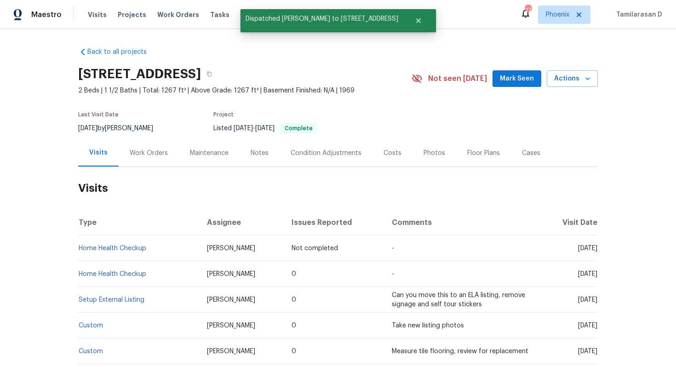
drag, startPoint x: 250, startPoint y: 247, endPoint x: 196, endPoint y: 247, distance: 54.3
click at [200, 247] on td "[PERSON_NAME]" at bounding box center [242, 249] width 85 height 26
click at [167, 204] on h2 "Visits" at bounding box center [338, 188] width 520 height 43
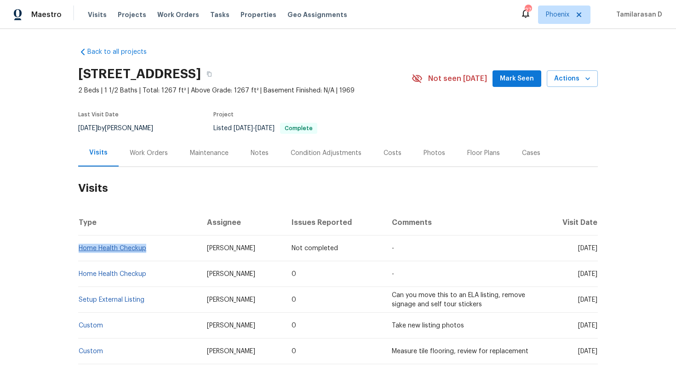
drag, startPoint x: 150, startPoint y: 247, endPoint x: 79, endPoint y: 248, distance: 70.8
click at [79, 248] on td "Home Health Checkup" at bounding box center [138, 249] width 121 height 26
copy link "Home Health Checkup"
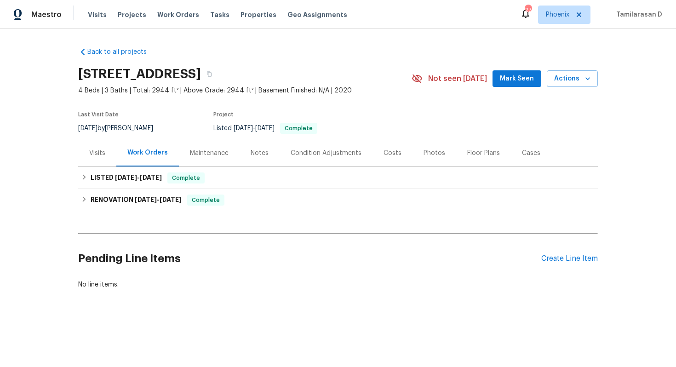
click at [98, 153] on div "Visits" at bounding box center [97, 153] width 16 height 9
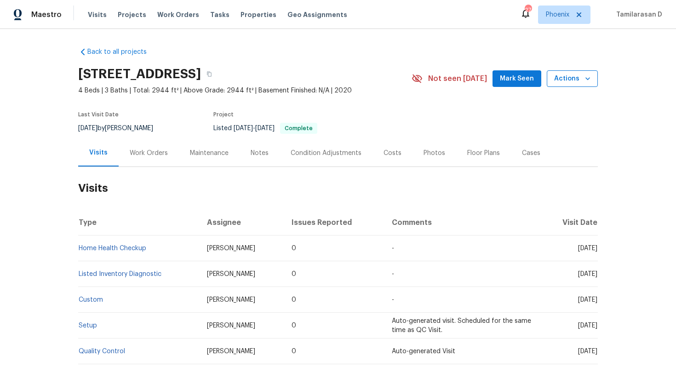
click at [596, 72] on button "Actions" at bounding box center [572, 78] width 51 height 17
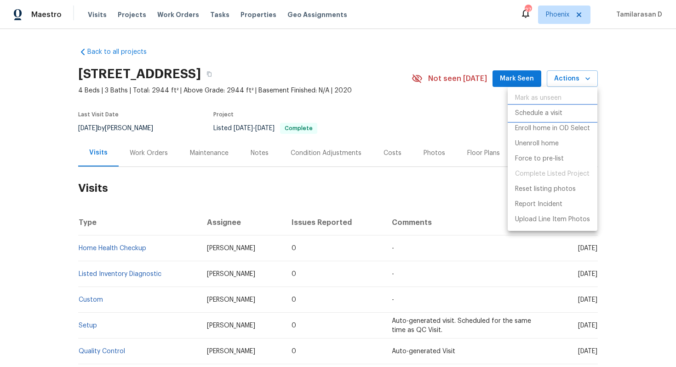
click at [536, 114] on p "Schedule a visit" at bounding box center [538, 114] width 47 height 10
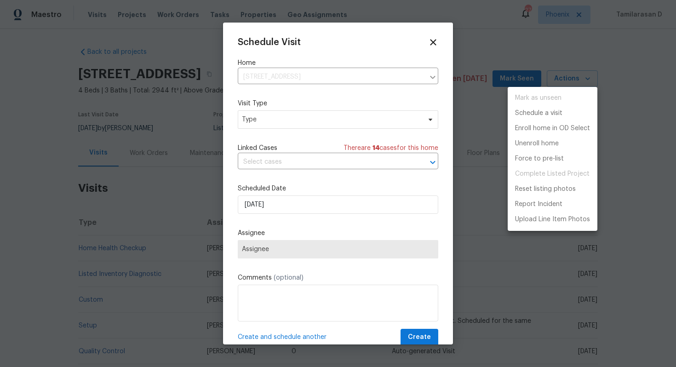
click at [259, 121] on div at bounding box center [338, 183] width 676 height 367
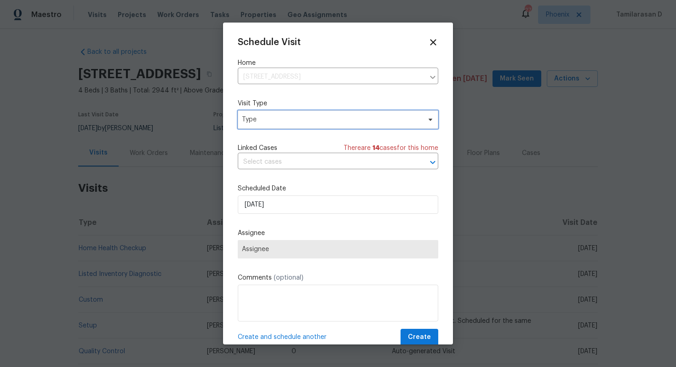
click at [259, 121] on span "Type" at bounding box center [331, 119] width 179 height 9
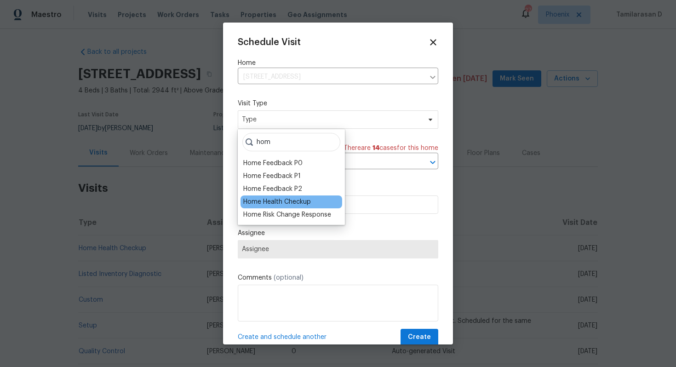
type input "hom"
click at [265, 197] on div "Home Health Checkup" at bounding box center [277, 201] width 68 height 9
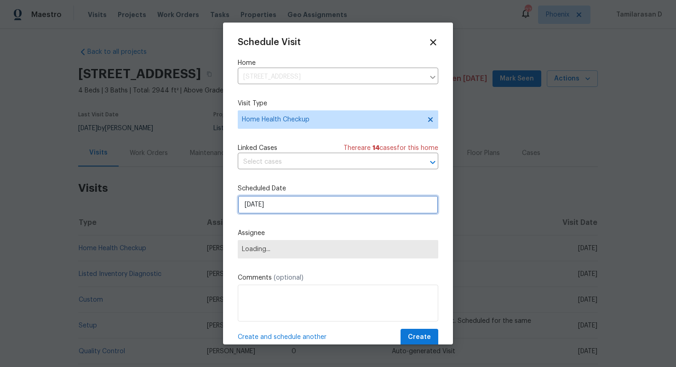
click at [261, 205] on input "[DATE]" at bounding box center [338, 205] width 201 height 18
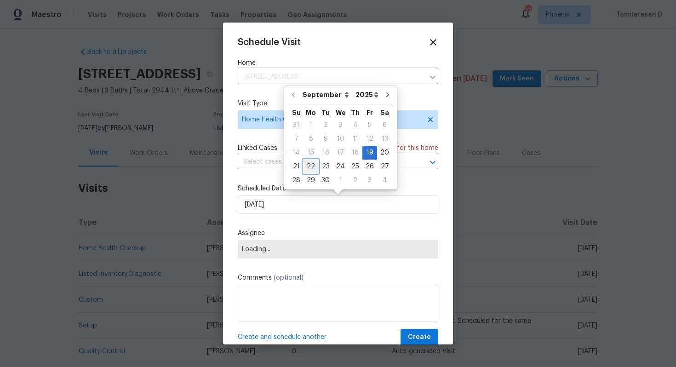
click at [309, 167] on div "22" at bounding box center [311, 166] width 15 height 13
type input "[DATE]"
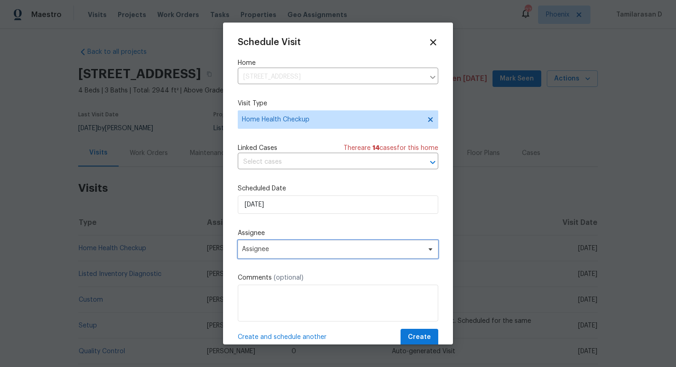
click at [271, 245] on span "Assignee" at bounding box center [338, 249] width 201 height 18
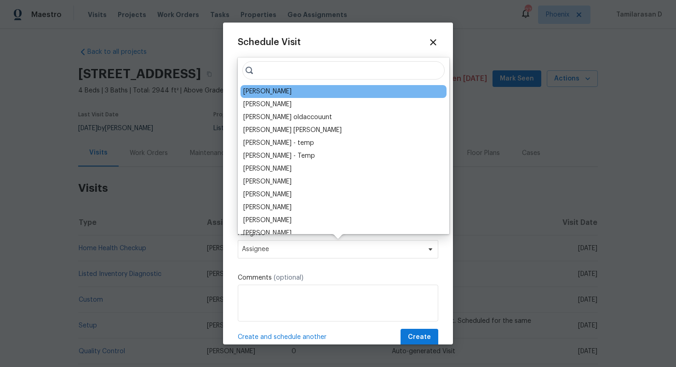
click at [274, 91] on div "[PERSON_NAME]" at bounding box center [344, 91] width 206 height 13
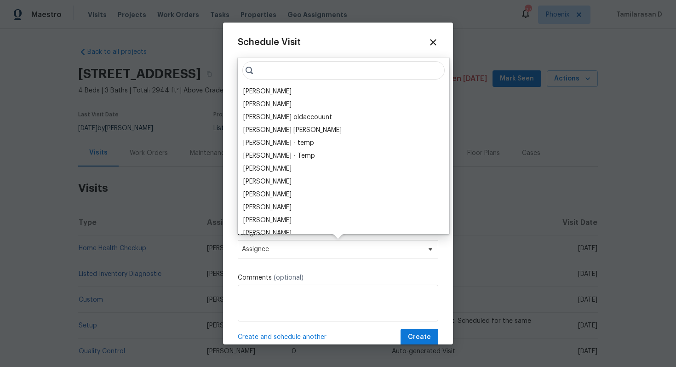
click at [347, 278] on label "Comments (optional)" at bounding box center [338, 277] width 201 height 9
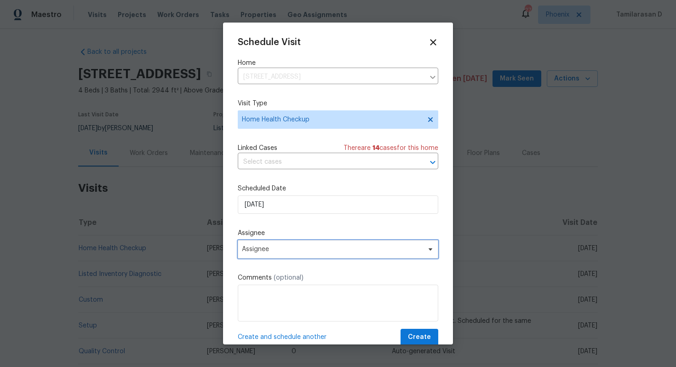
click at [280, 247] on span "Assignee" at bounding box center [332, 249] width 180 height 7
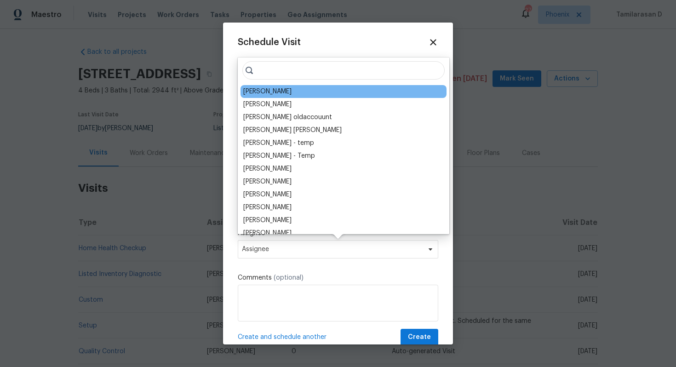
click at [279, 92] on div "[PERSON_NAME]" at bounding box center [344, 91] width 206 height 13
click at [367, 90] on div "[PERSON_NAME]" at bounding box center [344, 91] width 206 height 13
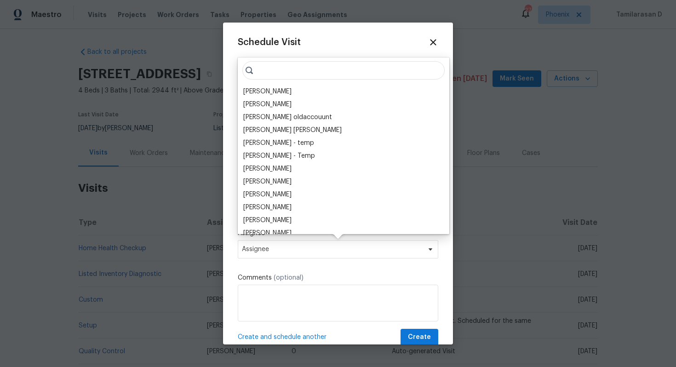
click at [401, 88] on div "Schedule Visit Home 12858 W Pasaro Dr, Peoria, AZ 85383 ​ Visit Type Home Healt…" at bounding box center [338, 191] width 201 height 309
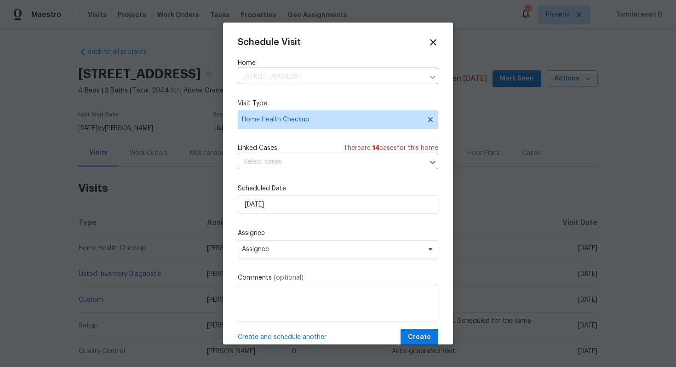
click at [294, 240] on div "Assignee Assignee" at bounding box center [338, 244] width 201 height 30
click at [295, 245] on span "Assignee" at bounding box center [338, 249] width 201 height 18
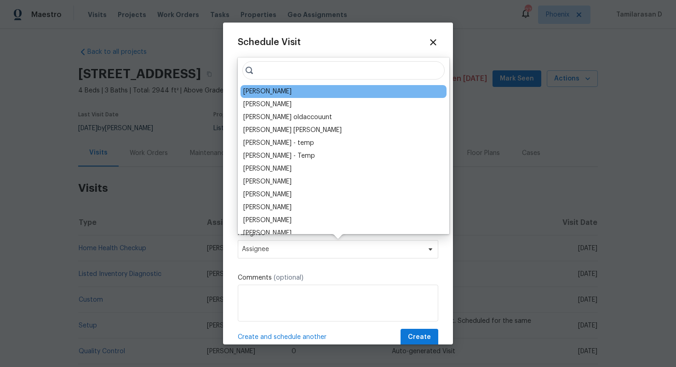
click at [278, 95] on div "[PERSON_NAME]" at bounding box center [344, 91] width 206 height 13
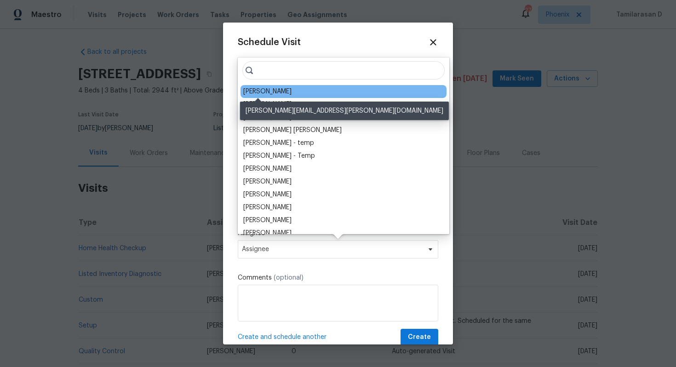
click at [261, 93] on div "[PERSON_NAME]" at bounding box center [267, 91] width 48 height 9
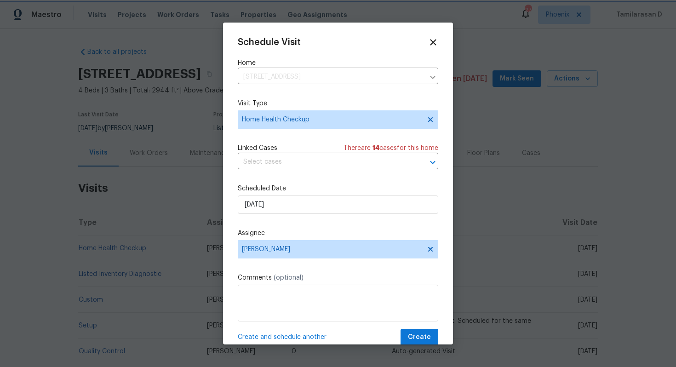
scroll to position [17, 0]
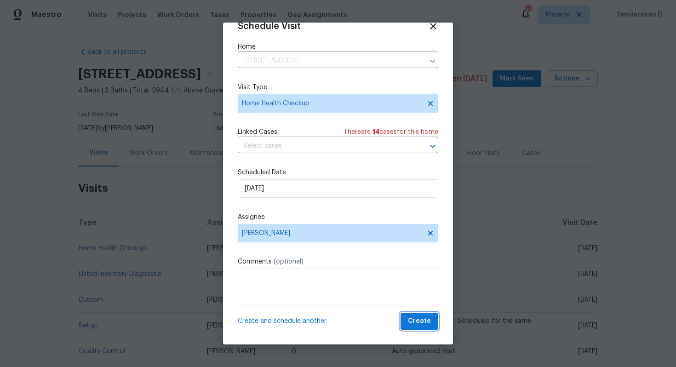
click at [415, 315] on button "Create" at bounding box center [420, 321] width 38 height 17
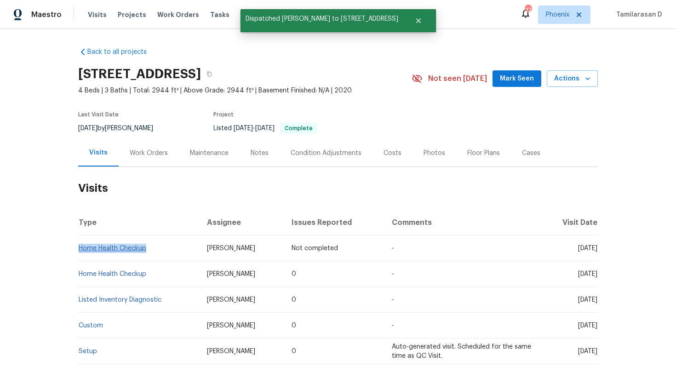
drag, startPoint x: 148, startPoint y: 249, endPoint x: 80, endPoint y: 249, distance: 67.6
click at [80, 249] on td "Home Health Checkup" at bounding box center [138, 249] width 121 height 26
copy link "Home Health Checkup"
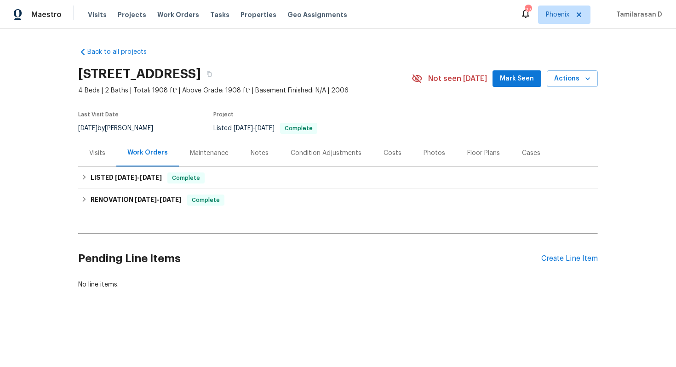
click at [104, 150] on div "Visits" at bounding box center [97, 153] width 16 height 9
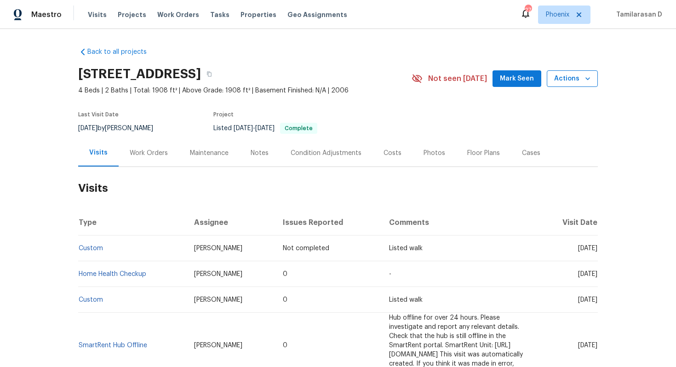
click at [581, 79] on span "Actions" at bounding box center [572, 79] width 36 height 12
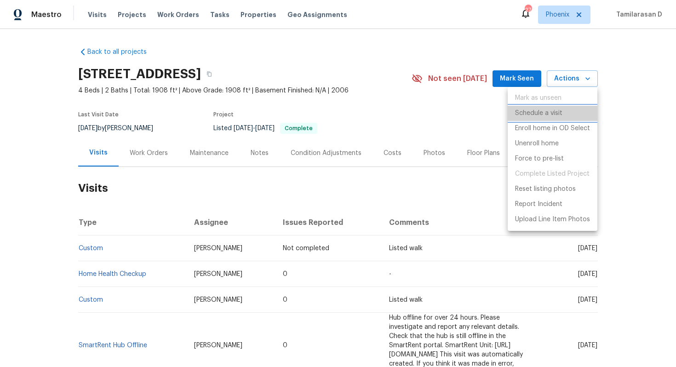
click at [545, 114] on p "Schedule a visit" at bounding box center [538, 114] width 47 height 10
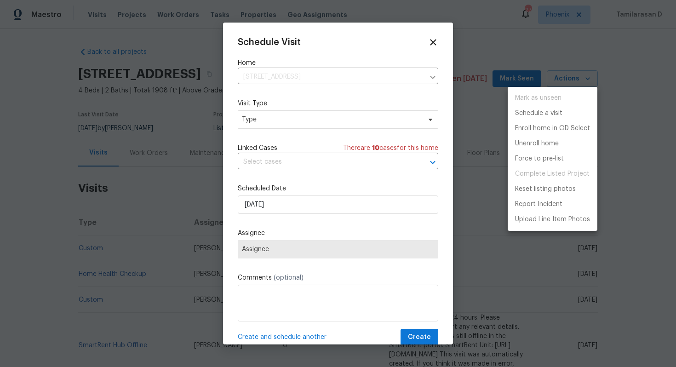
click at [282, 127] on div at bounding box center [338, 183] width 676 height 367
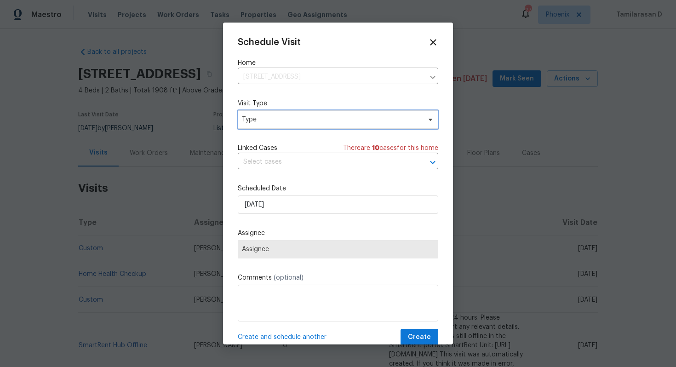
click at [282, 121] on span "Type" at bounding box center [331, 119] width 179 height 9
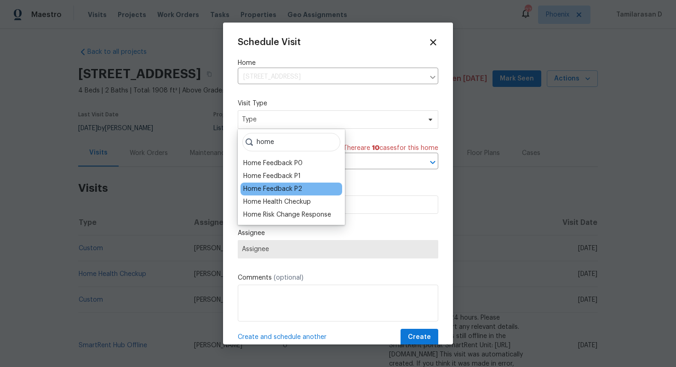
type input "home"
click at [283, 195] on div "Home Feedback P2" at bounding box center [292, 189] width 102 height 13
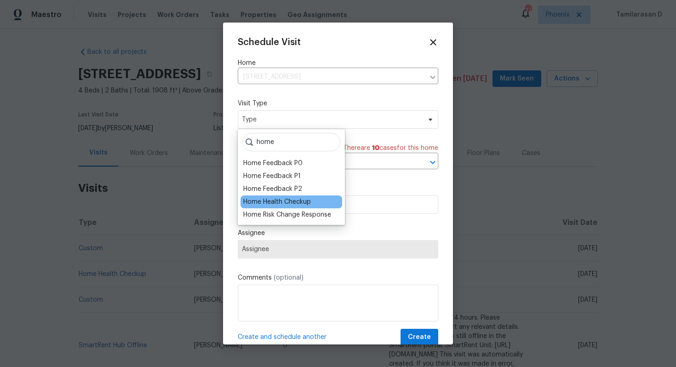
click at [284, 202] on div "Home Health Checkup" at bounding box center [277, 201] width 68 height 9
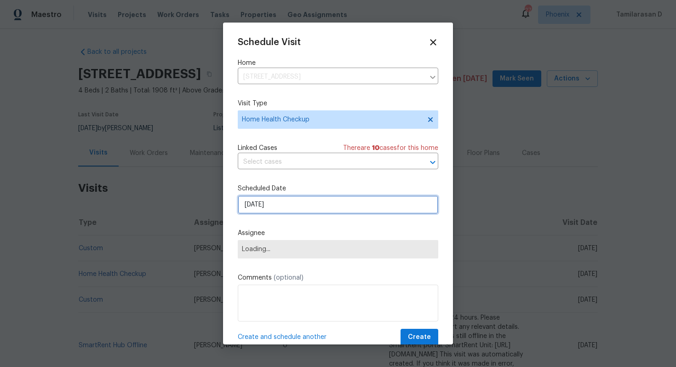
click at [273, 208] on input "[DATE]" at bounding box center [338, 205] width 201 height 18
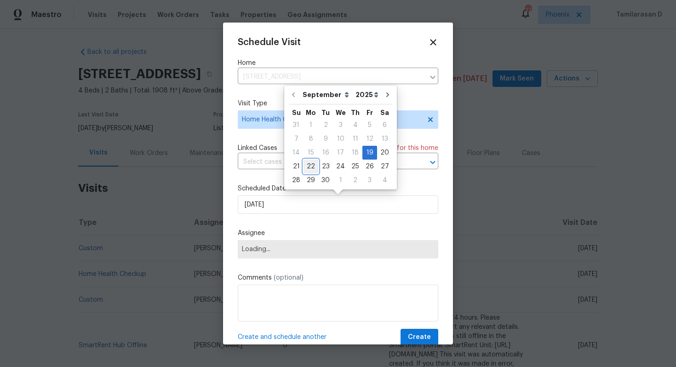
click at [309, 170] on div "22" at bounding box center [311, 166] width 15 height 13
type input "[DATE]"
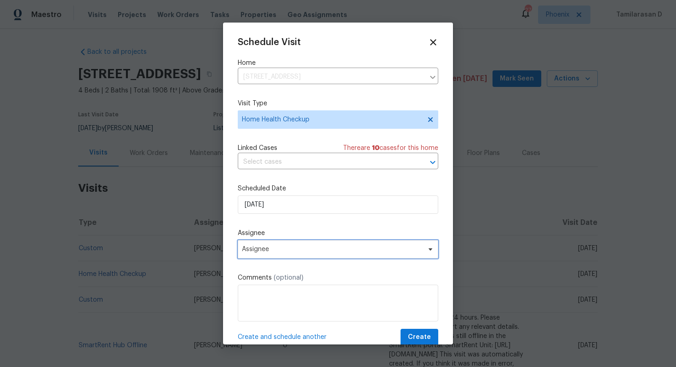
click at [284, 247] on span "Assignee" at bounding box center [332, 249] width 180 height 7
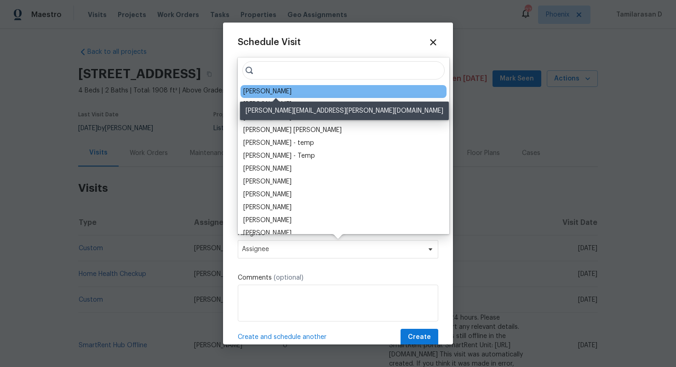
click at [264, 88] on div "[PERSON_NAME]" at bounding box center [267, 91] width 48 height 9
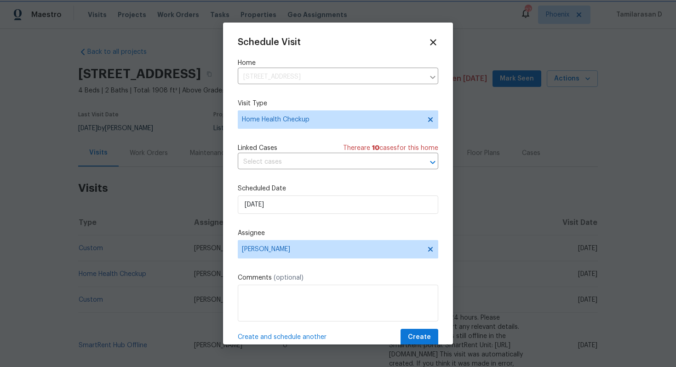
scroll to position [17, 0]
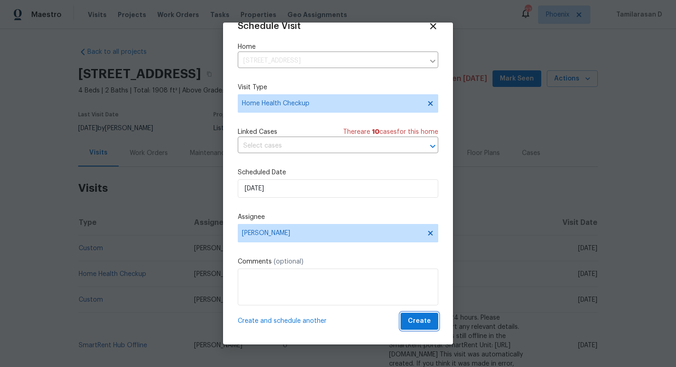
click at [417, 314] on button "Create" at bounding box center [420, 321] width 38 height 17
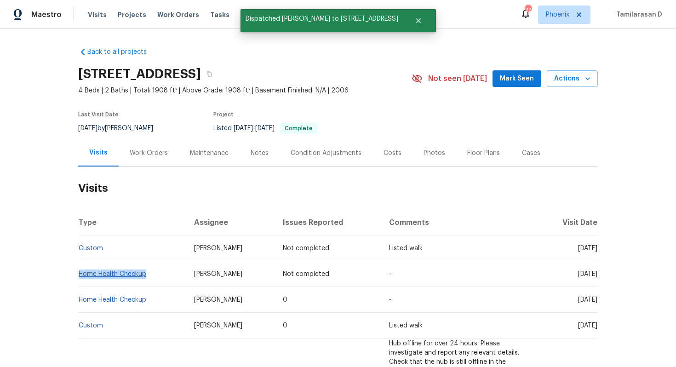
drag, startPoint x: 149, startPoint y: 274, endPoint x: 80, endPoint y: 272, distance: 69.0
click at [80, 272] on td "Home Health Checkup" at bounding box center [132, 274] width 109 height 26
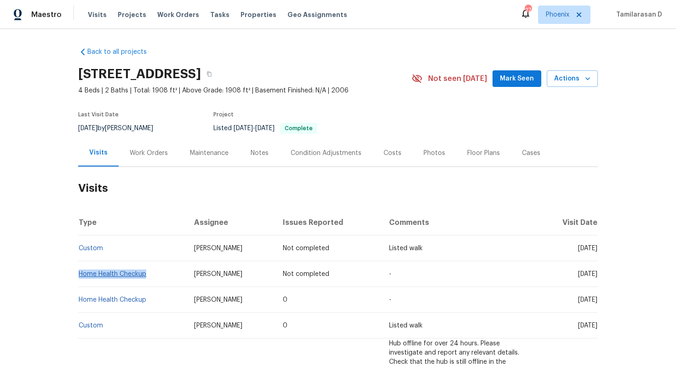
copy link "Home Health Checkup"
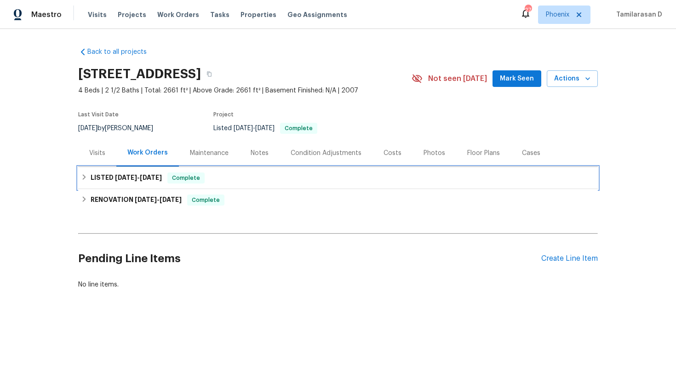
click at [88, 173] on div "LISTED [DATE] - [DATE] Complete" at bounding box center [338, 178] width 514 height 11
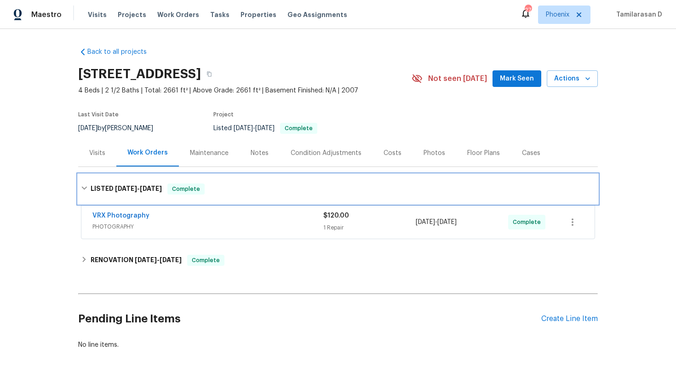
scroll to position [45, 0]
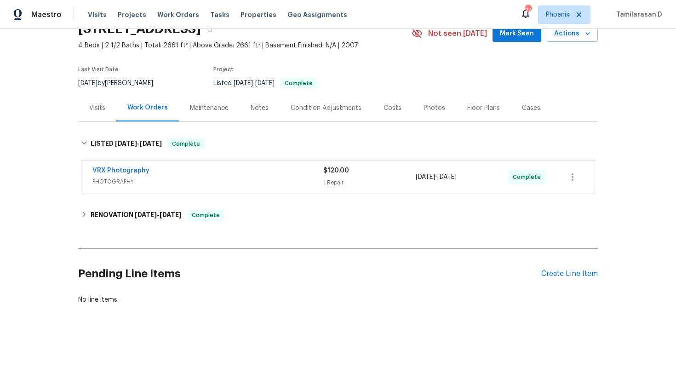
click at [109, 107] on div "Visits" at bounding box center [97, 107] width 38 height 27
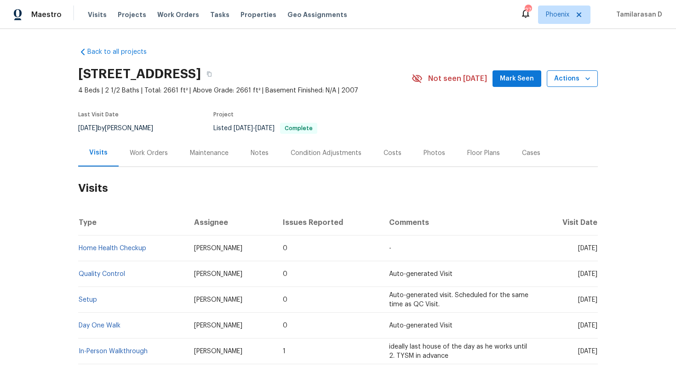
click at [574, 81] on span "Actions" at bounding box center [572, 79] width 36 height 12
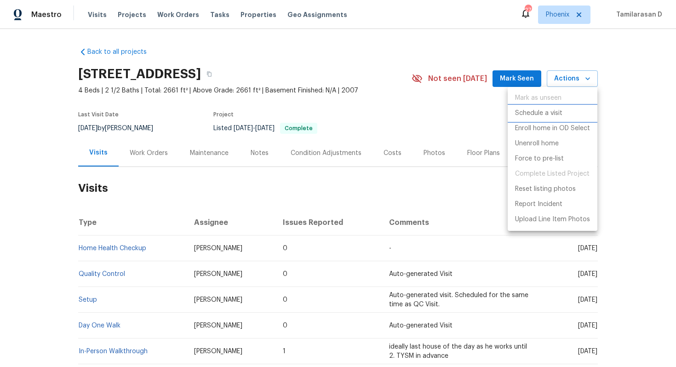
click at [538, 115] on p "Schedule a visit" at bounding box center [538, 114] width 47 height 10
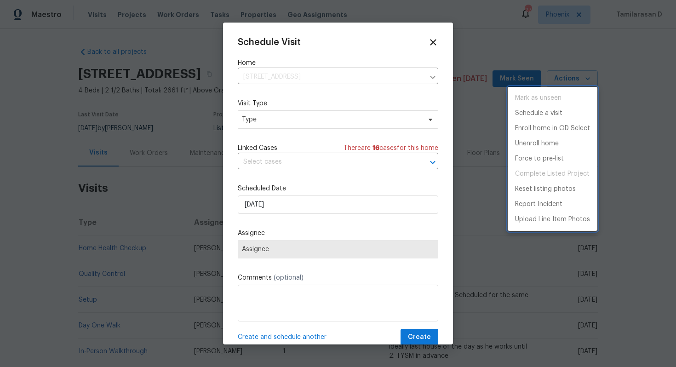
click at [273, 117] on div at bounding box center [338, 183] width 676 height 367
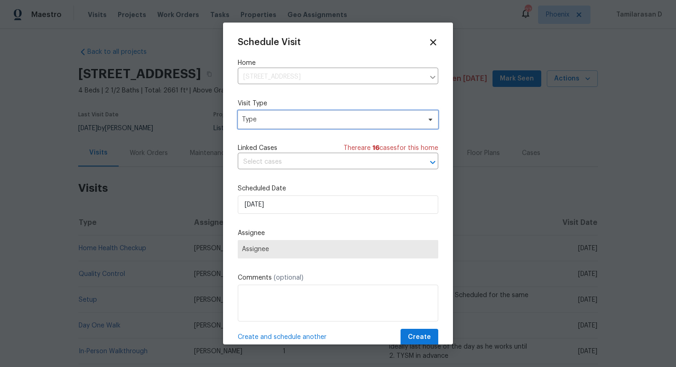
click at [273, 117] on span "Type" at bounding box center [331, 119] width 179 height 9
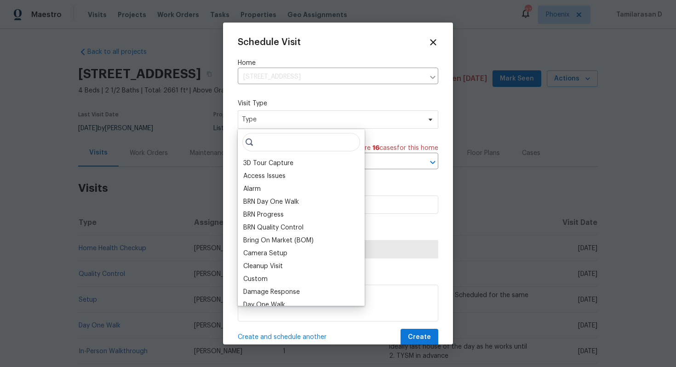
click at [260, 148] on input "search" at bounding box center [301, 142] width 118 height 18
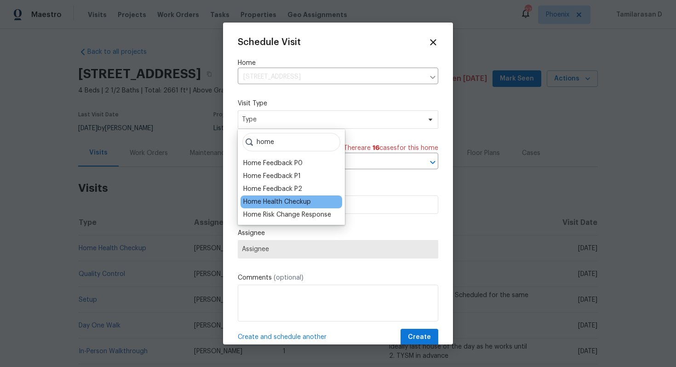
type input "home"
click at [271, 203] on div "Home Health Checkup" at bounding box center [277, 201] width 68 height 9
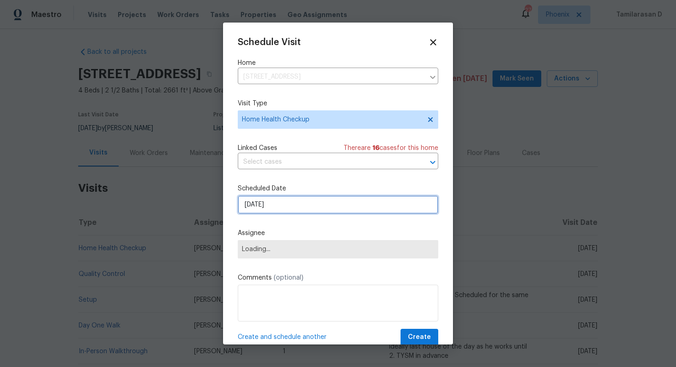
click at [274, 201] on input "[DATE]" at bounding box center [338, 205] width 201 height 18
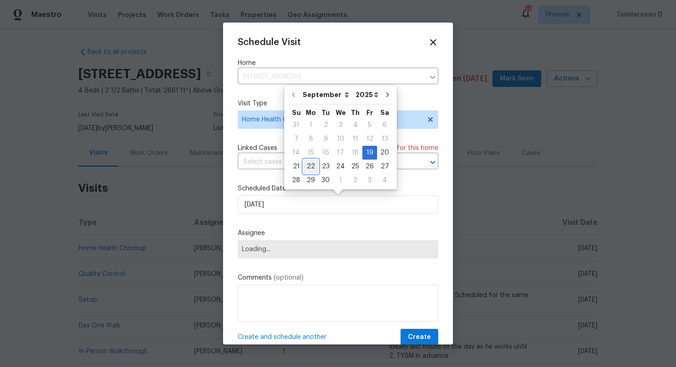
click at [309, 167] on div "22" at bounding box center [311, 166] width 15 height 13
type input "[DATE]"
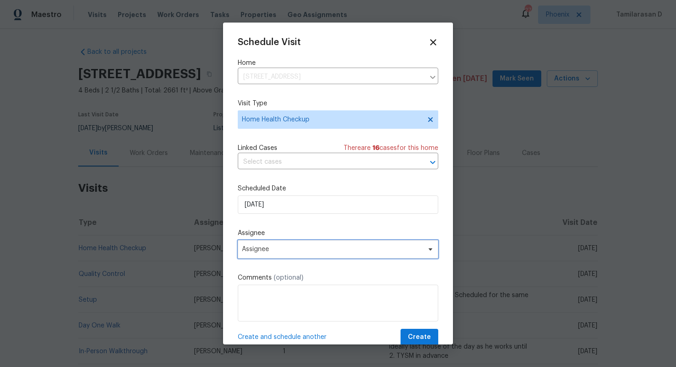
click at [264, 256] on span "Assignee" at bounding box center [338, 249] width 201 height 18
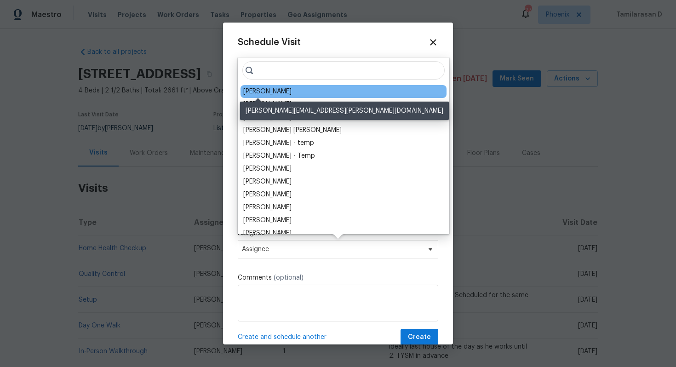
click at [270, 95] on div "[PERSON_NAME]" at bounding box center [267, 91] width 48 height 9
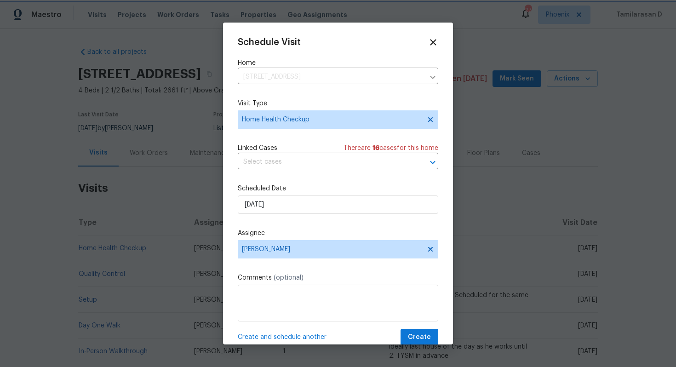
scroll to position [17, 0]
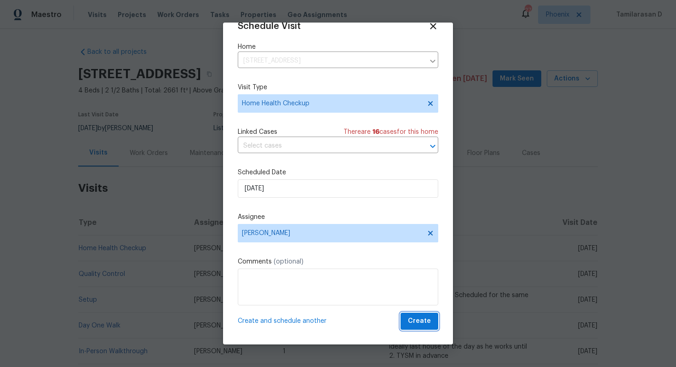
click at [420, 320] on span "Create" at bounding box center [419, 322] width 23 height 12
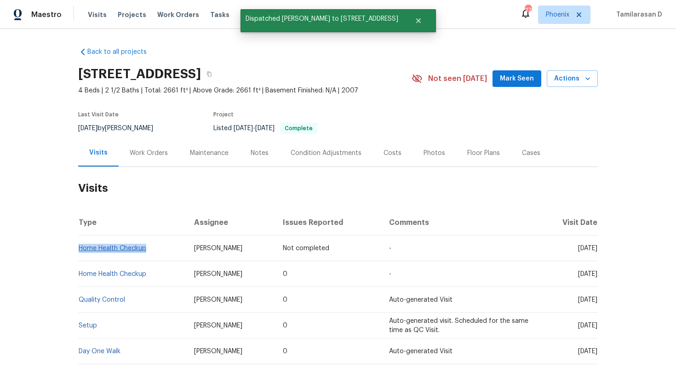
drag, startPoint x: 148, startPoint y: 248, endPoint x: 81, endPoint y: 249, distance: 67.2
click at [81, 249] on td "Home Health Checkup" at bounding box center [132, 249] width 109 height 26
copy link "Home Health Checkup"
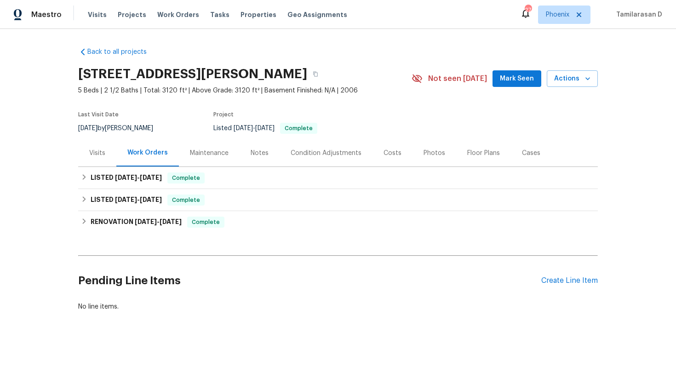
click at [93, 159] on div "Visits" at bounding box center [97, 152] width 38 height 27
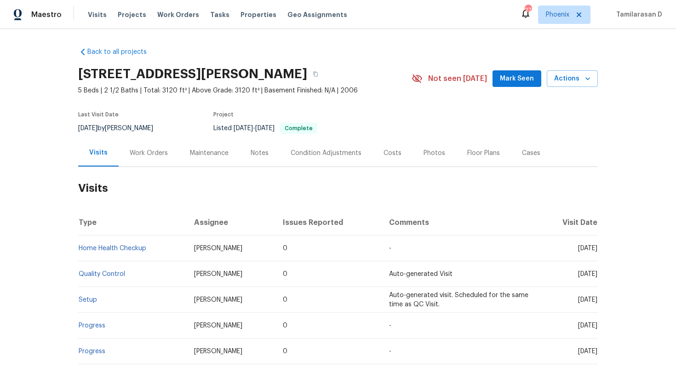
click at [135, 153] on div "Work Orders" at bounding box center [149, 153] width 38 height 9
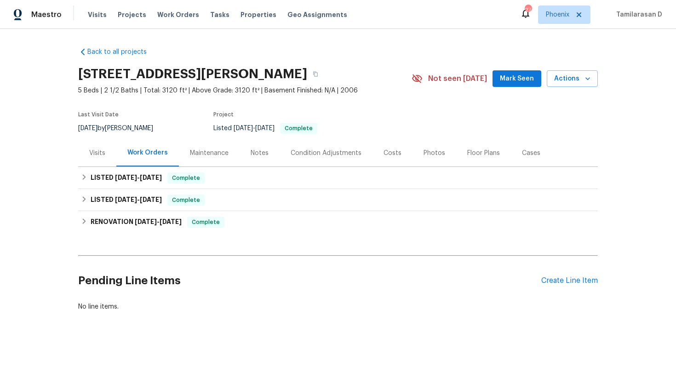
scroll to position [7, 0]
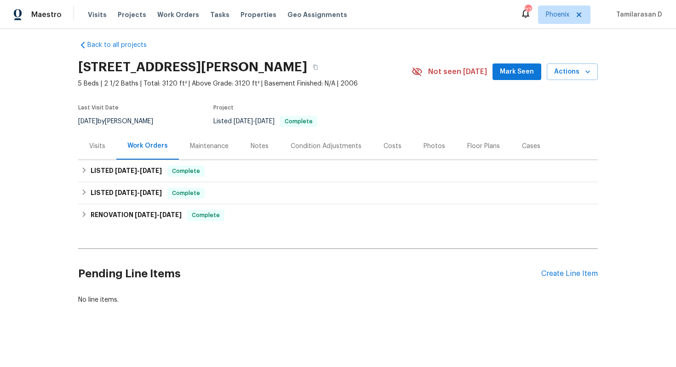
click at [124, 245] on div "Back to all projects [STREET_ADDRESS][PERSON_NAME] 5 Beds | 2 1/2 Baths | Total…" at bounding box center [338, 172] width 520 height 279
click at [95, 140] on div "Visits" at bounding box center [97, 145] width 38 height 27
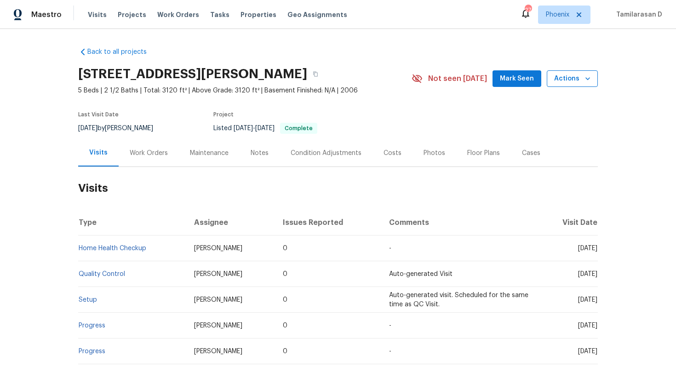
click at [574, 78] on span "Actions" at bounding box center [572, 79] width 36 height 12
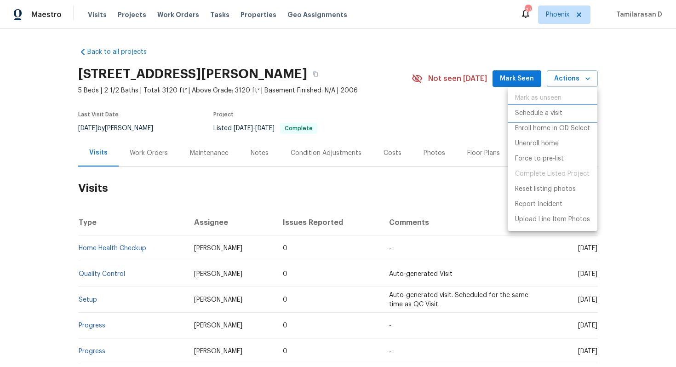
click at [541, 114] on p "Schedule a visit" at bounding box center [538, 114] width 47 height 10
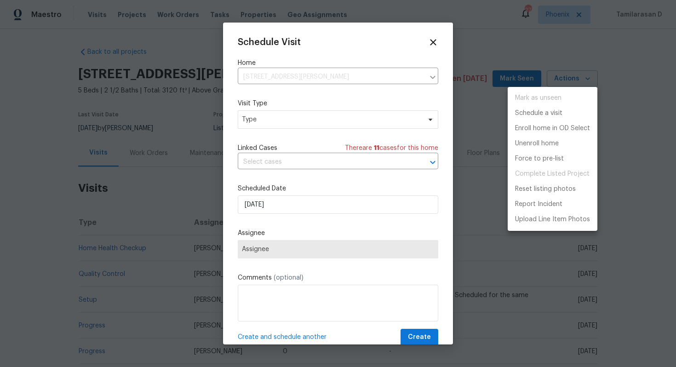
click at [271, 114] on div at bounding box center [338, 183] width 676 height 367
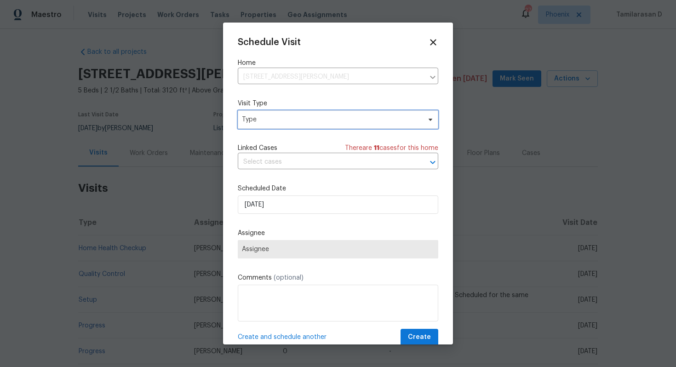
click at [271, 114] on span "Type" at bounding box center [338, 119] width 201 height 18
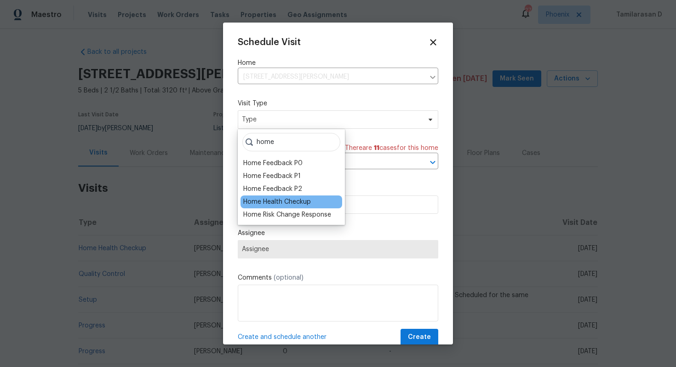
type input "home"
click at [283, 198] on div "Home Health Checkup" at bounding box center [277, 201] width 68 height 9
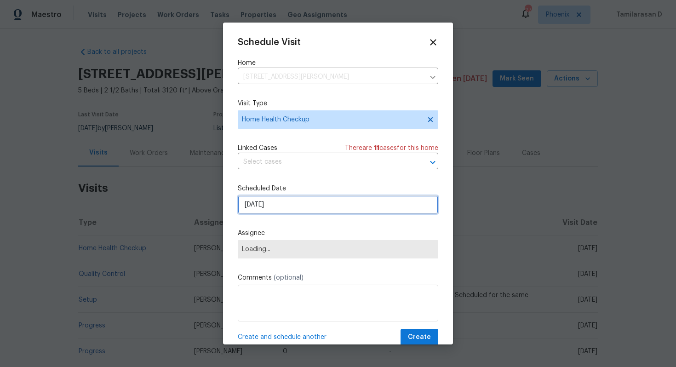
click at [278, 206] on input "19/09/2025" at bounding box center [338, 205] width 201 height 18
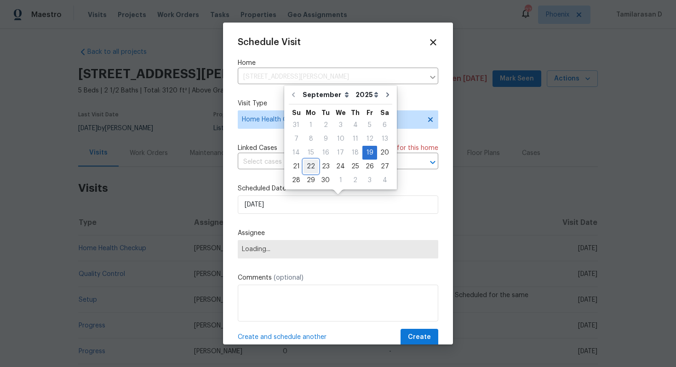
click at [313, 167] on div "22" at bounding box center [311, 166] width 15 height 13
type input "22/09/2025"
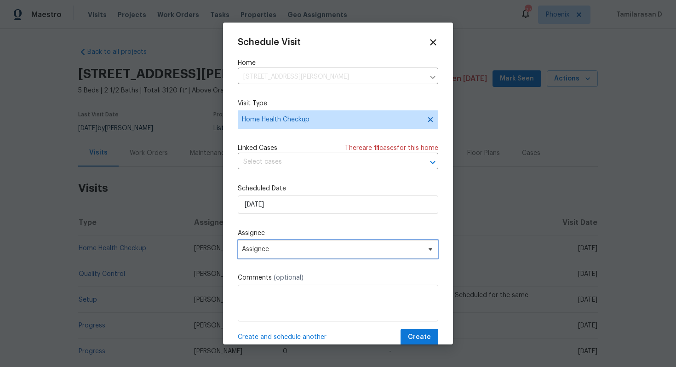
click at [290, 253] on span "Assignee" at bounding box center [332, 249] width 180 height 7
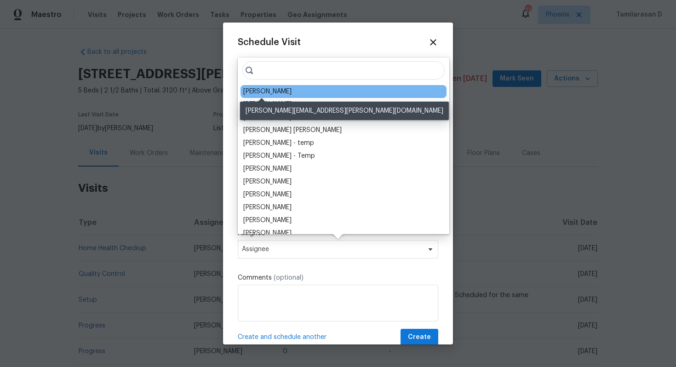
click at [278, 87] on div "[PERSON_NAME]" at bounding box center [267, 91] width 48 height 9
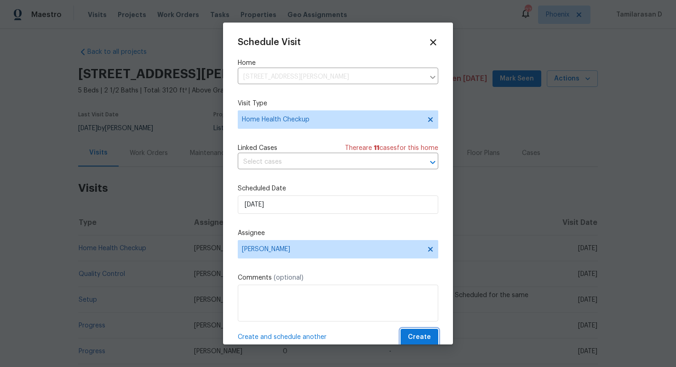
click at [418, 334] on span "Create" at bounding box center [419, 338] width 23 height 12
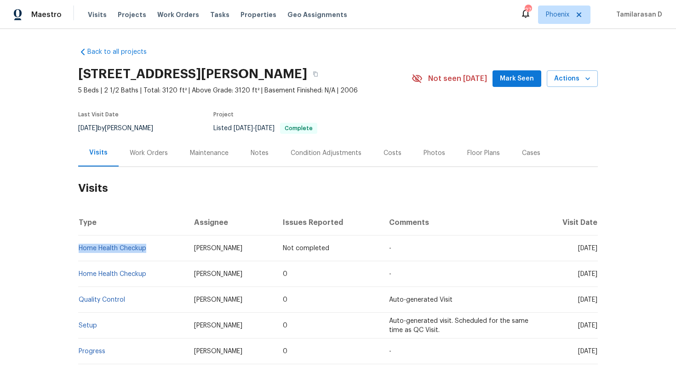
drag, startPoint x: 149, startPoint y: 247, endPoint x: 80, endPoint y: 244, distance: 68.6
click at [80, 244] on td "Home Health Checkup" at bounding box center [132, 249] width 109 height 26
copy link "Home Health Checkup"
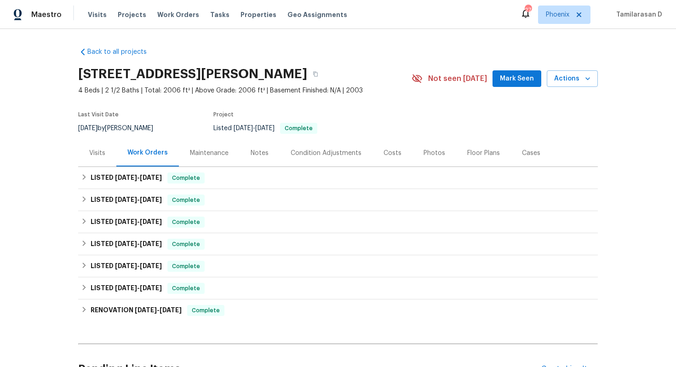
click at [103, 152] on div "Visits" at bounding box center [97, 153] width 16 height 9
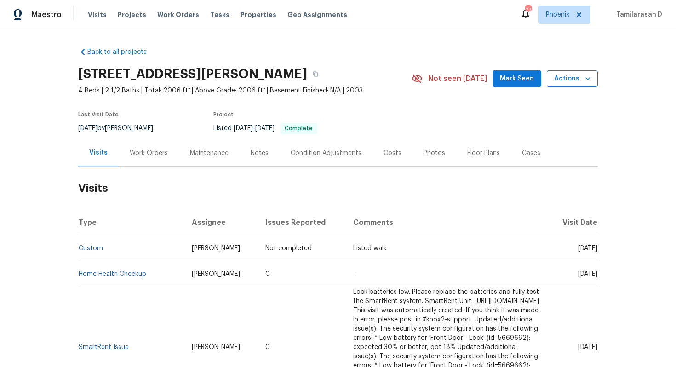
click at [580, 74] on span "Actions" at bounding box center [572, 79] width 36 height 12
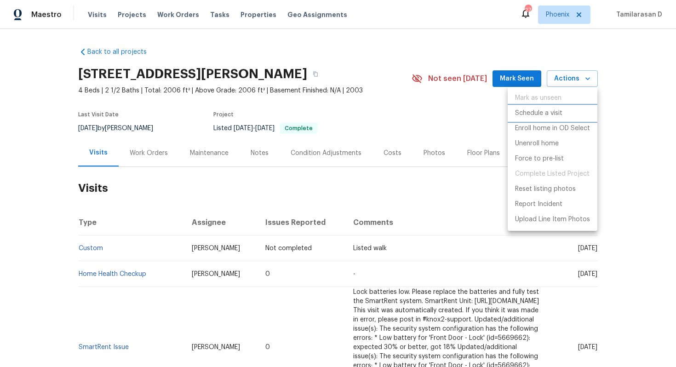
click at [531, 117] on p "Schedule a visit" at bounding box center [538, 114] width 47 height 10
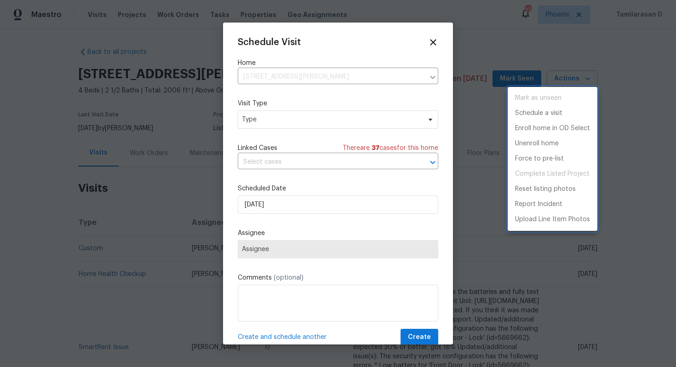
click at [274, 157] on div at bounding box center [338, 183] width 676 height 367
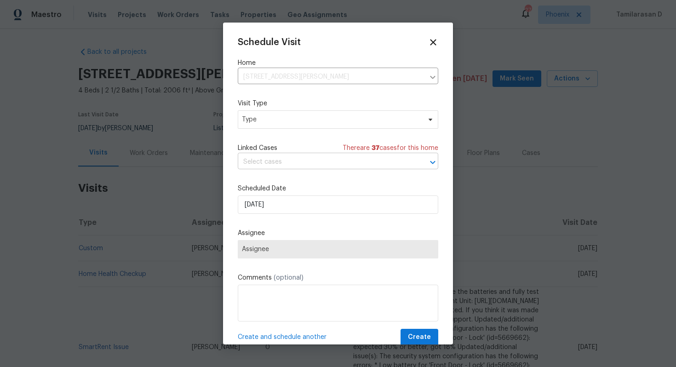
click at [274, 167] on input "text" at bounding box center [325, 162] width 175 height 14
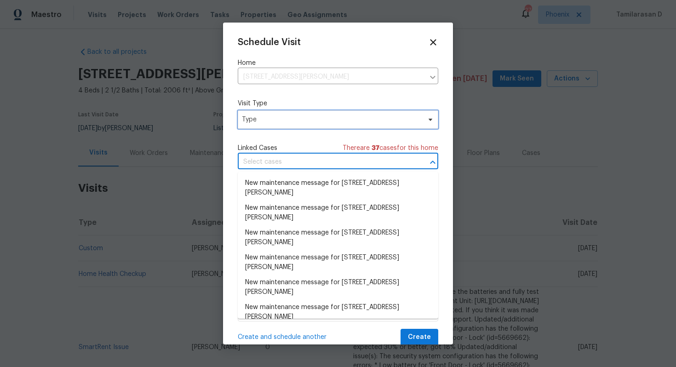
click at [283, 112] on span "Type" at bounding box center [338, 119] width 201 height 18
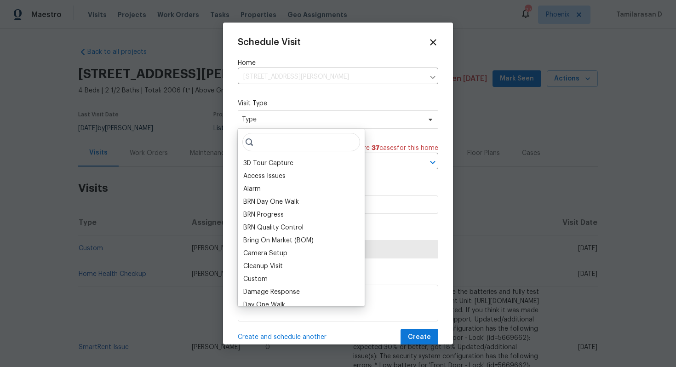
click at [272, 144] on input "search" at bounding box center [301, 142] width 118 height 18
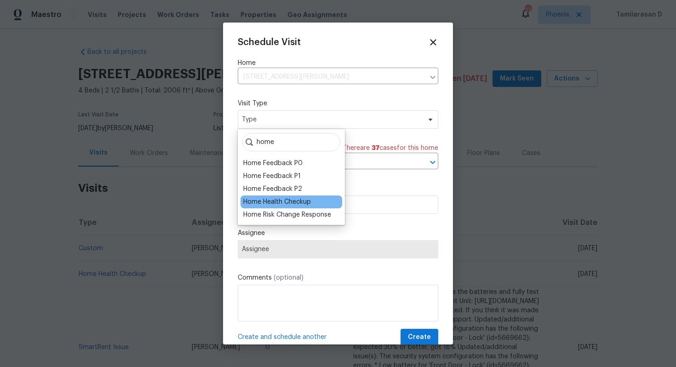
type input "home"
click at [288, 203] on div "Home Health Checkup" at bounding box center [277, 201] width 68 height 9
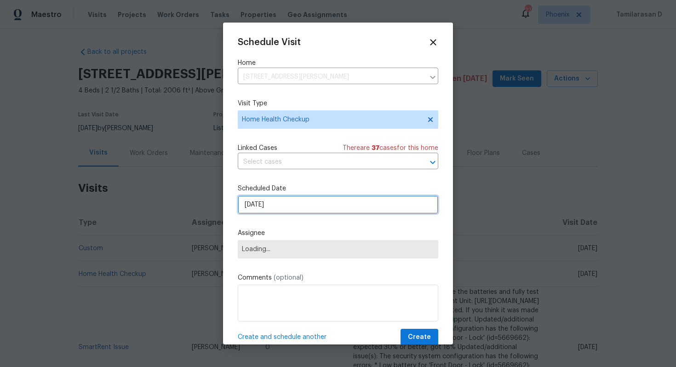
click at [274, 205] on input "[DATE]" at bounding box center [338, 205] width 201 height 18
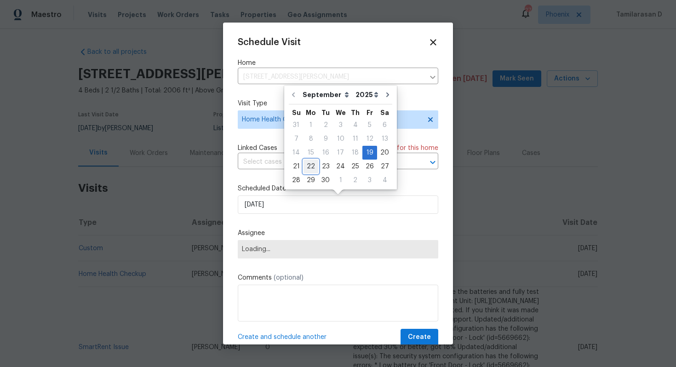
click at [312, 165] on div "22" at bounding box center [311, 166] width 15 height 13
type input "[DATE]"
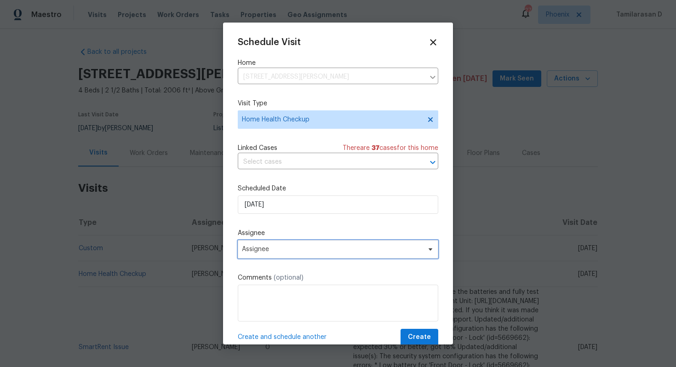
click at [270, 251] on span "Assignee" at bounding box center [332, 249] width 180 height 7
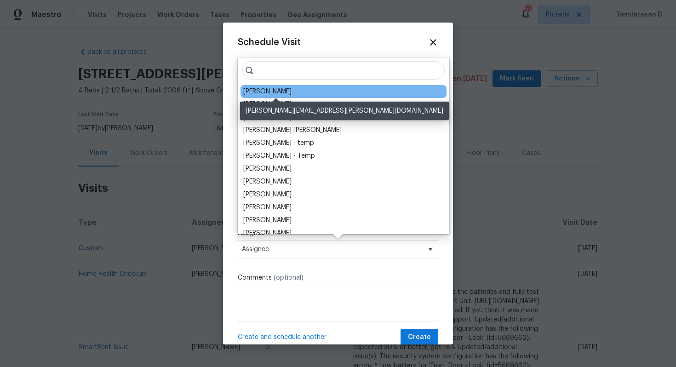
click at [268, 91] on div "[PERSON_NAME]" at bounding box center [267, 91] width 48 height 9
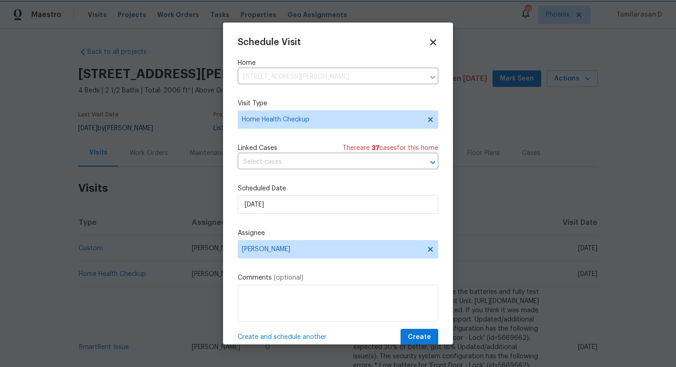
scroll to position [17, 0]
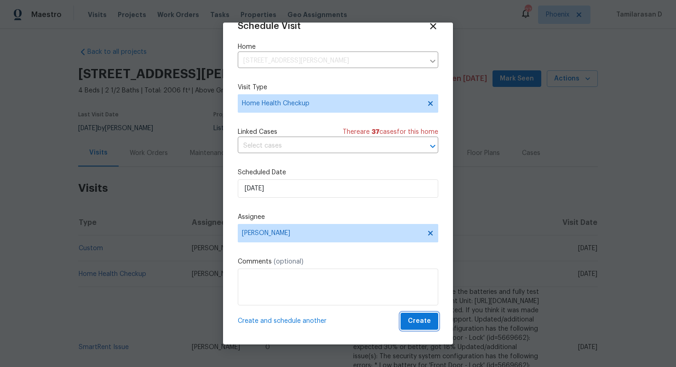
click at [420, 319] on span "Create" at bounding box center [419, 322] width 23 height 12
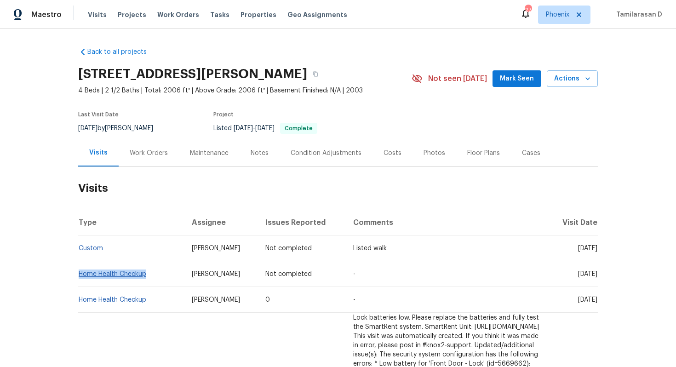
drag, startPoint x: 150, startPoint y: 274, endPoint x: 80, endPoint y: 272, distance: 70.0
click at [80, 272] on td "Home Health Checkup" at bounding box center [131, 274] width 106 height 26
copy link "Home Health Checkup"
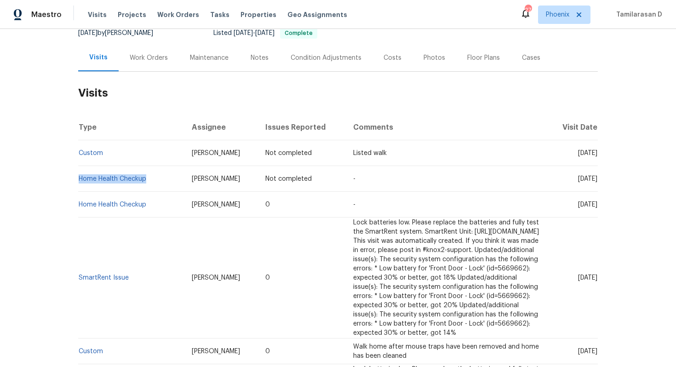
scroll to position [0, 0]
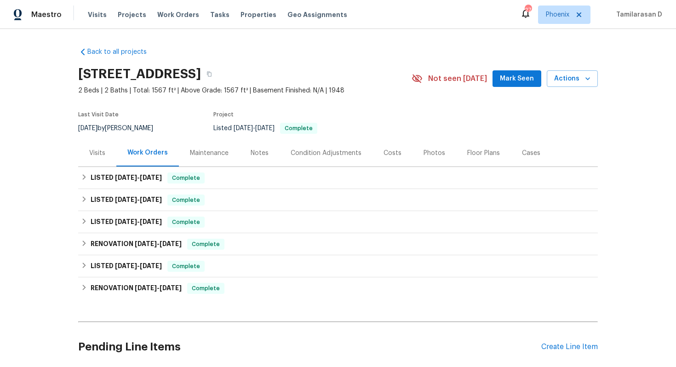
click at [97, 152] on div "Visits" at bounding box center [97, 153] width 16 height 9
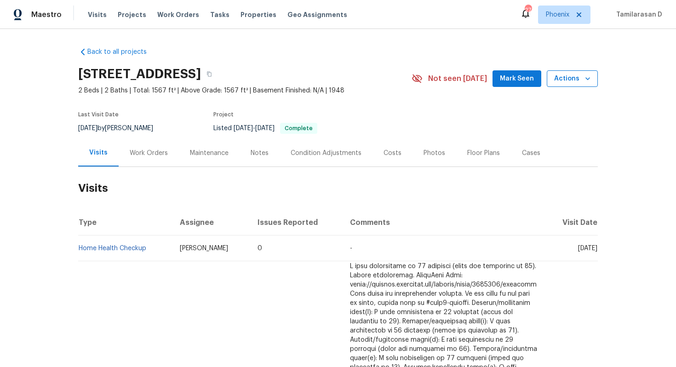
click at [571, 86] on button "Actions" at bounding box center [572, 78] width 51 height 17
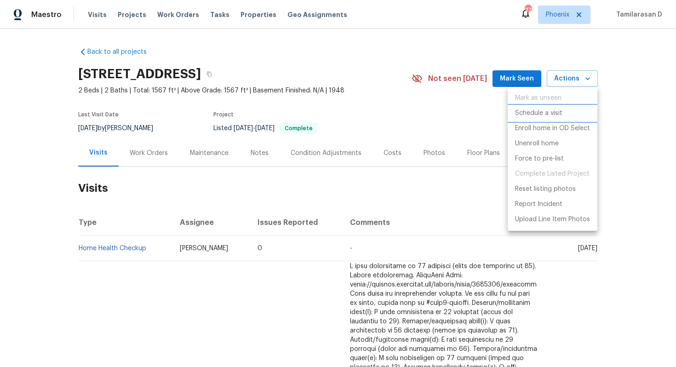
click at [523, 110] on p "Schedule a visit" at bounding box center [538, 114] width 47 height 10
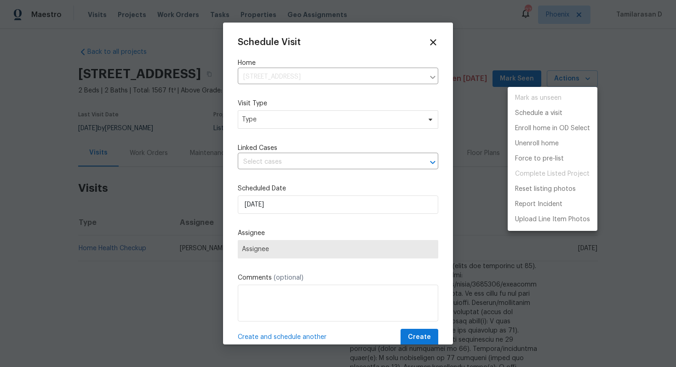
click at [265, 125] on div at bounding box center [338, 183] width 676 height 367
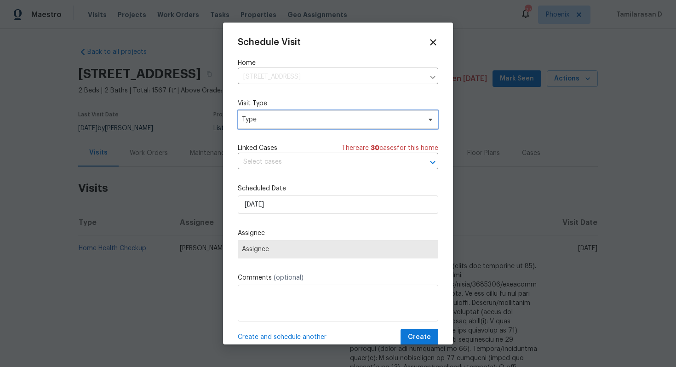
click at [265, 122] on span "Type" at bounding box center [331, 119] width 179 height 9
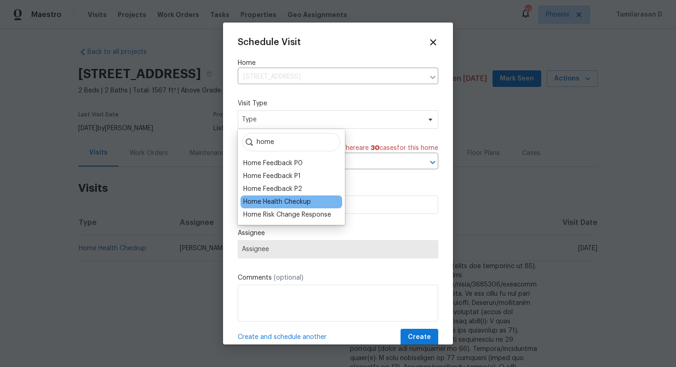
type input "home"
click at [282, 196] on div "Home Health Checkup" at bounding box center [292, 202] width 102 height 13
click at [268, 200] on div "Home Health Checkup" at bounding box center [277, 201] width 68 height 9
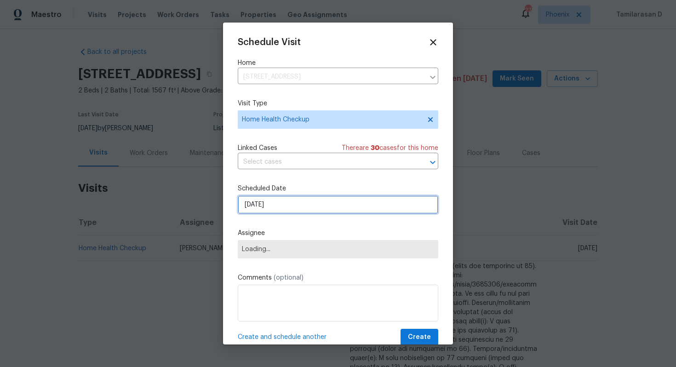
click at [264, 198] on input "[DATE]" at bounding box center [338, 205] width 201 height 18
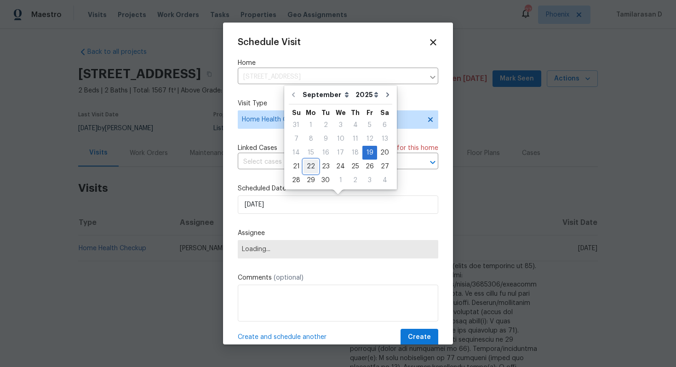
click at [312, 166] on div "22" at bounding box center [311, 166] width 15 height 13
type input "[DATE]"
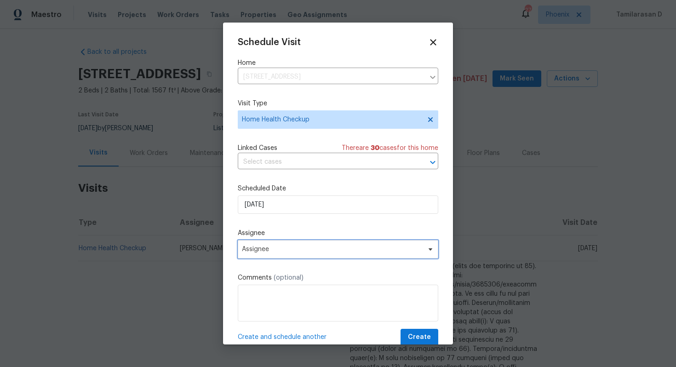
click at [262, 248] on span "Assignee" at bounding box center [332, 249] width 180 height 7
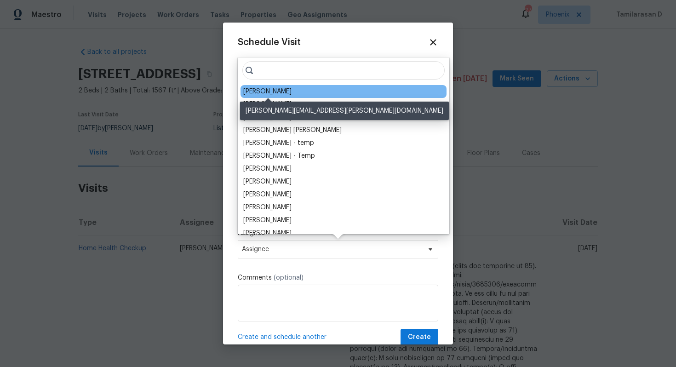
click at [272, 89] on div "[PERSON_NAME]" at bounding box center [267, 91] width 48 height 9
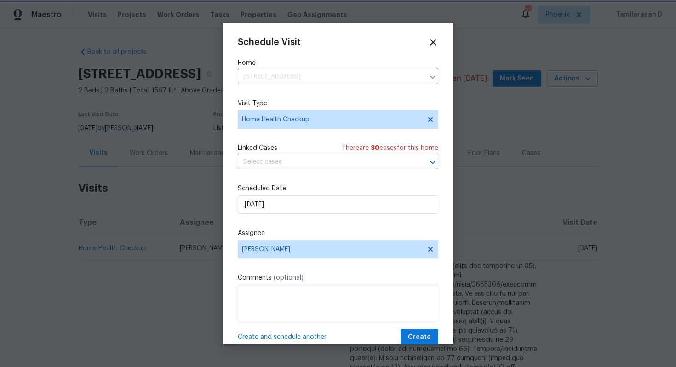
scroll to position [17, 0]
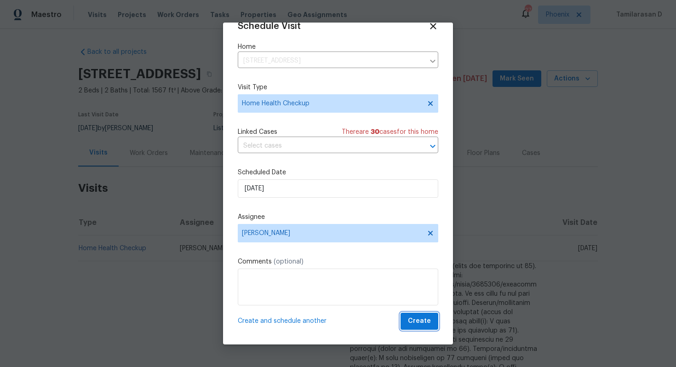
click at [407, 321] on button "Create" at bounding box center [420, 321] width 38 height 17
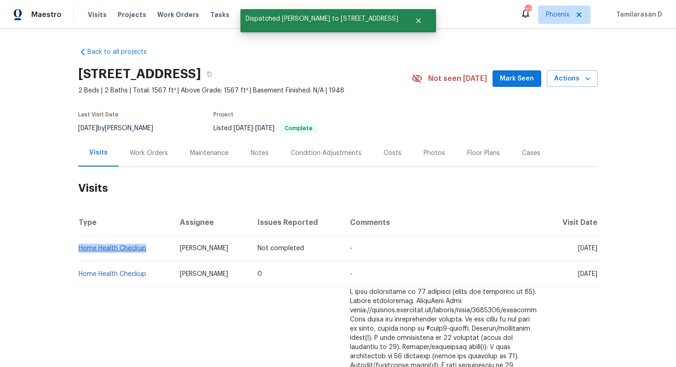
drag, startPoint x: 150, startPoint y: 249, endPoint x: 79, endPoint y: 245, distance: 71.0
click at [79, 245] on td "Home Health Checkup" at bounding box center [125, 249] width 94 height 26
copy link "Home Health Checkup"
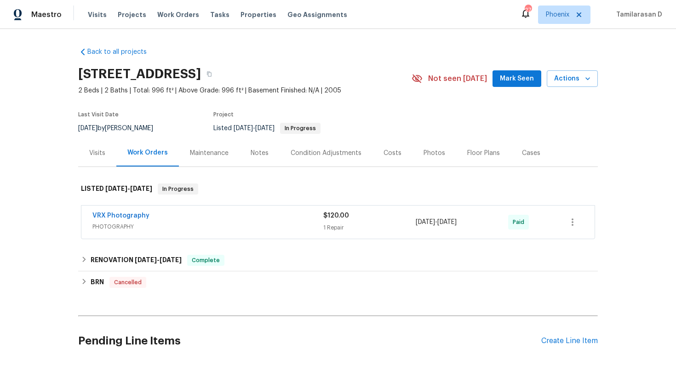
click at [89, 152] on div "Visits" at bounding box center [97, 152] width 38 height 27
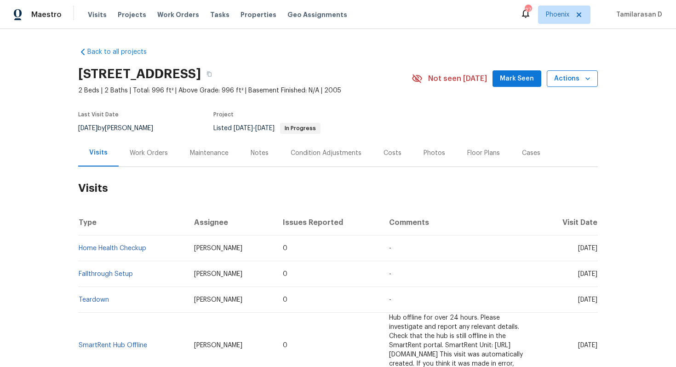
click at [582, 84] on button "Actions" at bounding box center [572, 78] width 51 height 17
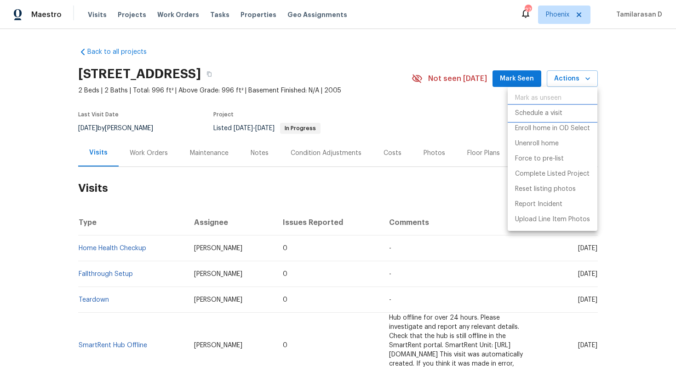
click at [544, 115] on p "Schedule a visit" at bounding box center [538, 114] width 47 height 10
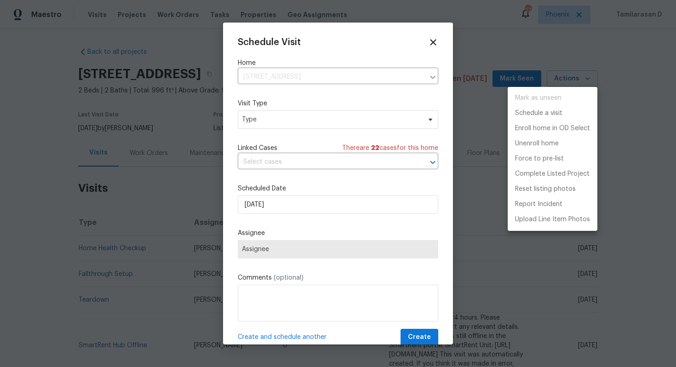
click at [260, 127] on div at bounding box center [338, 183] width 676 height 367
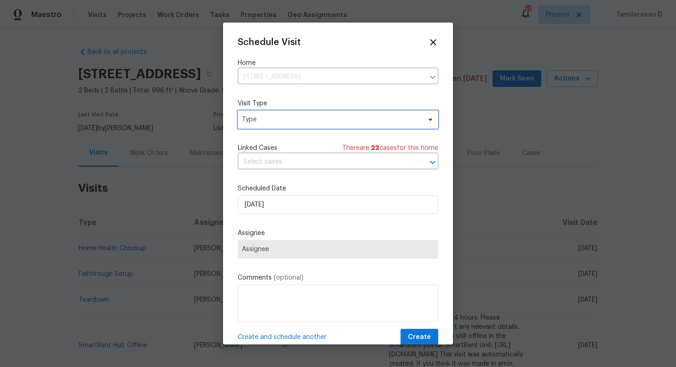
click at [260, 127] on span "Type" at bounding box center [338, 119] width 201 height 18
click at [261, 122] on span "Type" at bounding box center [331, 119] width 179 height 9
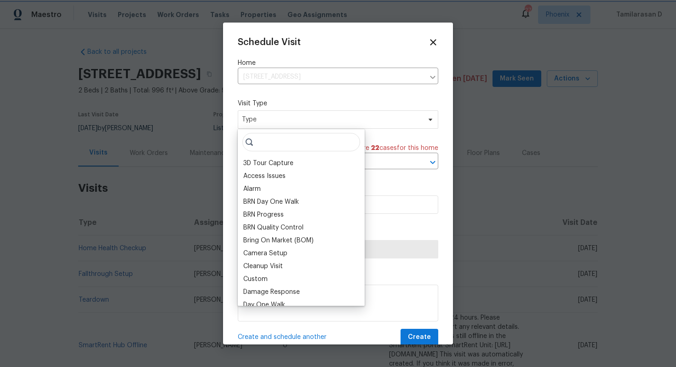
click at [261, 122] on span "Type" at bounding box center [331, 119] width 179 height 9
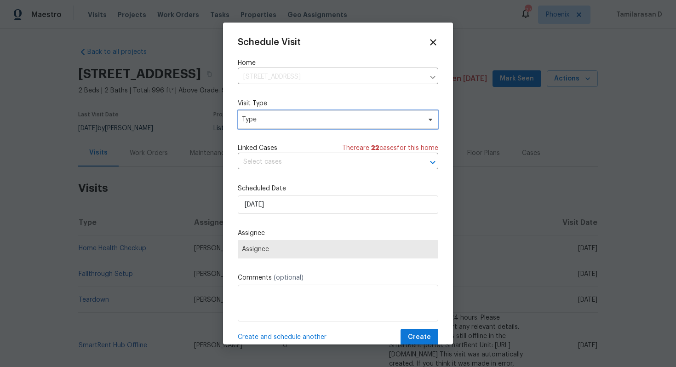
click at [261, 122] on span "Type" at bounding box center [331, 119] width 179 height 9
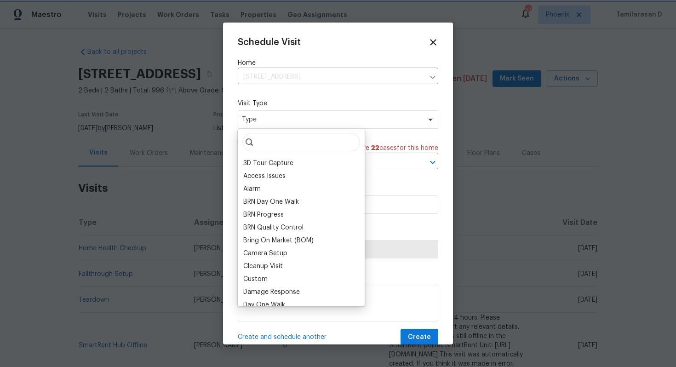
click at [265, 119] on span "Type" at bounding box center [331, 119] width 179 height 9
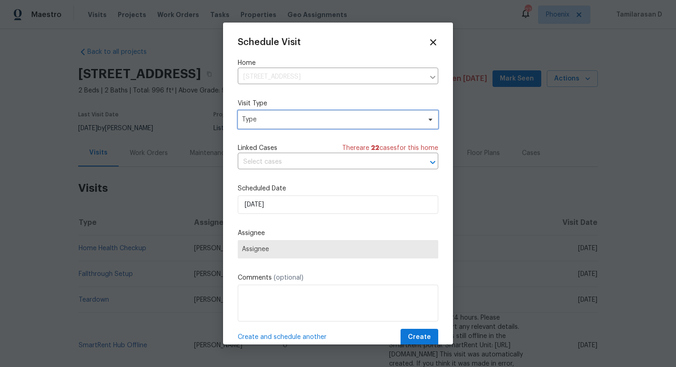
click at [265, 116] on span "Type" at bounding box center [331, 119] width 179 height 9
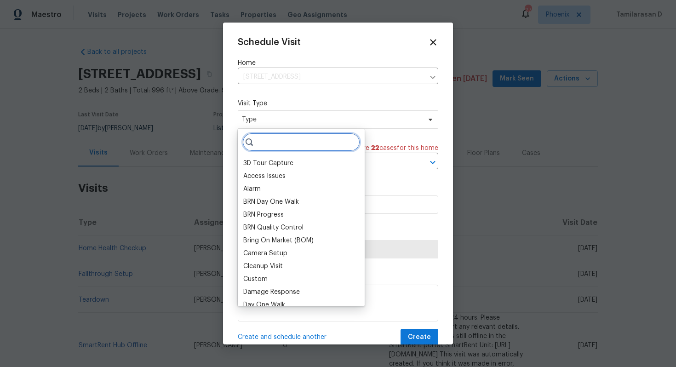
click at [265, 144] on input "search" at bounding box center [301, 142] width 118 height 18
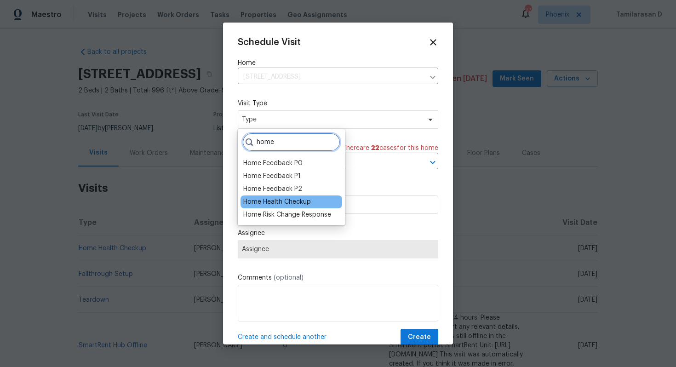
type input "home"
click at [269, 199] on div "Home Health Checkup" at bounding box center [277, 201] width 68 height 9
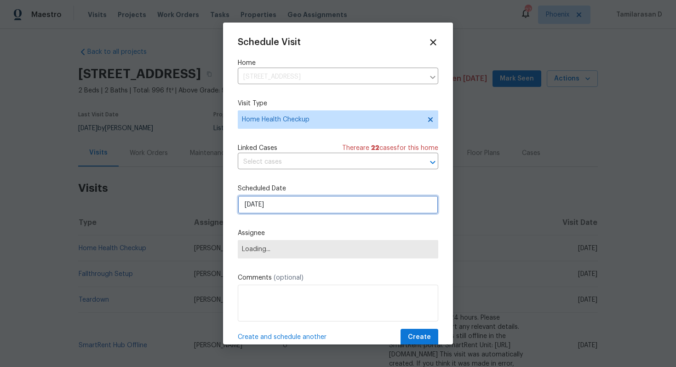
click at [259, 204] on input "[DATE]" at bounding box center [338, 205] width 201 height 18
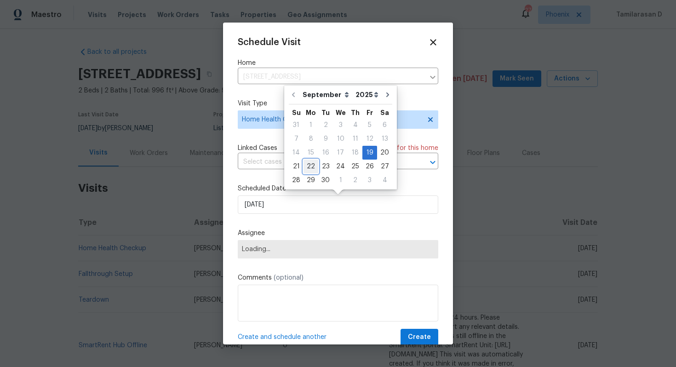
click at [309, 167] on div "22" at bounding box center [311, 166] width 15 height 13
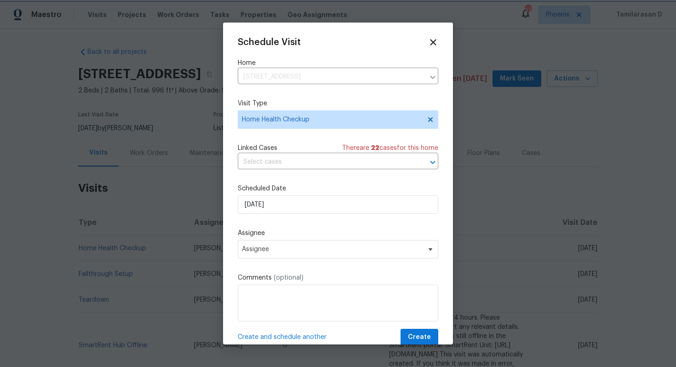
type input "[DATE]"
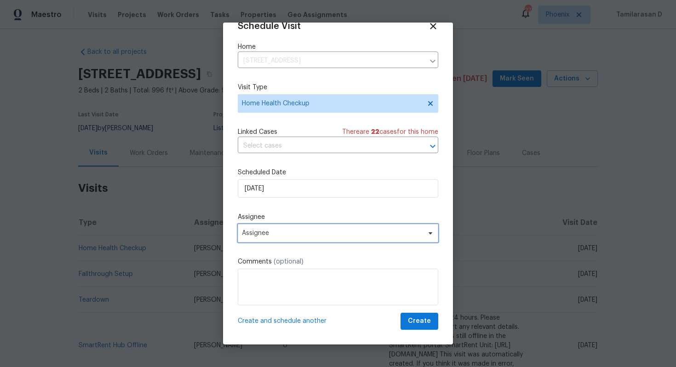
click at [270, 225] on span "Assignee" at bounding box center [338, 233] width 201 height 18
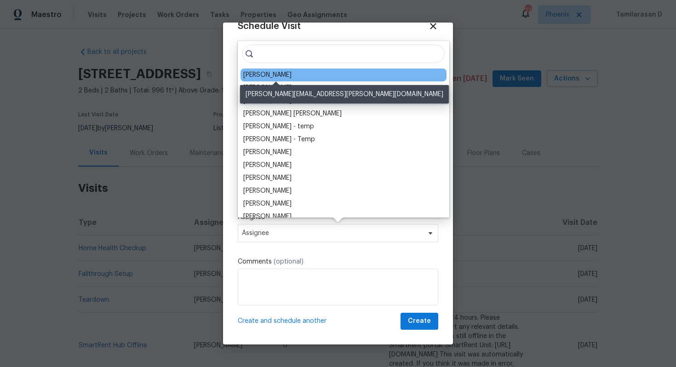
click at [276, 77] on div "[PERSON_NAME]" at bounding box center [267, 74] width 48 height 9
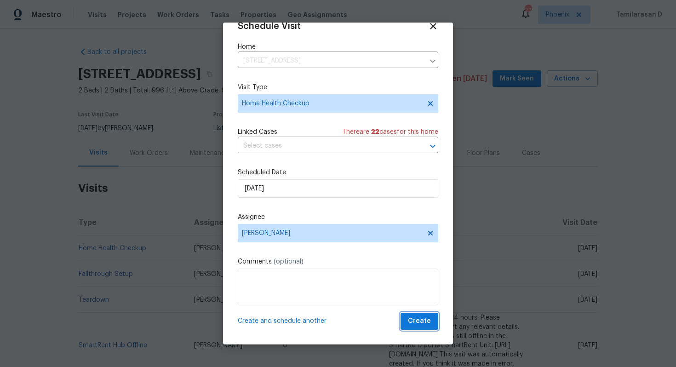
click at [406, 320] on button "Create" at bounding box center [420, 321] width 38 height 17
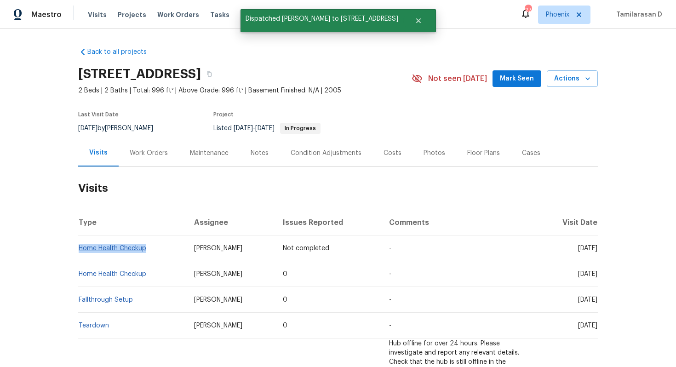
drag, startPoint x: 148, startPoint y: 248, endPoint x: 79, endPoint y: 247, distance: 69.5
click at [79, 247] on td "Home Health Checkup" at bounding box center [132, 249] width 109 height 26
copy link "Home Health Checkup"
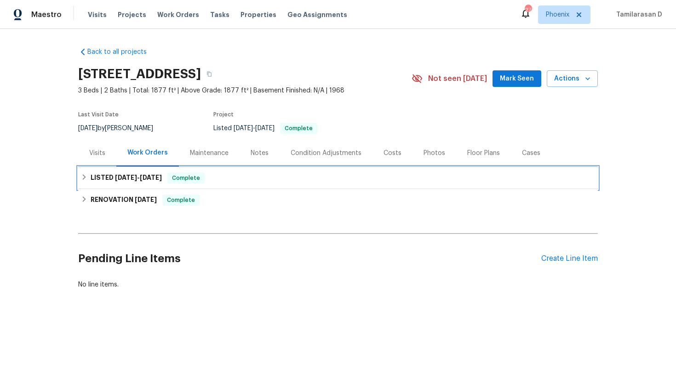
click at [93, 173] on h6 "LISTED [DATE] - [DATE]" at bounding box center [126, 178] width 71 height 11
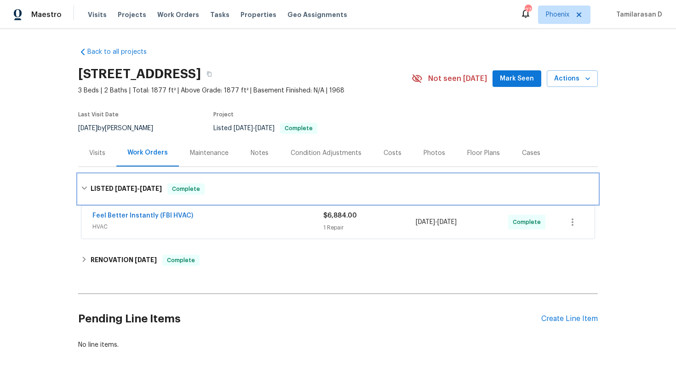
click at [82, 187] on icon at bounding box center [84, 188] width 6 height 3
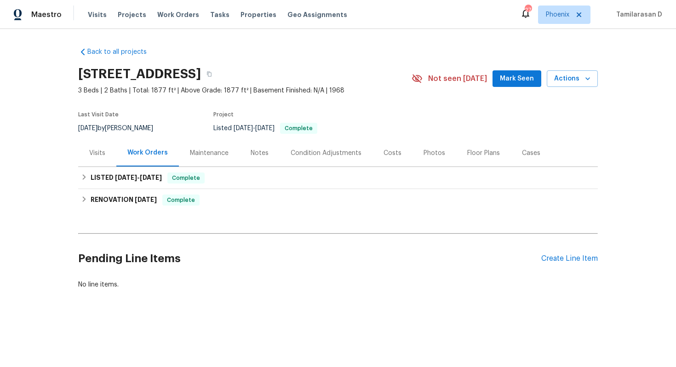
click at [92, 161] on div "Visits" at bounding box center [97, 152] width 38 height 27
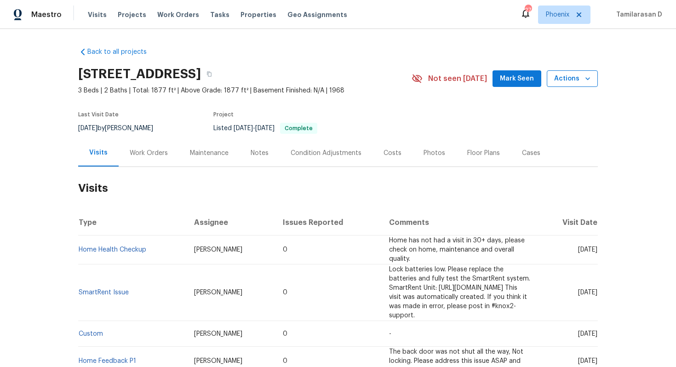
click at [580, 75] on span "Actions" at bounding box center [572, 79] width 36 height 12
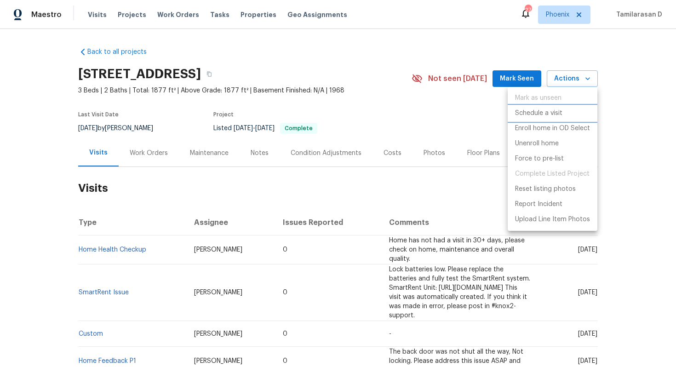
click at [545, 114] on p "Schedule a visit" at bounding box center [538, 114] width 47 height 10
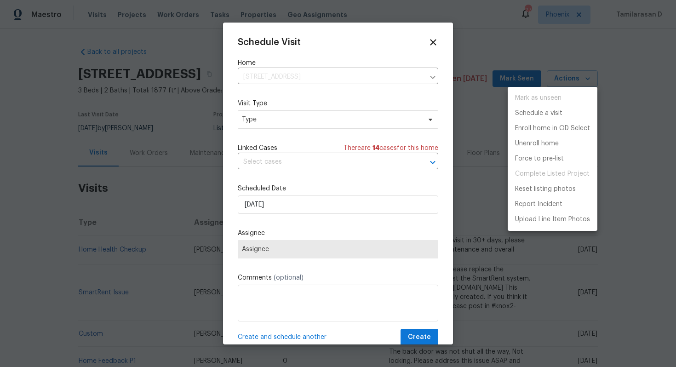
click at [328, 109] on div at bounding box center [338, 183] width 676 height 367
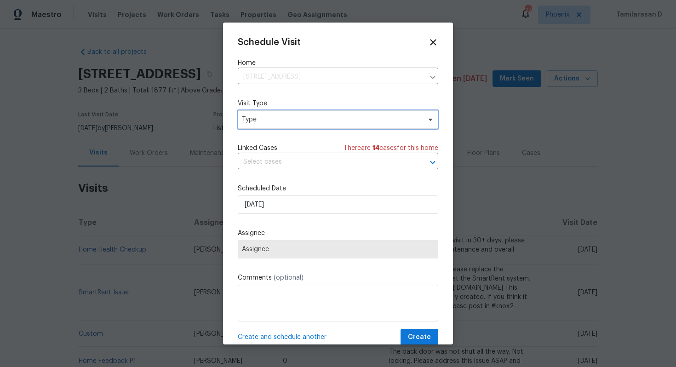
click at [311, 121] on span "Type" at bounding box center [331, 119] width 179 height 9
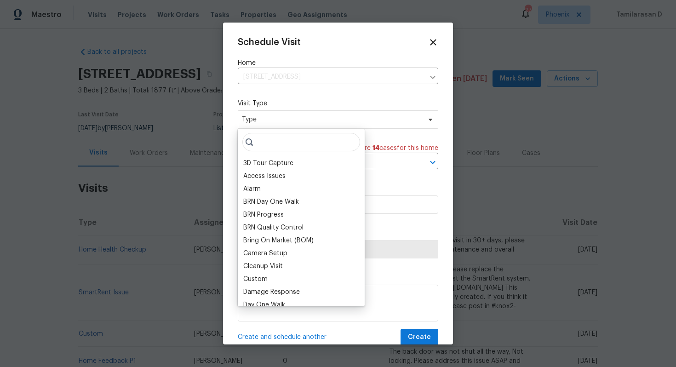
click at [255, 146] on input "search" at bounding box center [301, 142] width 118 height 18
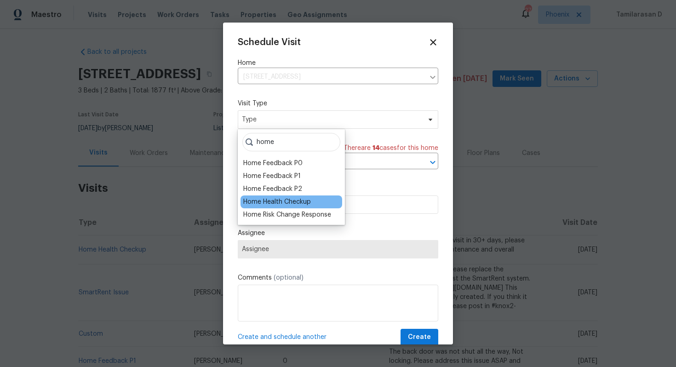
type input "home"
click at [273, 199] on div "Home Health Checkup" at bounding box center [277, 201] width 68 height 9
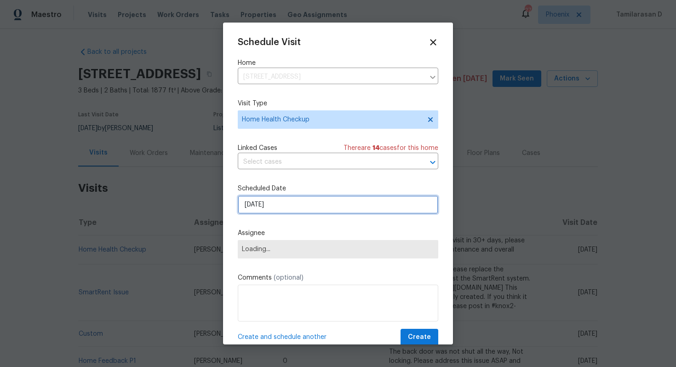
click at [273, 207] on input "[DATE]" at bounding box center [338, 205] width 201 height 18
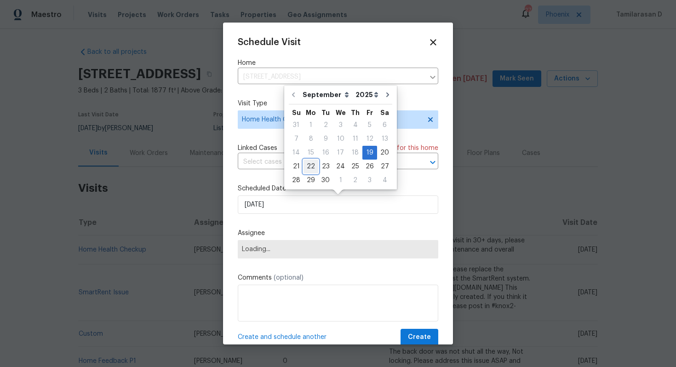
click at [307, 166] on div "22" at bounding box center [311, 166] width 15 height 13
type input "[DATE]"
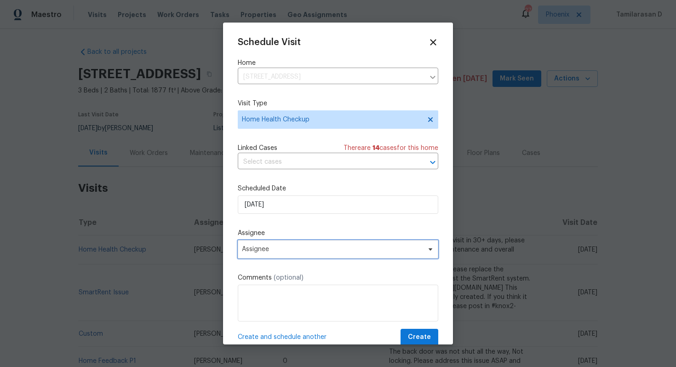
click at [311, 251] on span "Assignee" at bounding box center [332, 249] width 180 height 7
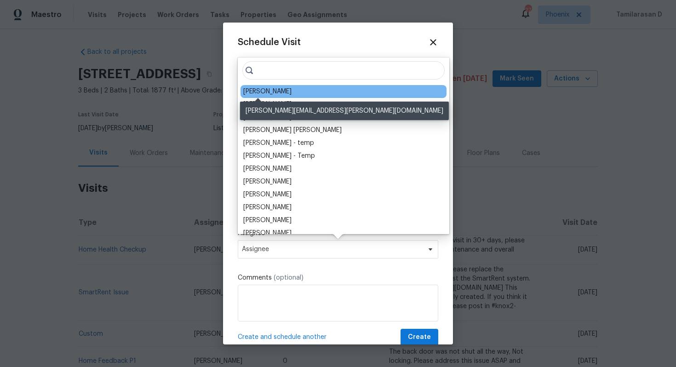
click at [256, 89] on div "[PERSON_NAME]" at bounding box center [267, 91] width 48 height 9
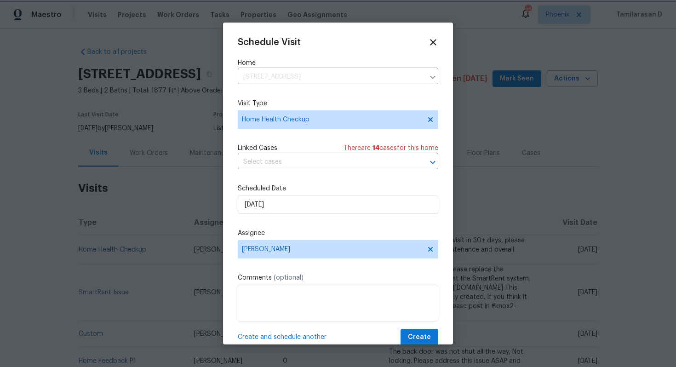
scroll to position [17, 0]
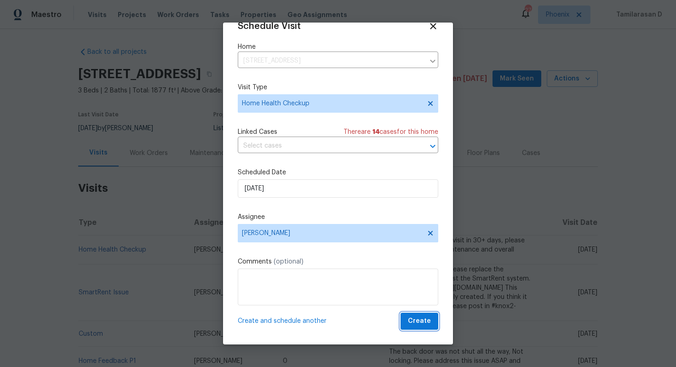
click at [413, 316] on span "Create" at bounding box center [419, 322] width 23 height 12
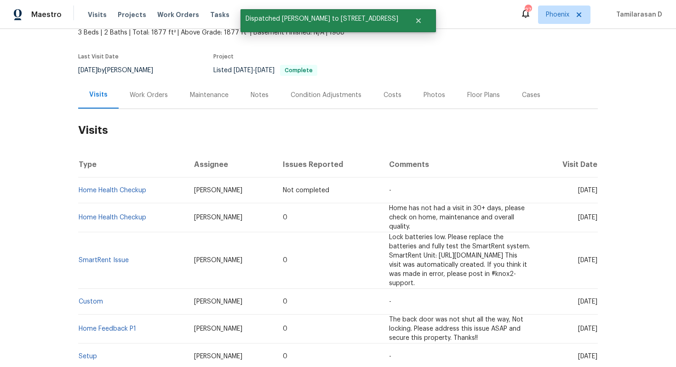
scroll to position [62, 0]
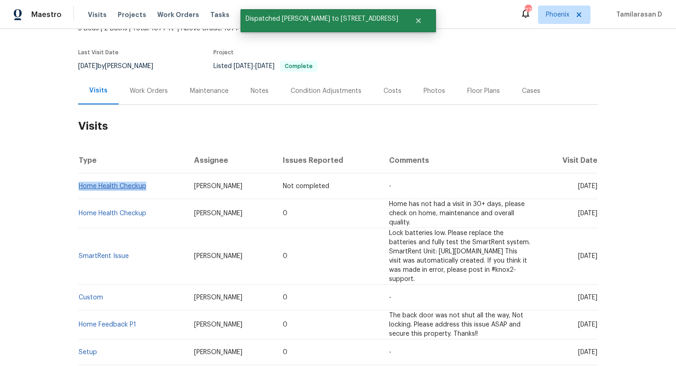
drag, startPoint x: 147, startPoint y: 187, endPoint x: 79, endPoint y: 187, distance: 68.5
click at [79, 187] on td "Home Health Checkup" at bounding box center [132, 186] width 109 height 26
copy link "Home Health Checkup"
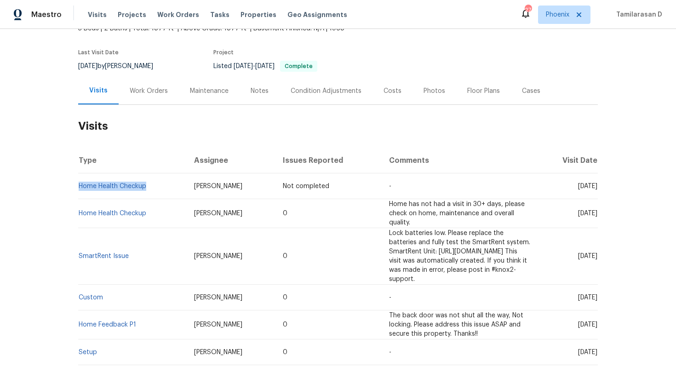
scroll to position [78, 0]
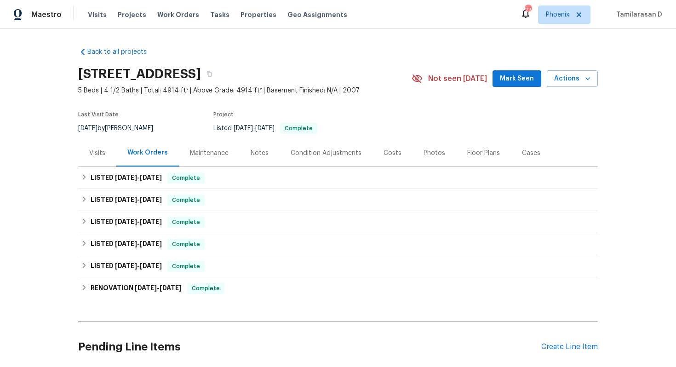
click at [100, 147] on div "Visits" at bounding box center [97, 152] width 38 height 27
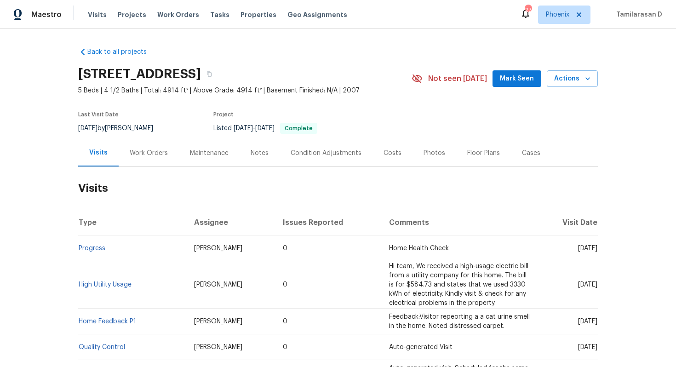
click at [179, 117] on div "Last Visit Date [DATE] by [PERSON_NAME] Project Listed [DATE] - [DATE] Complete" at bounding box center [234, 122] width 312 height 33
click at [142, 154] on div "Work Orders" at bounding box center [149, 153] width 38 height 9
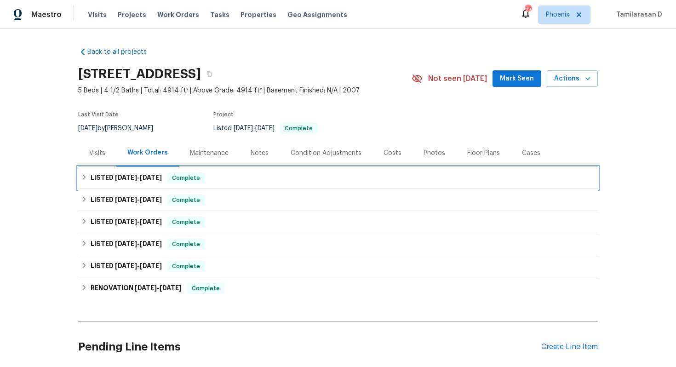
click at [79, 178] on div "LISTED [DATE] - [DATE] Complete" at bounding box center [338, 178] width 520 height 22
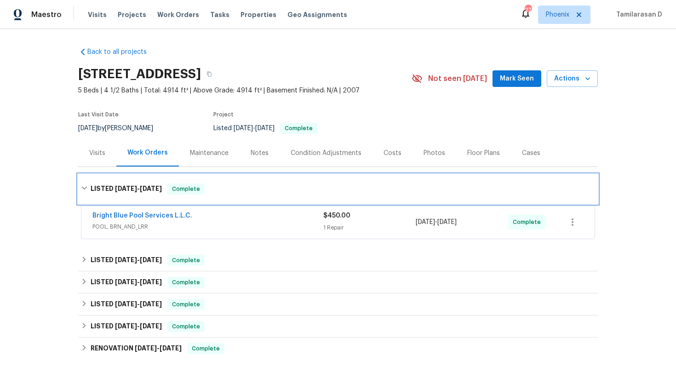
click at [85, 184] on div "LISTED [DATE] - [DATE] Complete" at bounding box center [338, 189] width 514 height 11
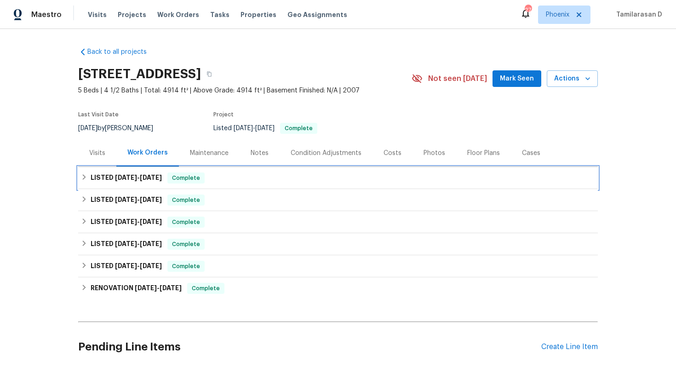
click at [82, 178] on icon at bounding box center [84, 177] width 6 height 6
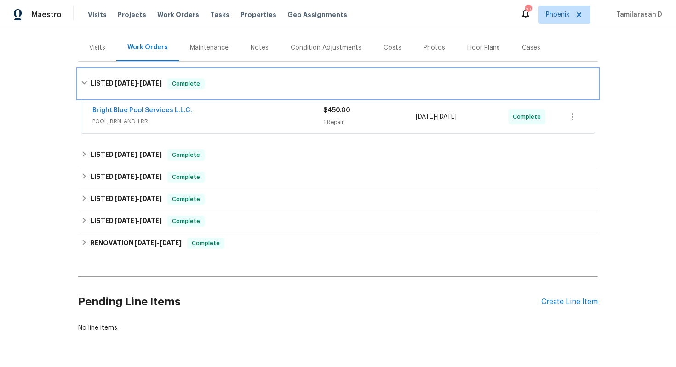
scroll to position [133, 0]
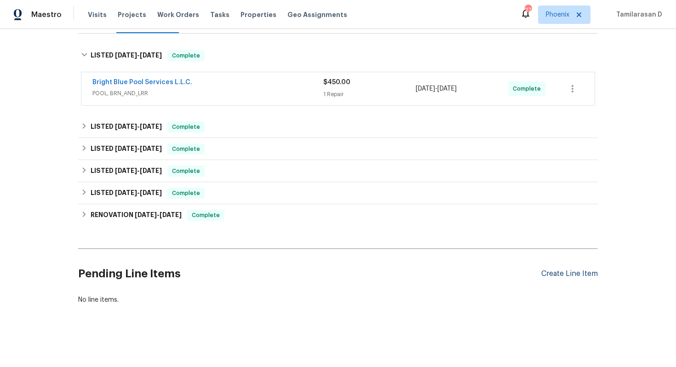
click at [578, 272] on div "Create Line Item" at bounding box center [569, 274] width 57 height 9
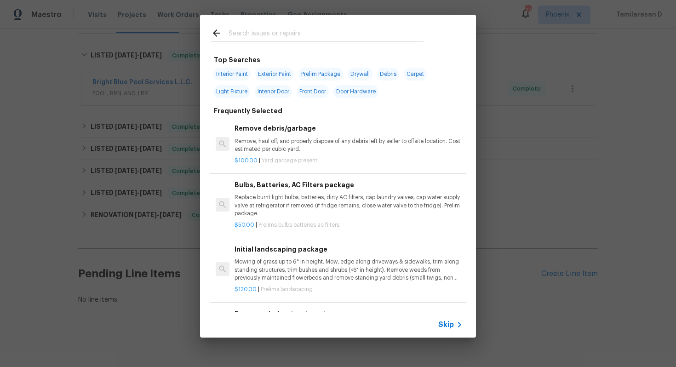
click at [445, 323] on span "Skip" at bounding box center [446, 324] width 16 height 9
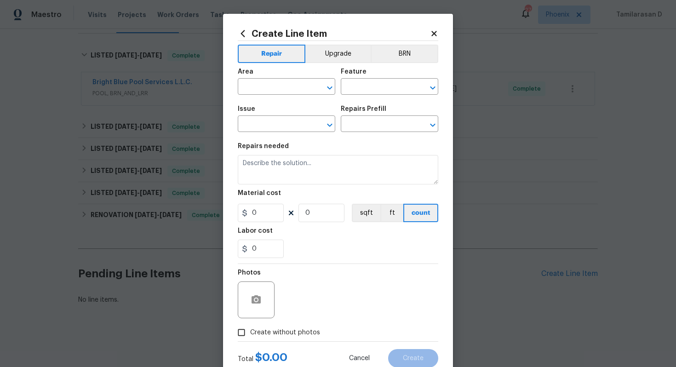
click at [429, 37] on h2 "Create Line Item" at bounding box center [334, 34] width 192 height 10
click at [432, 35] on icon at bounding box center [433, 33] width 5 height 5
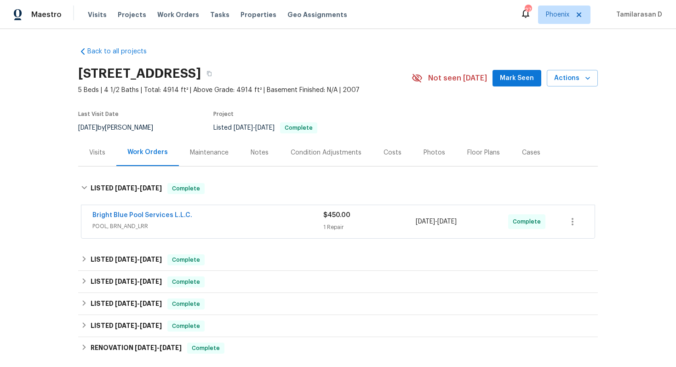
scroll to position [0, 0]
click at [103, 149] on div "Visits" at bounding box center [97, 153] width 16 height 9
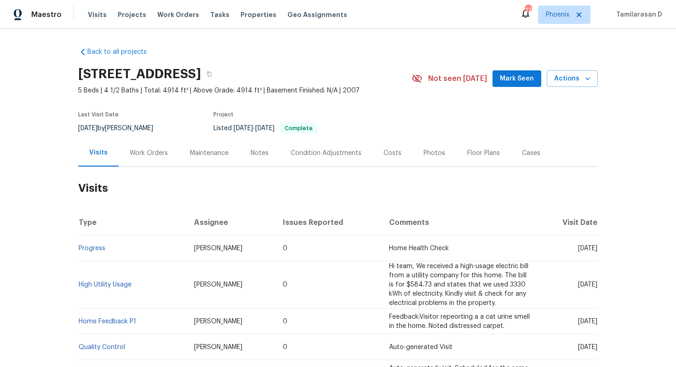
click at [547, 85] on div "Not seen [DATE] Mark Seen Actions" at bounding box center [505, 78] width 186 height 17
click at [557, 79] on span "Actions" at bounding box center [572, 79] width 36 height 12
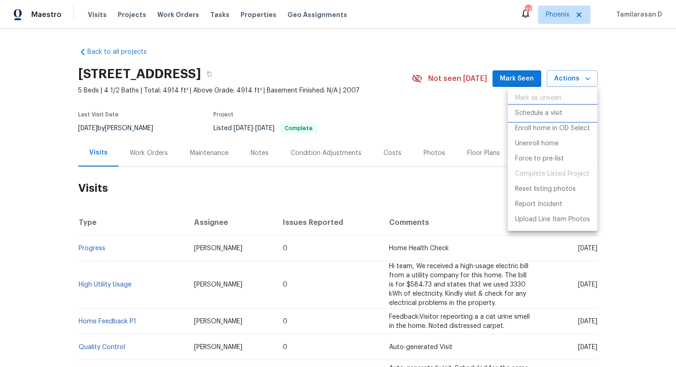
click at [526, 115] on p "Schedule a visit" at bounding box center [538, 114] width 47 height 10
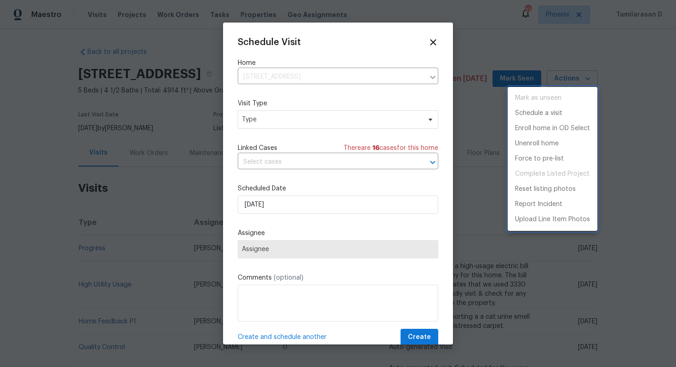
click at [292, 115] on div at bounding box center [338, 183] width 676 height 367
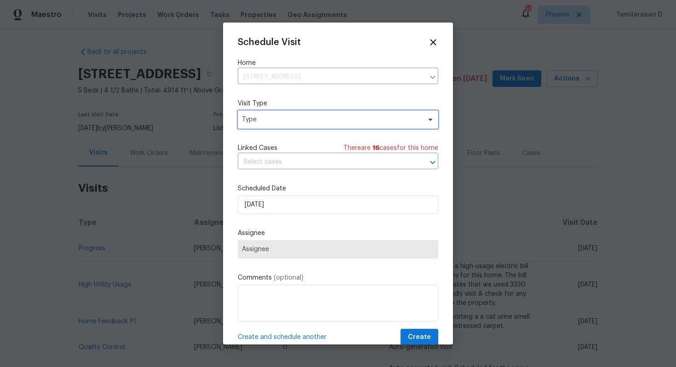
click at [288, 115] on span "Type" at bounding box center [331, 119] width 179 height 9
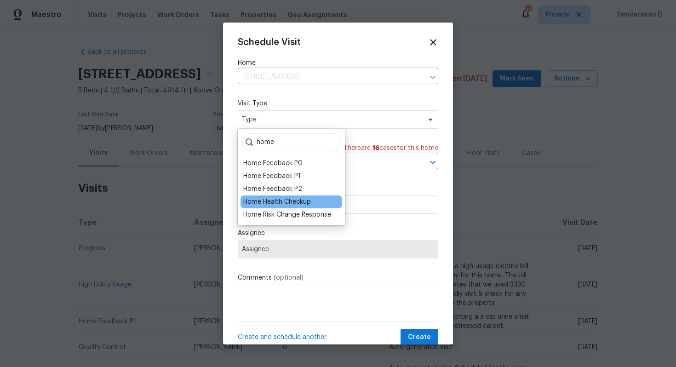
type input "home"
click at [263, 207] on div "Home Health Checkup" at bounding box center [292, 202] width 102 height 13
click at [261, 203] on div "Home Health Checkup" at bounding box center [277, 201] width 68 height 9
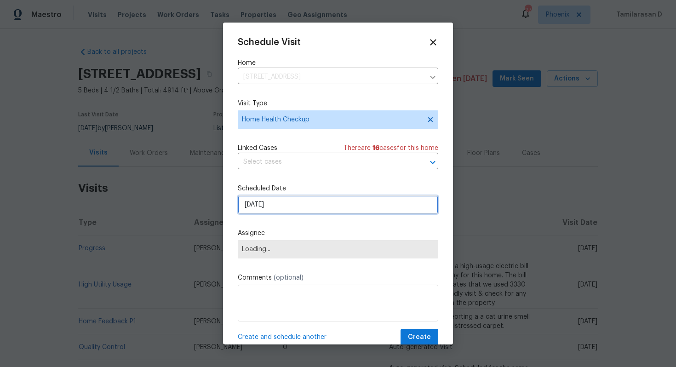
click at [258, 205] on input "[DATE]" at bounding box center [338, 205] width 201 height 18
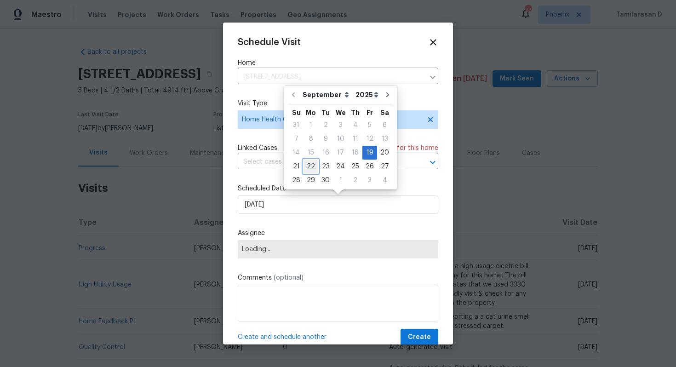
click at [315, 170] on div "22" at bounding box center [311, 166] width 15 height 13
type input "[DATE]"
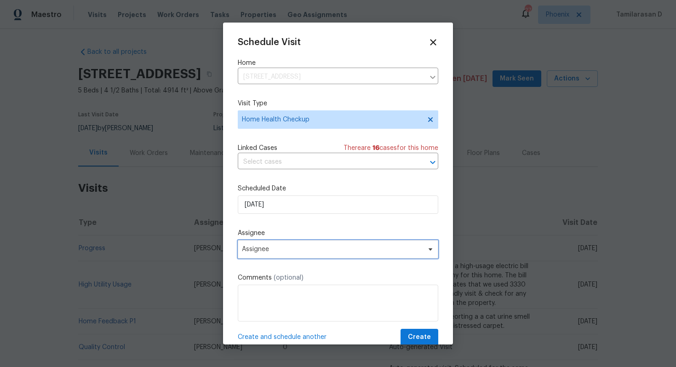
click at [276, 243] on span "Assignee" at bounding box center [338, 249] width 201 height 18
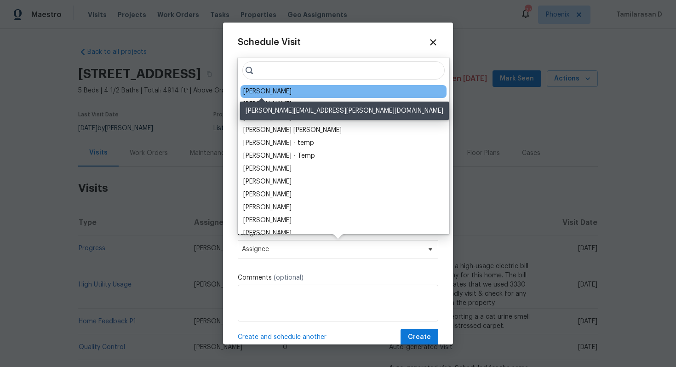
click at [267, 93] on div "[PERSON_NAME]" at bounding box center [267, 91] width 48 height 9
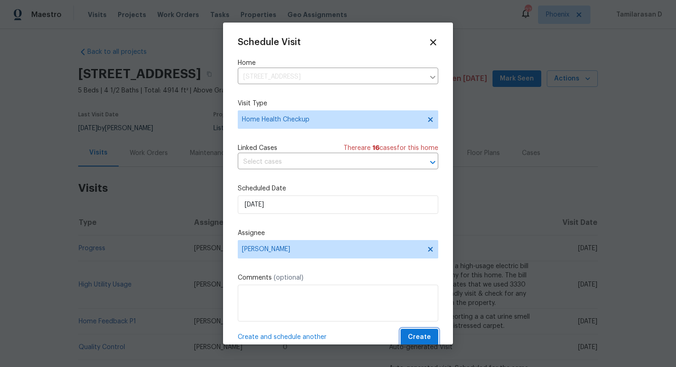
click at [432, 338] on button "Create" at bounding box center [420, 337] width 38 height 17
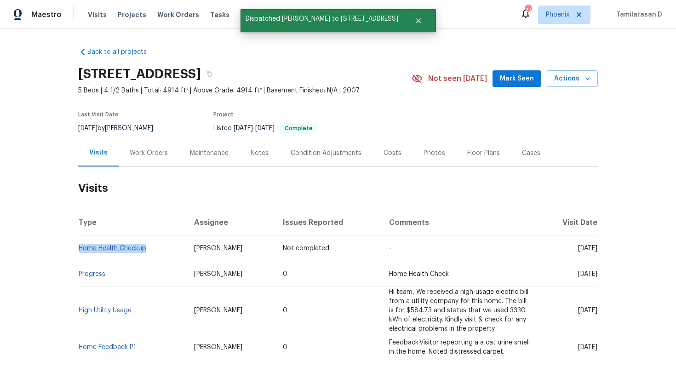
drag, startPoint x: 150, startPoint y: 247, endPoint x: 79, endPoint y: 250, distance: 70.9
click at [79, 250] on td "Home Health Checkup" at bounding box center [132, 249] width 109 height 26
copy link "Home Health Checkup"
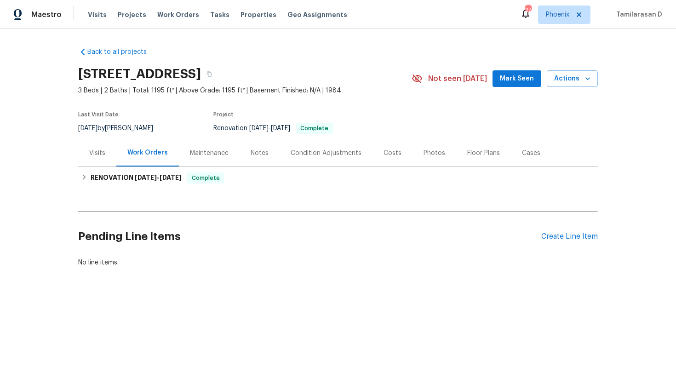
click at [86, 159] on div "Visits" at bounding box center [97, 152] width 38 height 27
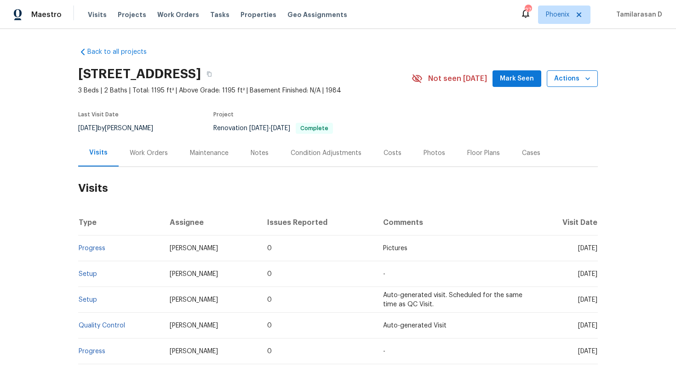
click at [584, 81] on icon "button" at bounding box center [587, 78] width 9 height 9
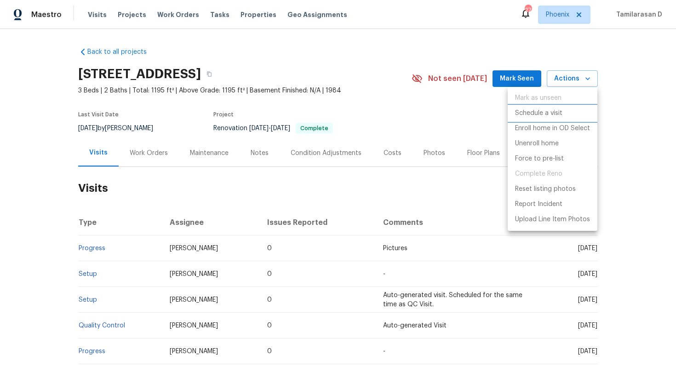
click at [539, 113] on p "Schedule a visit" at bounding box center [538, 114] width 47 height 10
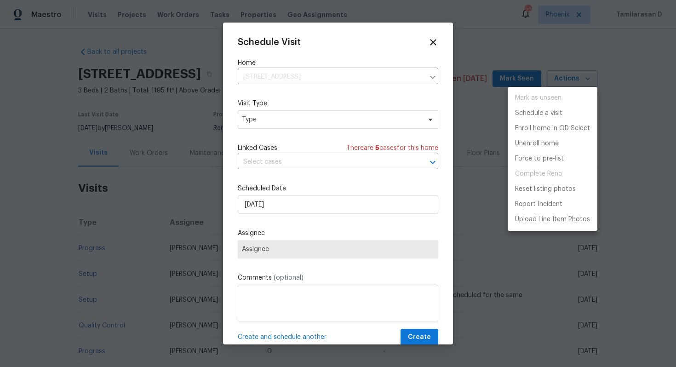
click at [267, 158] on div at bounding box center [338, 183] width 676 height 367
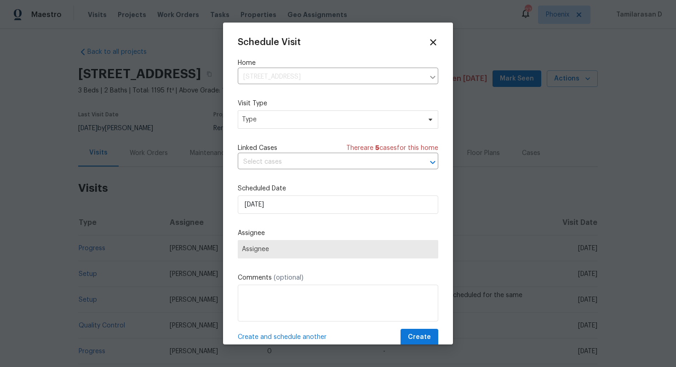
click at [269, 130] on div "Schedule Visit Home 4901 W Gelding Dr, Glendale, AZ 85306 ​ Visit Type Type Lin…" at bounding box center [338, 191] width 201 height 309
click at [272, 115] on span "Type" at bounding box center [331, 119] width 179 height 9
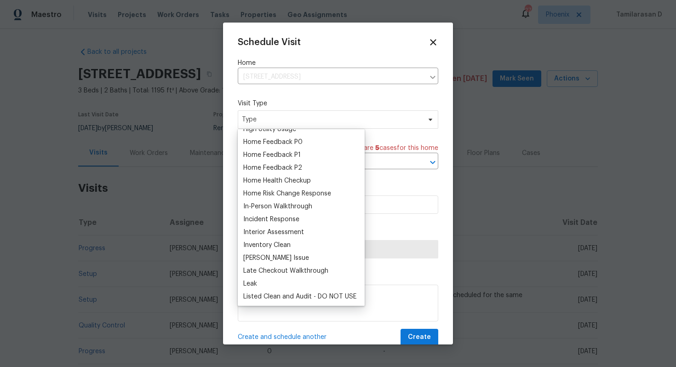
scroll to position [279, 0]
click at [271, 184] on div "Home Health Checkup" at bounding box center [277, 180] width 68 height 9
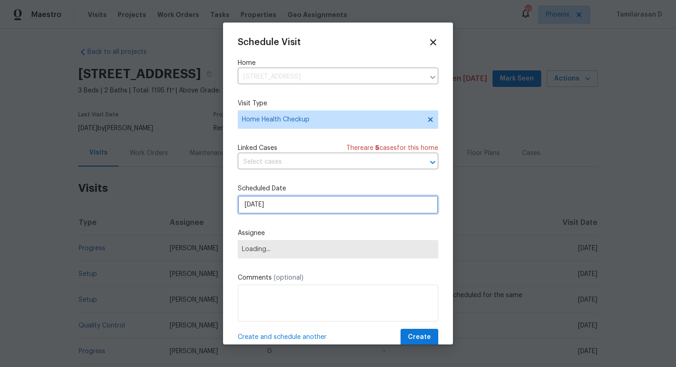
click at [275, 210] on input "[DATE]" at bounding box center [338, 205] width 201 height 18
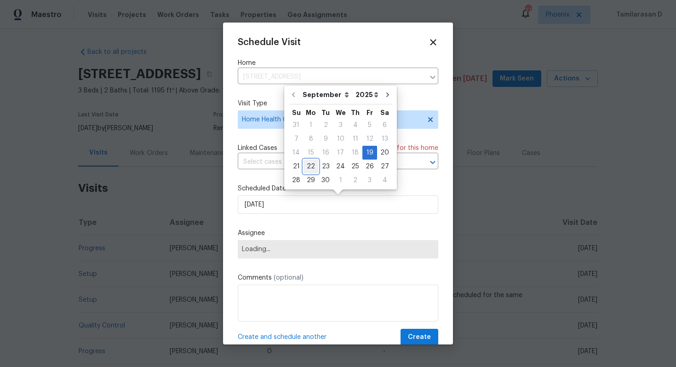
click at [311, 169] on div "22" at bounding box center [311, 166] width 15 height 13
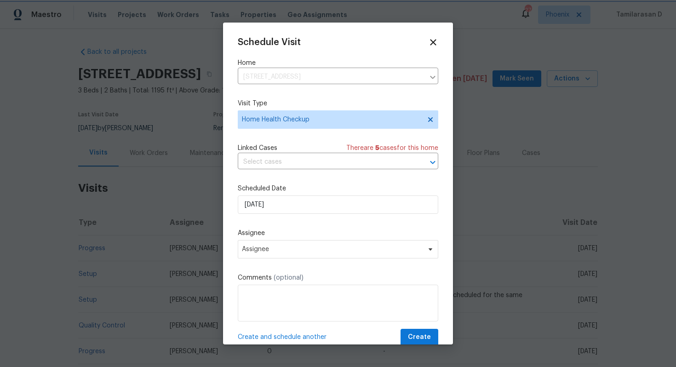
type input "[DATE]"
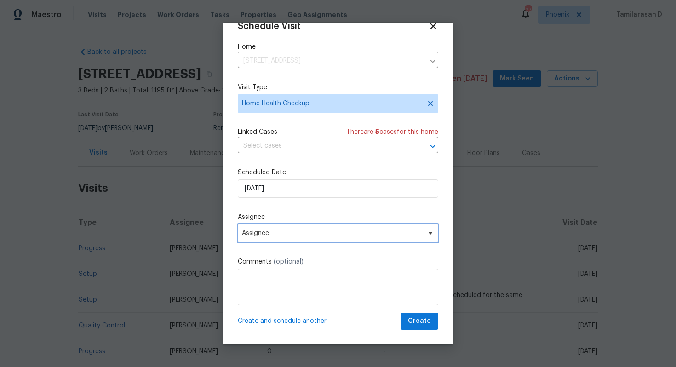
click at [273, 230] on span "Assignee" at bounding box center [332, 233] width 180 height 7
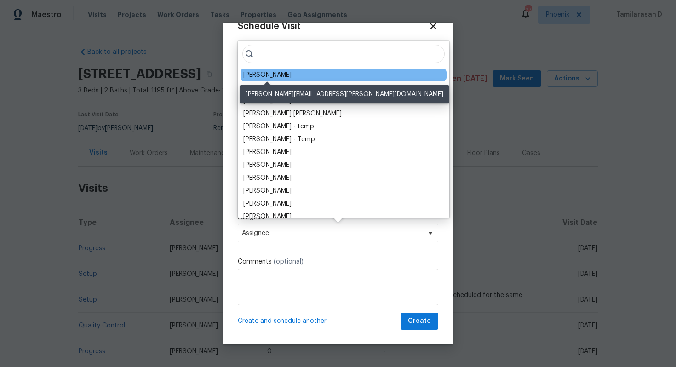
click at [270, 73] on div "[PERSON_NAME]" at bounding box center [267, 74] width 48 height 9
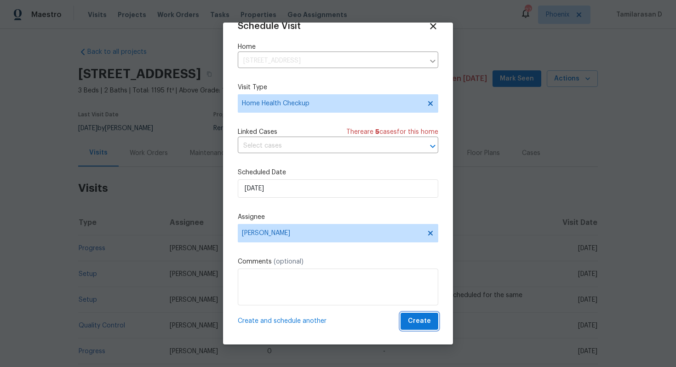
click at [416, 317] on span "Create" at bounding box center [419, 322] width 23 height 12
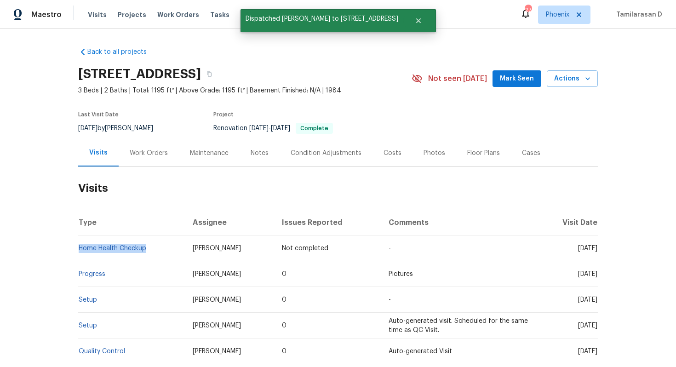
drag, startPoint x: 150, startPoint y: 248, endPoint x: 79, endPoint y: 244, distance: 71.9
click at [79, 244] on td "Home Health Checkup" at bounding box center [131, 249] width 107 height 26
copy link "Home Health Checkup"
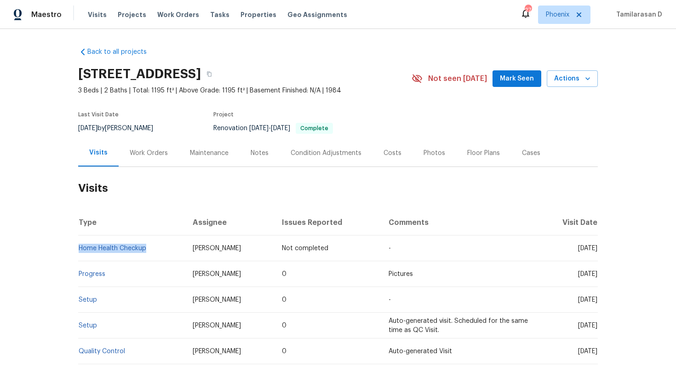
copy link "Home Health Checkup"
